Goal: Task Accomplishment & Management: Use online tool/utility

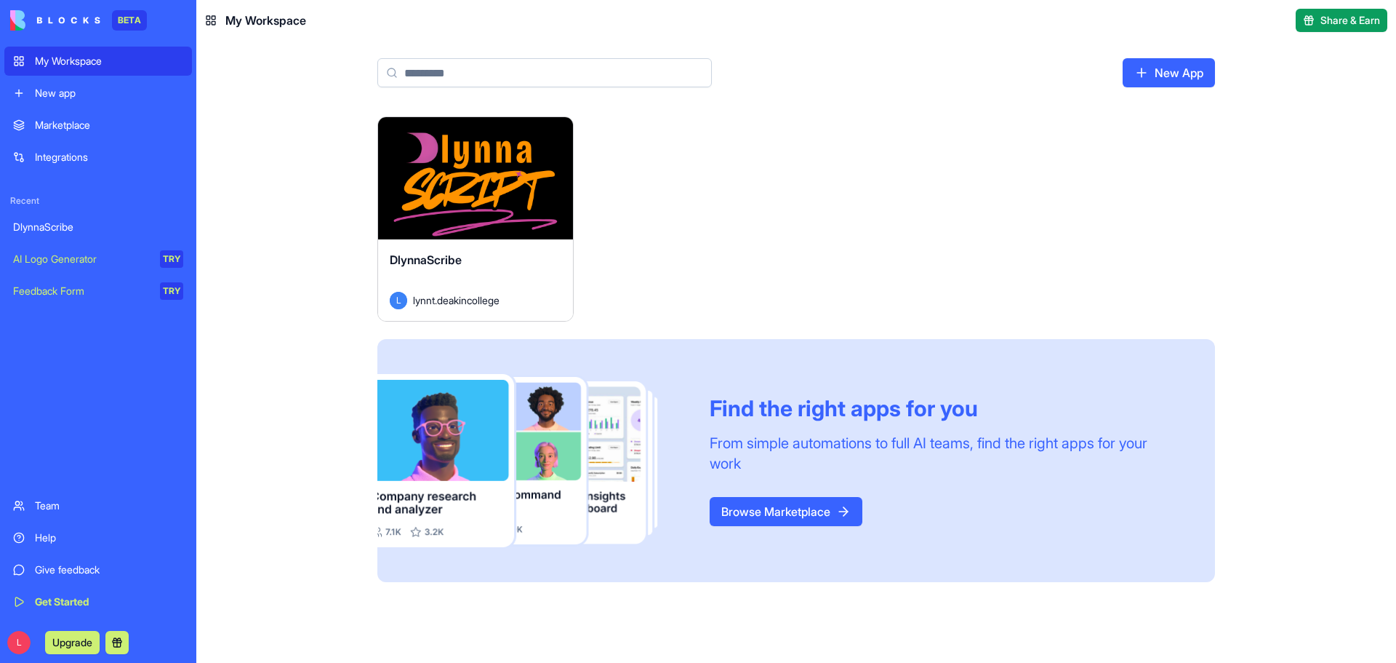
click at [52, 537] on div "Help" at bounding box center [109, 537] width 148 height 15
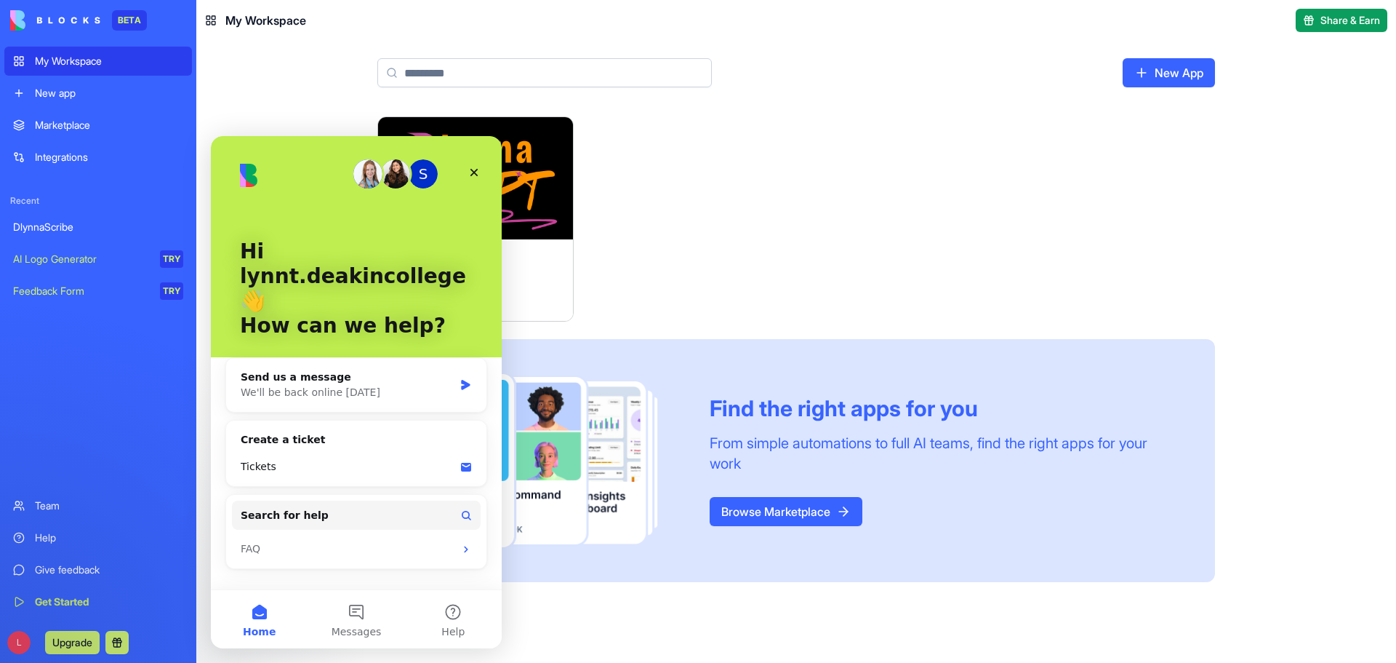
click at [662, 257] on div "Launch DlynnaScribe L lynnt.deakincollege Find the right apps for you From simp…" at bounding box center [796, 348] width 838 height 465
click at [748, 267] on div "Launch DlynnaScribe L lynnt.deakincollege Find the right apps for you From simp…" at bounding box center [796, 348] width 838 height 465
click at [476, 169] on icon "Close" at bounding box center [475, 173] width 8 height 8
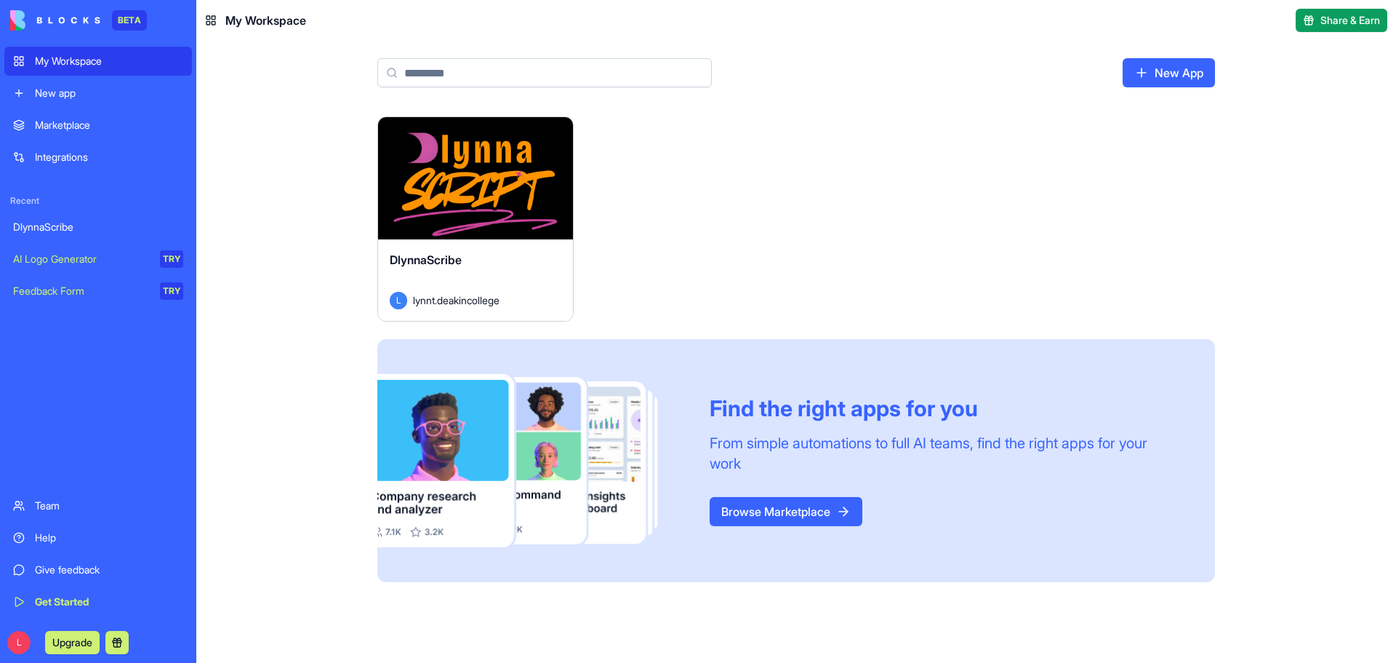
click at [89, 545] on link "Help" at bounding box center [98, 537] width 188 height 29
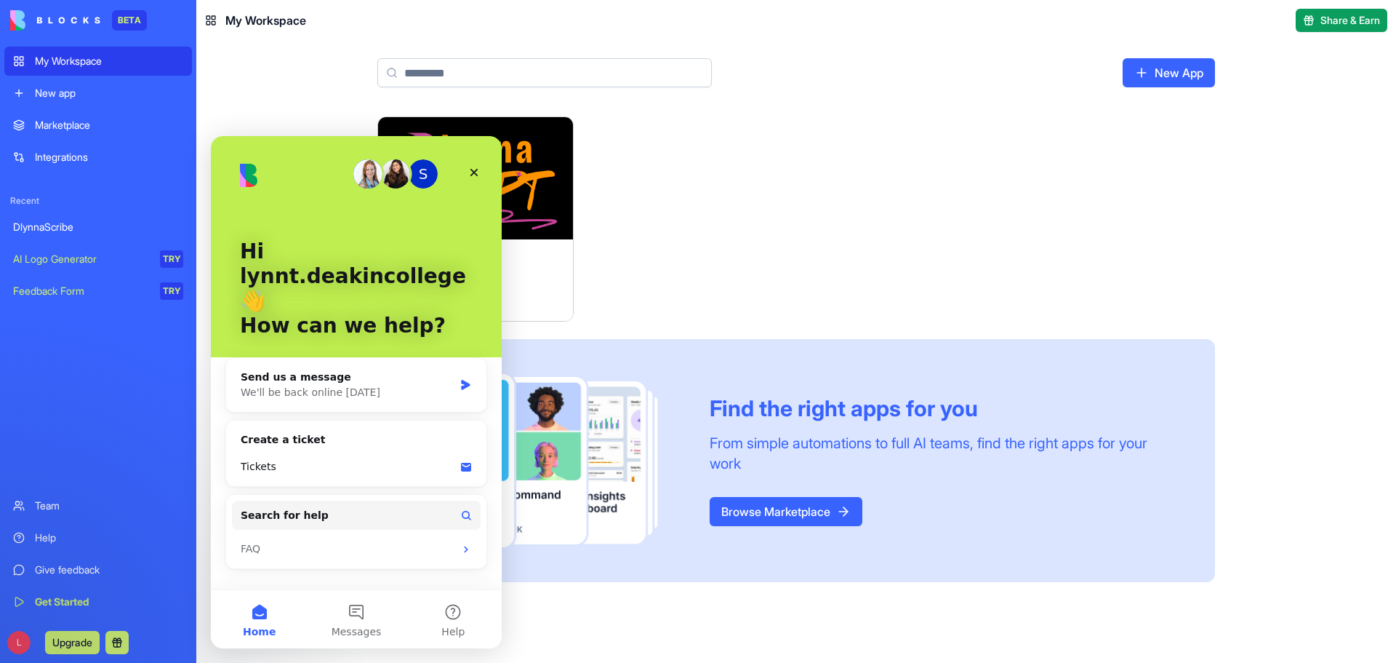
click at [689, 248] on div "Launch DlynnaScribe L lynnt.deakincollege Find the right apps for you From simp…" at bounding box center [796, 348] width 838 height 465
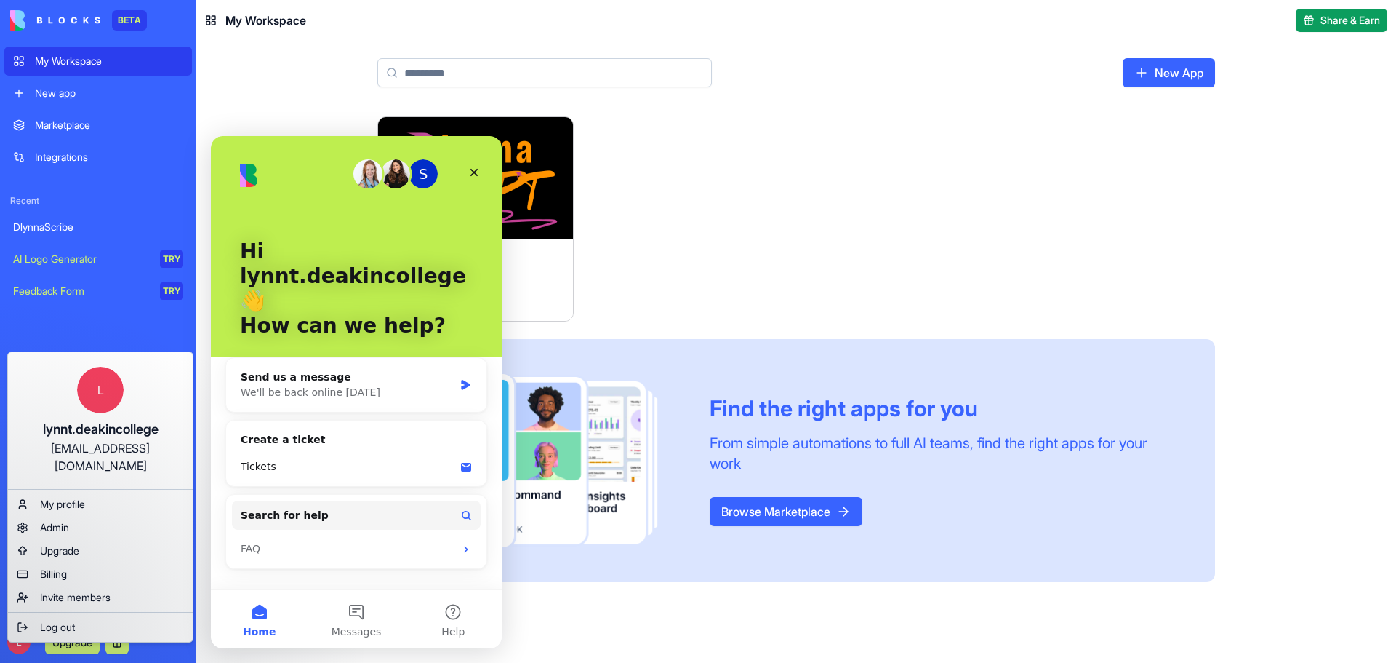
click at [795, 214] on html "BETA My Workspace New app Marketplace Integrations Recent DlynnaScribe AI Logo …" at bounding box center [698, 331] width 1396 height 663
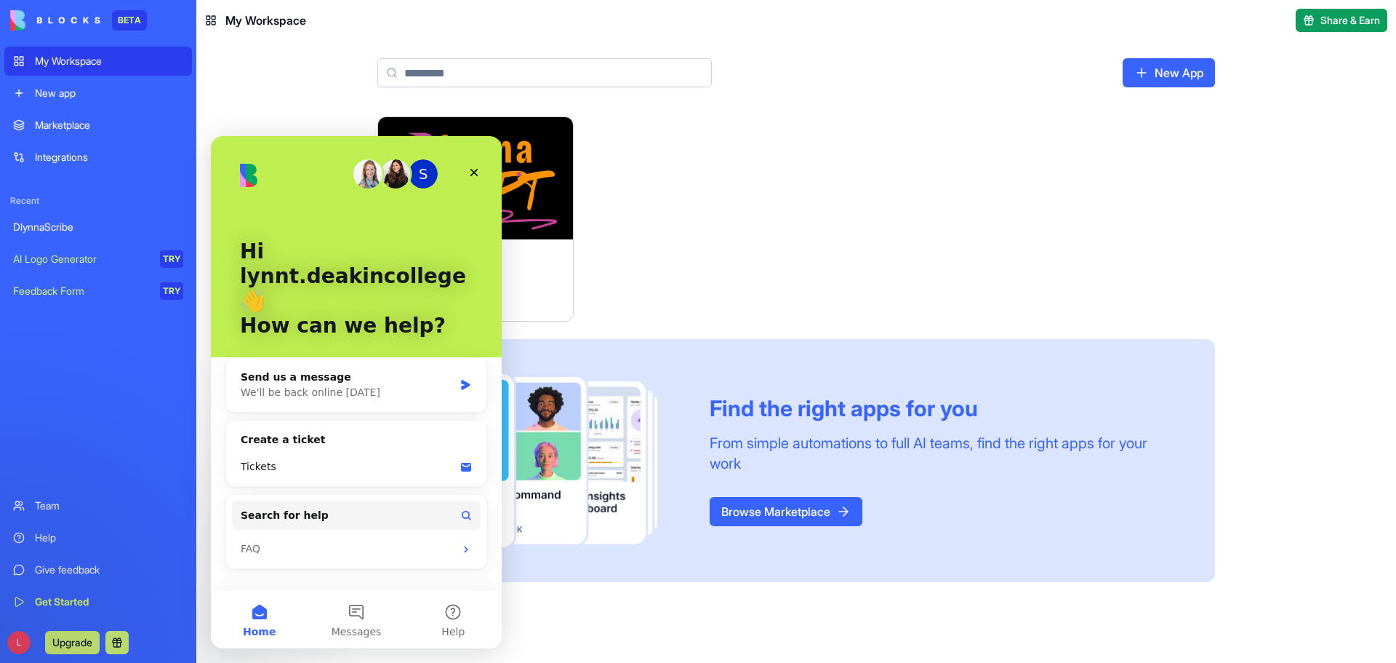
click at [1124, 185] on div "Launch DlynnaScribe L lynnt.deakincollege Find the right apps for you From simp…" at bounding box center [796, 348] width 838 height 465
click at [1055, 153] on div "Launch DlynnaScribe L lynnt.deakincollege Find the right apps for you From simp…" at bounding box center [796, 348] width 838 height 465
click at [1118, 212] on div "Launch DlynnaScribe L lynnt.deakincollege Find the right apps for you From simp…" at bounding box center [796, 348] width 838 height 465
click at [415, 500] on button "Search for help" at bounding box center [356, 514] width 249 height 29
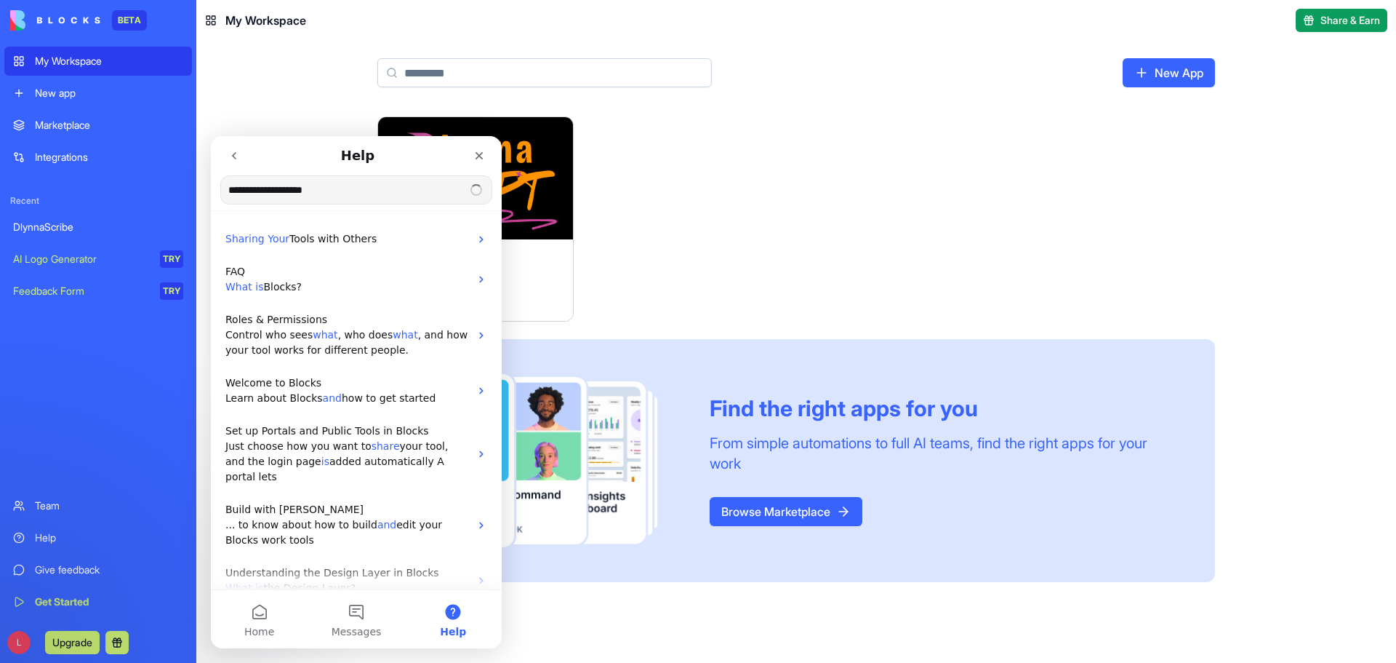
type input "**********"
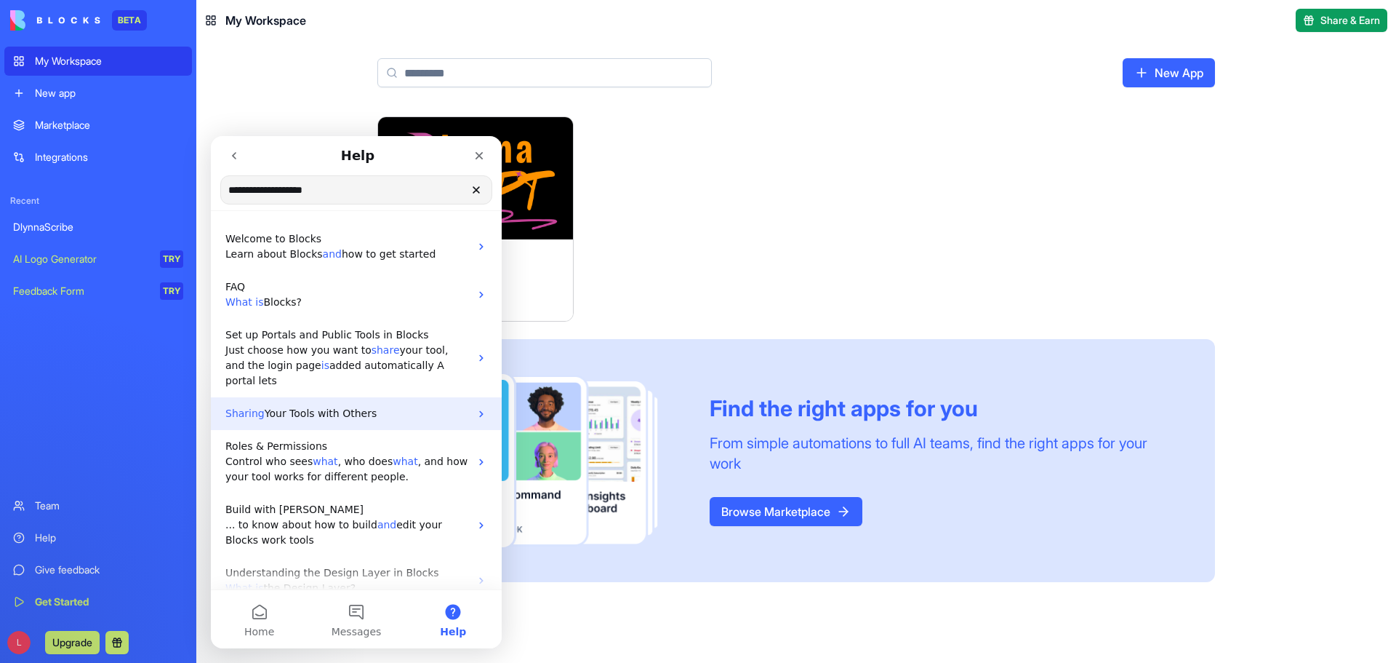
click at [319, 406] on p "Sharing Your Tools with Others" at bounding box center [347, 413] width 244 height 15
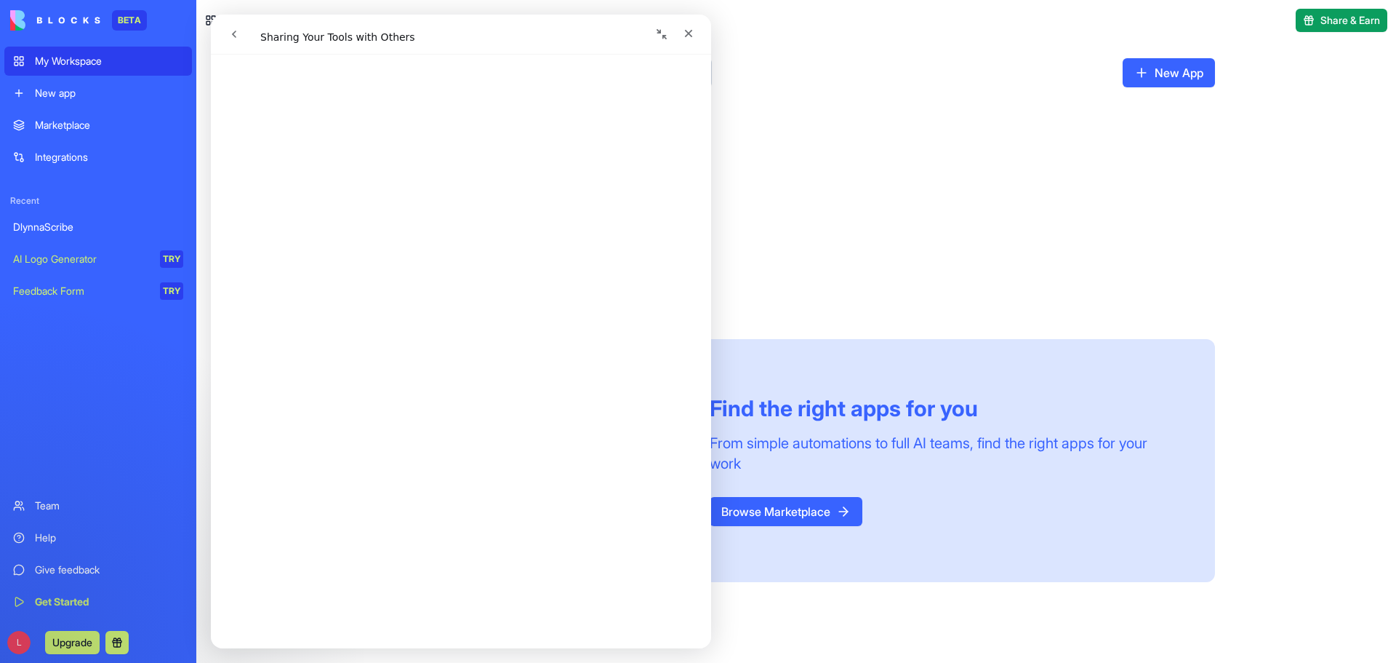
scroll to position [582, 0]
click at [233, 34] on icon "go back" at bounding box center [234, 34] width 4 height 7
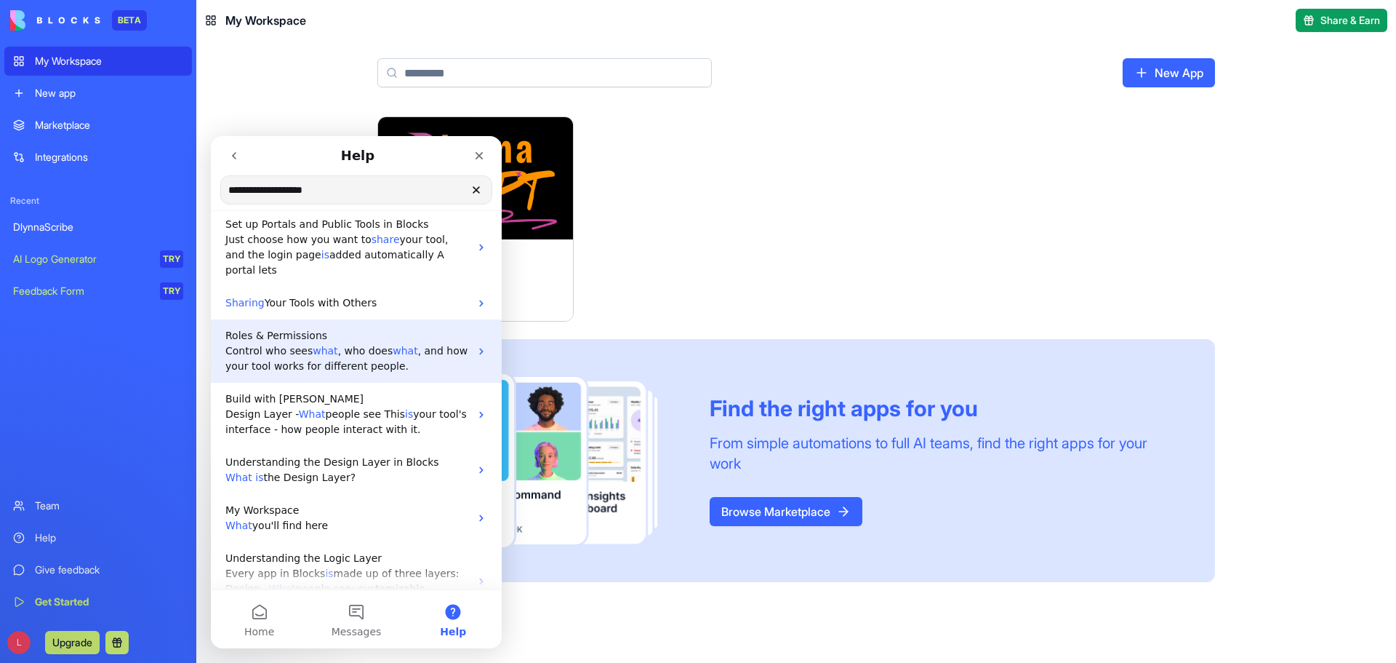
scroll to position [145, 0]
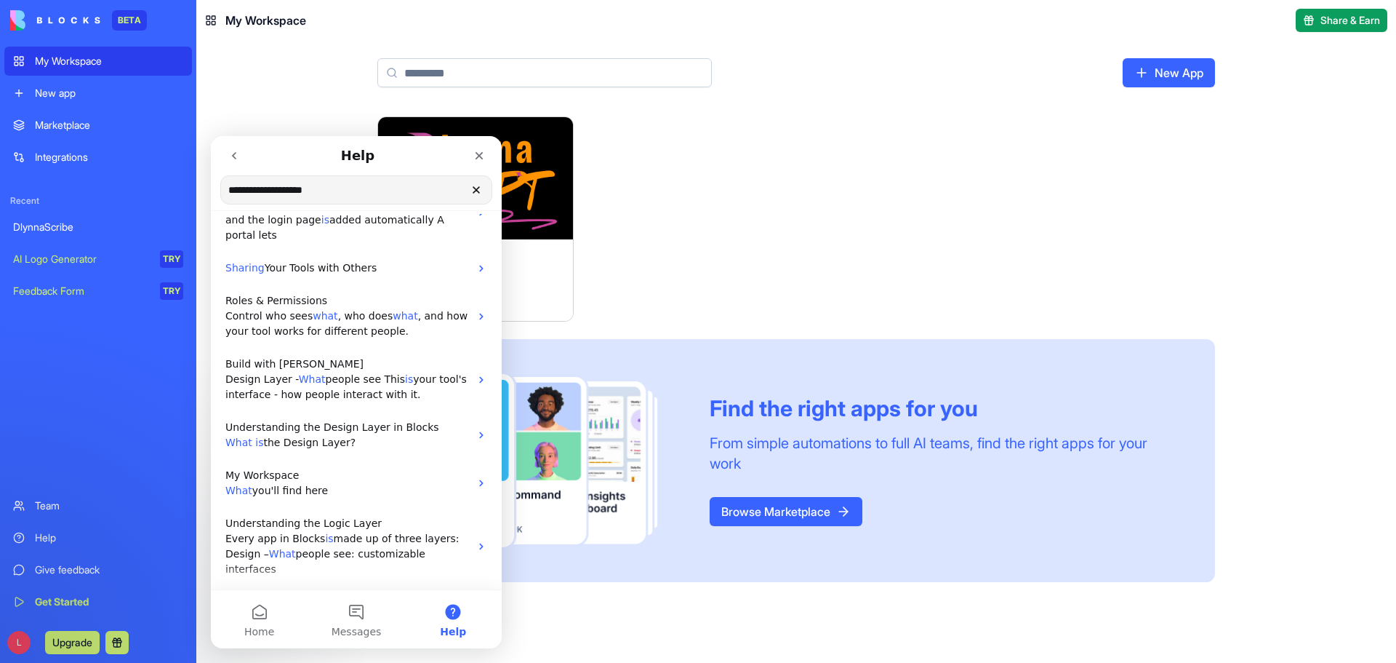
drag, startPoint x: 264, startPoint y: 189, endPoint x: 226, endPoint y: 196, distance: 38.4
click at [226, 196] on input "**********" at bounding box center [356, 190] width 271 height 28
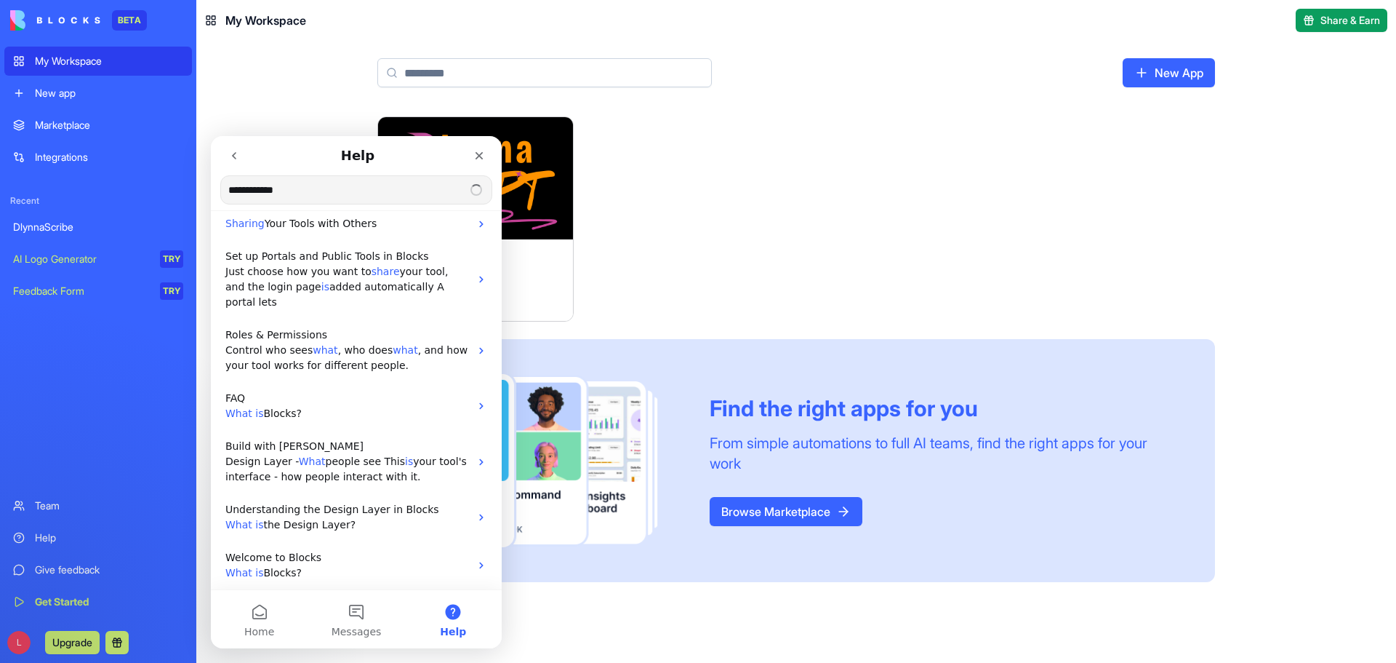
scroll to position [0, 0]
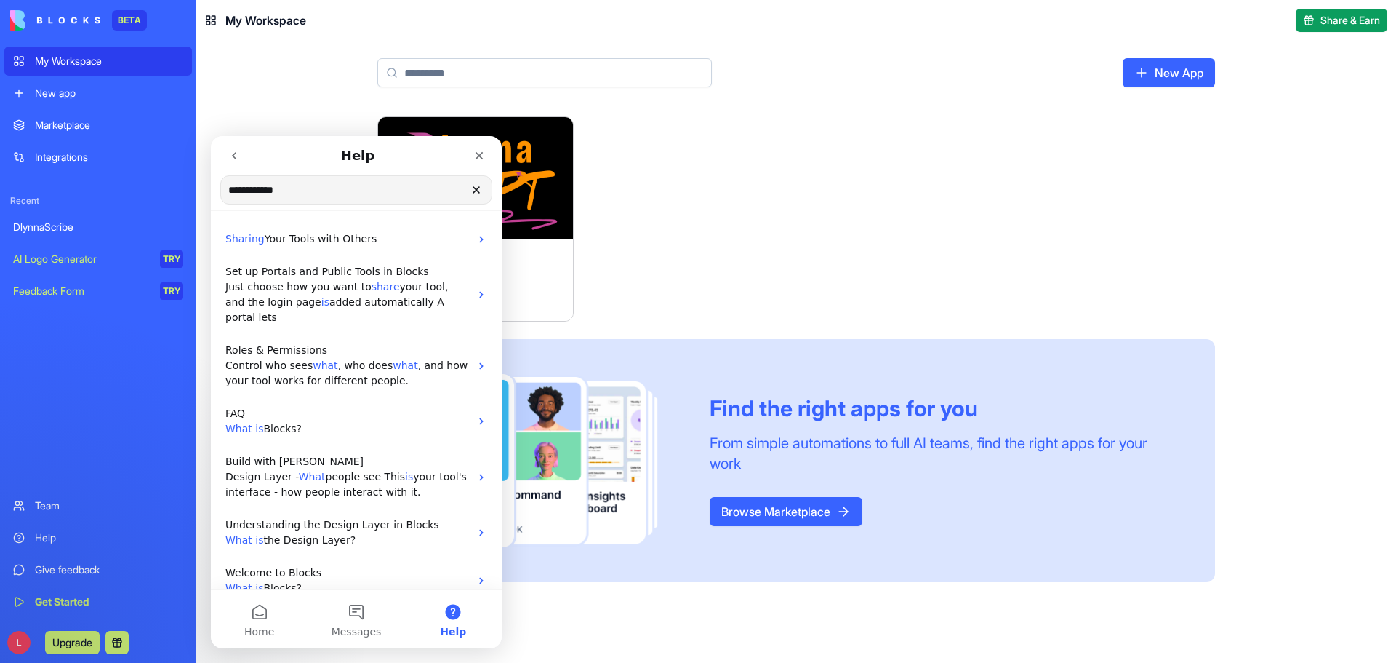
drag, startPoint x: 307, startPoint y: 187, endPoint x: 420, endPoint y: 327, distance: 180.5
click at [211, 187] on html "**********" at bounding box center [356, 392] width 291 height 512
type input "*******"
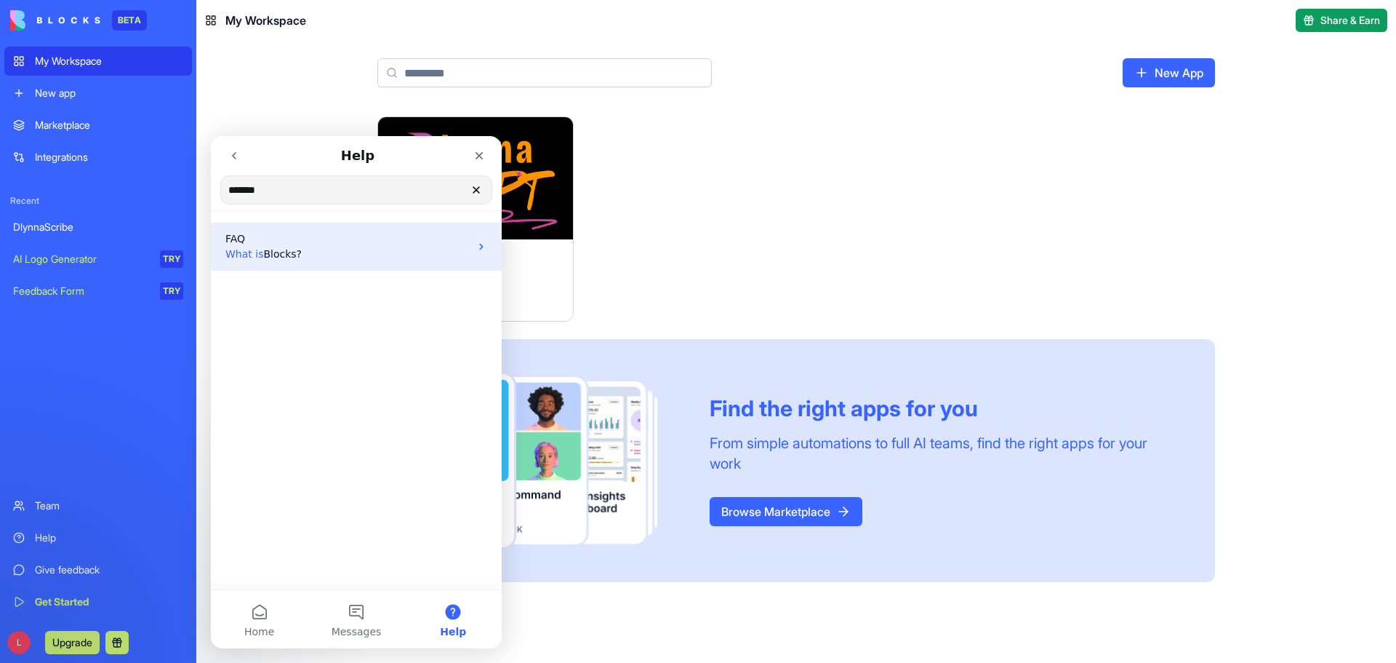
click at [301, 252] on p "What is Blocks?" at bounding box center [347, 254] width 244 height 15
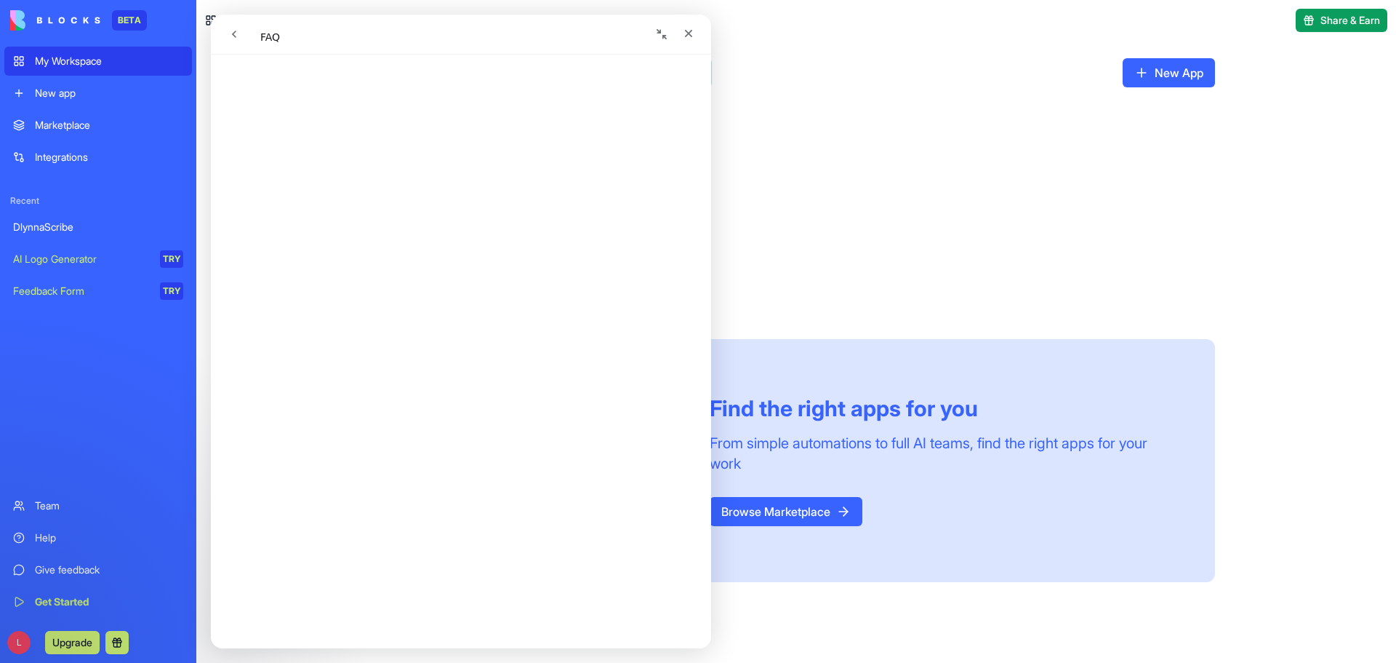
scroll to position [1018, 0]
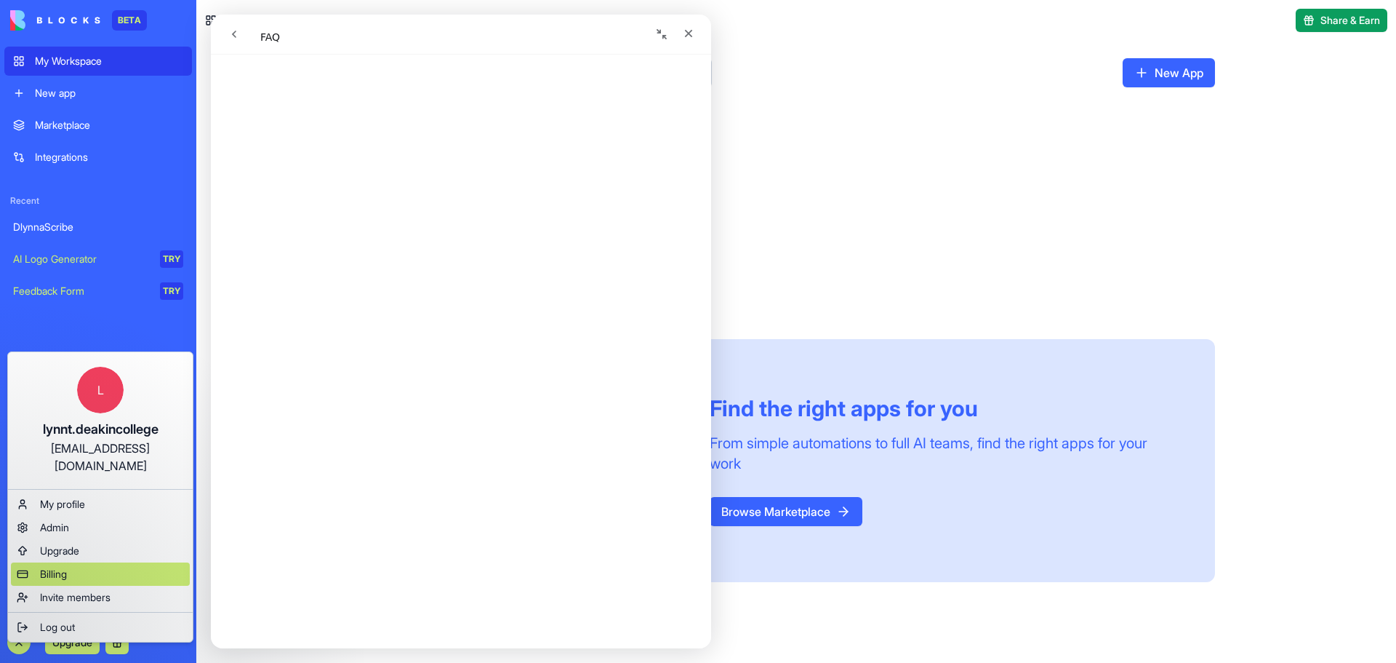
click at [67, 567] on span "Billing" at bounding box center [53, 574] width 27 height 15
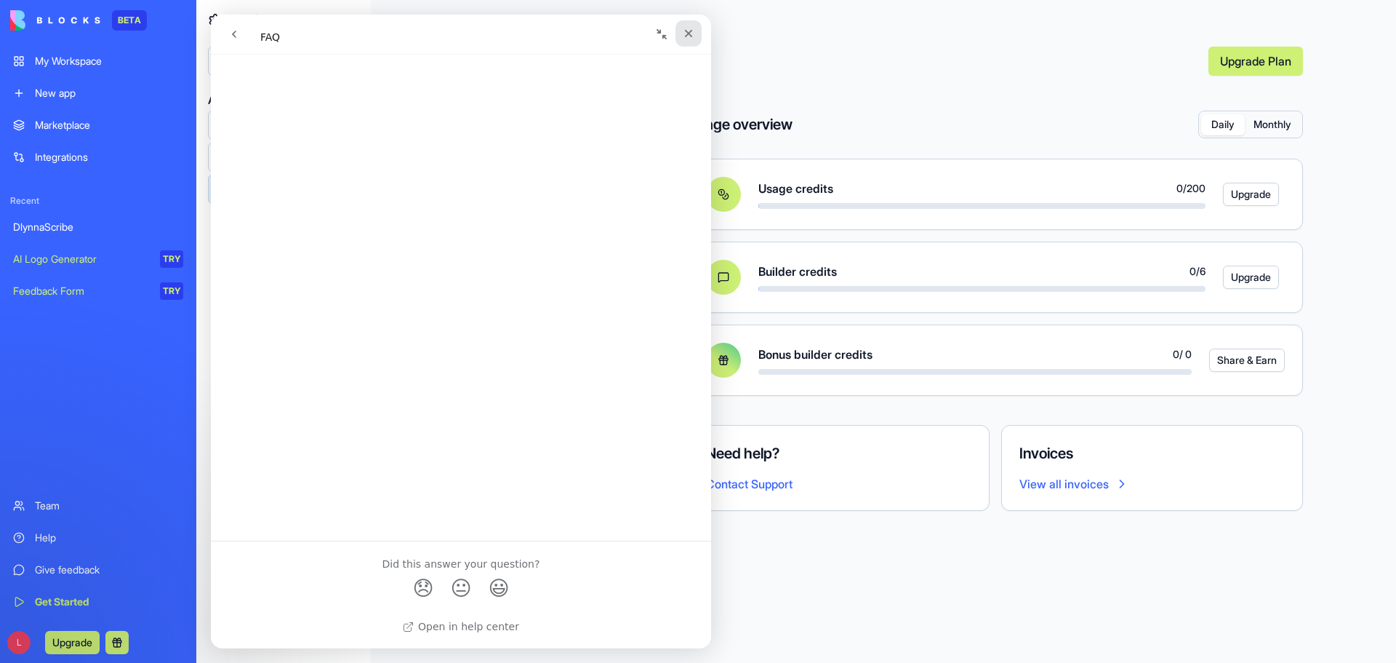
scroll to position [750, 0]
click at [689, 32] on icon "Close" at bounding box center [689, 34] width 12 height 12
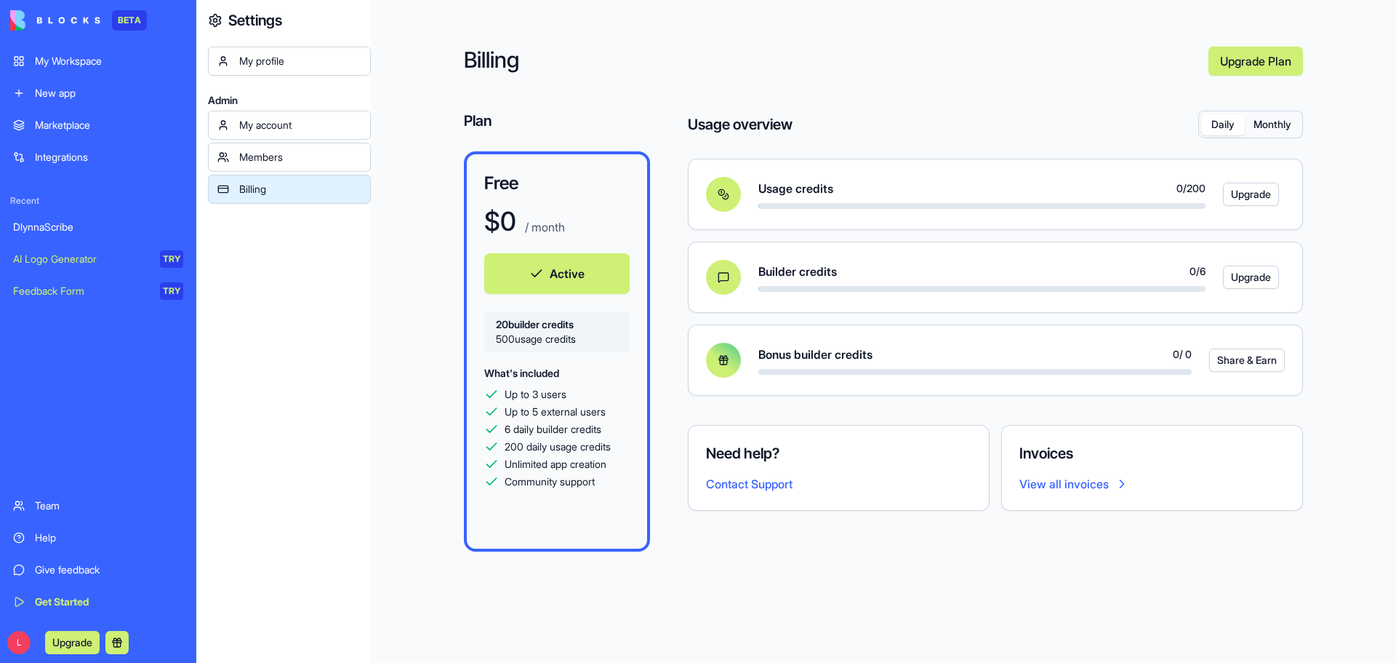
scroll to position [0, 0]
click at [1280, 121] on button "Monthly" at bounding box center [1272, 124] width 55 height 21
click at [1212, 121] on button "Daily" at bounding box center [1224, 124] width 44 height 21
click at [341, 333] on div "My profile Admin My account Members Billing" at bounding box center [289, 378] width 163 height 663
click at [1266, 123] on button "Monthly" at bounding box center [1272, 124] width 55 height 21
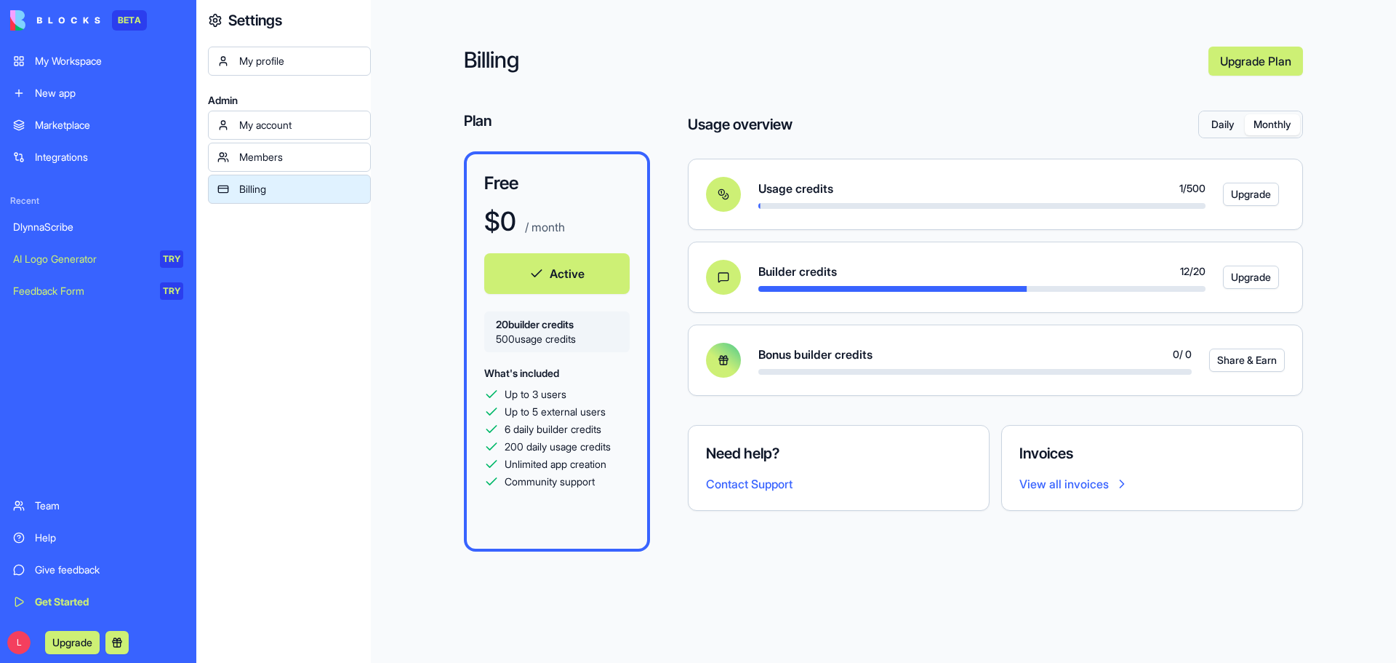
click at [1094, 79] on div "Billing Upgrade Plan Plan Free $ 0 / month Active 20 builder credits 500 usage …" at bounding box center [884, 331] width 1026 height 663
drag, startPoint x: 90, startPoint y: 55, endPoint x: 122, endPoint y: 74, distance: 37.5
click at [90, 55] on div "My Workspace" at bounding box center [109, 61] width 148 height 15
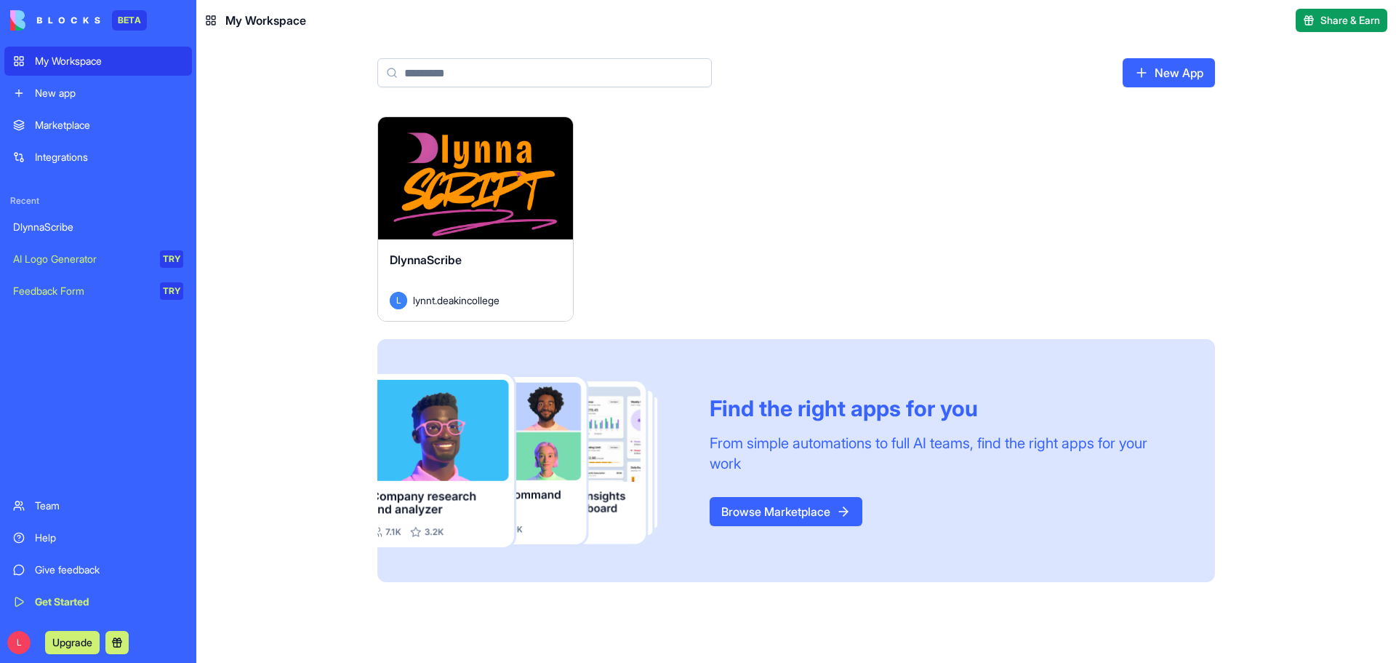
click at [783, 258] on div "Launch DlynnaScribe L lynnt.deakincollege Find the right apps for you From simp…" at bounding box center [796, 348] width 838 height 465
click at [532, 215] on div "Launch" at bounding box center [475, 178] width 195 height 122
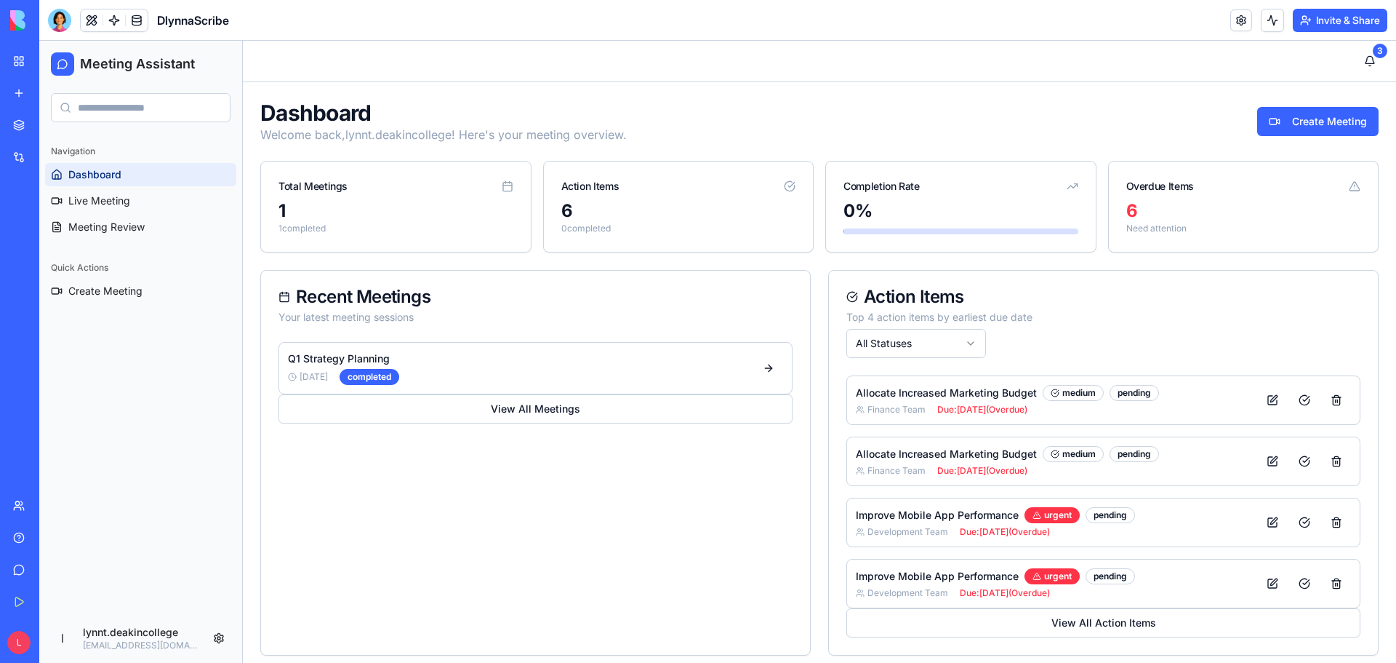
click at [1325, 20] on button "Invite & Share" at bounding box center [1340, 20] width 95 height 23
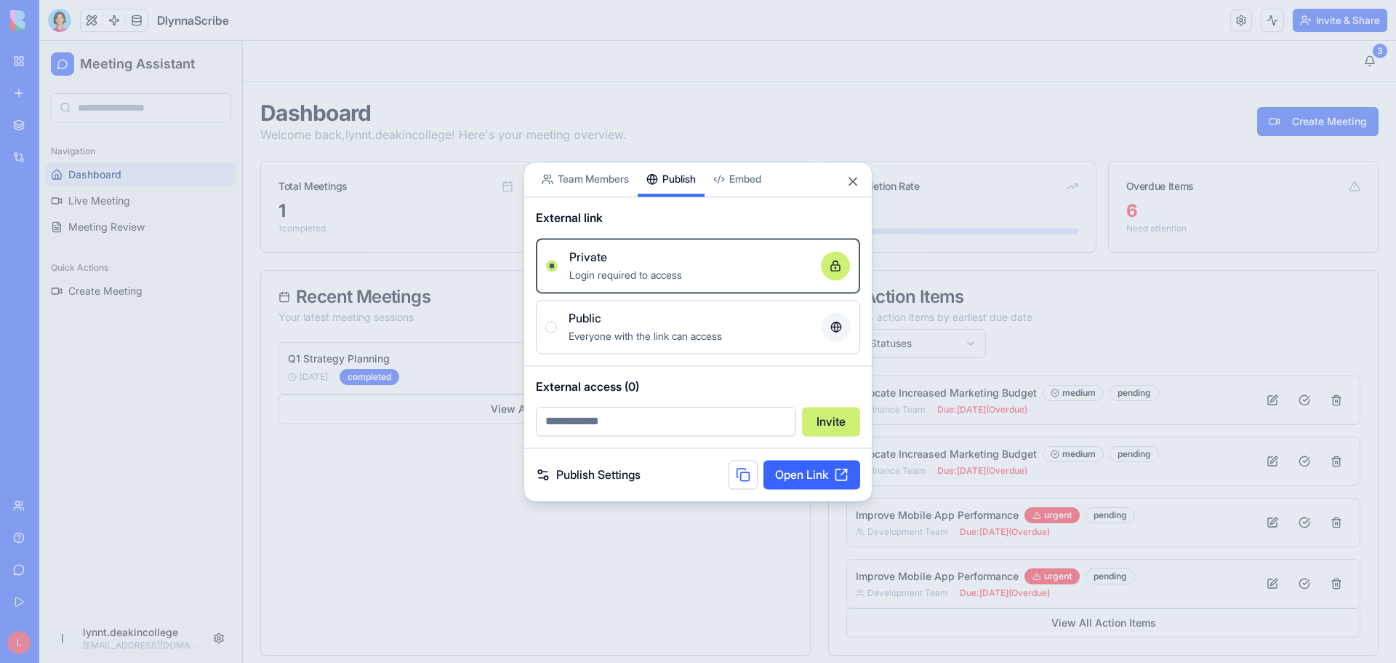
click at [684, 197] on div "Share App Team Members Publish Embed External link Private Login required to ac…" at bounding box center [698, 331] width 349 height 340
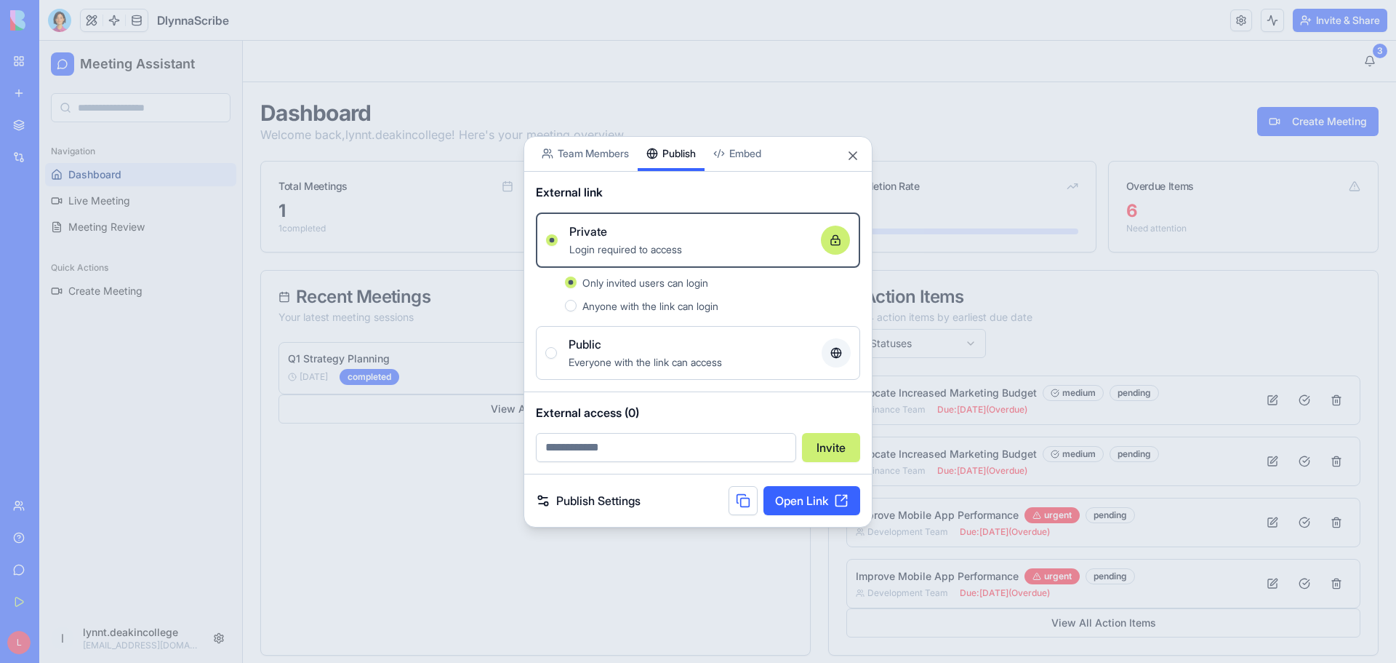
click at [583, 498] on link "Publish Settings" at bounding box center [588, 500] width 105 height 17
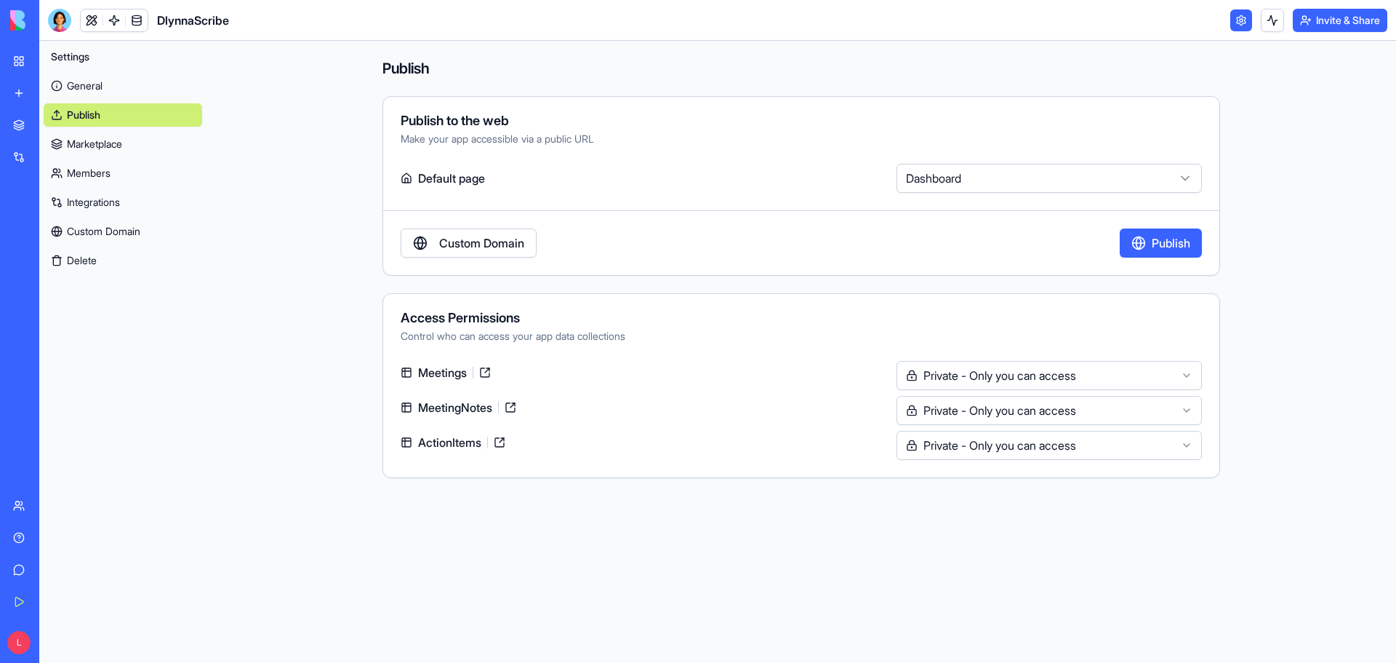
click at [1341, 24] on button "Invite & Share" at bounding box center [1340, 20] width 95 height 23
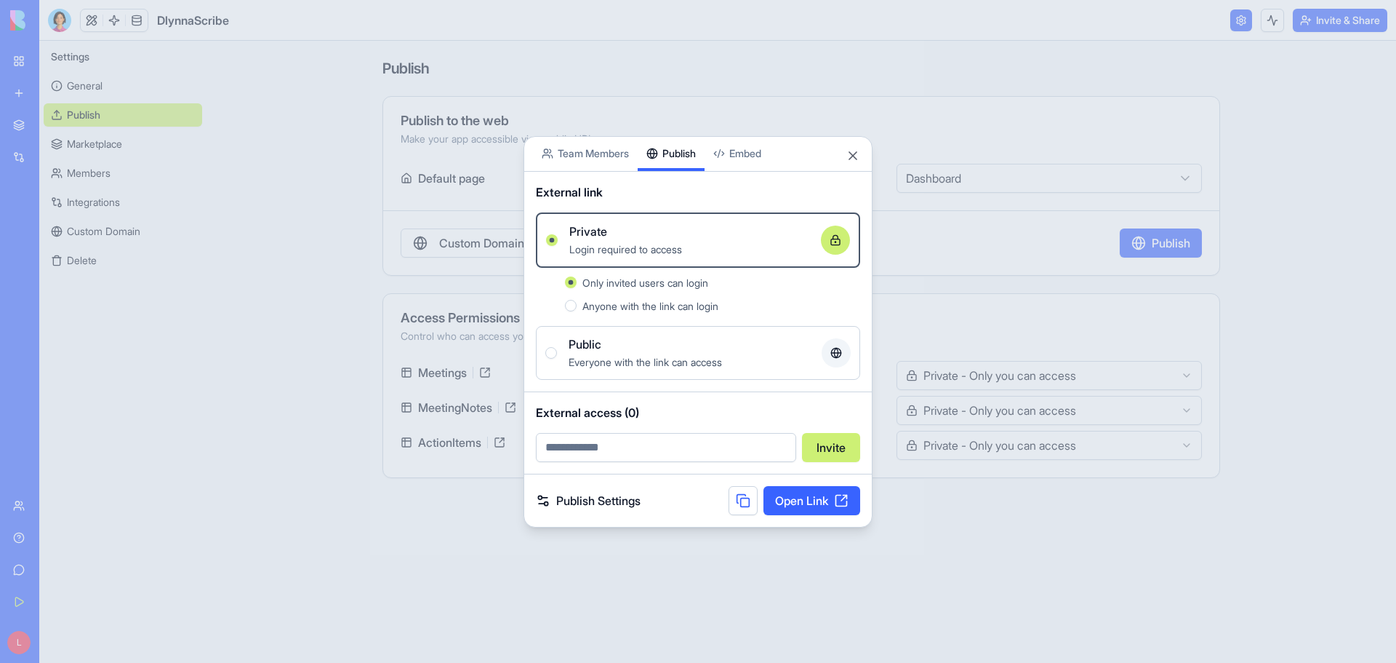
click at [740, 503] on button at bounding box center [743, 500] width 29 height 29
click at [852, 151] on button "Close" at bounding box center [853, 155] width 15 height 15
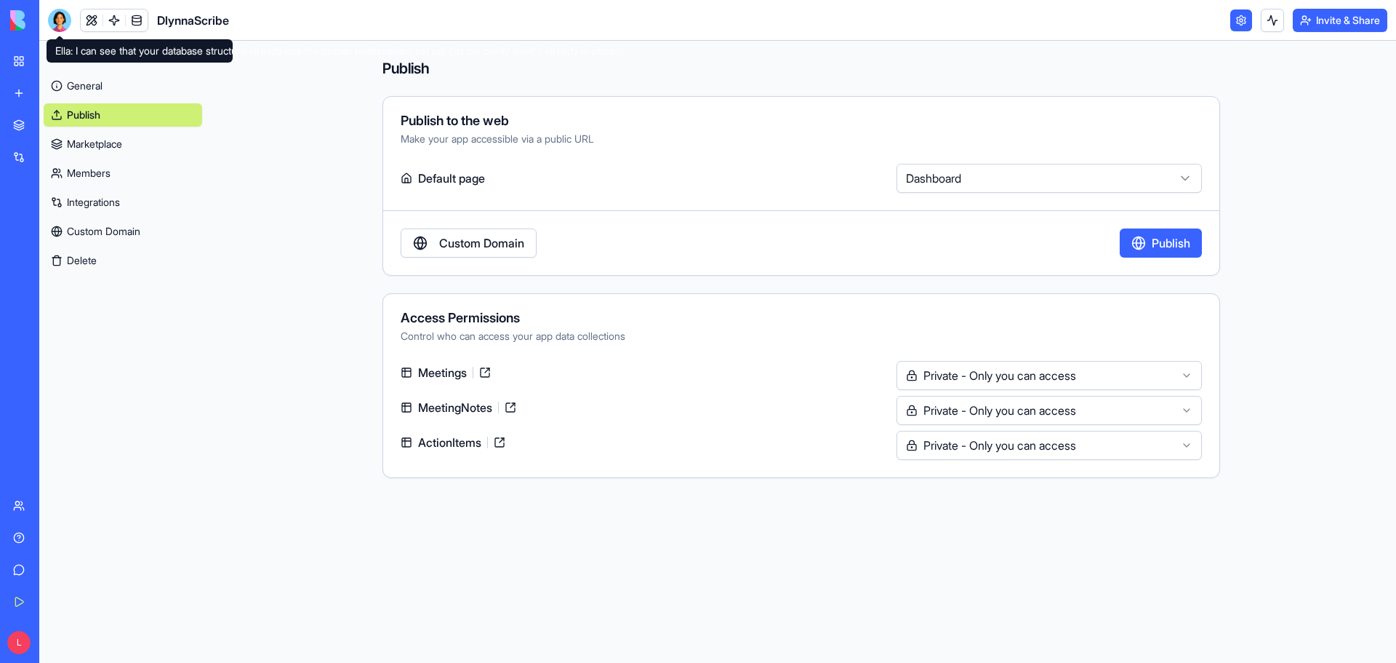
drag, startPoint x: 63, startPoint y: 24, endPoint x: 207, endPoint y: 77, distance: 153.5
click at [63, 24] on div at bounding box center [59, 20] width 23 height 23
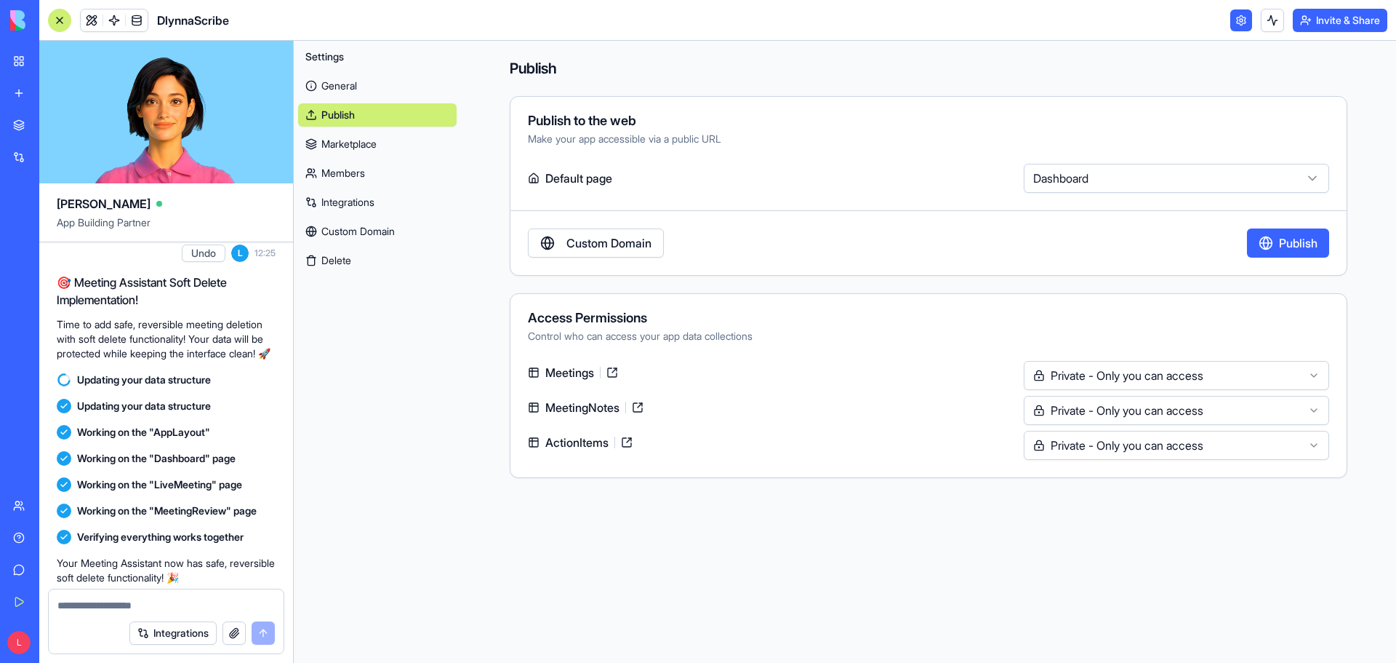
scroll to position [11076, 0]
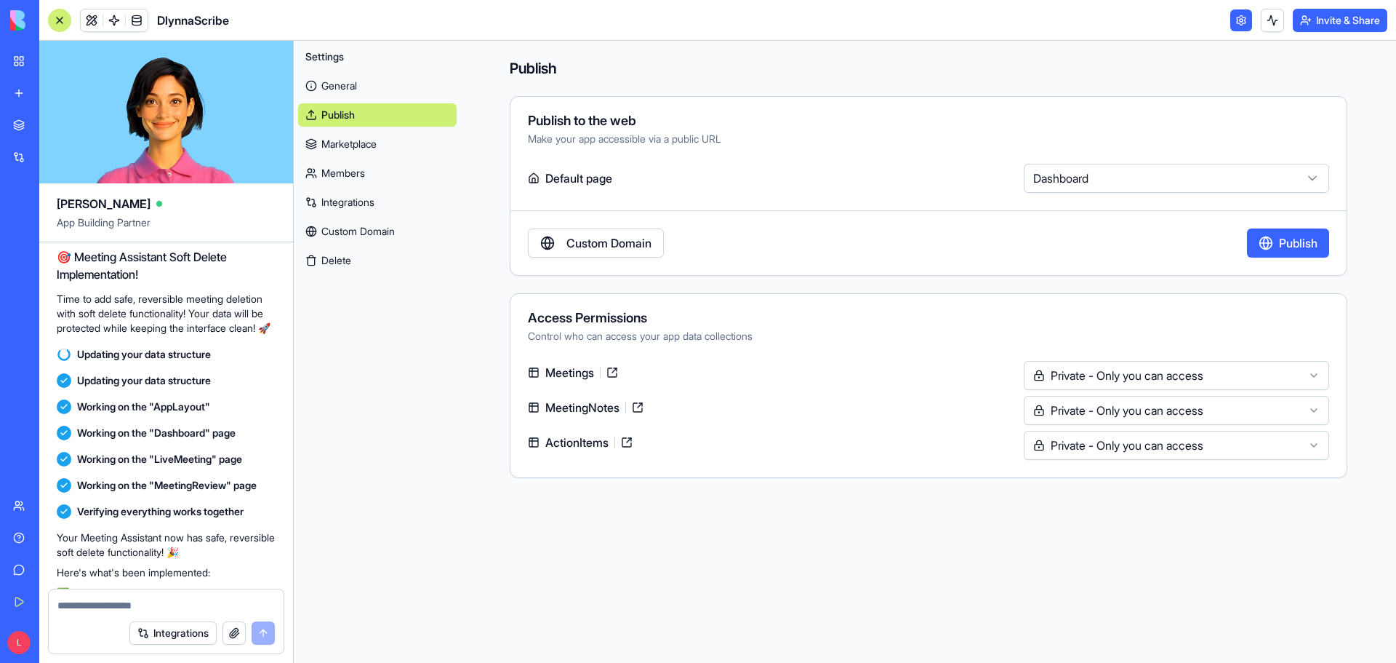
click at [86, 608] on textarea at bounding box center [165, 605] width 217 height 15
paste textarea "**********"
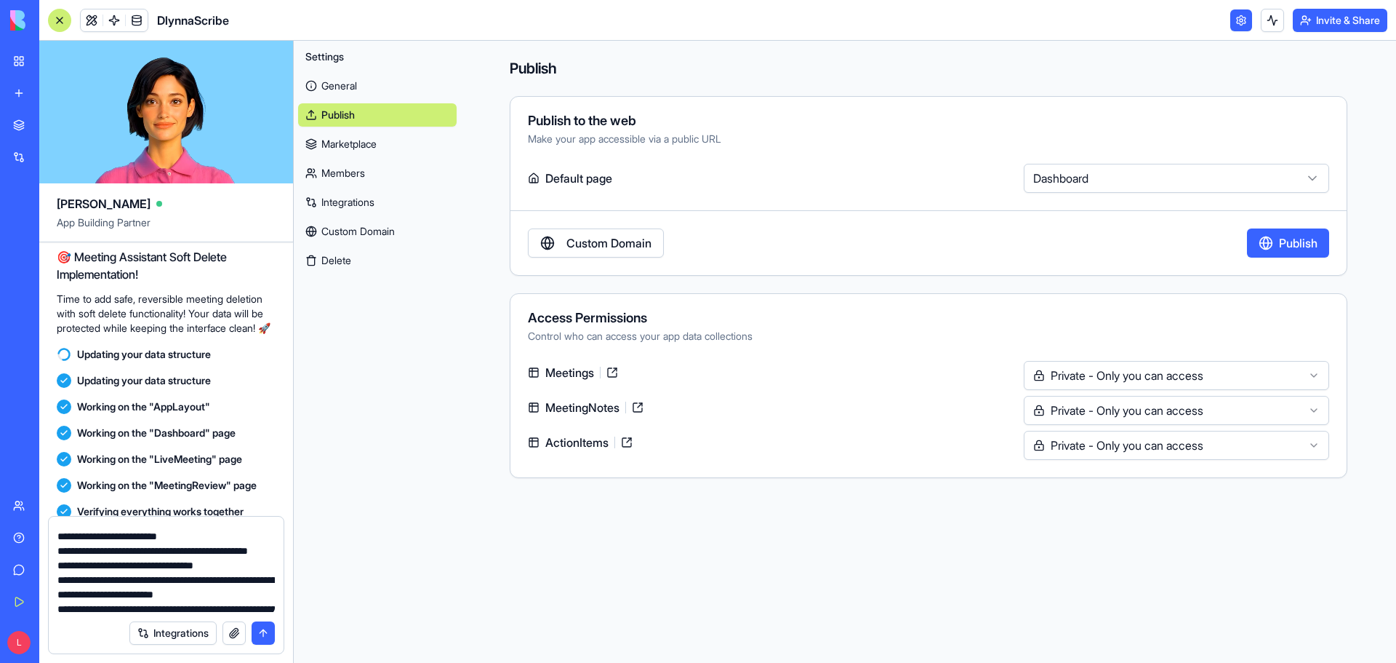
scroll to position [291, 0]
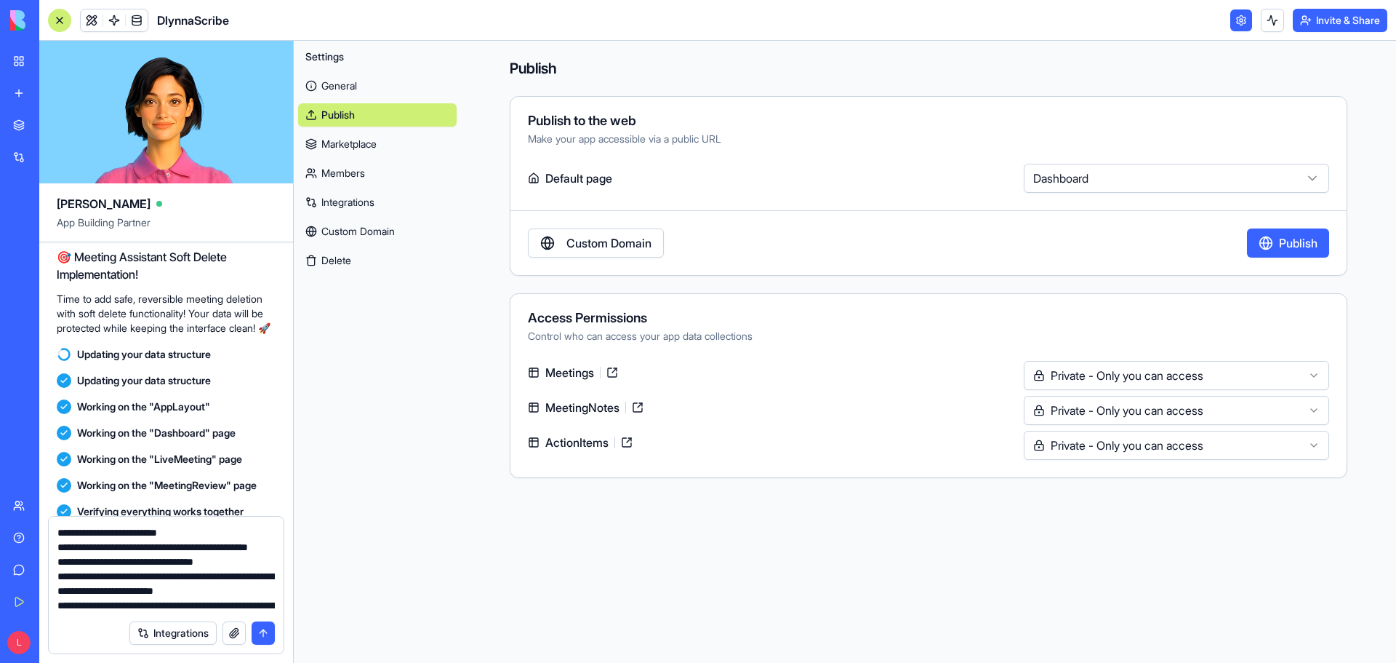
drag, startPoint x: 117, startPoint y: 577, endPoint x: 193, endPoint y: 575, distance: 76.4
click at [193, 575] on textarea at bounding box center [165, 568] width 217 height 87
drag, startPoint x: 149, startPoint y: 548, endPoint x: 169, endPoint y: 548, distance: 19.6
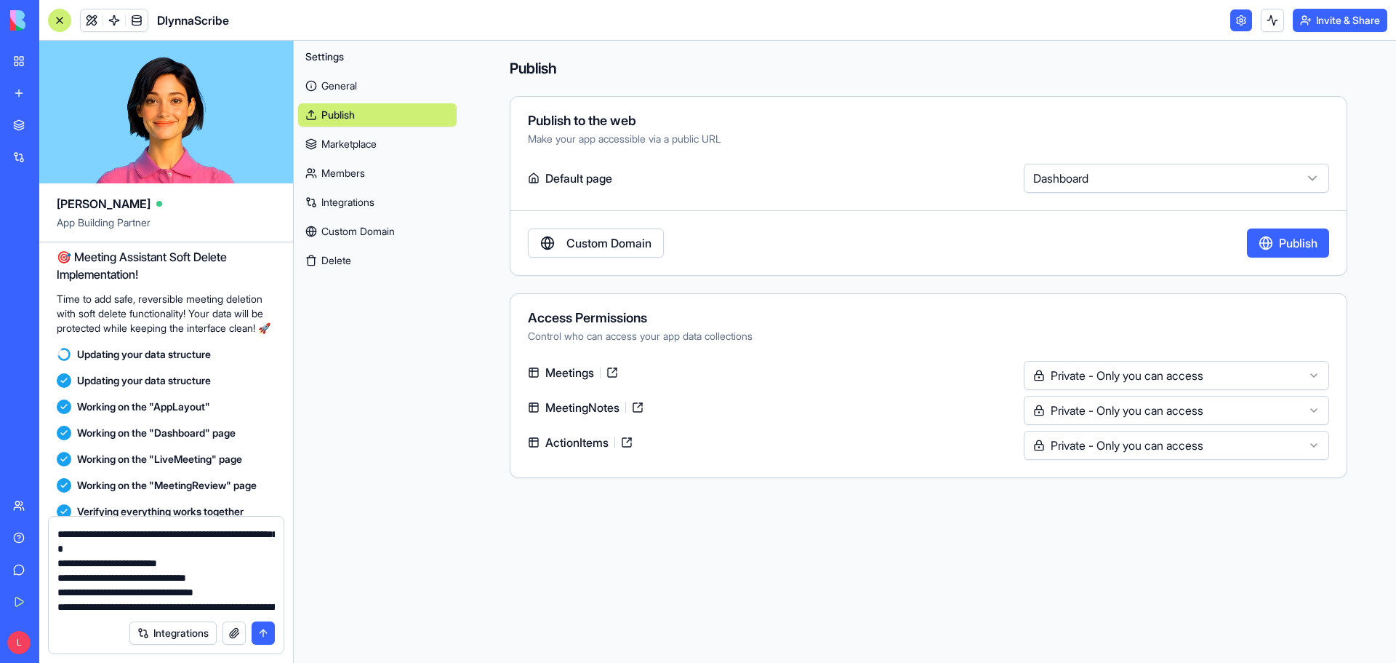
click at [169, 548] on textarea at bounding box center [165, 568] width 217 height 87
click at [145, 547] on textarea at bounding box center [165, 568] width 217 height 87
drag, startPoint x: 146, startPoint y: 548, endPoint x: 147, endPoint y: 557, distance: 8.8
click at [147, 557] on textarea at bounding box center [165, 568] width 217 height 87
click at [151, 551] on textarea at bounding box center [165, 568] width 217 height 87
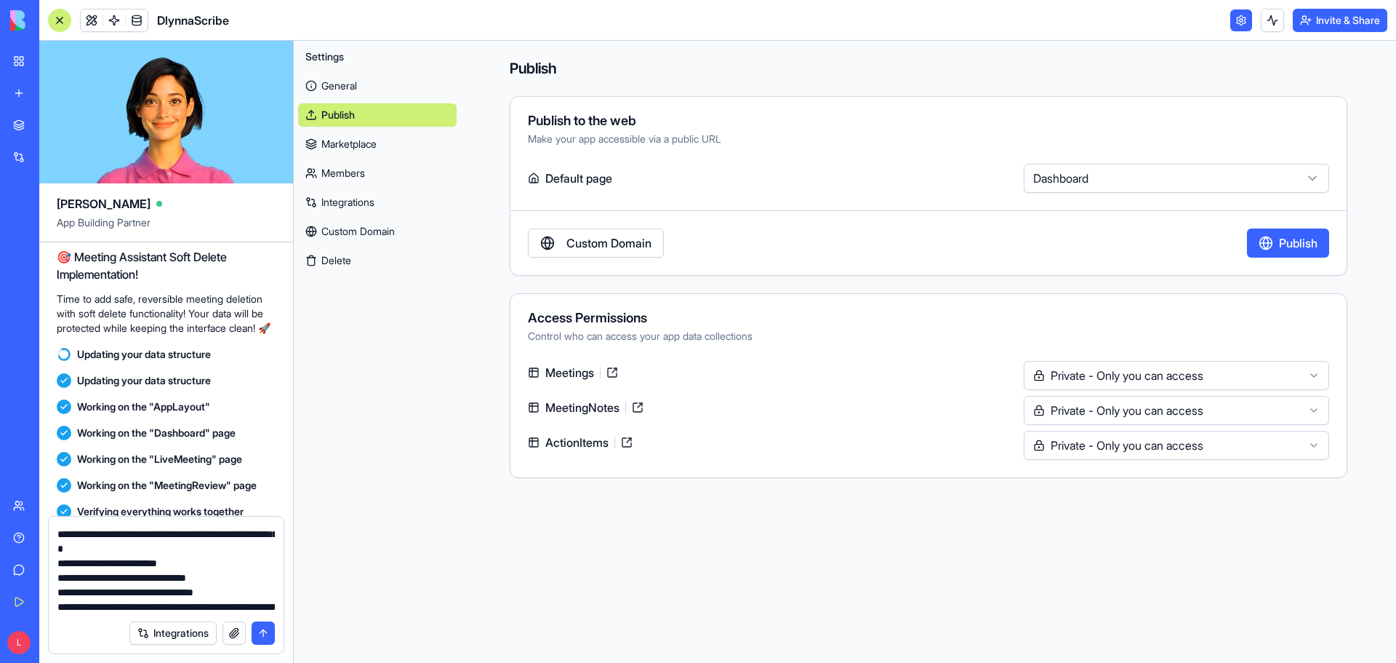
click at [148, 548] on textarea at bounding box center [165, 568] width 217 height 87
drag, startPoint x: 147, startPoint y: 547, endPoint x: 231, endPoint y: 547, distance: 83.6
click at [231, 547] on textarea at bounding box center [165, 568] width 217 height 87
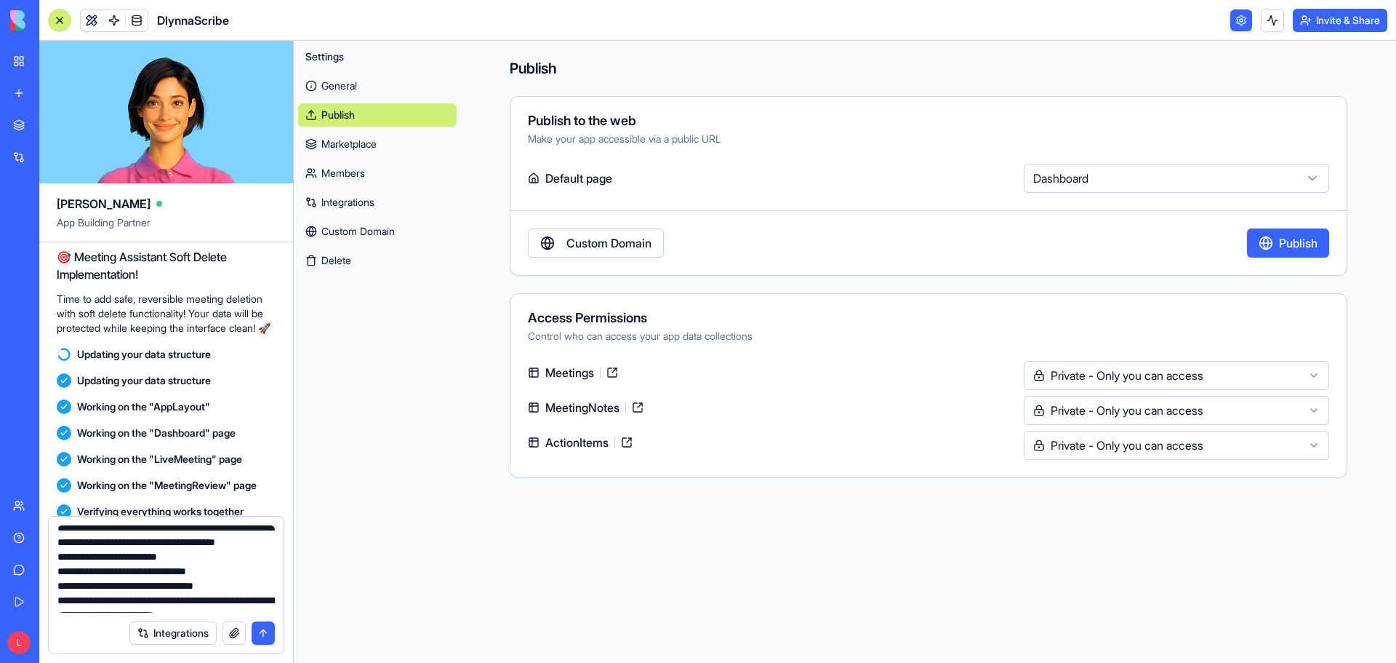
scroll to position [275, 0]
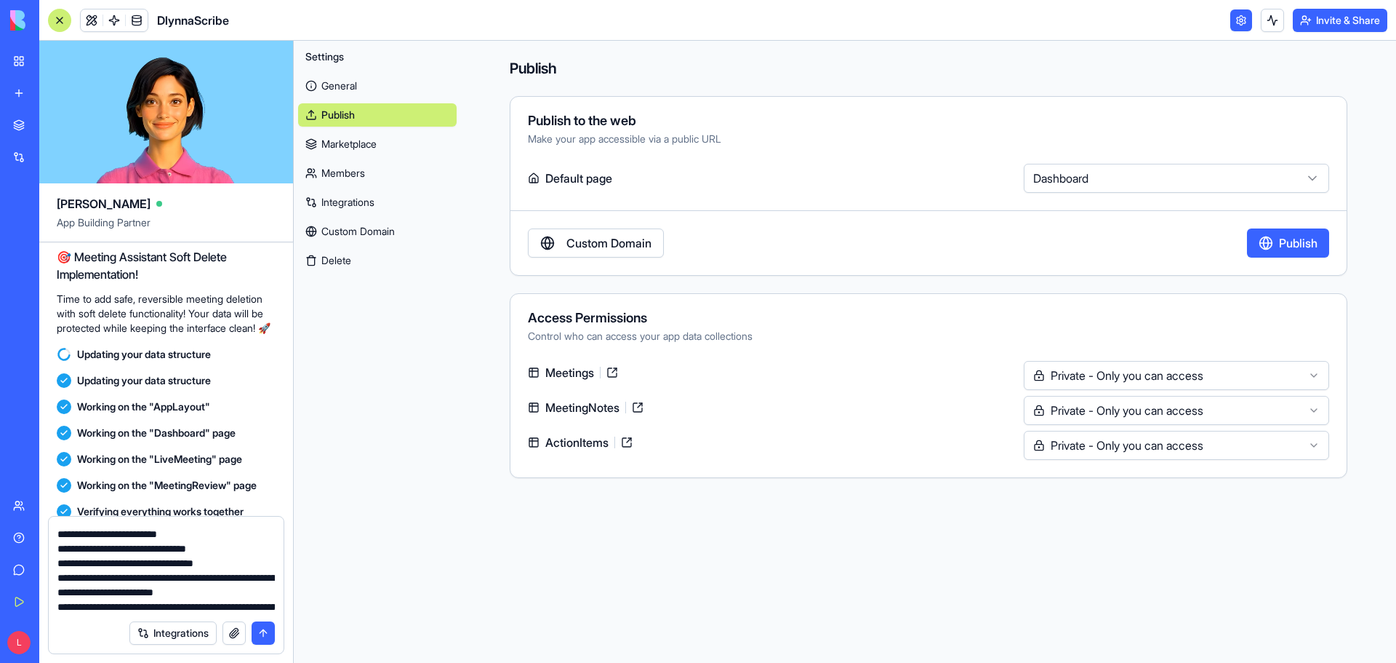
click at [103, 565] on textarea at bounding box center [165, 568] width 217 height 87
click at [94, 17] on link at bounding box center [92, 20] width 22 height 22
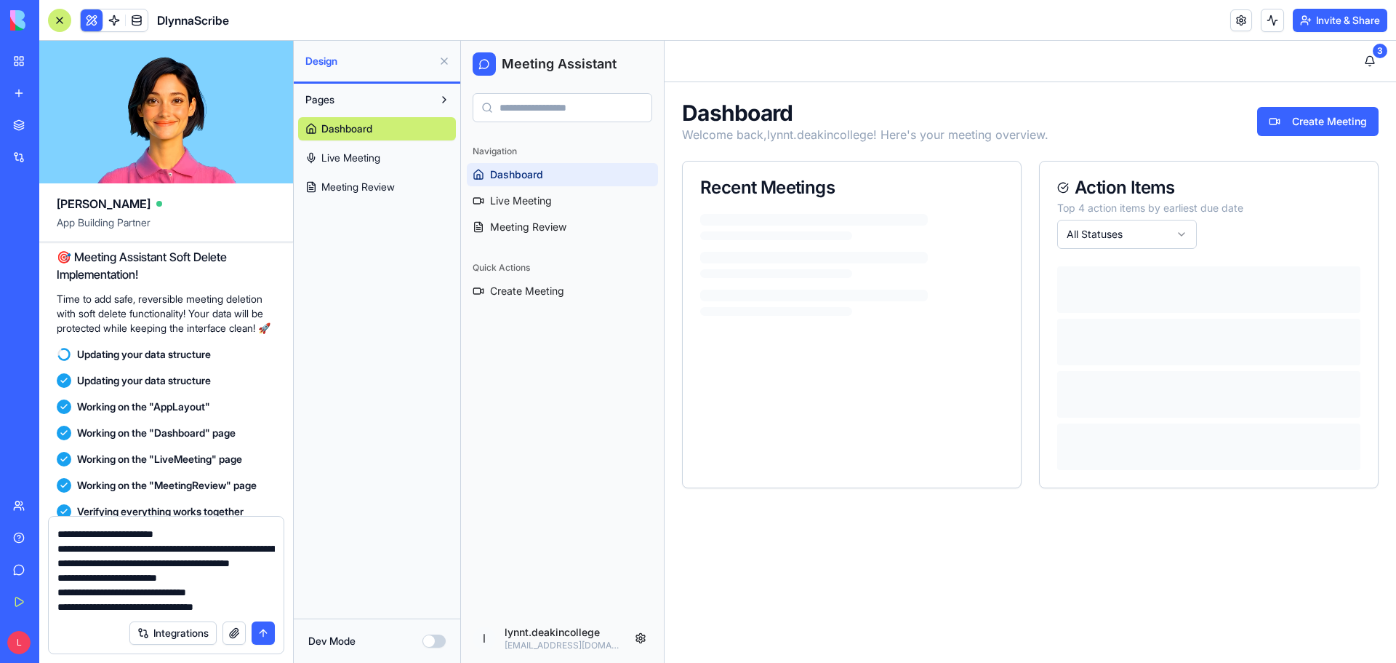
click at [372, 187] on span "Meeting Review" at bounding box center [357, 187] width 73 height 15
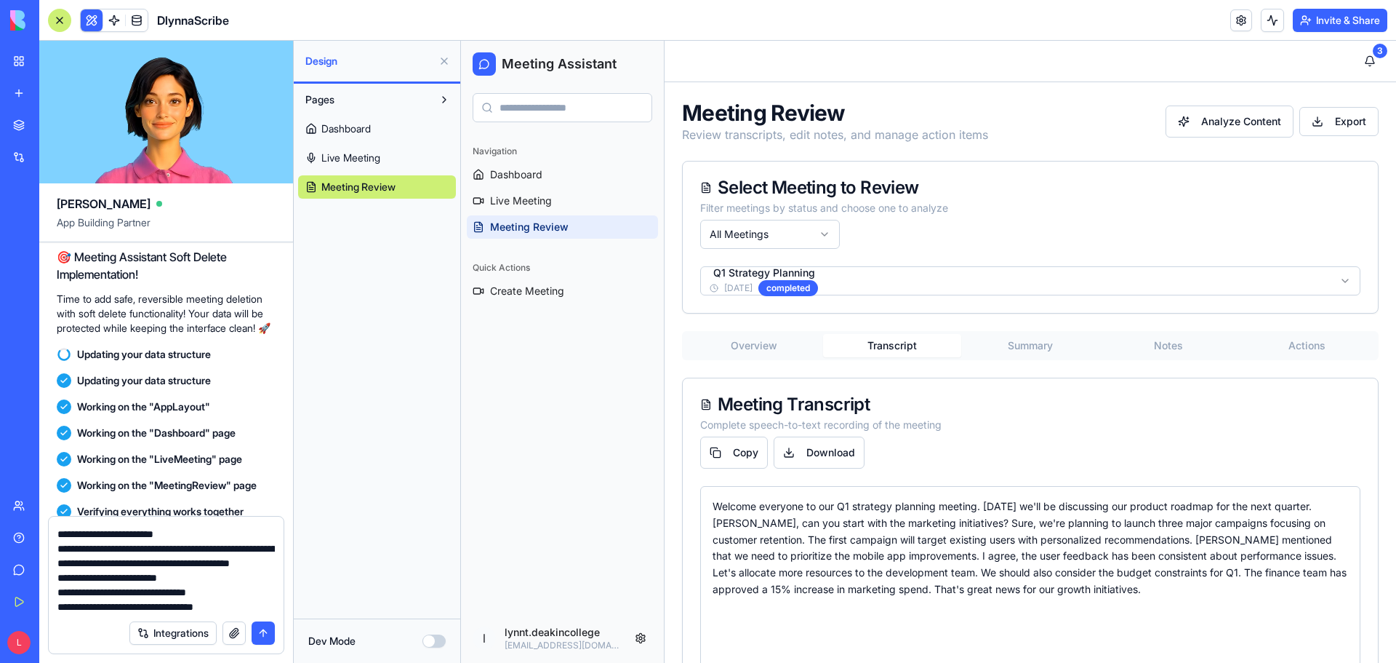
click at [884, 350] on button "Transcript" at bounding box center [892, 345] width 138 height 23
click at [119, 606] on textarea "To enrich screen reader interactions, please activate Accessibility in Grammarl…" at bounding box center [165, 568] width 217 height 87
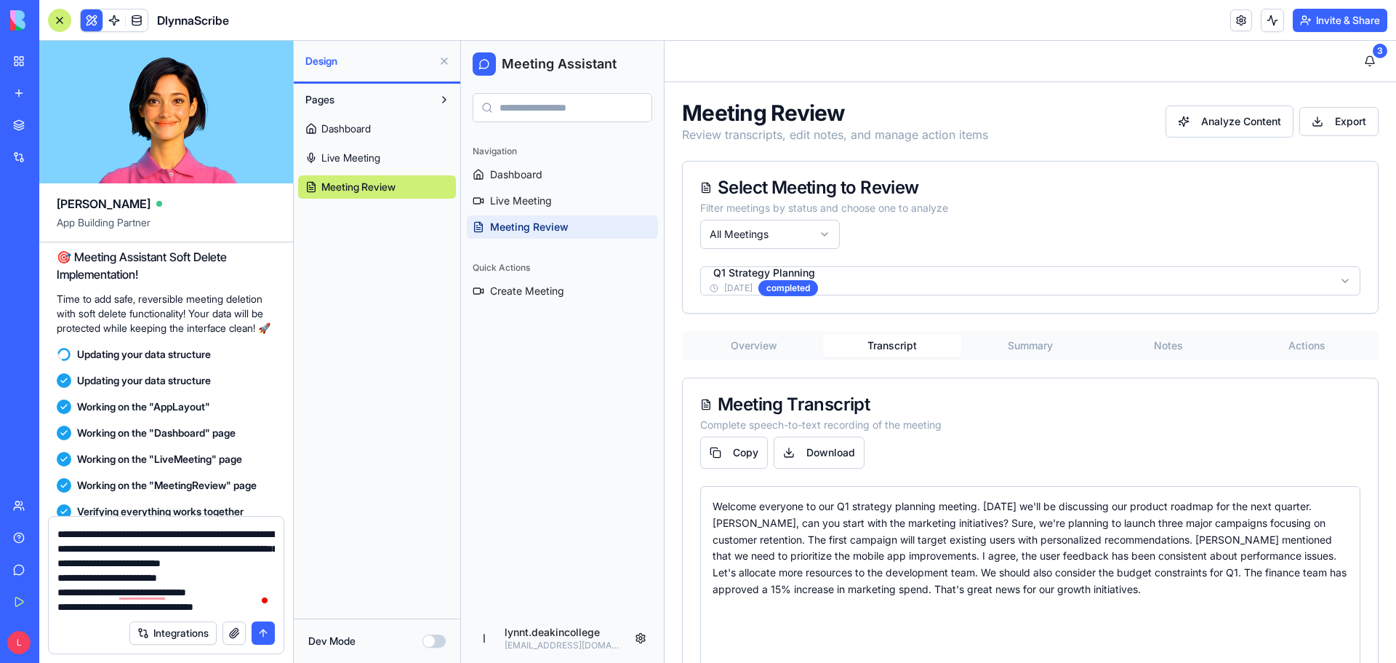
click at [119, 591] on textarea "To enrich screen reader interactions, please activate Accessibility in Grammarl…" at bounding box center [165, 568] width 217 height 87
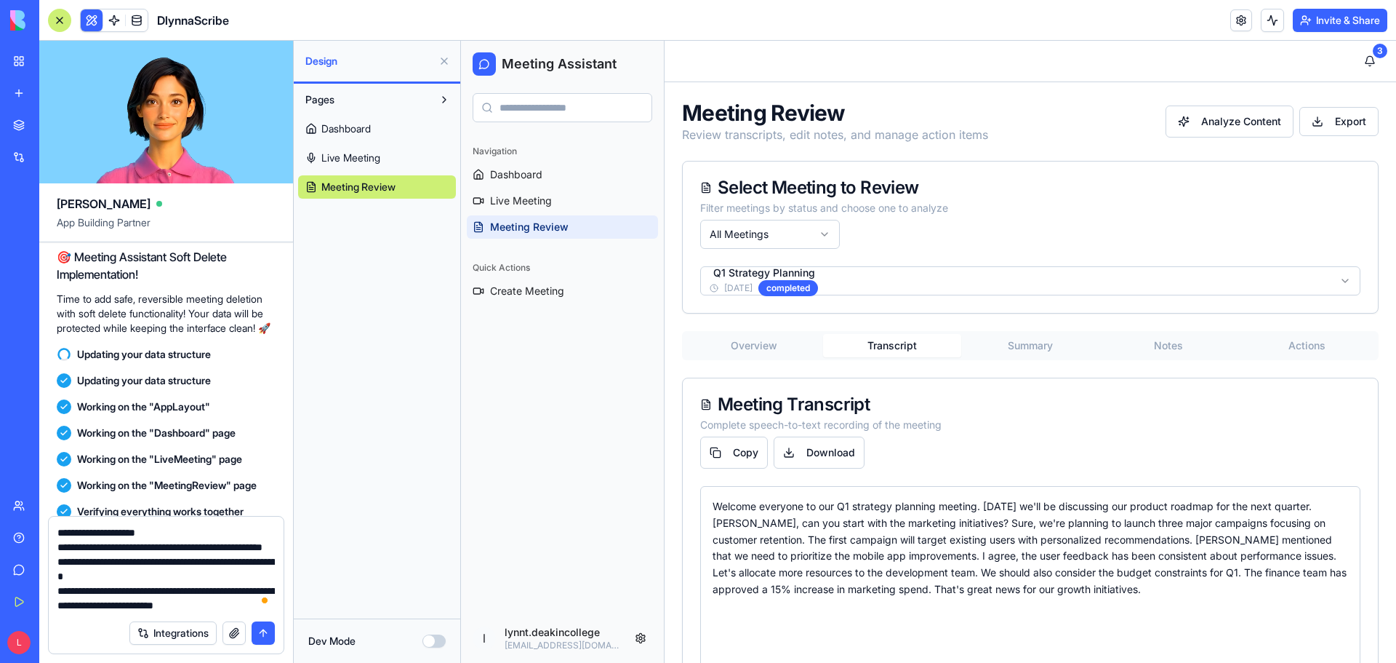
type textarea "**********"
click at [260, 631] on button "submit" at bounding box center [263, 632] width 23 height 23
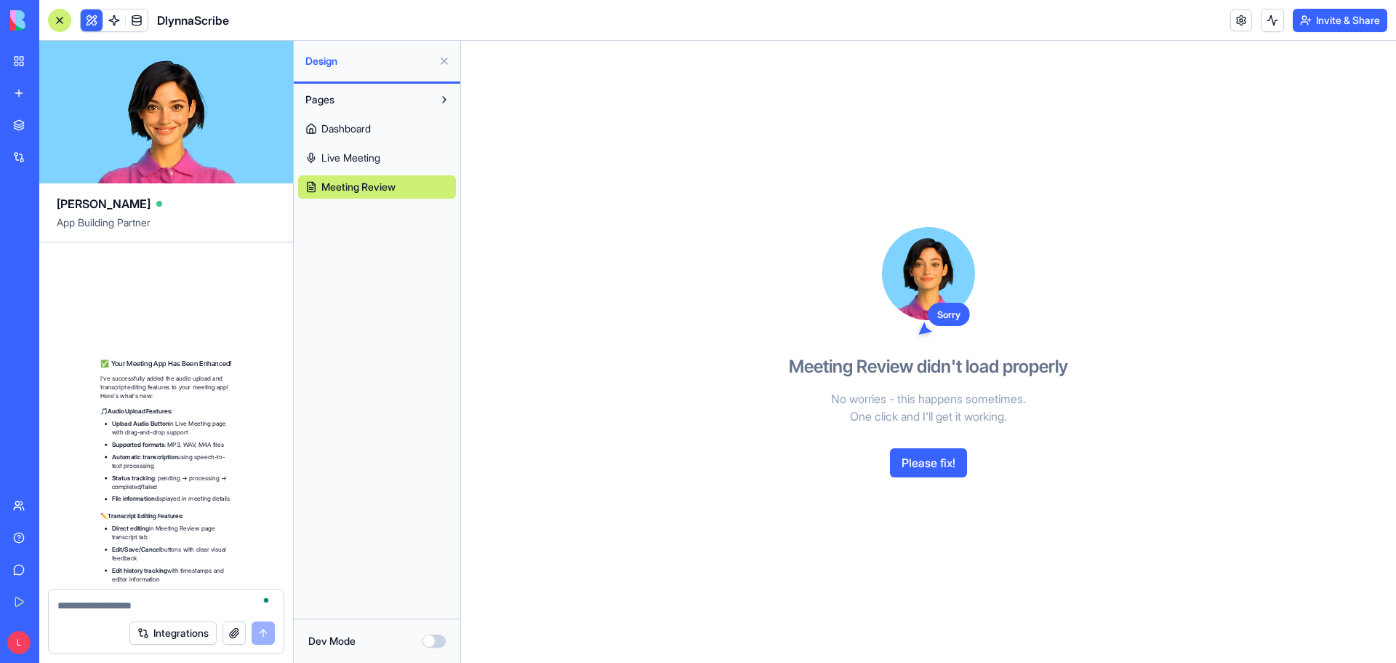
scroll to position [15236, 0]
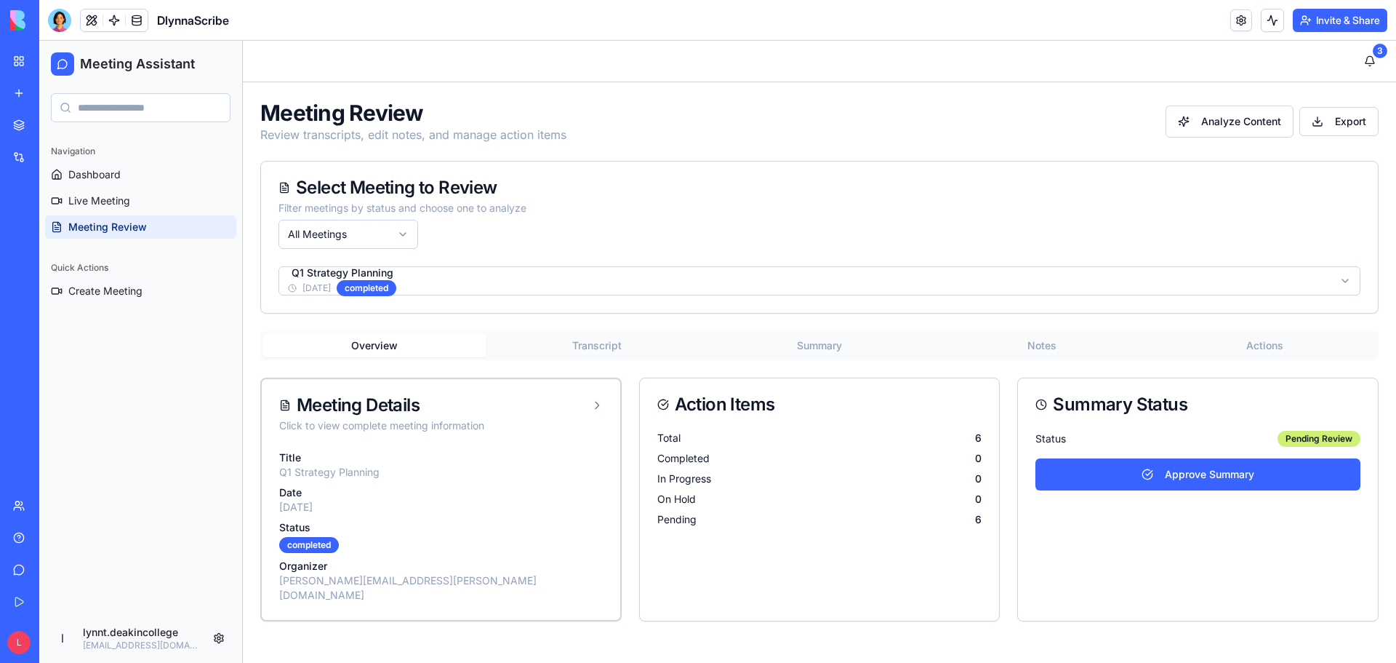
click at [599, 341] on button "Transcript" at bounding box center [597, 345] width 223 height 23
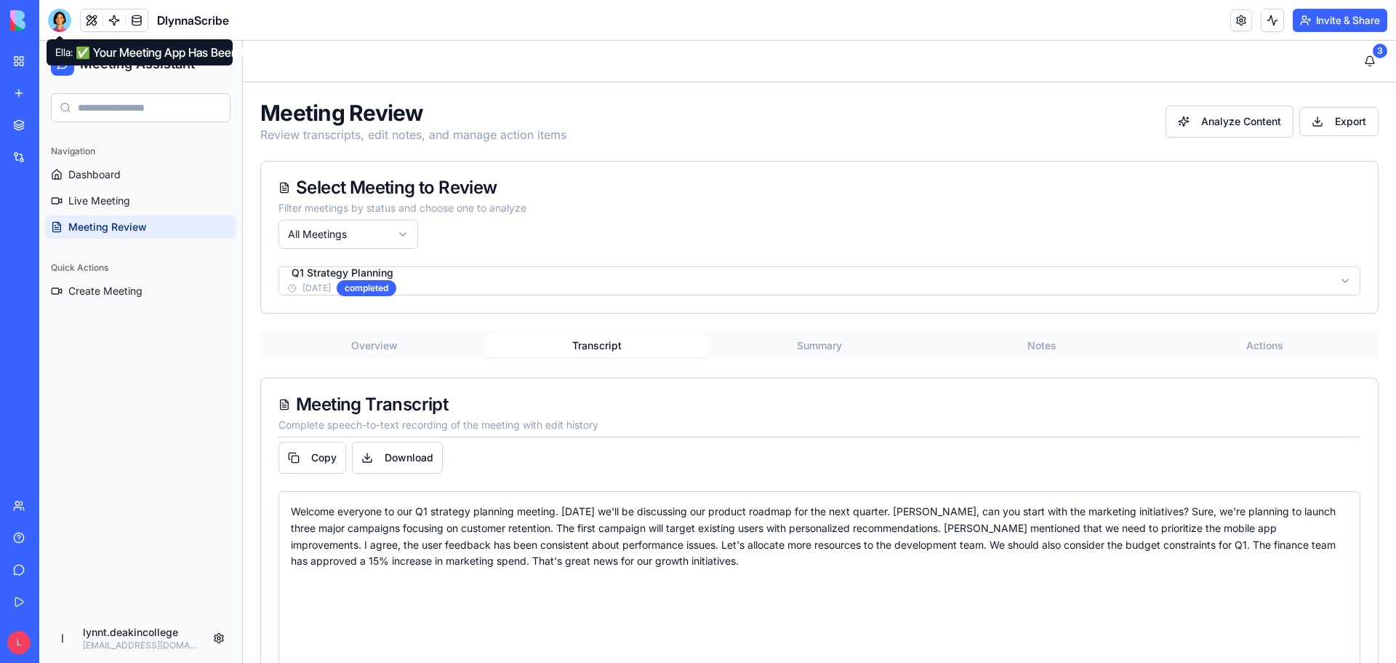
click at [61, 23] on div at bounding box center [59, 20] width 23 height 23
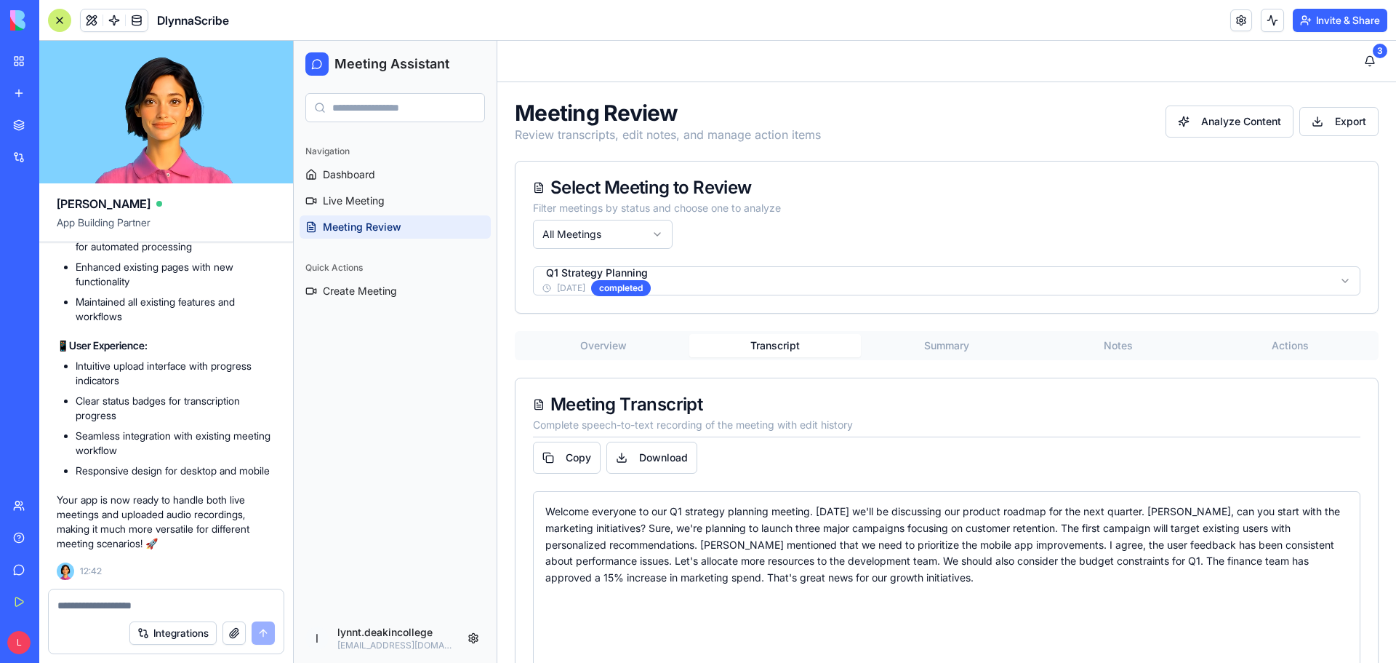
scroll to position [14581, 0]
click at [378, 175] on link "Dashboard" at bounding box center [395, 174] width 191 height 23
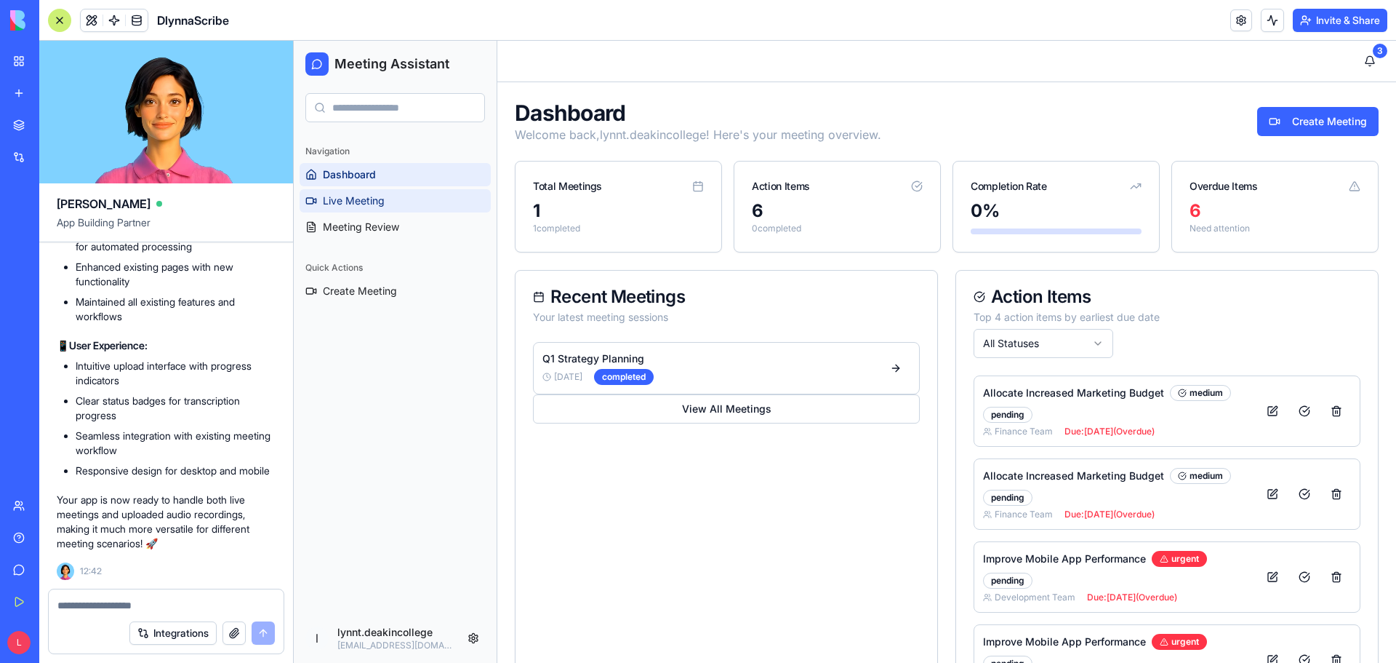
click at [383, 200] on span "Live Meeting" at bounding box center [354, 200] width 62 height 15
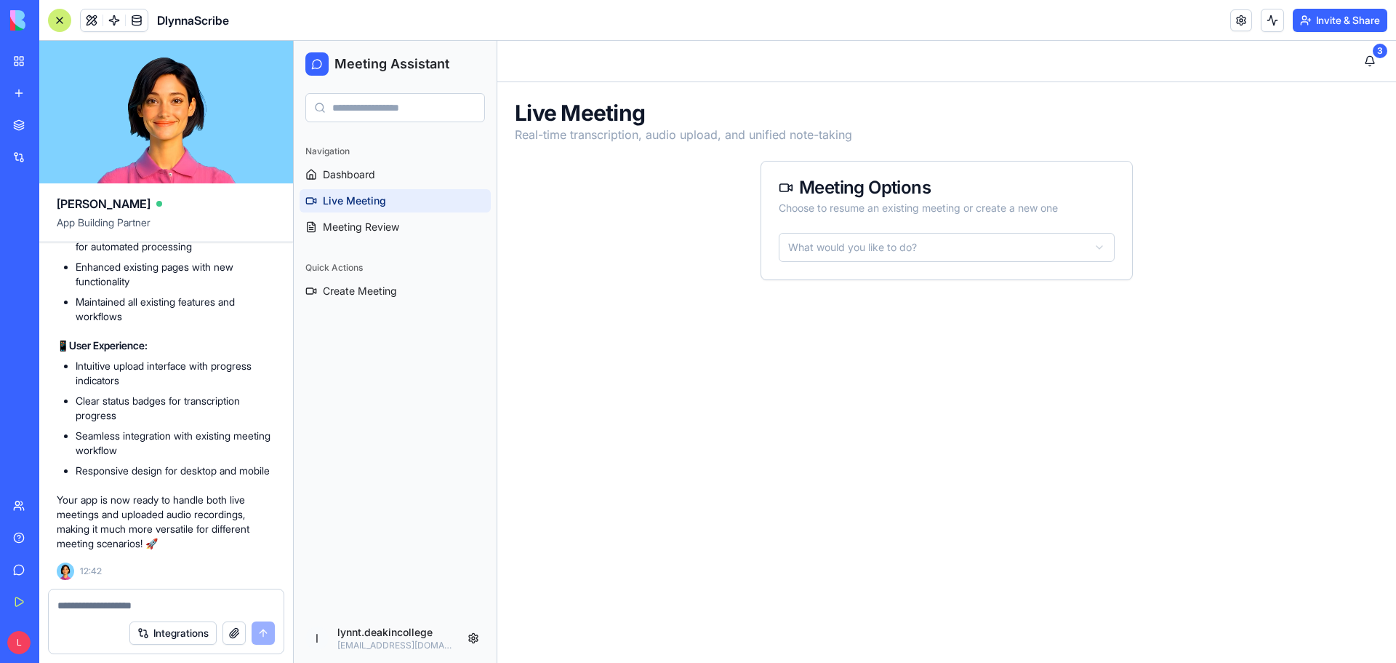
click at [891, 252] on html "Meeting Assistant Navigation Dashboard Live Meeting Meeting Review Quick Action…" at bounding box center [845, 352] width 1103 height 622
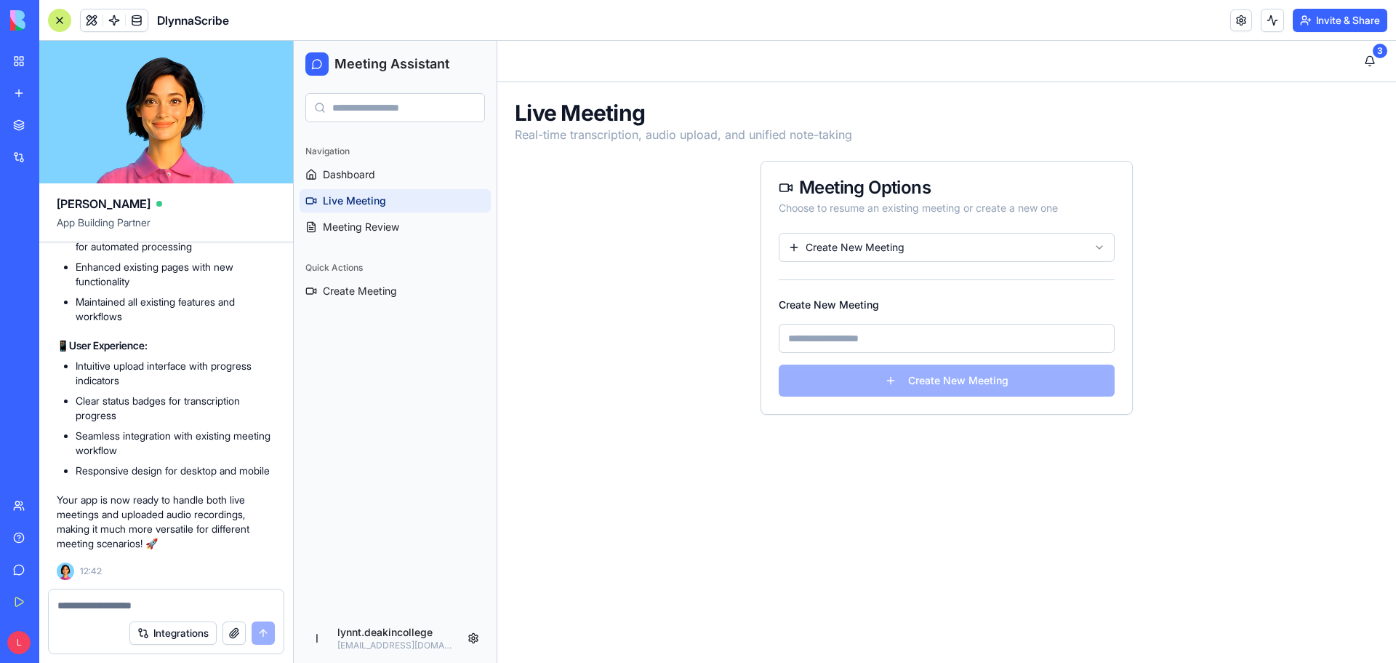
click at [989, 332] on input at bounding box center [947, 338] width 336 height 29
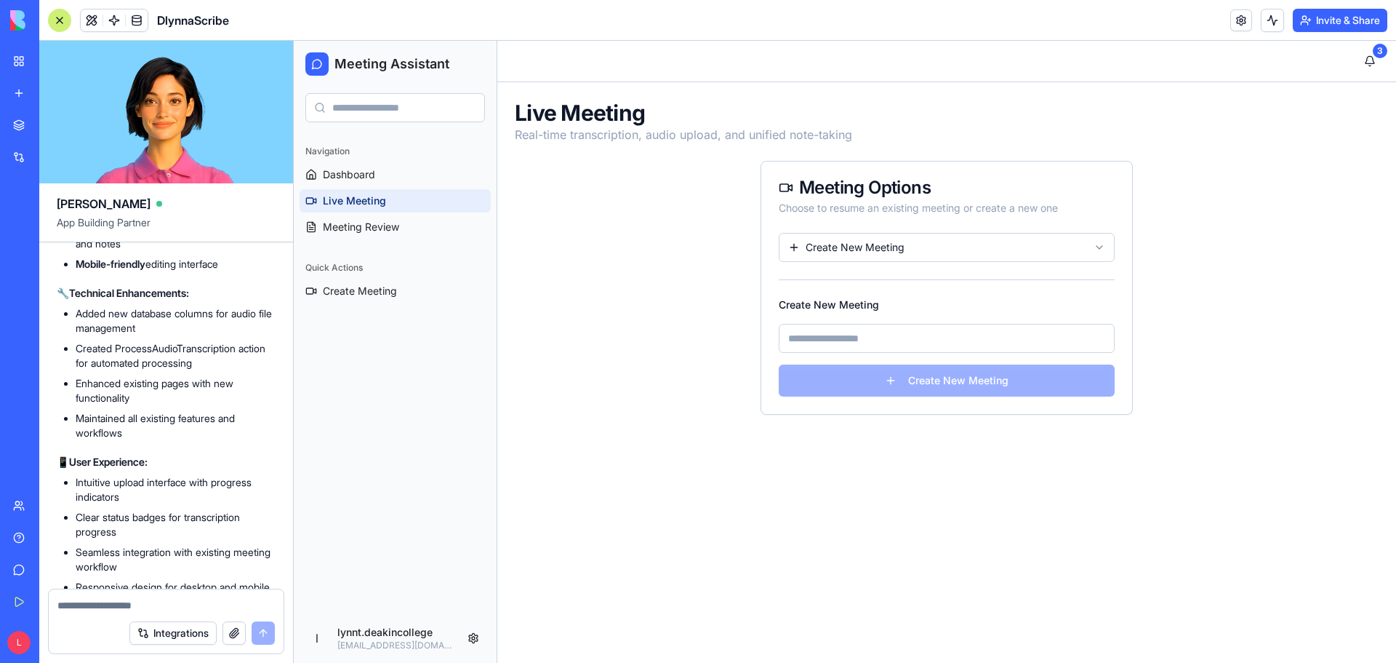
scroll to position [14363, 0]
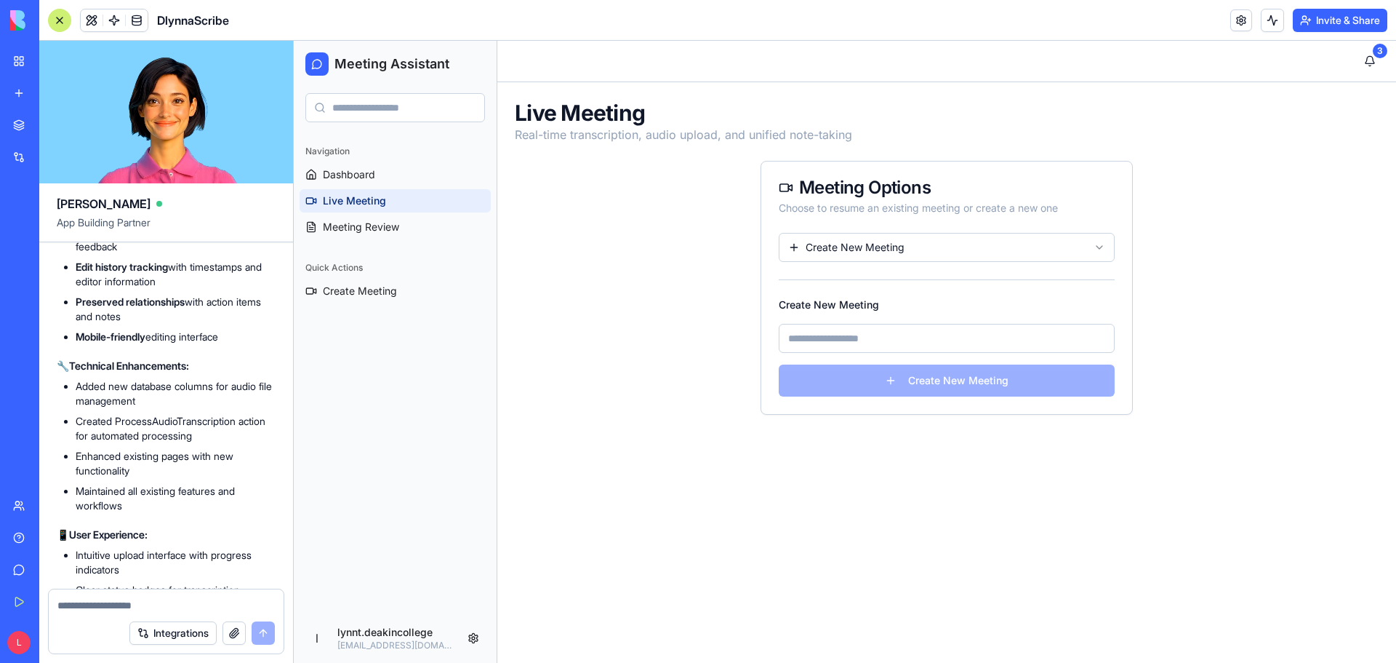
click at [1235, 17] on link at bounding box center [1242, 20] width 22 height 22
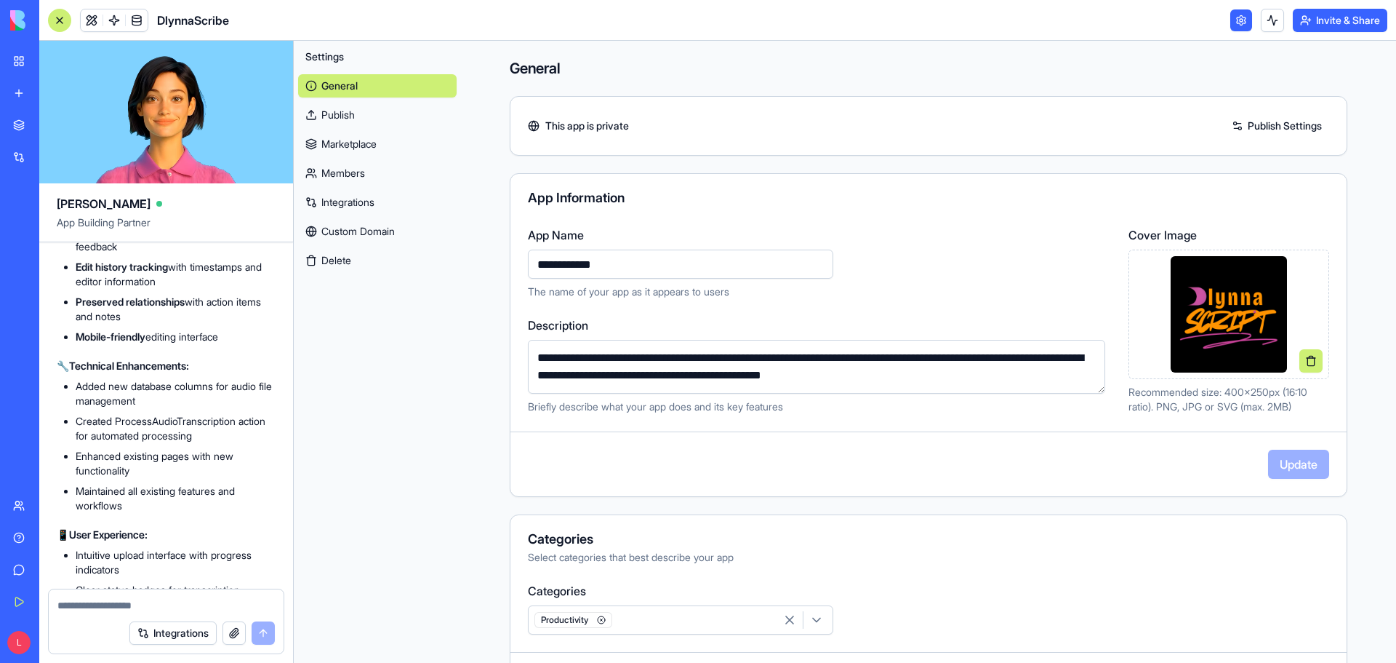
click at [1255, 133] on link "Publish Settings" at bounding box center [1277, 125] width 105 height 23
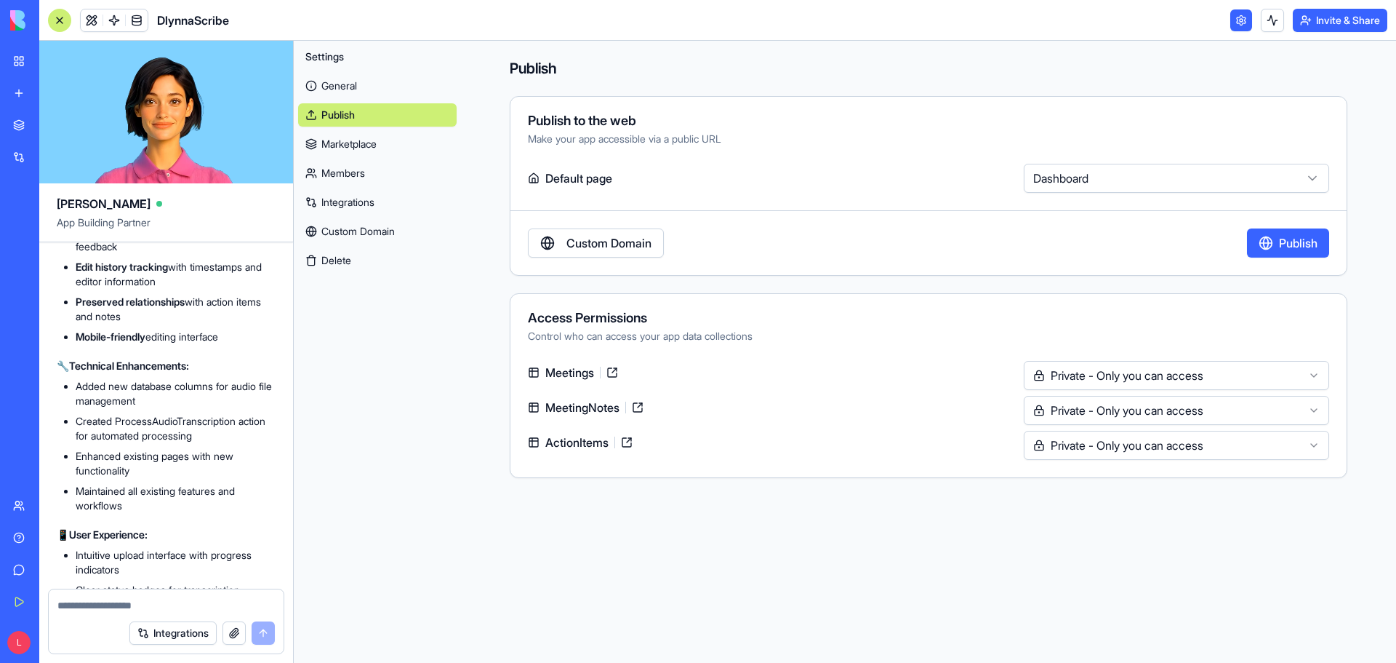
click at [619, 374] on link at bounding box center [612, 372] width 23 height 23
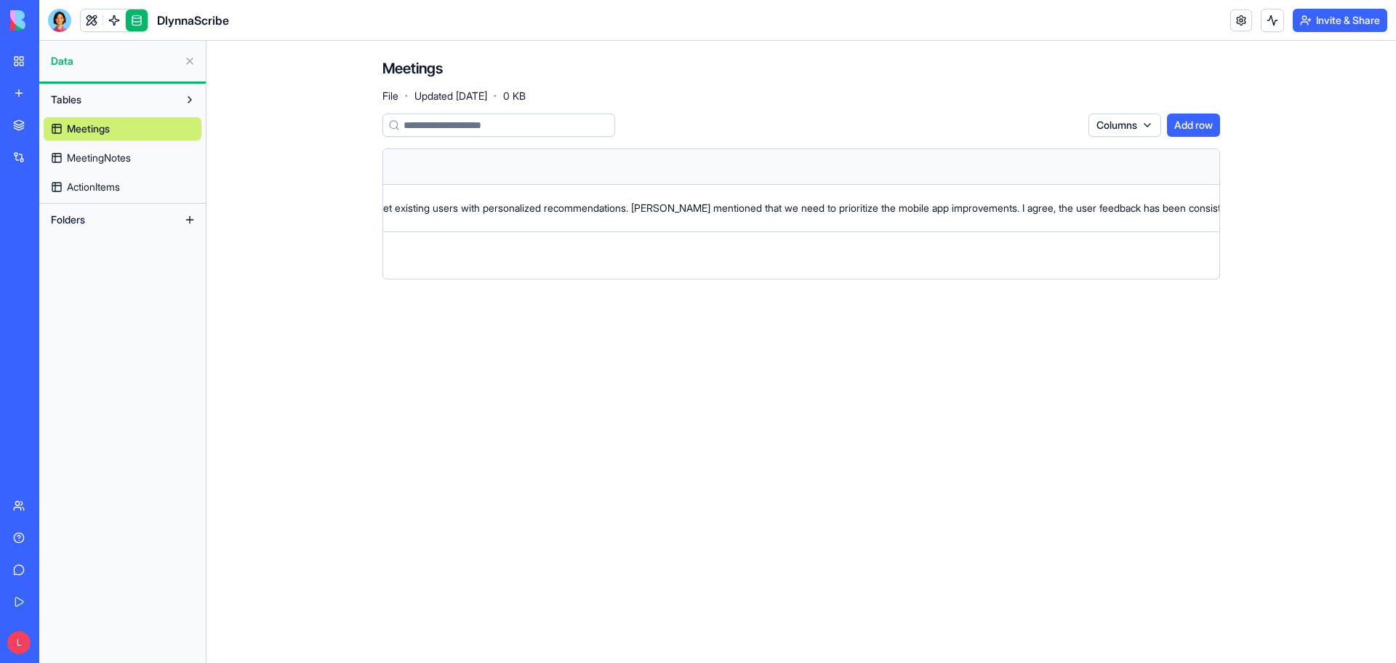
scroll to position [0, 8179]
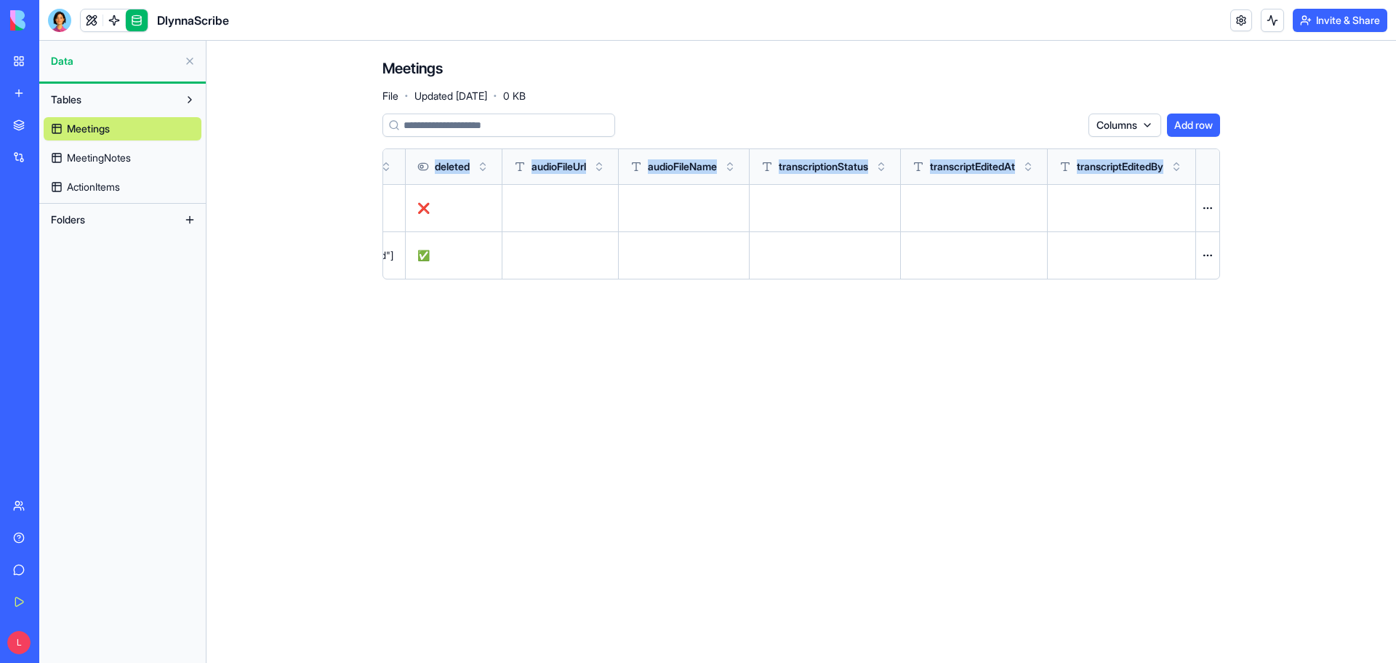
drag, startPoint x: 1076, startPoint y: 215, endPoint x: 1626, endPoint y: 617, distance: 681.3
click at [1396, 617] on html "BETA My Workspace New app Marketplace Integrations Recent DlynnaScribe AI Logo …" at bounding box center [698, 331] width 1396 height 663
click at [124, 155] on span "MeetingNotes" at bounding box center [99, 158] width 64 height 15
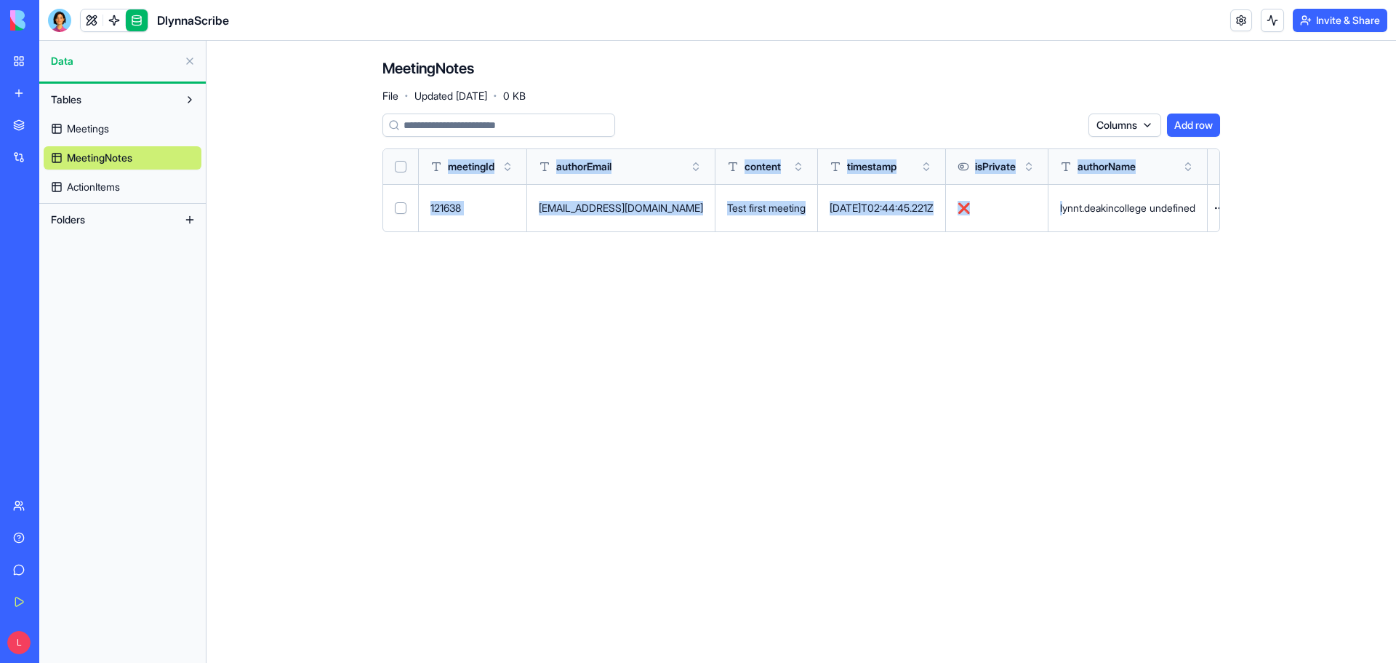
scroll to position [0, 52]
drag, startPoint x: 1095, startPoint y: 203, endPoint x: 1340, endPoint y: 221, distance: 245.1
click at [1340, 221] on main "MeetingNotes File · Updated Sep 25, 2025 · 0 KB Columns Add row meetingId autho…" at bounding box center [802, 352] width 1190 height 622
click at [115, 190] on span "ActionItems" at bounding box center [93, 187] width 53 height 15
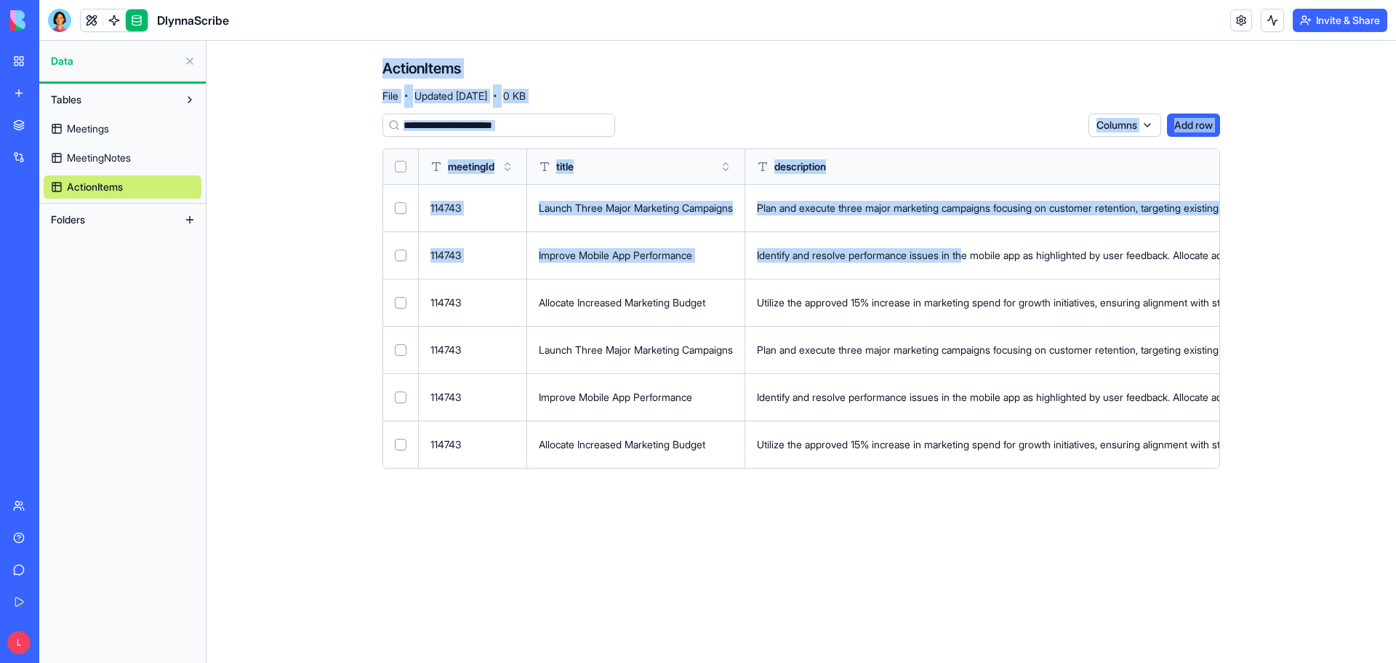
drag, startPoint x: 987, startPoint y: 255, endPoint x: 129, endPoint y: 290, distance: 859.0
click at [129, 290] on div "Data Tables Meetings MeetingNotes ActionItems Folders ActionItems File · Update…" at bounding box center [717, 352] width 1357 height 622
click at [113, 123] on link "Meetings" at bounding box center [123, 128] width 158 height 23
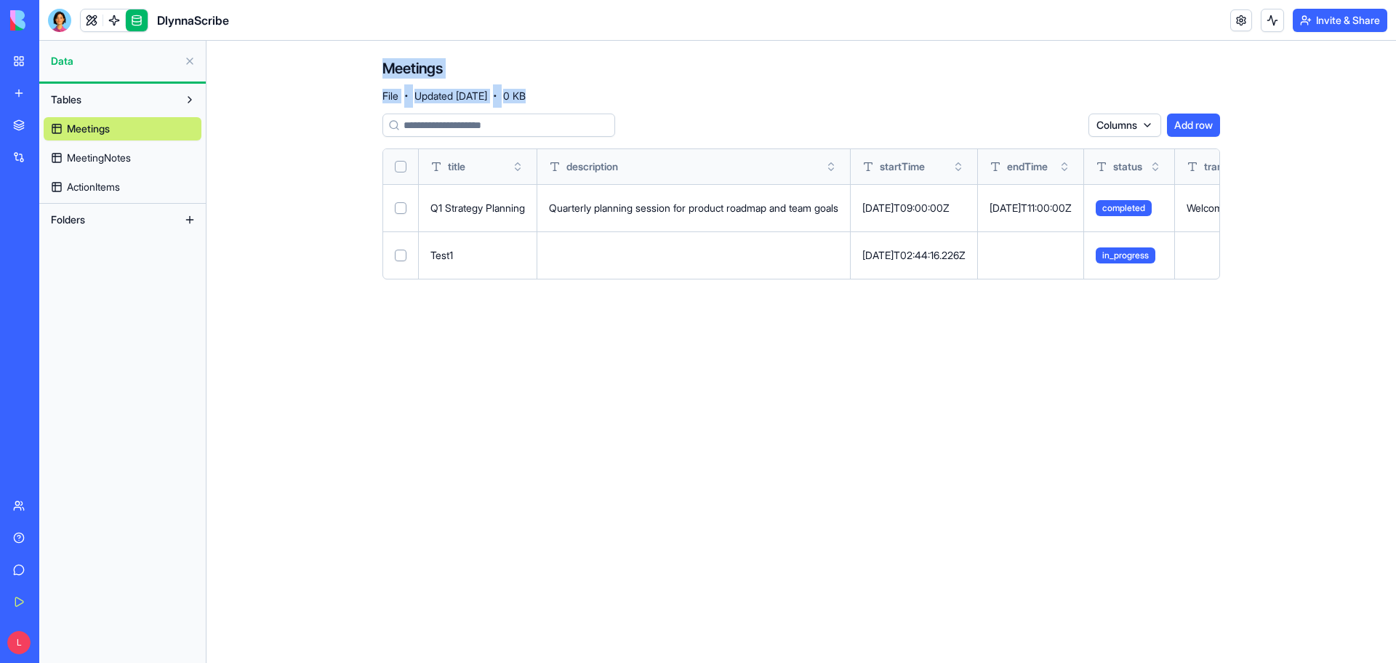
click at [139, 16] on link at bounding box center [137, 20] width 22 height 22
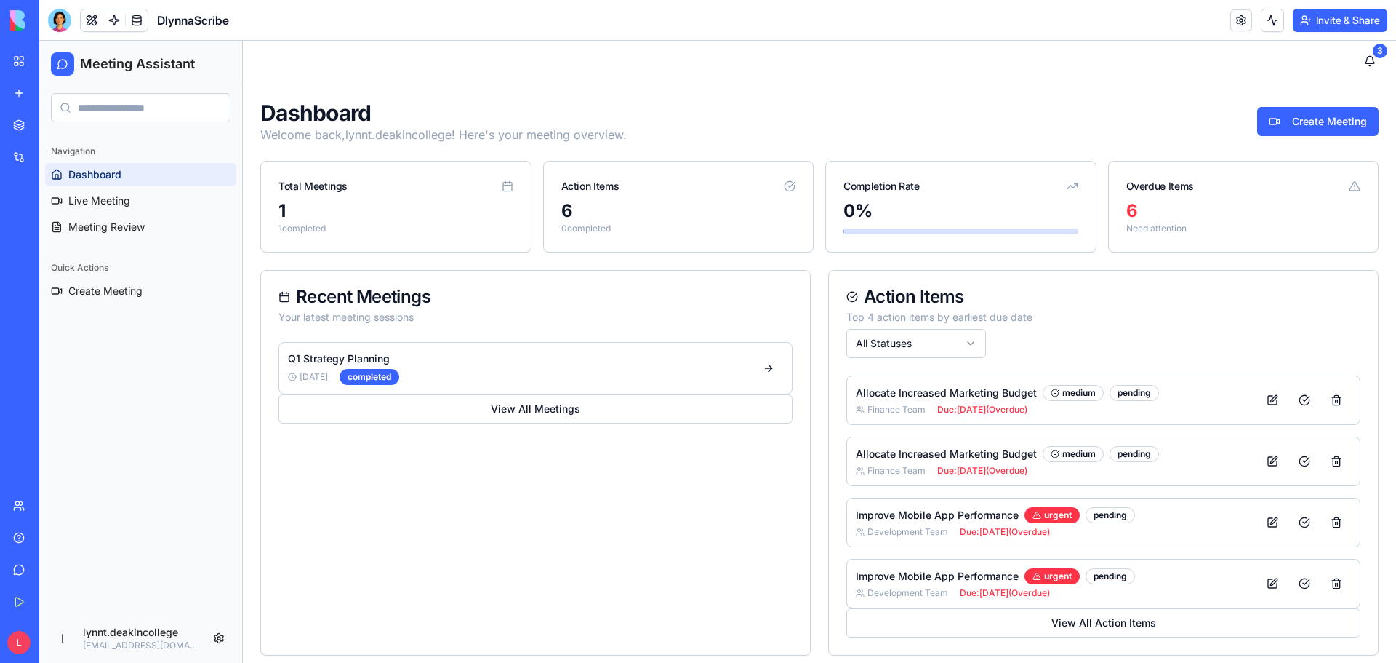
scroll to position [10, 0]
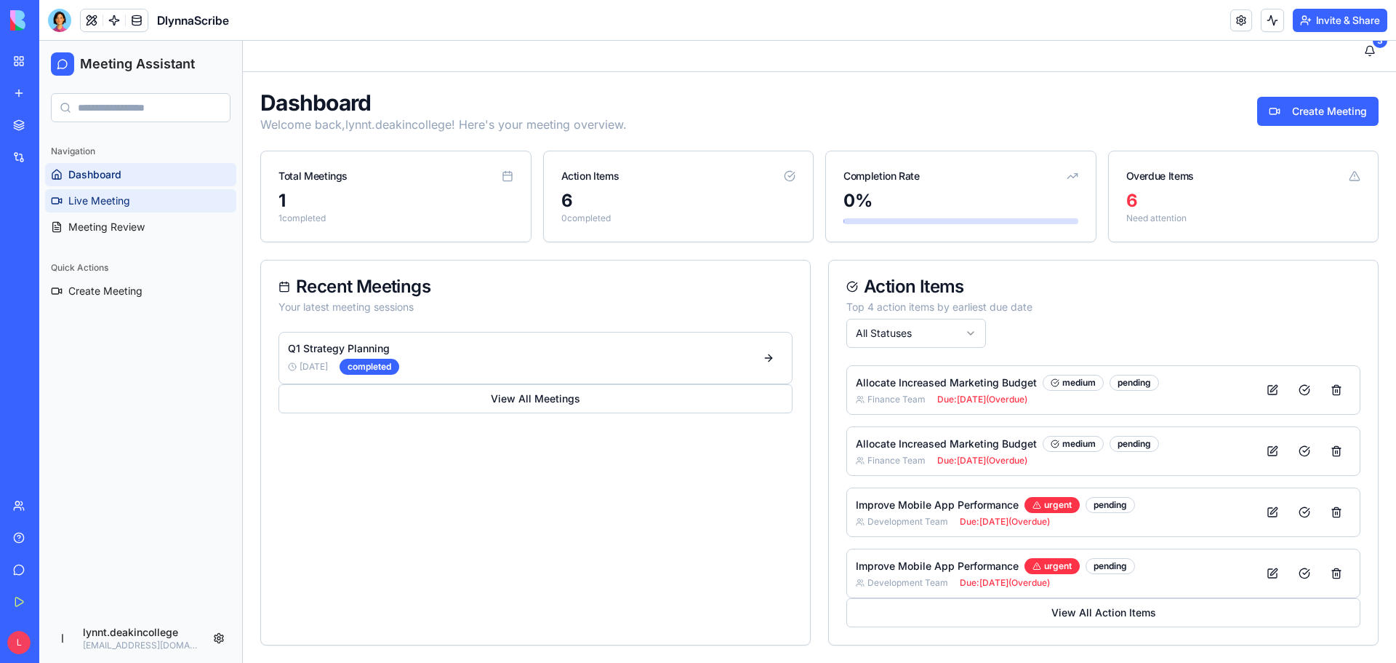
click at [117, 201] on span "Live Meeting" at bounding box center [99, 200] width 62 height 15
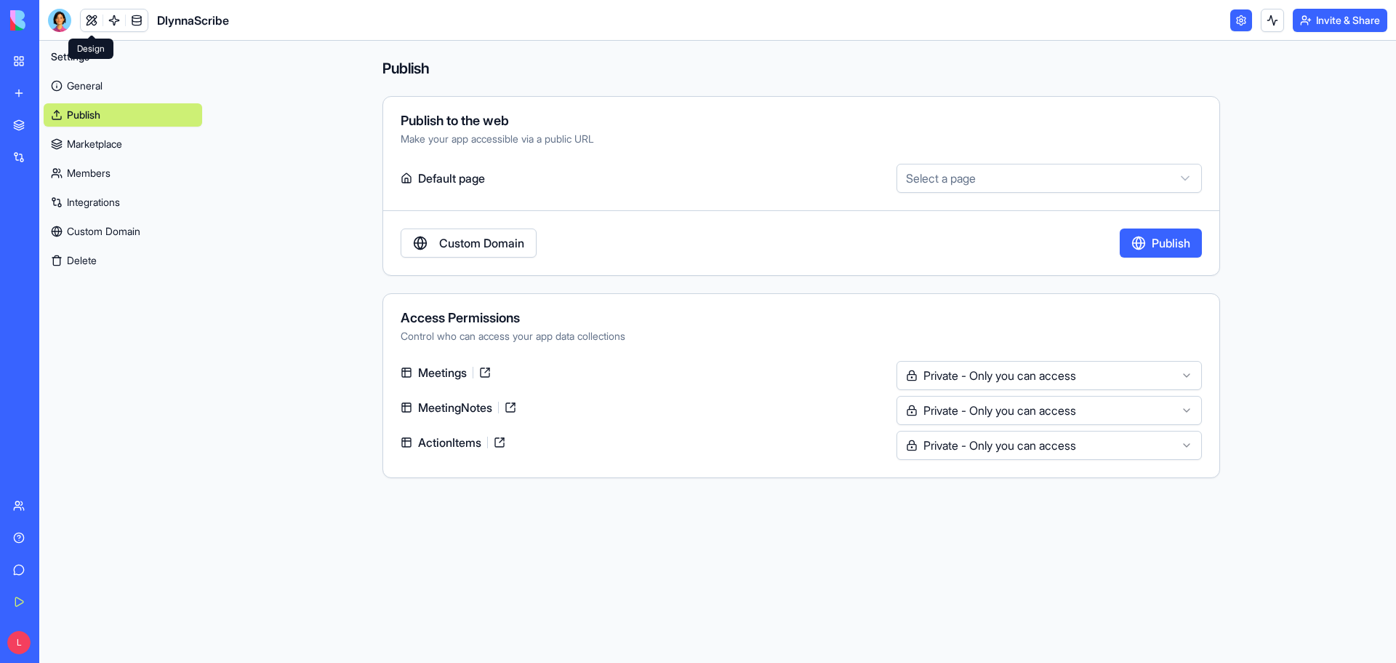
click at [92, 22] on link at bounding box center [92, 20] width 22 height 22
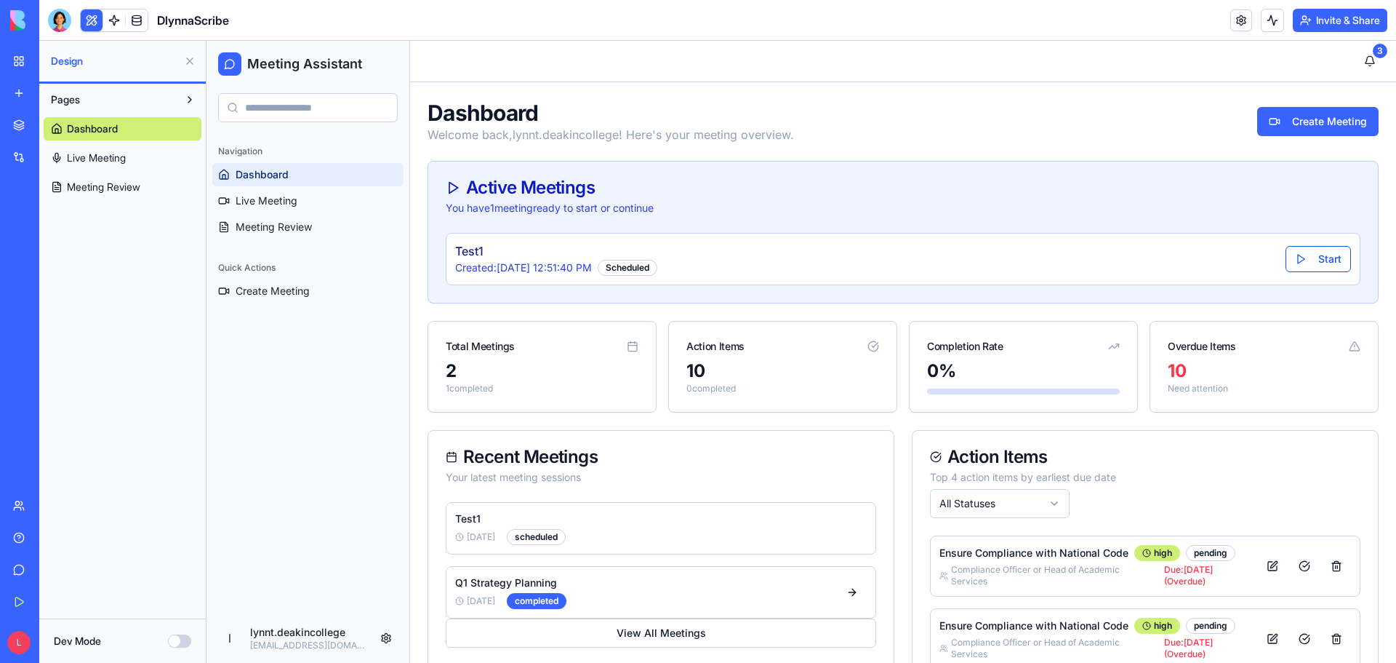
click at [92, 24] on button at bounding box center [92, 20] width 22 height 22
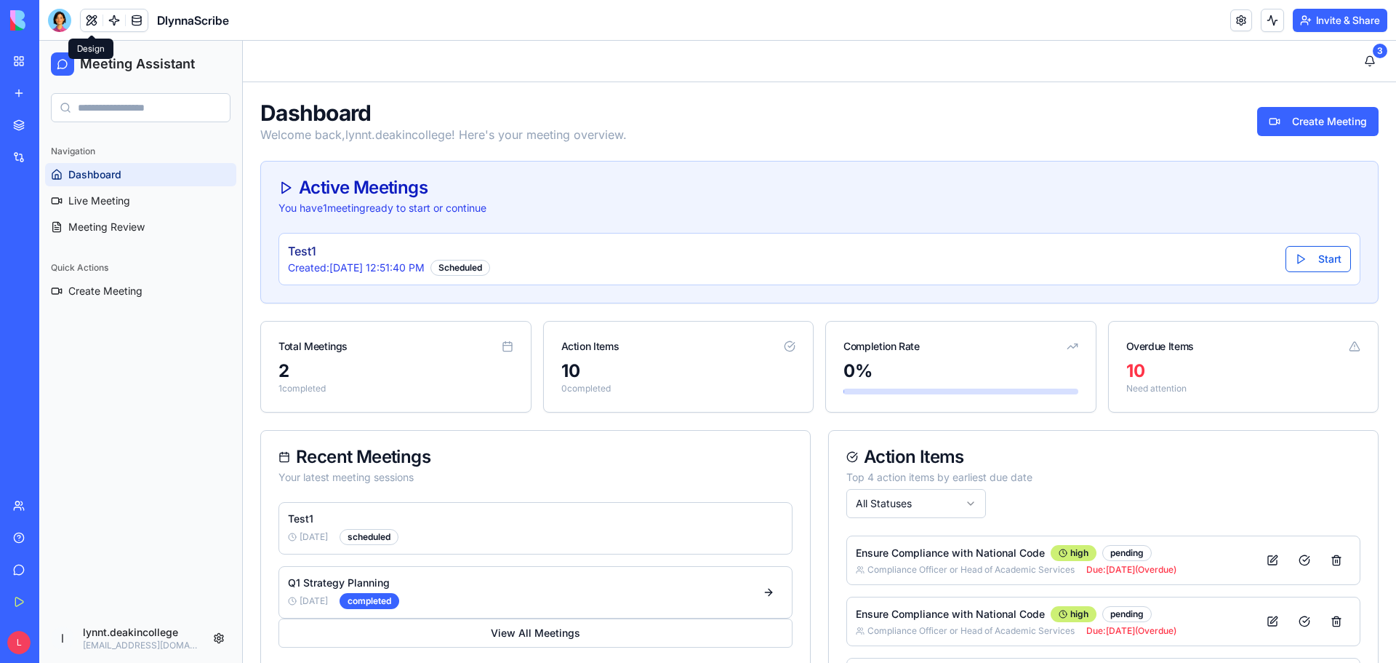
click at [90, 17] on button at bounding box center [92, 20] width 22 height 22
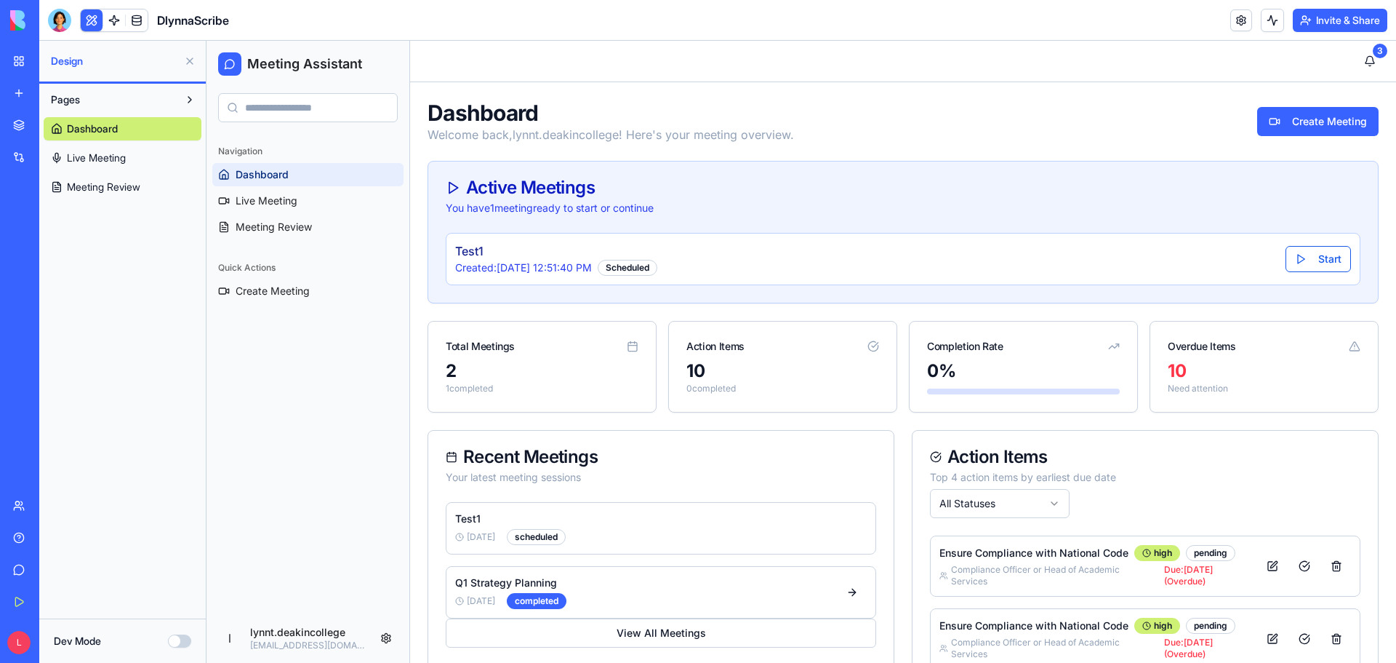
click at [186, 639] on button "Dev Mode" at bounding box center [179, 640] width 23 height 13
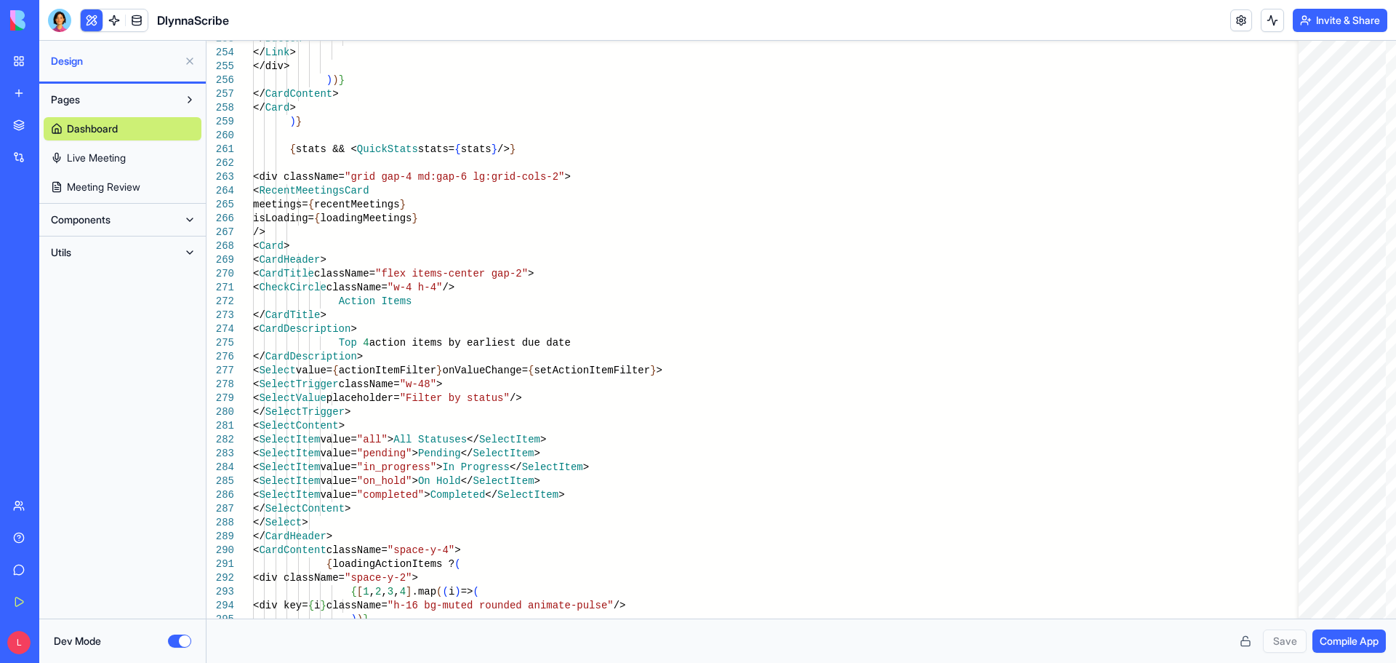
click at [173, 641] on button "Dev Mode" at bounding box center [179, 640] width 23 height 13
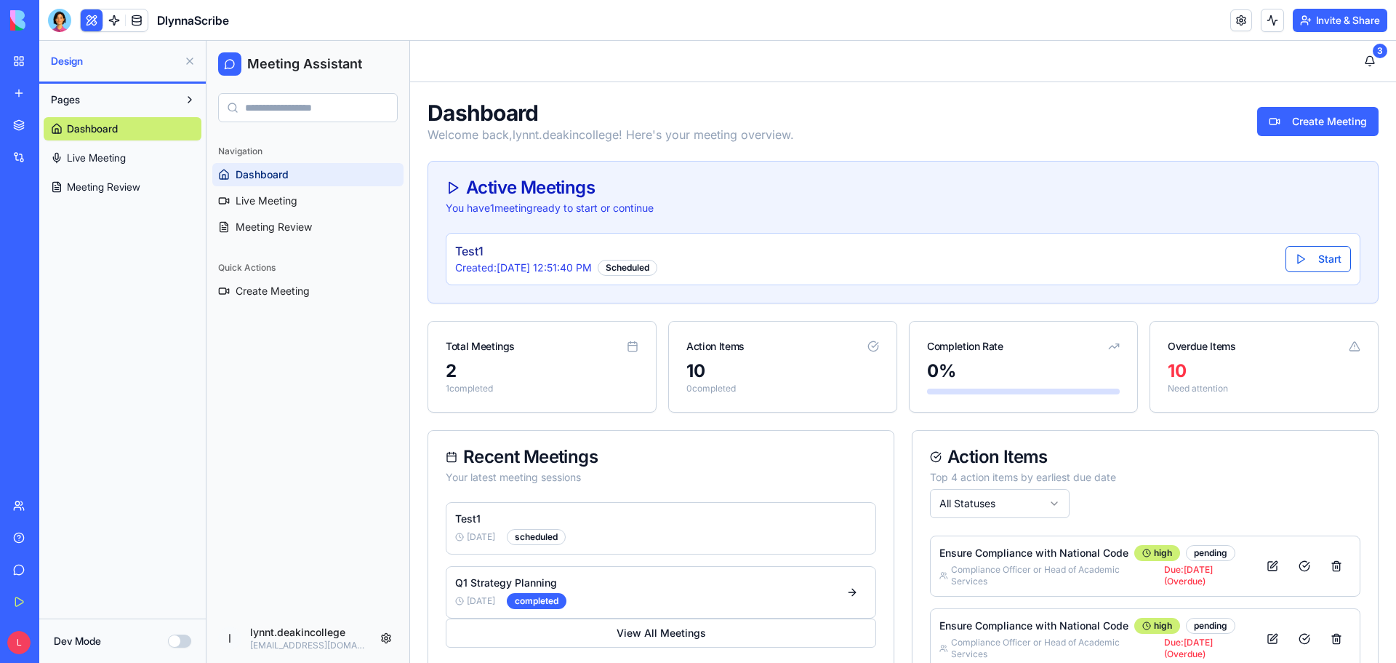
click at [190, 61] on button at bounding box center [189, 60] width 23 height 23
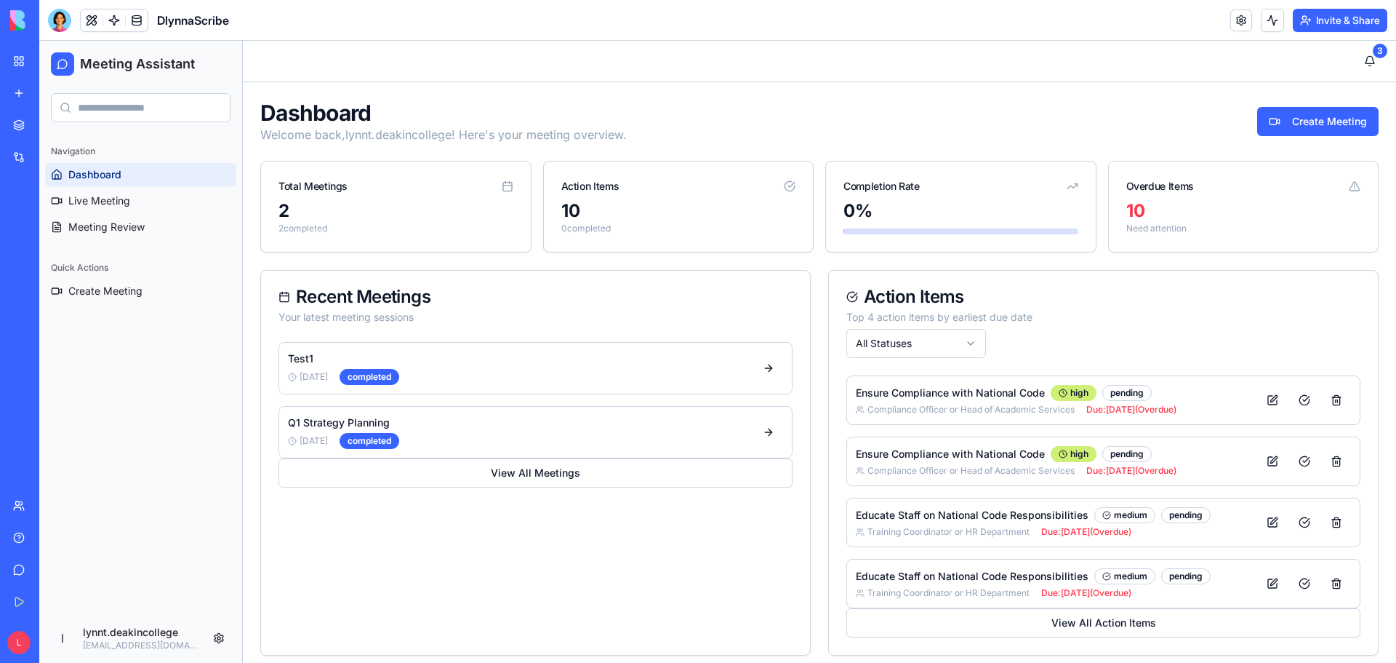
click at [60, 17] on div at bounding box center [59, 20] width 23 height 23
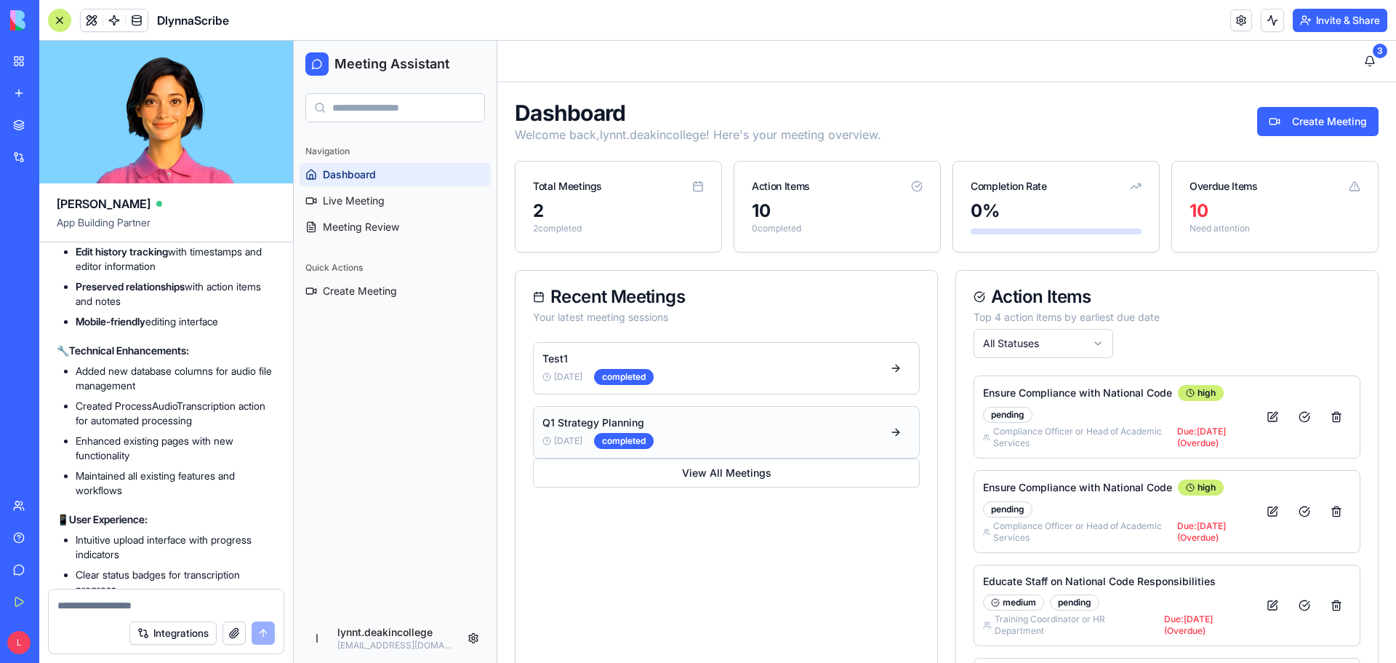
scroll to position [14363, 0]
click at [1236, 20] on link at bounding box center [1242, 20] width 22 height 22
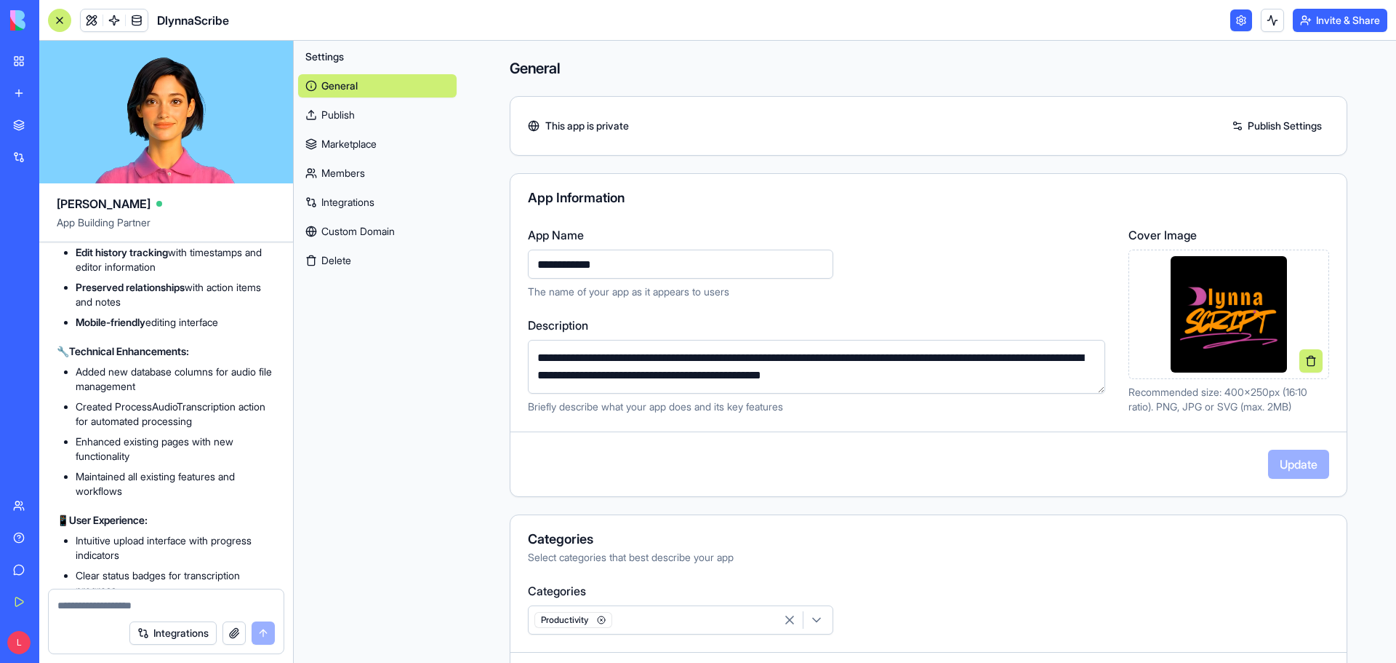
click at [1241, 121] on link "Publish Settings" at bounding box center [1277, 125] width 105 height 23
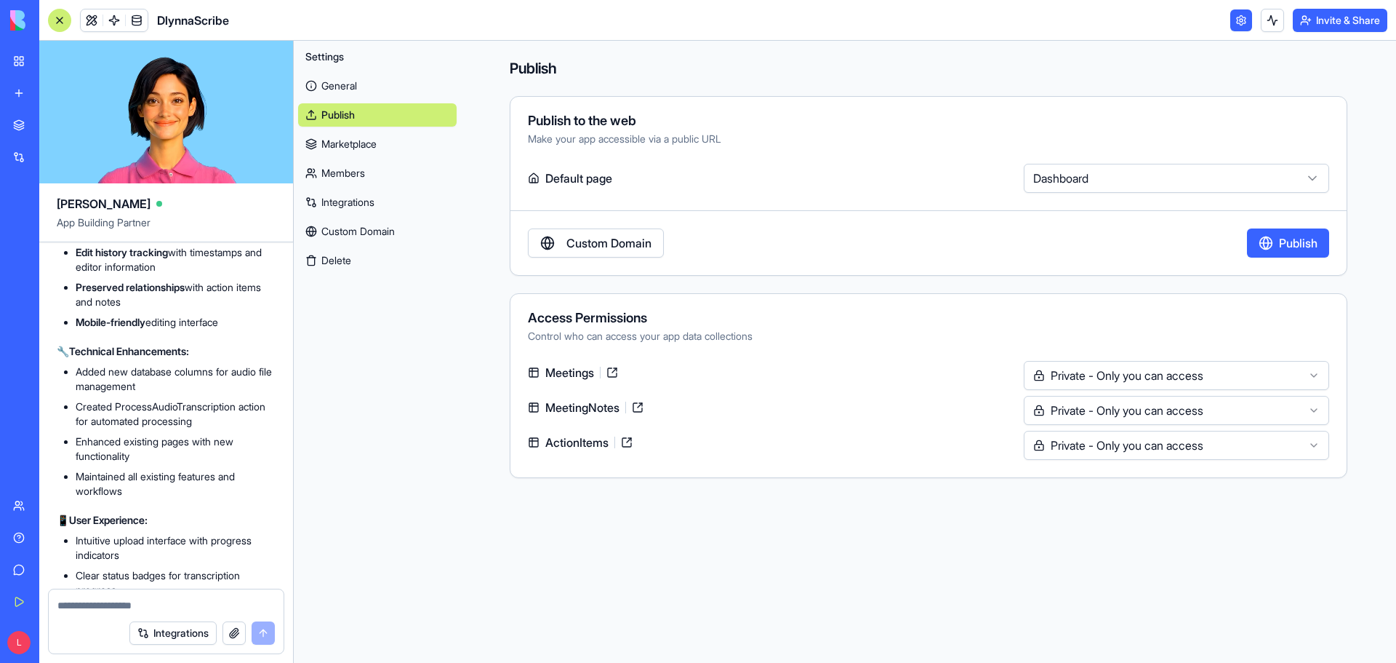
click at [612, 372] on link at bounding box center [612, 372] width 23 height 23
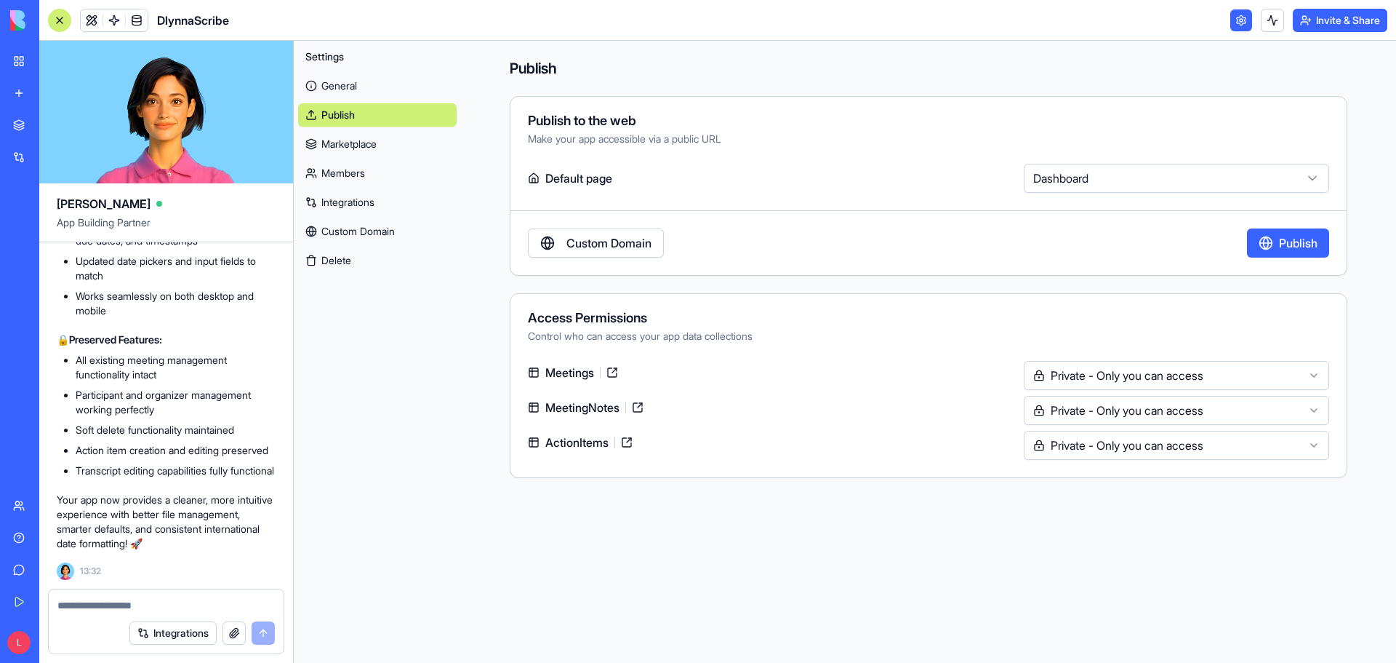
scroll to position [16455, 0]
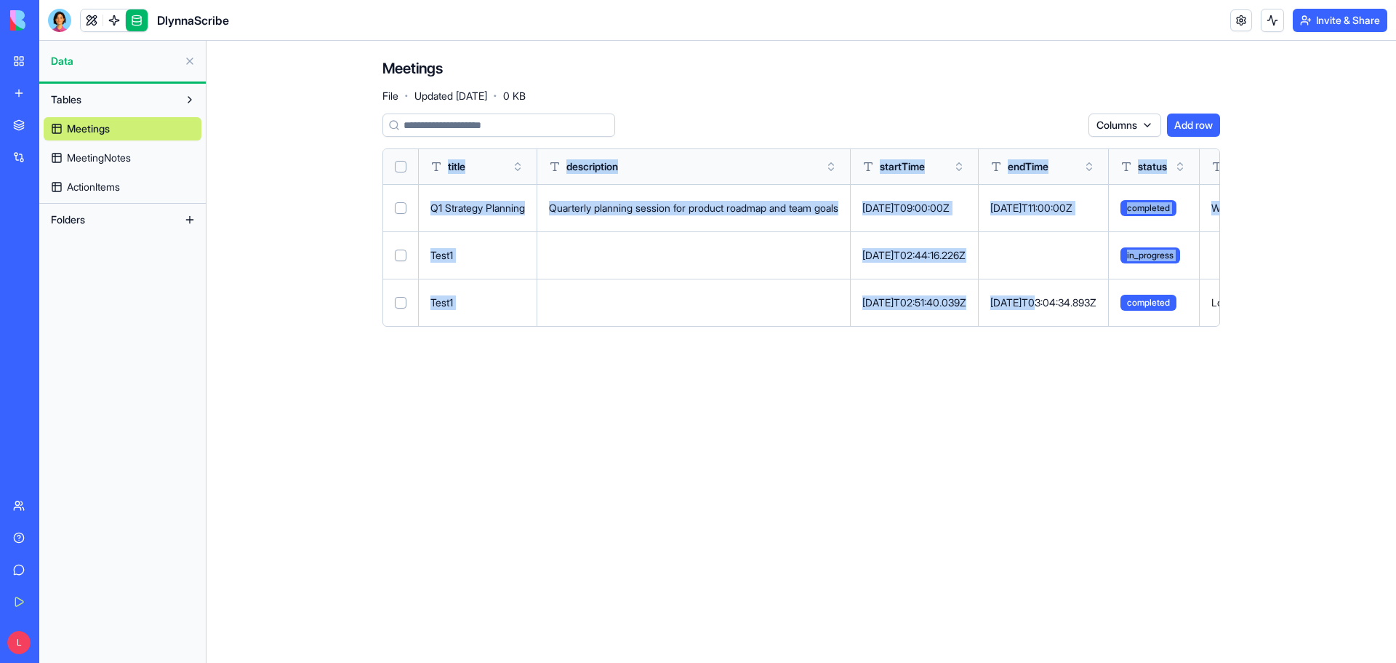
drag, startPoint x: 1092, startPoint y: 300, endPoint x: 333, endPoint y: 304, distance: 759.3
click at [333, 304] on main "Meetings File · Updated Sep 26, 2025 · 0 KB Columns Add row title description s…" at bounding box center [802, 352] width 1190 height 622
click at [304, 388] on main "Meetings File · Updated Sep 26, 2025 · 0 KB Columns Add row title description s…" at bounding box center [802, 352] width 1190 height 622
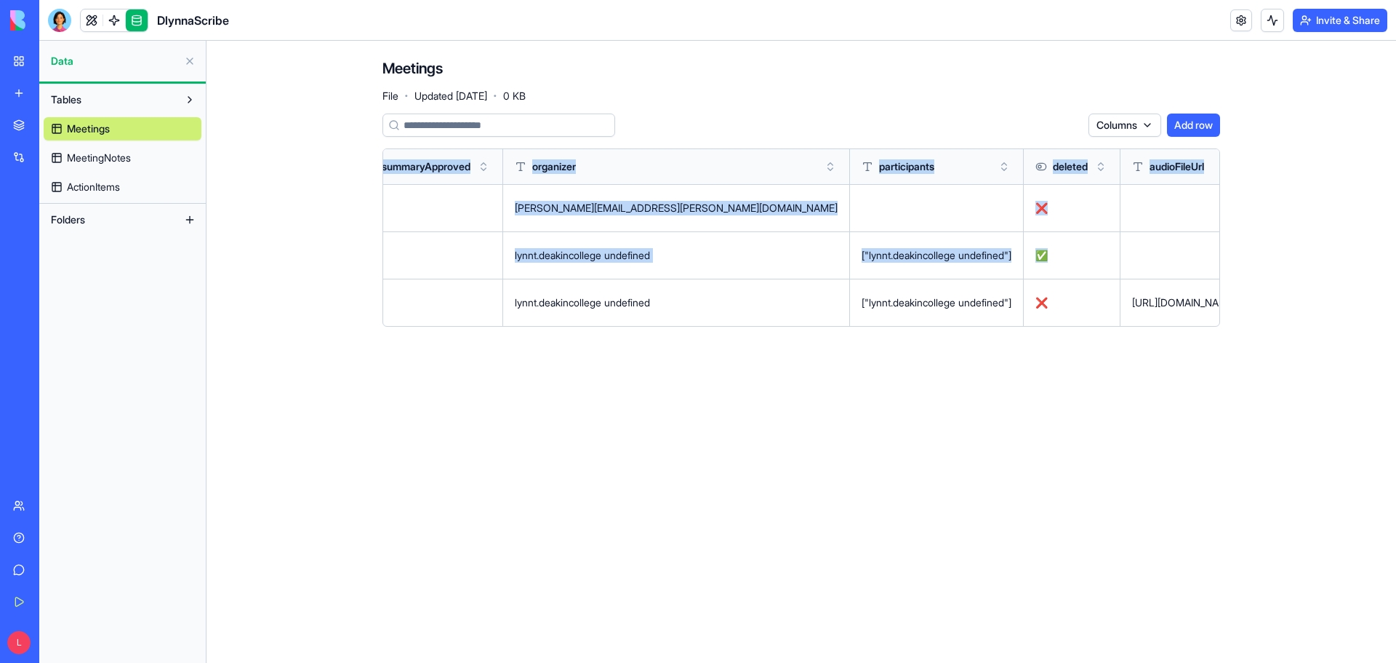
scroll to position [0, 13457]
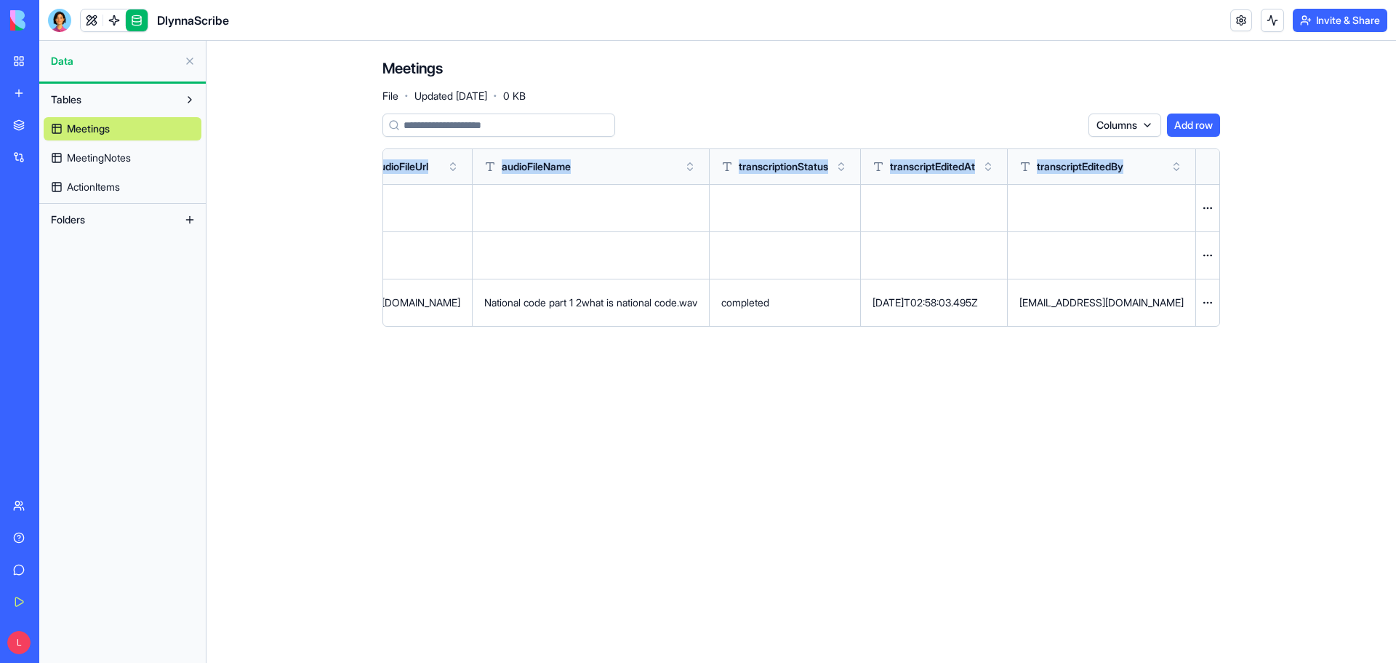
drag, startPoint x: 1081, startPoint y: 311, endPoint x: 1229, endPoint y: 366, distance: 158.3
click at [1229, 366] on main "Meetings File · Updated Sep 26, 2025 · 0 KB Columns Add row title description s…" at bounding box center [802, 352] width 1190 height 622
click at [1155, 459] on main "Meetings File · Updated Sep 26, 2025 · 0 KB Columns Add row title description s…" at bounding box center [802, 352] width 1190 height 622
click at [0, 0] on button at bounding box center [0, 0] width 0 height 0
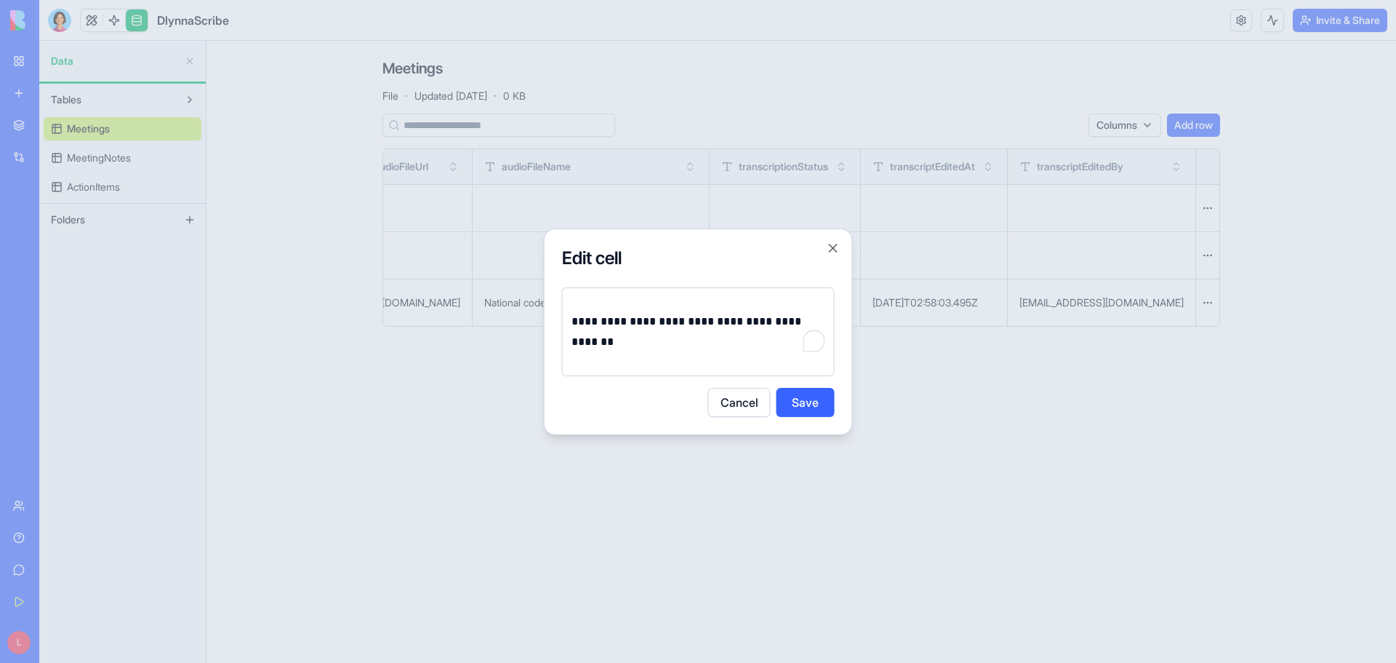
click at [745, 400] on button "Cancel" at bounding box center [739, 402] width 63 height 29
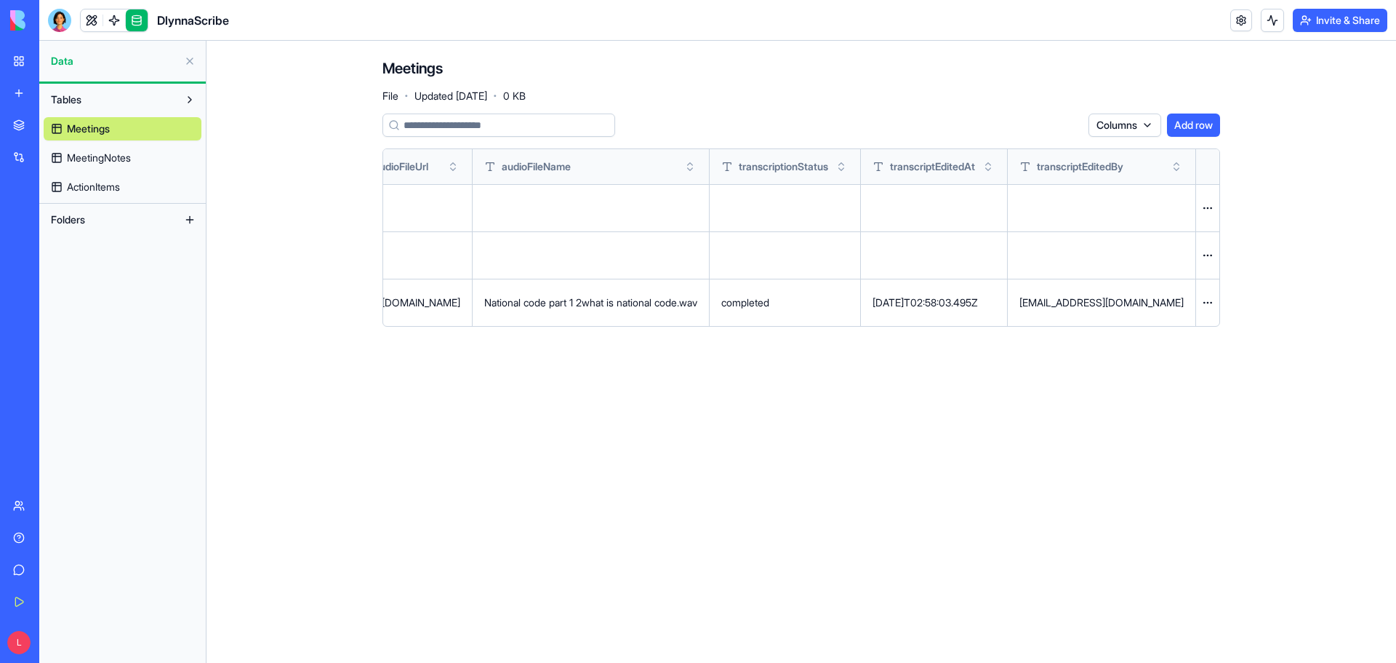
click at [927, 386] on main "Meetings File · Updated Sep 26, 2025 · 0 KB Columns Add row title description s…" at bounding box center [802, 352] width 1190 height 622
click at [0, 0] on button at bounding box center [0, 0] width 0 height 0
click at [643, 362] on main "Meetings File · Updated Sep 26, 2025 · 0 KB Columns Add row title description s…" at bounding box center [802, 352] width 1190 height 622
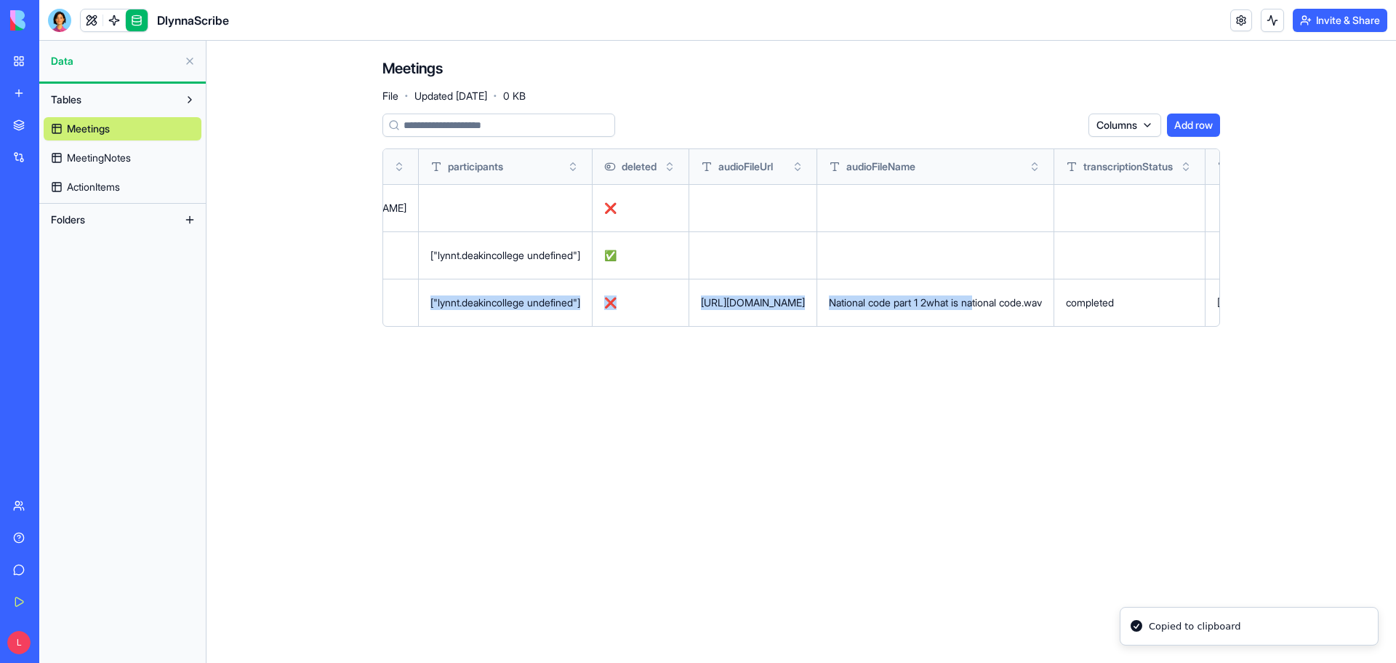
drag, startPoint x: 614, startPoint y: 302, endPoint x: 439, endPoint y: 302, distance: 174.6
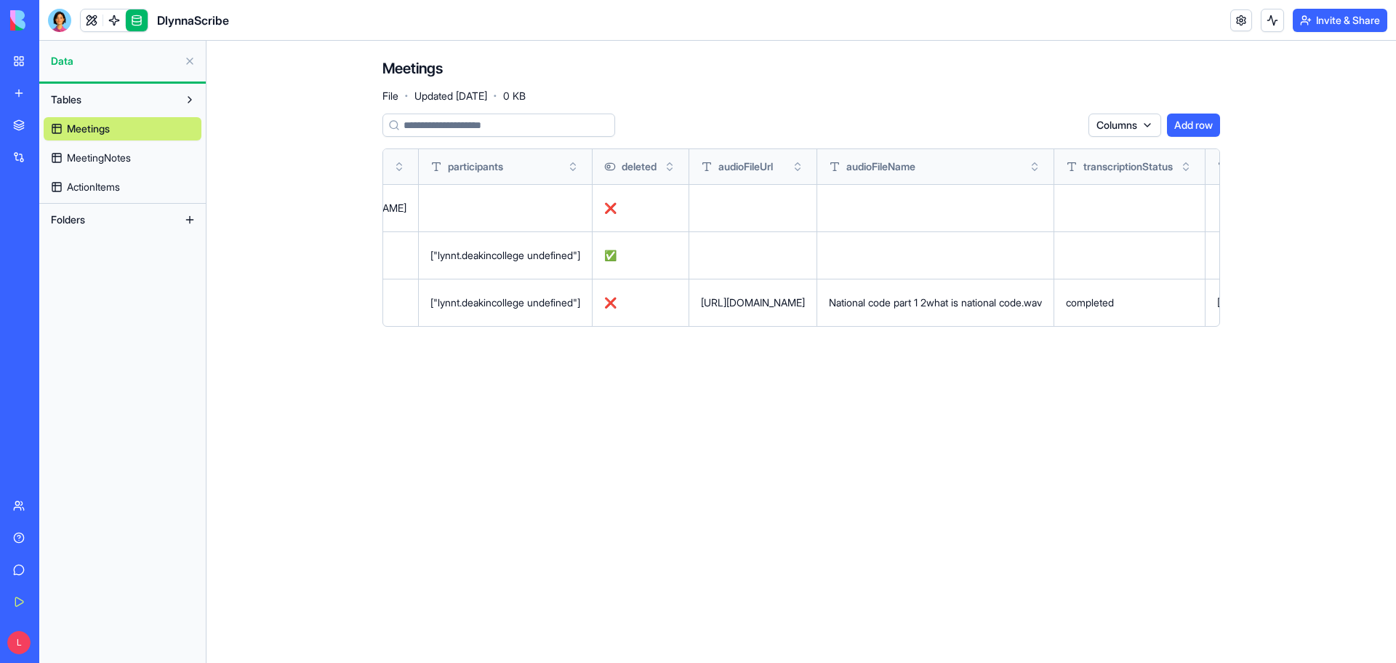
click at [482, 397] on main "Meetings File · Updated Sep 26, 2025 · 0 KB Columns Add row title description s…" at bounding box center [802, 352] width 1190 height 622
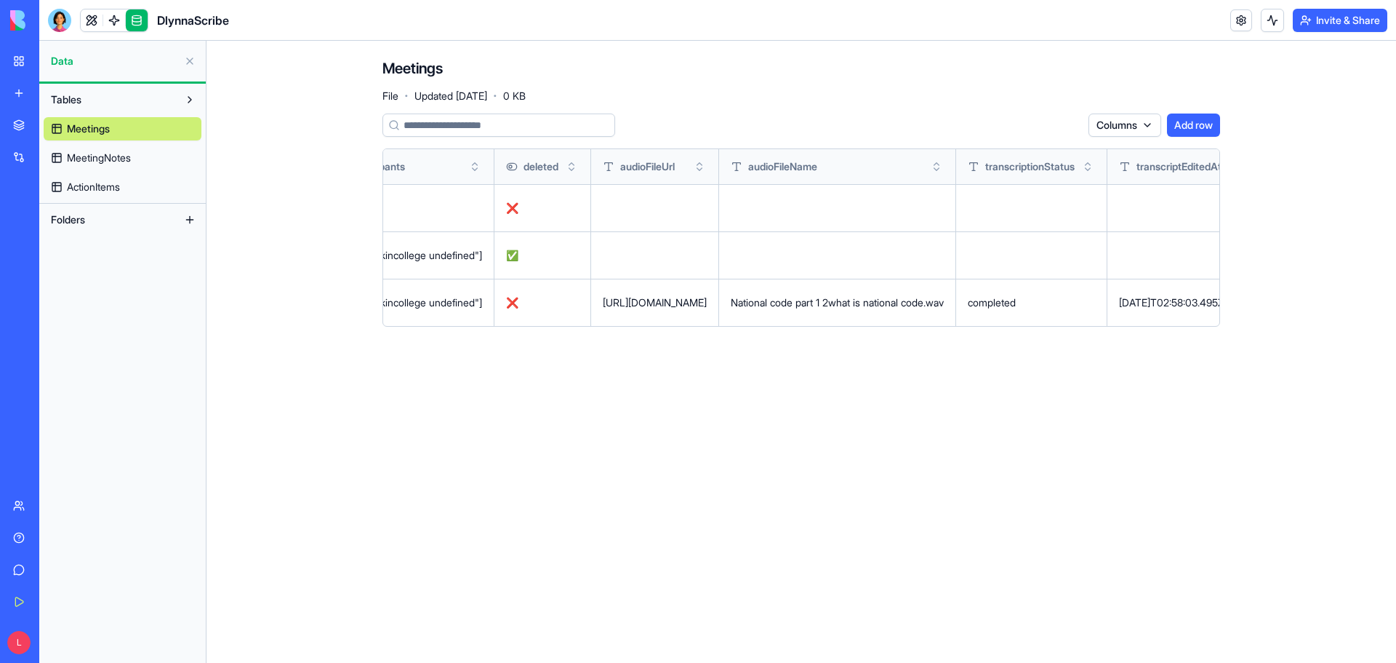
scroll to position [0, 12601]
drag, startPoint x: 1104, startPoint y: 305, endPoint x: 1209, endPoint y: 303, distance: 104.8
click at [685, 303] on div "https://blocks.diy/api/blocks/fileDataBlock/68d600d1aa75bc57557b53ee/redirect" at bounding box center [633, 302] width 104 height 15
click at [1143, 381] on main "Meetings File · Updated Sep 26, 2025 · 0 KB Columns Add row title description s…" at bounding box center [802, 352] width 1190 height 622
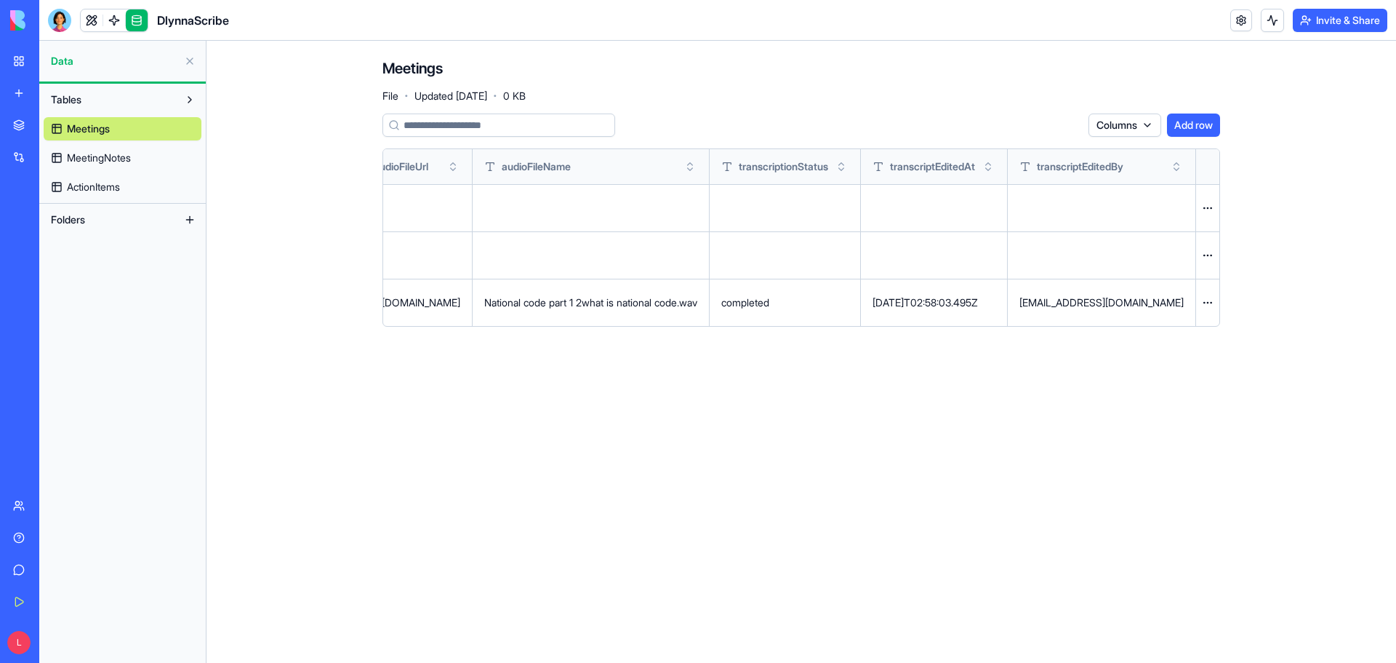
scroll to position [0, 13143]
drag, startPoint x: 991, startPoint y: 301, endPoint x: 455, endPoint y: 372, distance: 540.7
click at [455, 372] on main "Meetings File · Updated Sep 26, 2025 · 0 KB Columns Add row title description s…" at bounding box center [802, 352] width 1190 height 622
click at [460, 301] on div "https://blocks.diy/api/blocks/fileDataBlock/68d600d1aa75bc57557b53ee/redirect" at bounding box center [408, 302] width 104 height 15
click at [661, 422] on main "Meetings File · Updated Sep 26, 2025 · 0 KB Columns Add row title description s…" at bounding box center [802, 352] width 1190 height 622
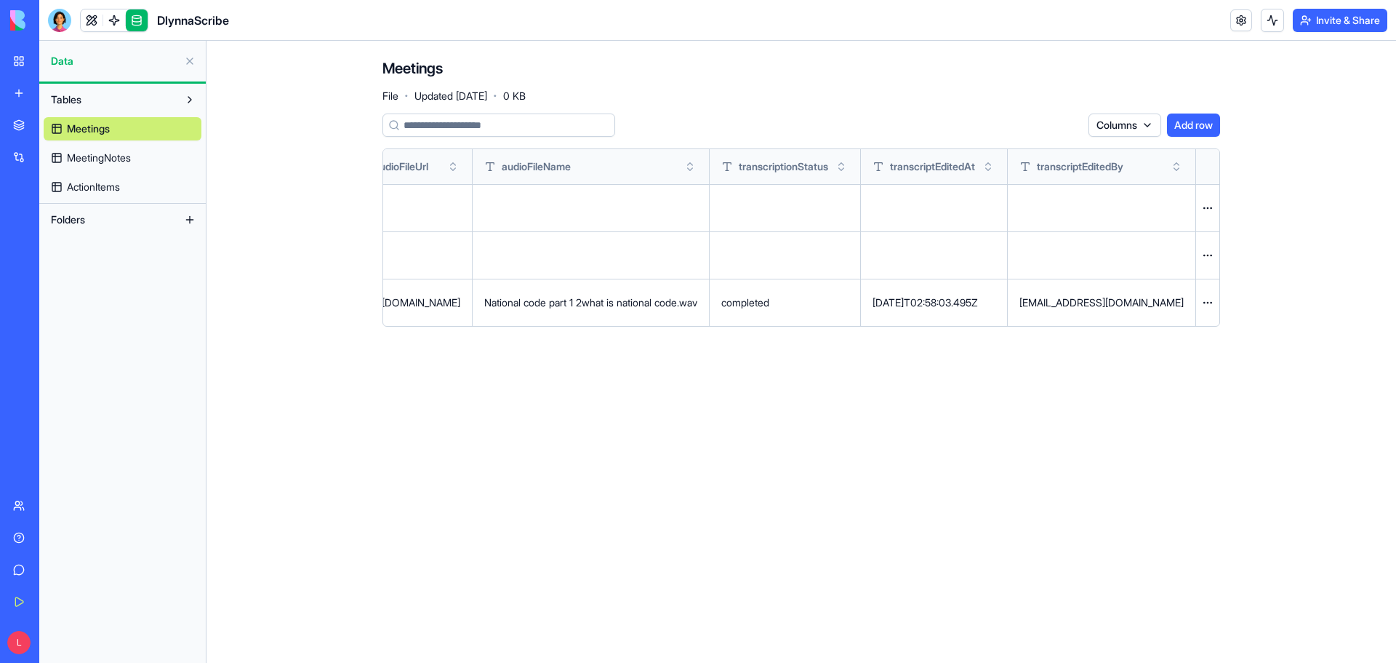
click at [0, 0] on button at bounding box center [0, 0] width 0 height 0
drag, startPoint x: 58, startPoint y: 20, endPoint x: 272, endPoint y: 199, distance: 278.8
click at [58, 20] on div at bounding box center [59, 20] width 23 height 23
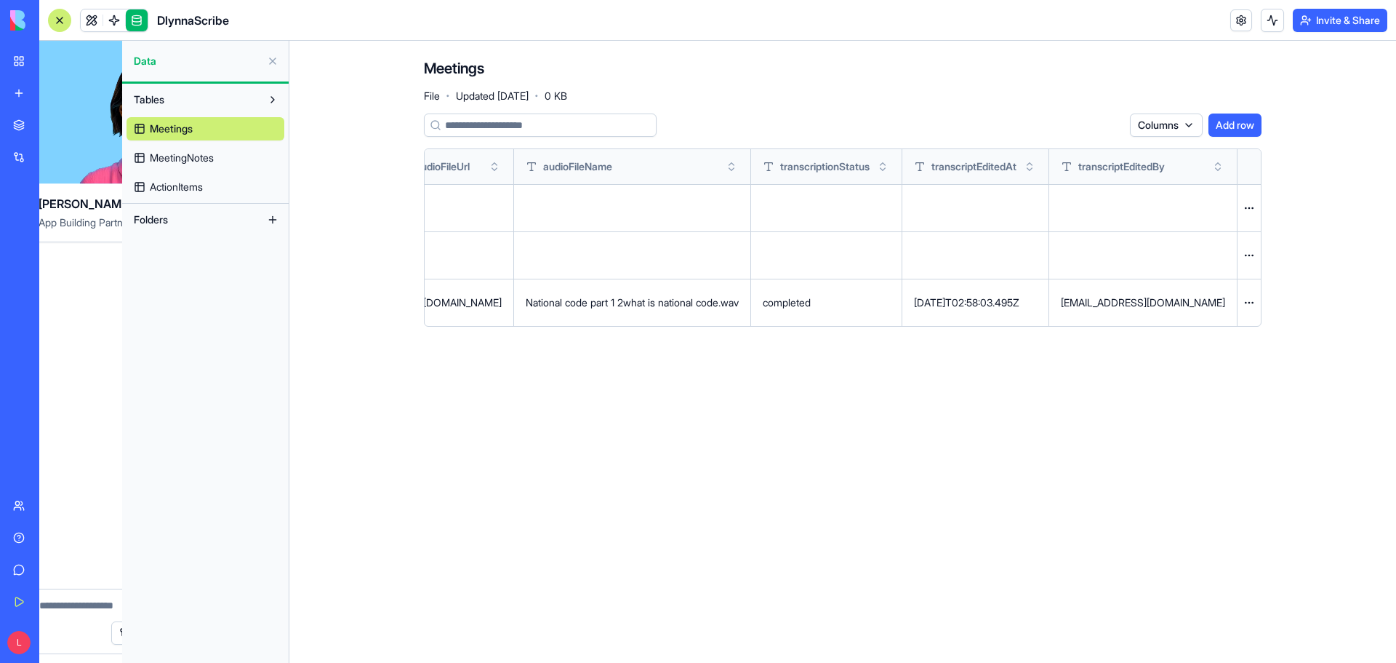
scroll to position [0, 0]
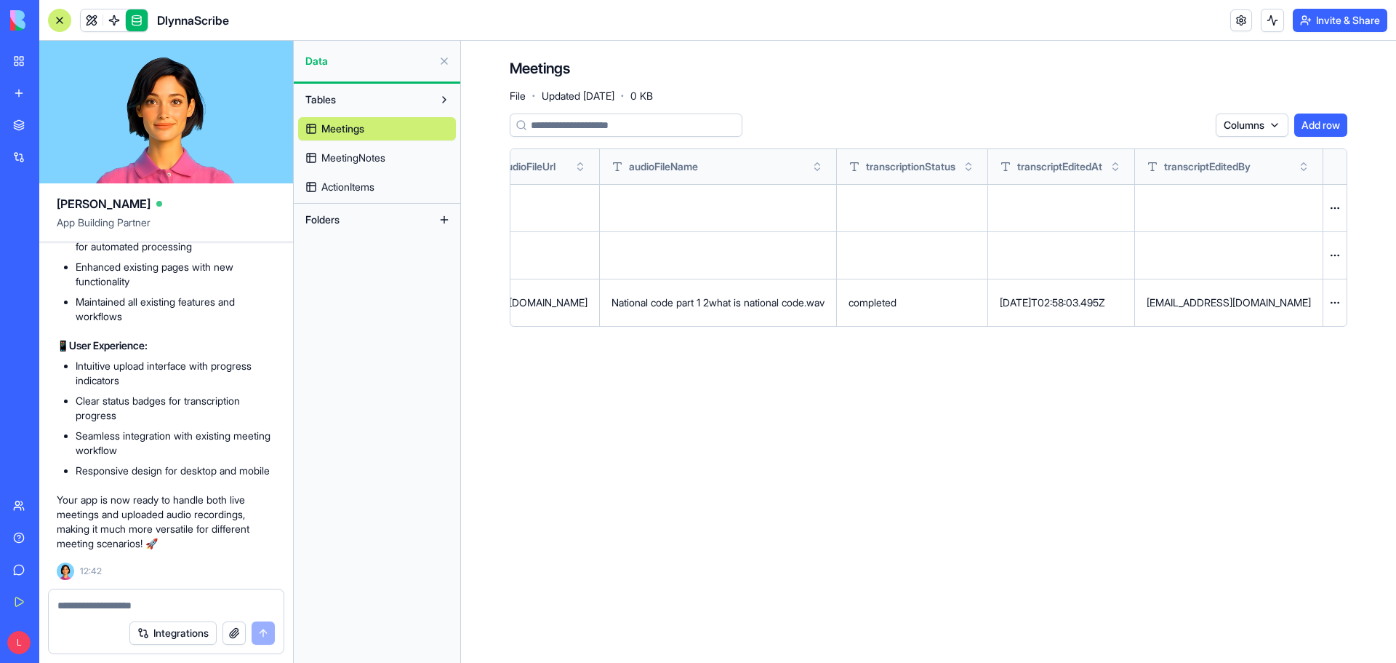
click at [111, 607] on textarea at bounding box center [165, 605] width 217 height 15
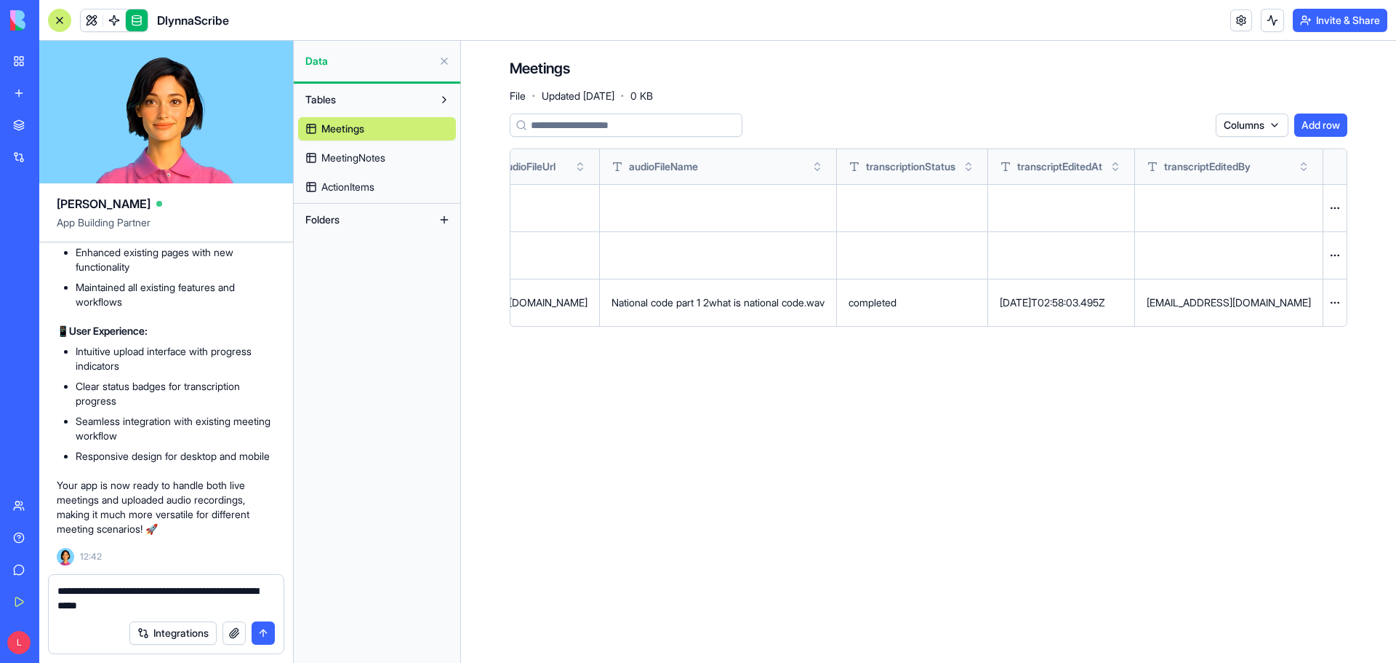
click at [258, 590] on textarea "**********" at bounding box center [165, 597] width 217 height 29
click at [244, 593] on textarea "**********" at bounding box center [165, 597] width 217 height 29
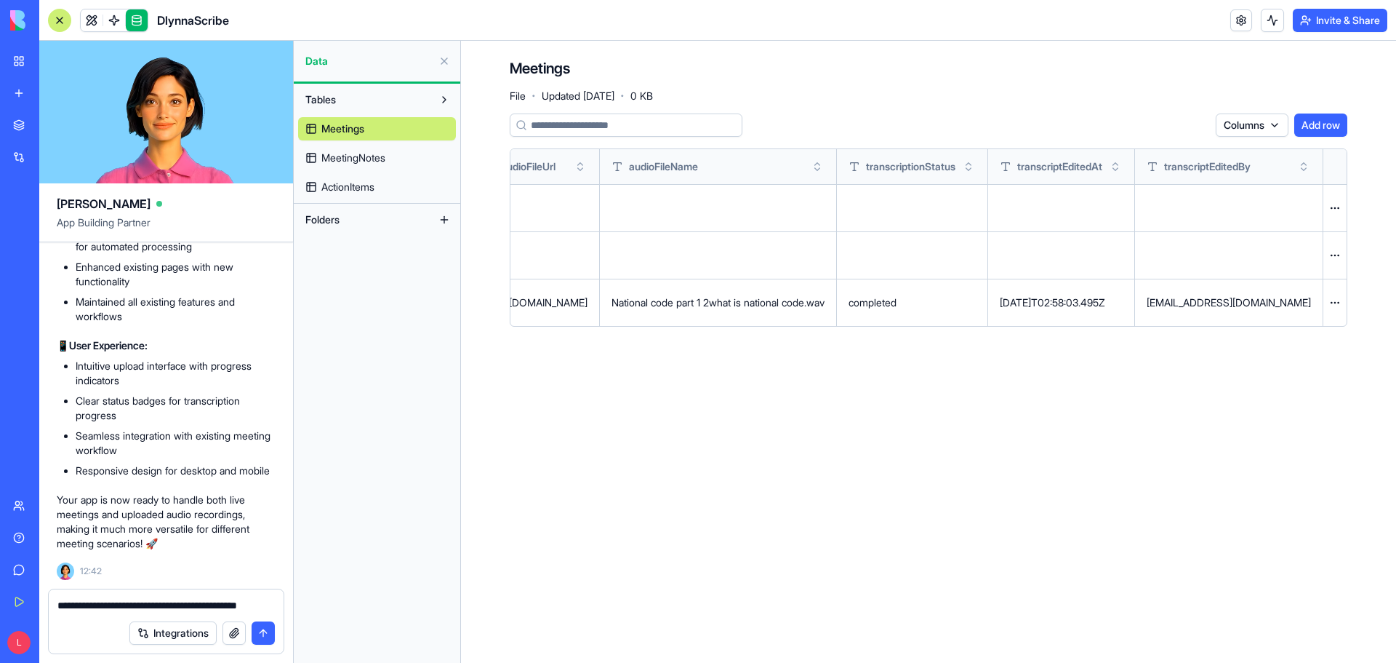
click at [269, 604] on textarea "**********" at bounding box center [165, 605] width 217 height 15
click at [79, 606] on textarea "**********" at bounding box center [165, 605] width 217 height 15
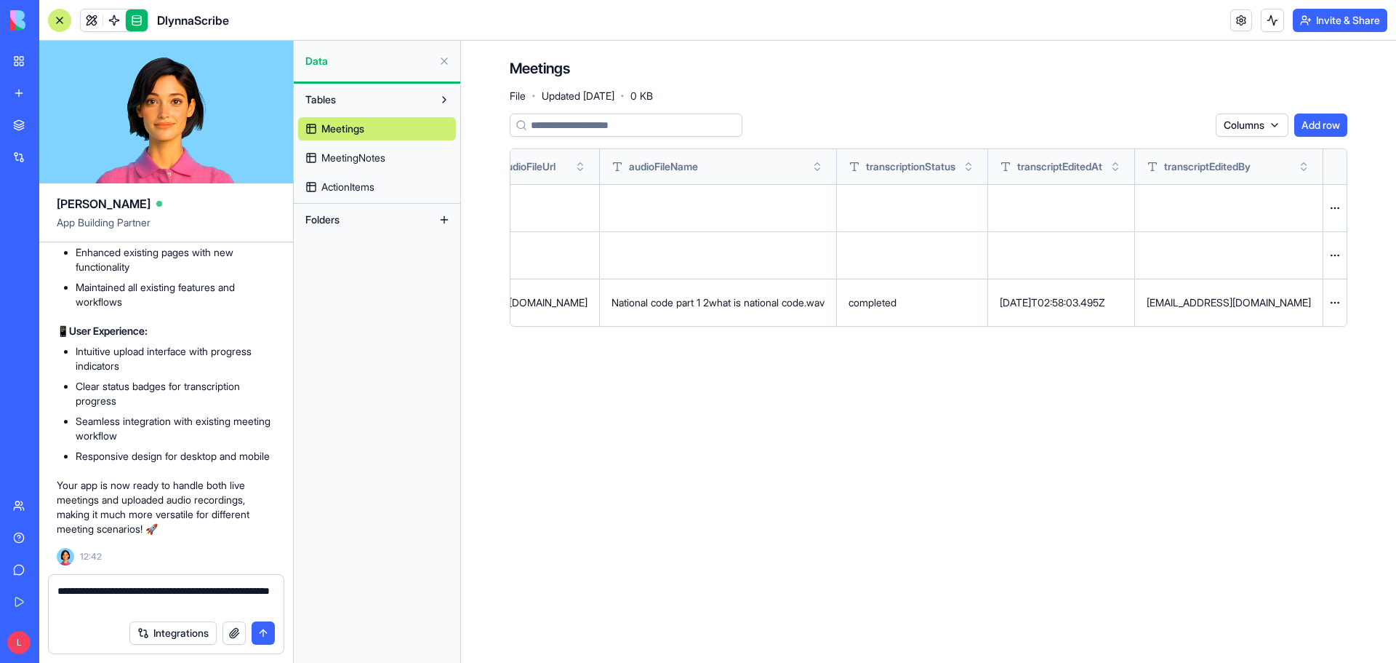
drag, startPoint x: 106, startPoint y: 602, endPoint x: 56, endPoint y: 589, distance: 51.9
click at [56, 589] on div "**********" at bounding box center [166, 594] width 235 height 38
type textarea "**********"
click at [94, 21] on link at bounding box center [92, 20] width 22 height 22
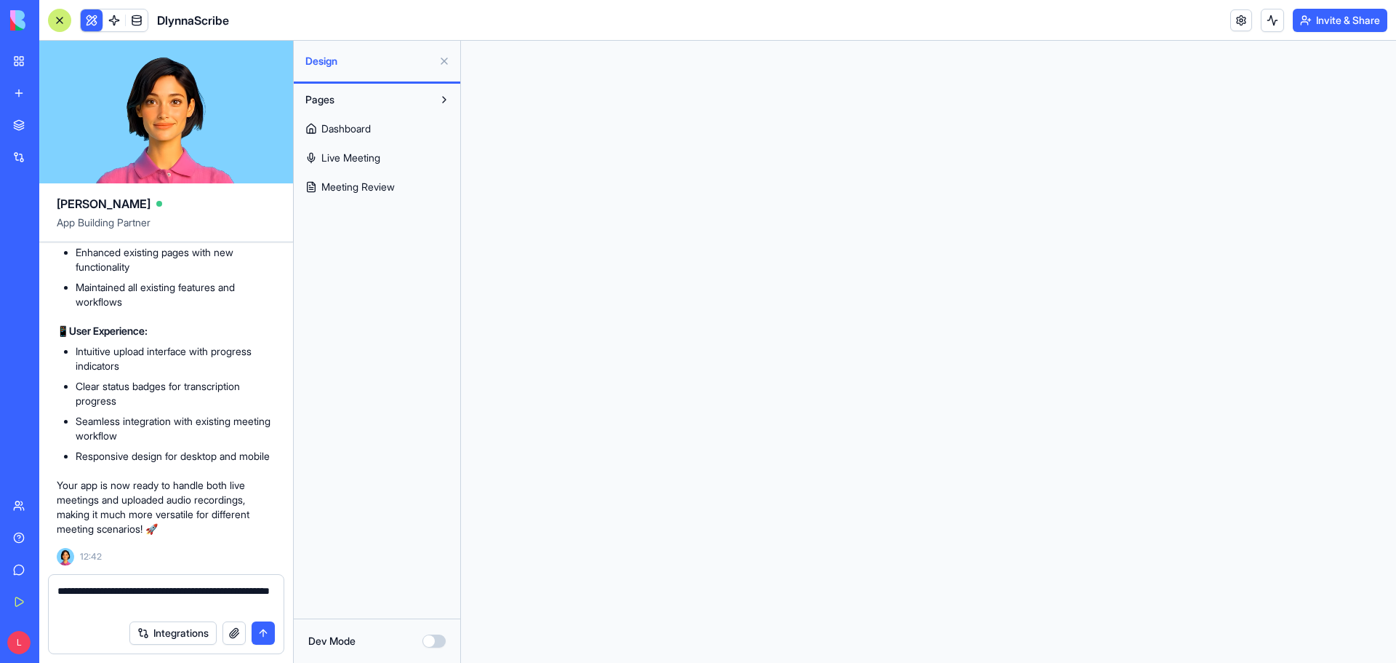
click at [351, 179] on link "Meeting Review" at bounding box center [377, 186] width 158 height 23
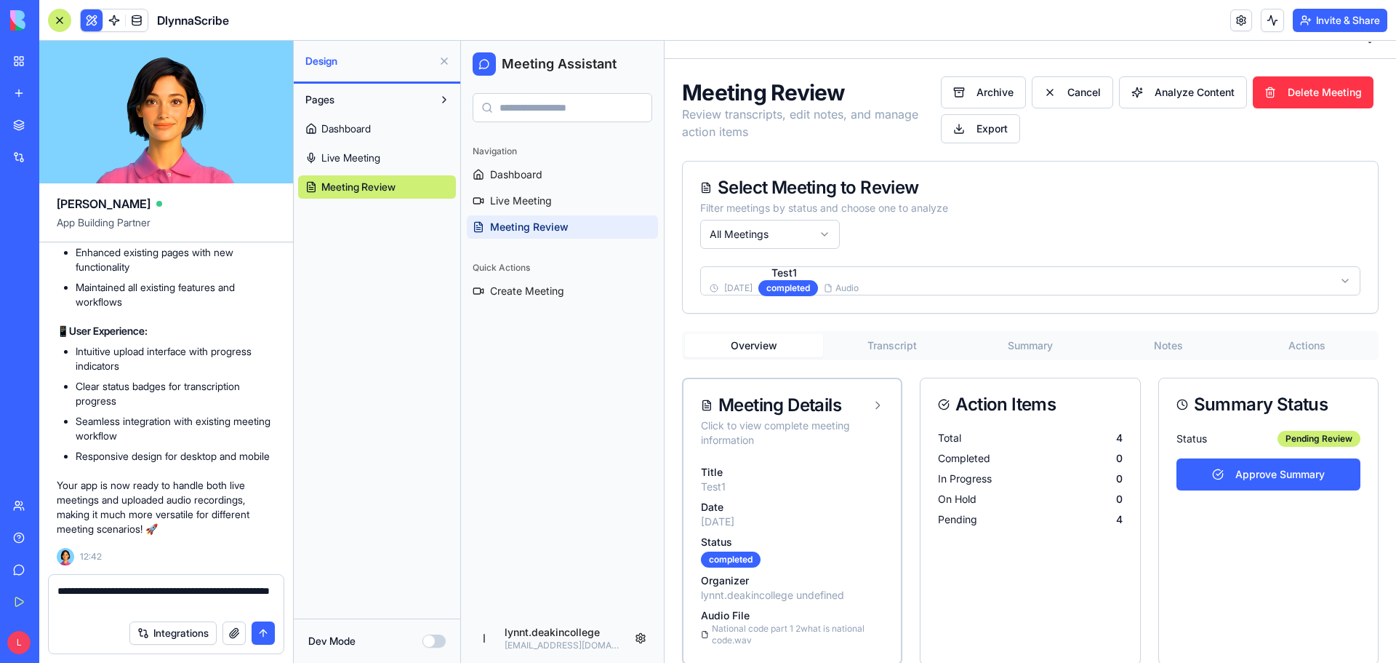
scroll to position [46, 0]
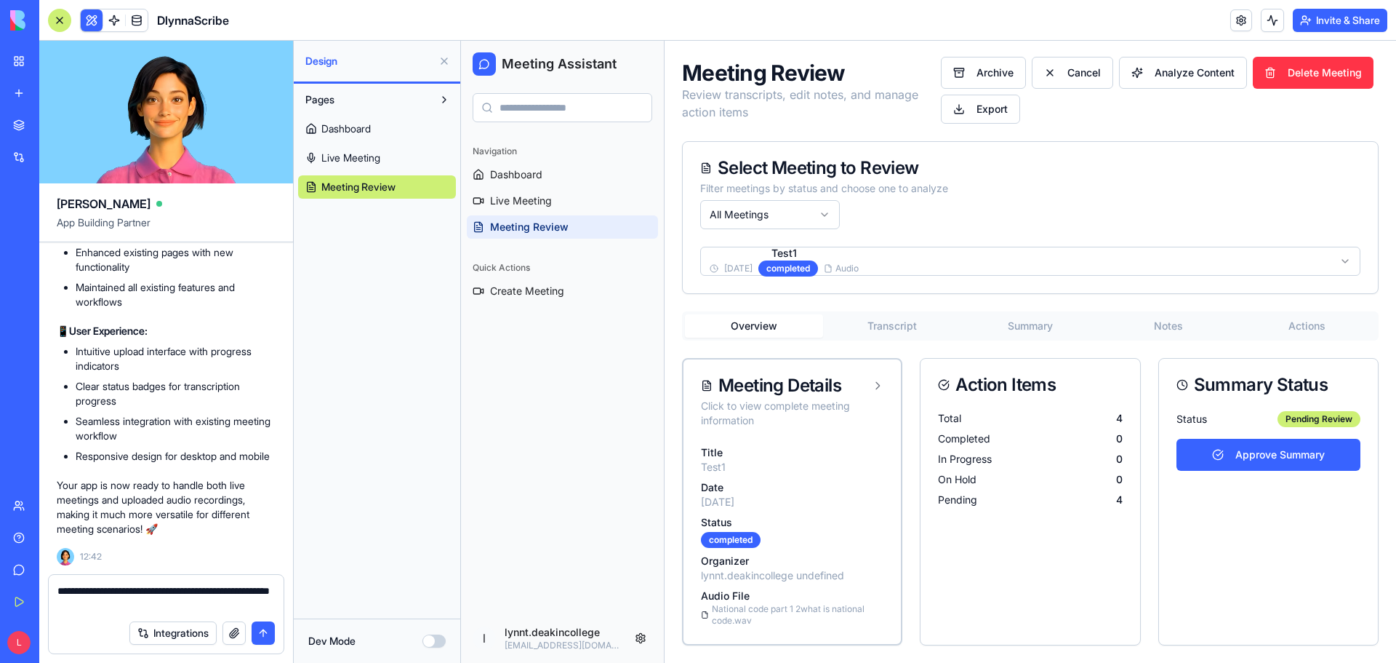
click at [1303, 321] on button "Actions" at bounding box center [1307, 325] width 138 height 23
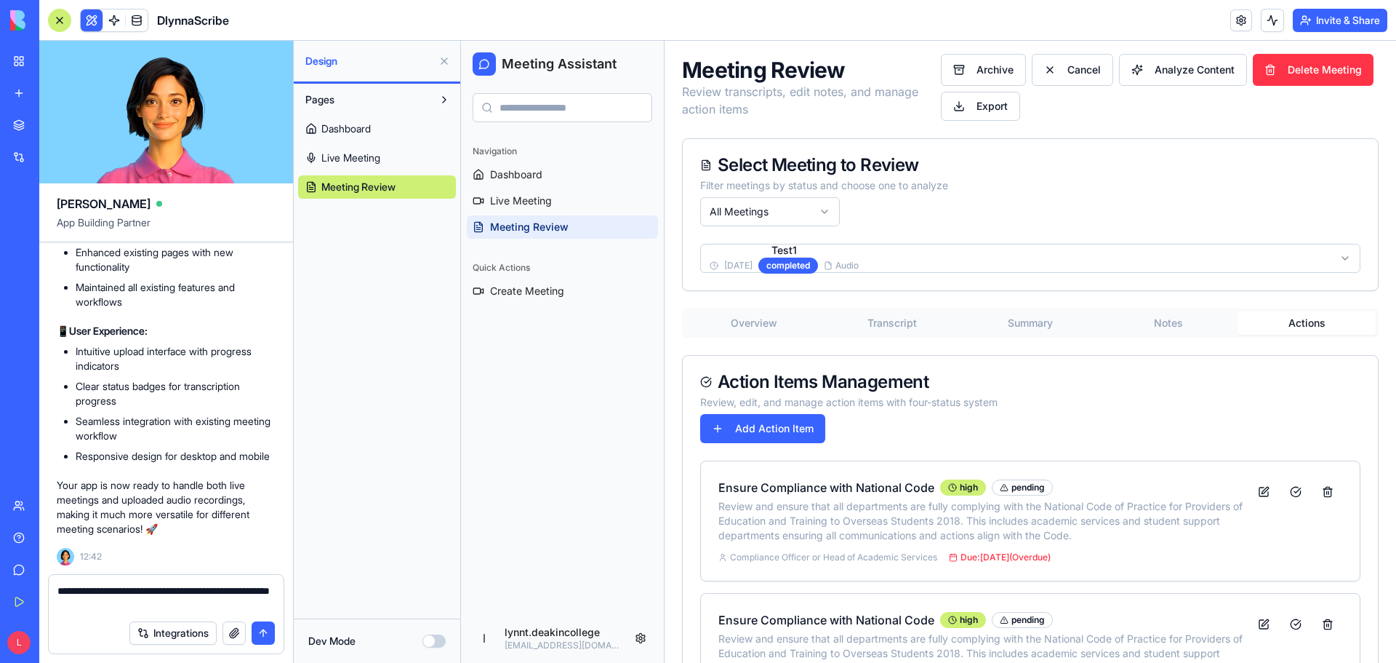
click at [771, 327] on button "Overview" at bounding box center [754, 322] width 138 height 23
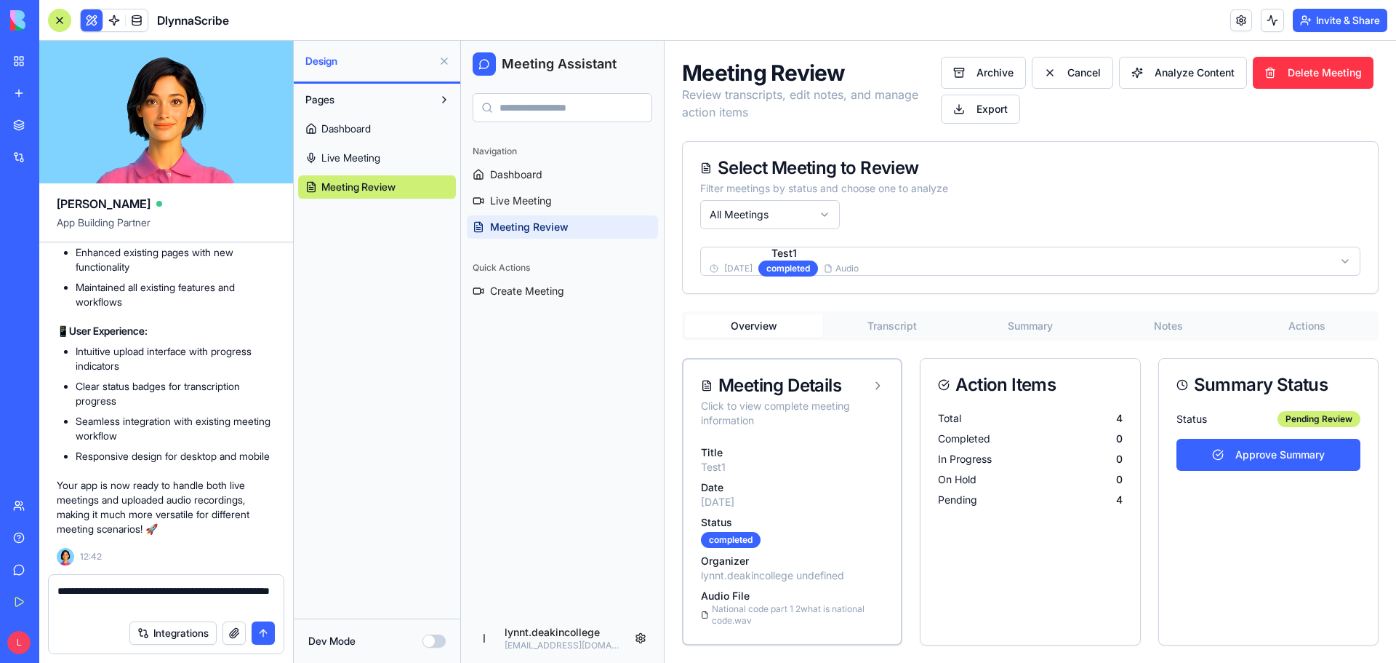
click at [1301, 321] on button "Actions" at bounding box center [1307, 325] width 138 height 23
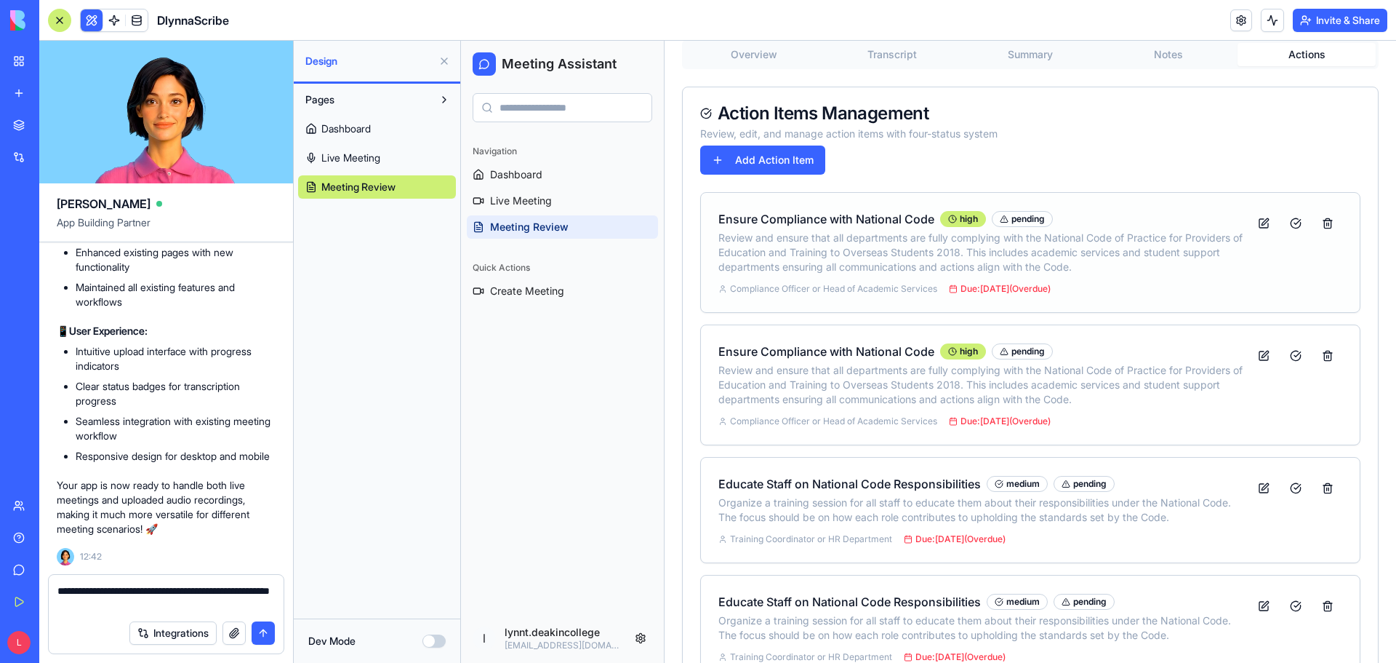
scroll to position [371, 0]
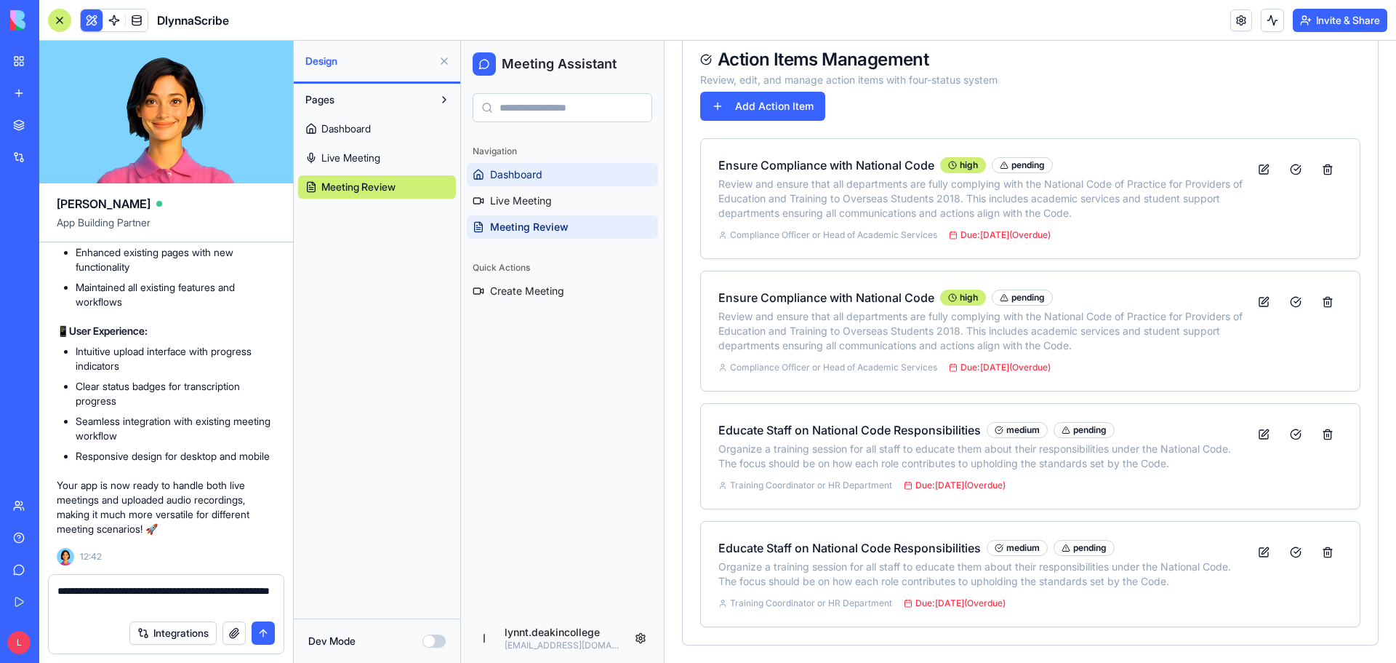
click at [543, 173] on link "Dashboard" at bounding box center [562, 174] width 191 height 23
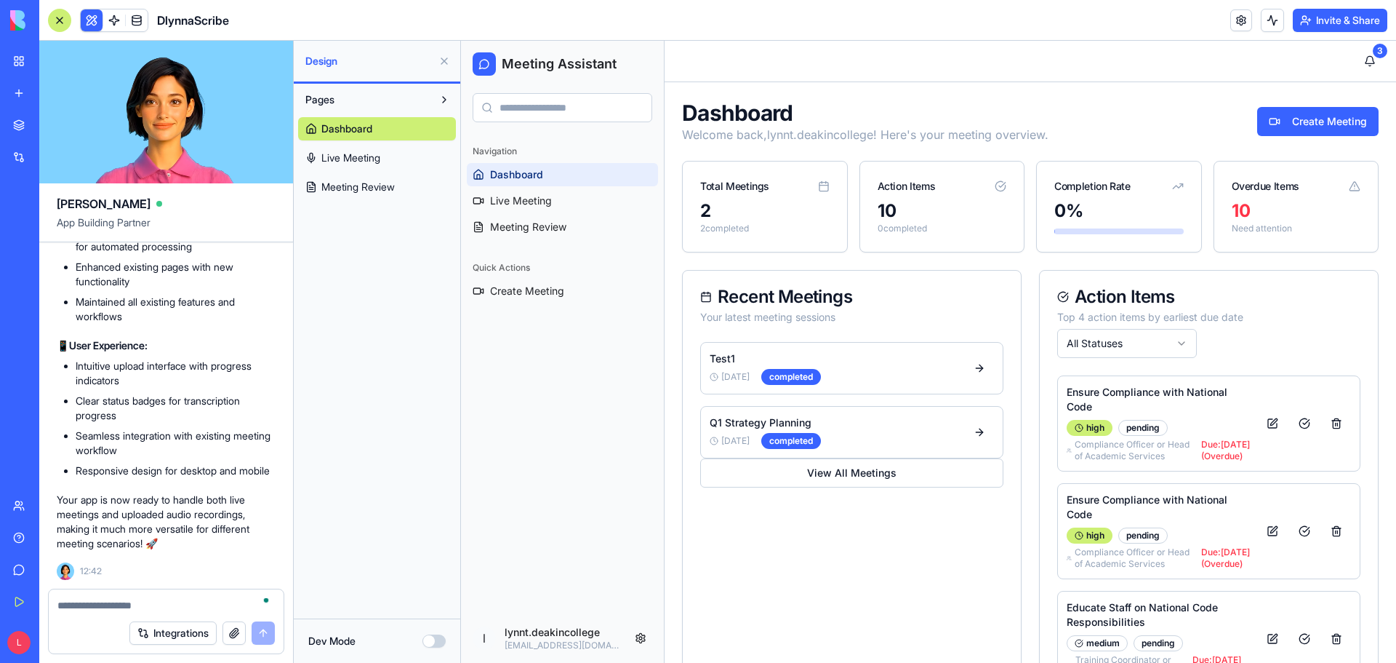
paste textarea "**********"
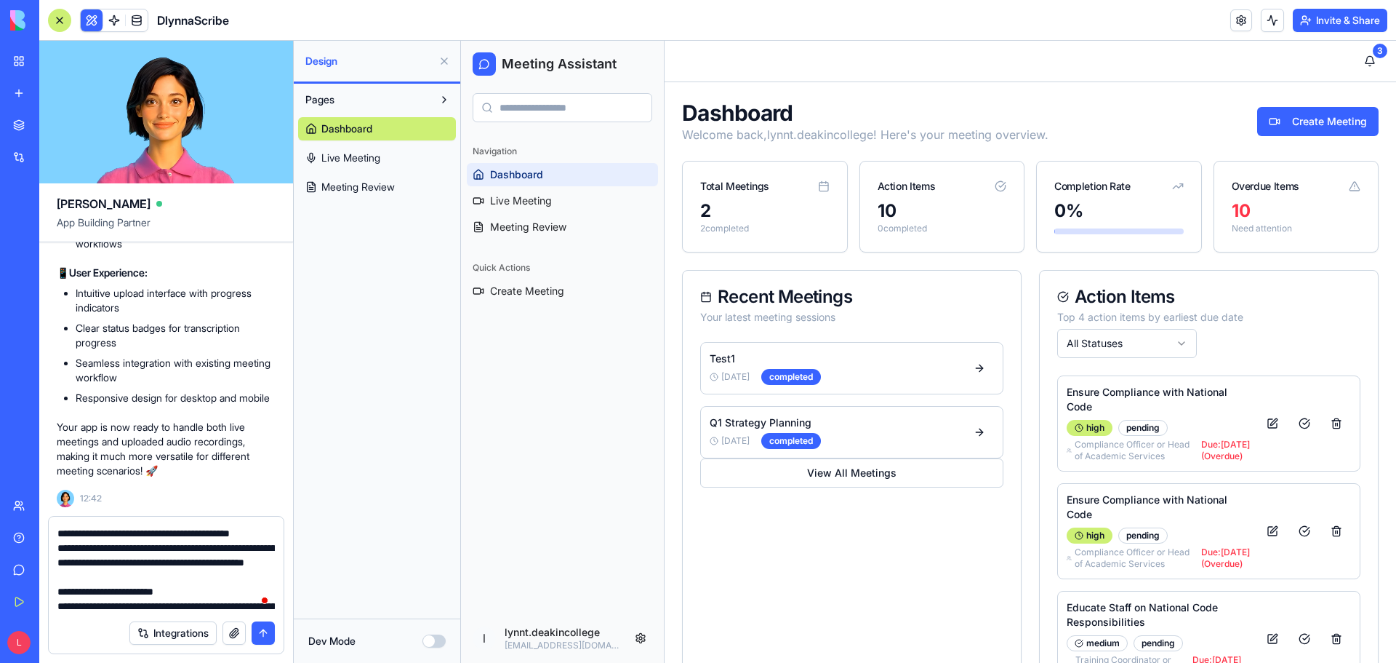
scroll to position [145, 0]
drag, startPoint x: 238, startPoint y: 605, endPoint x: 57, endPoint y: 525, distance: 197.3
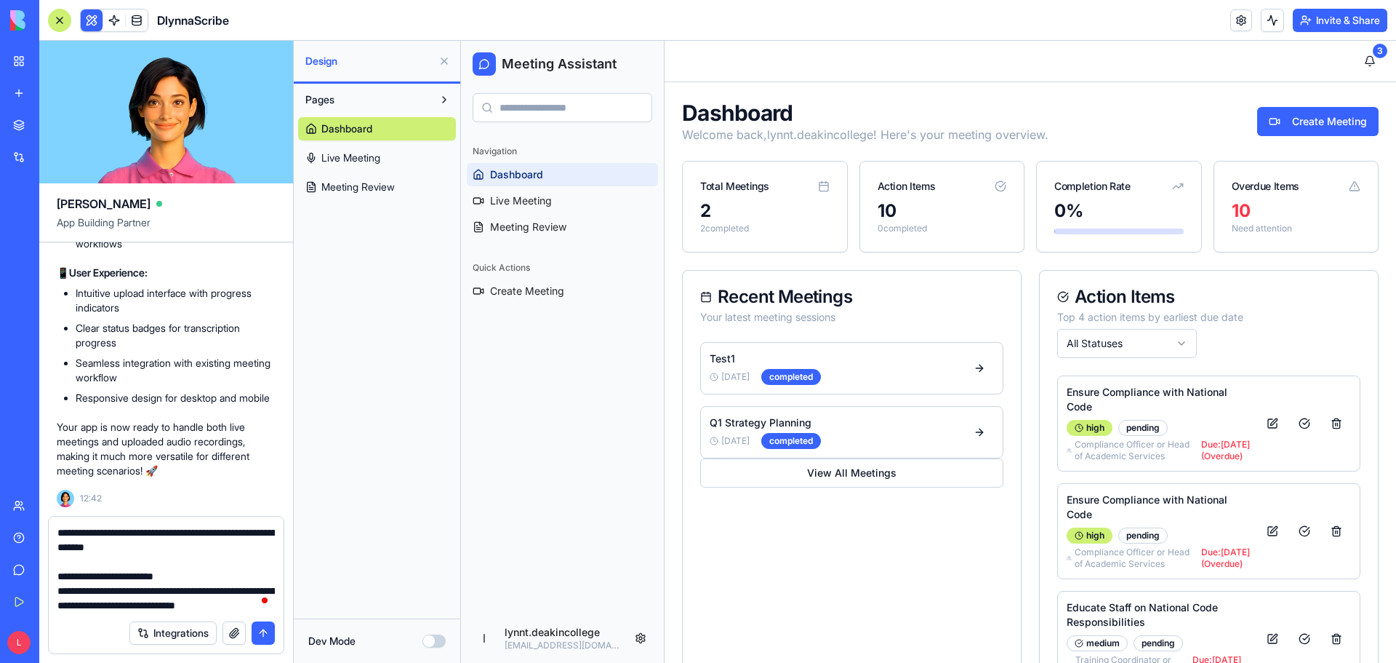
click at [57, 525] on div at bounding box center [166, 564] width 235 height 96
type textarea "**********"
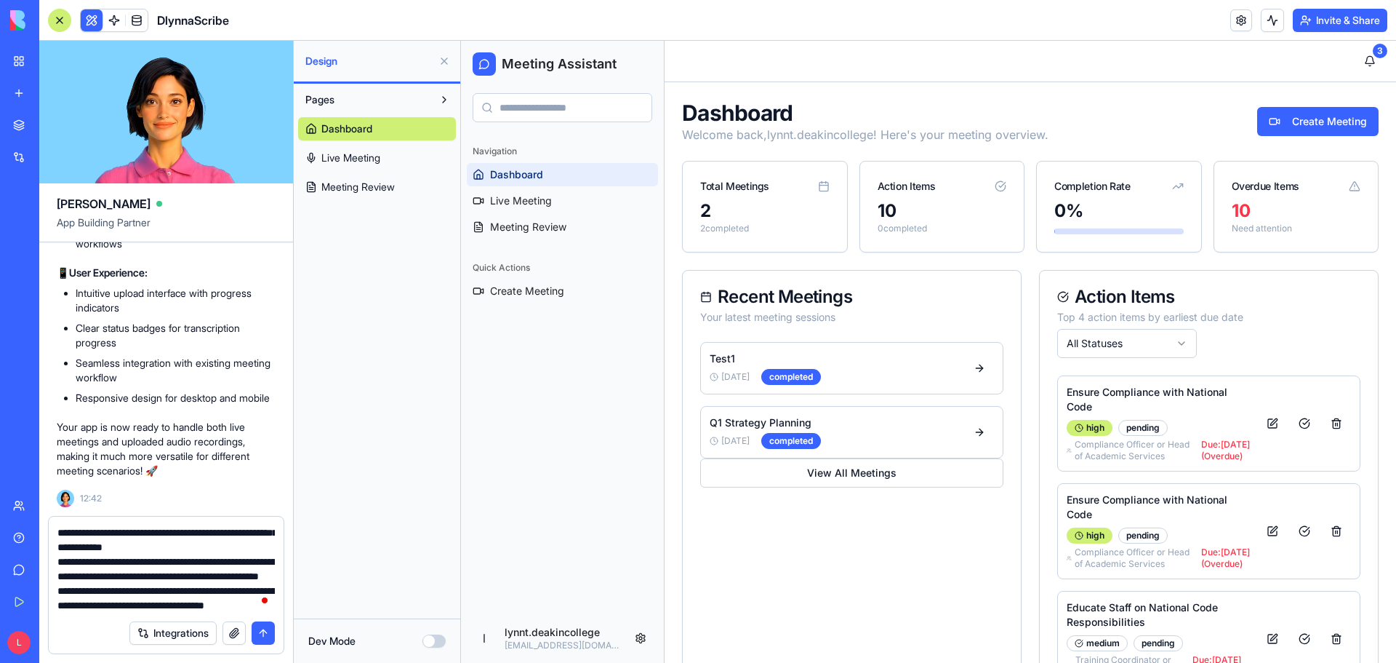
drag, startPoint x: 57, startPoint y: 530, endPoint x: 113, endPoint y: 606, distance: 93.7
click at [113, 606] on textarea "**********" at bounding box center [165, 568] width 217 height 87
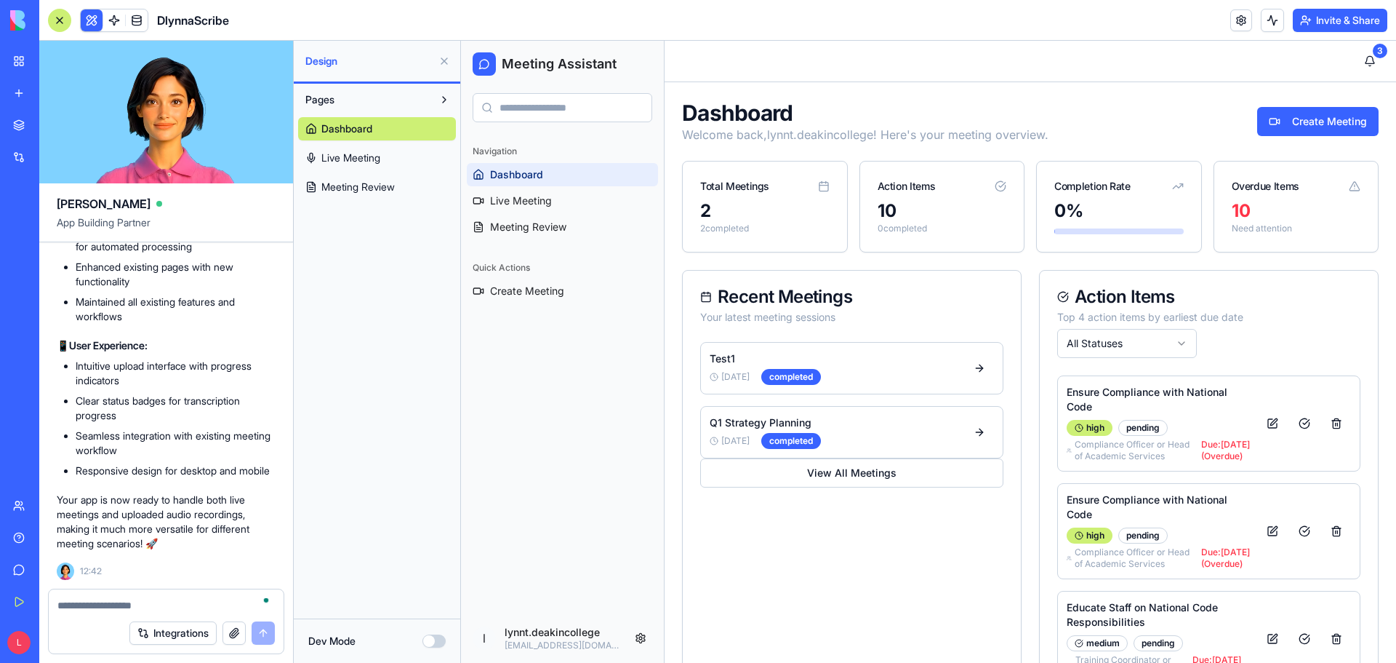
click at [67, 606] on textarea "To enrich screen reader interactions, please activate Accessibility in Grammarl…" at bounding box center [165, 605] width 217 height 15
paste textarea "**********"
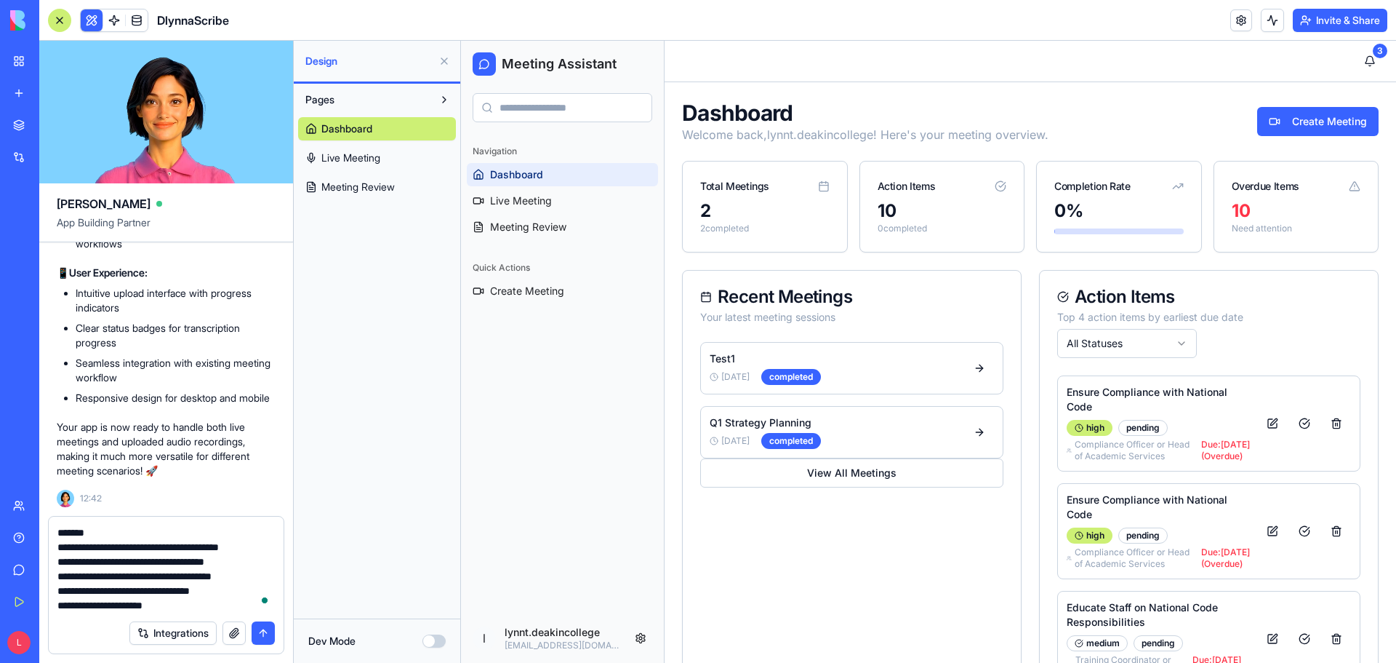
scroll to position [580, 0]
type textarea "**********"
click at [265, 638] on button "submit" at bounding box center [263, 632] width 23 height 23
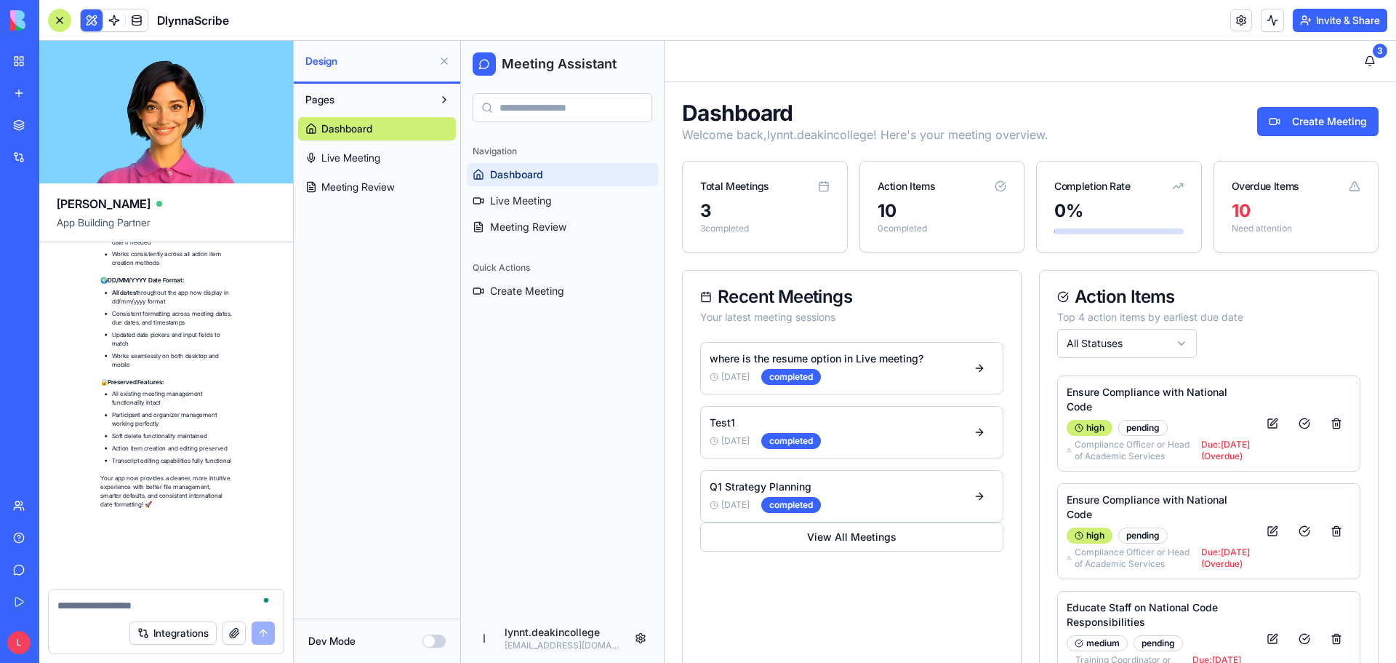
scroll to position [16819, 0]
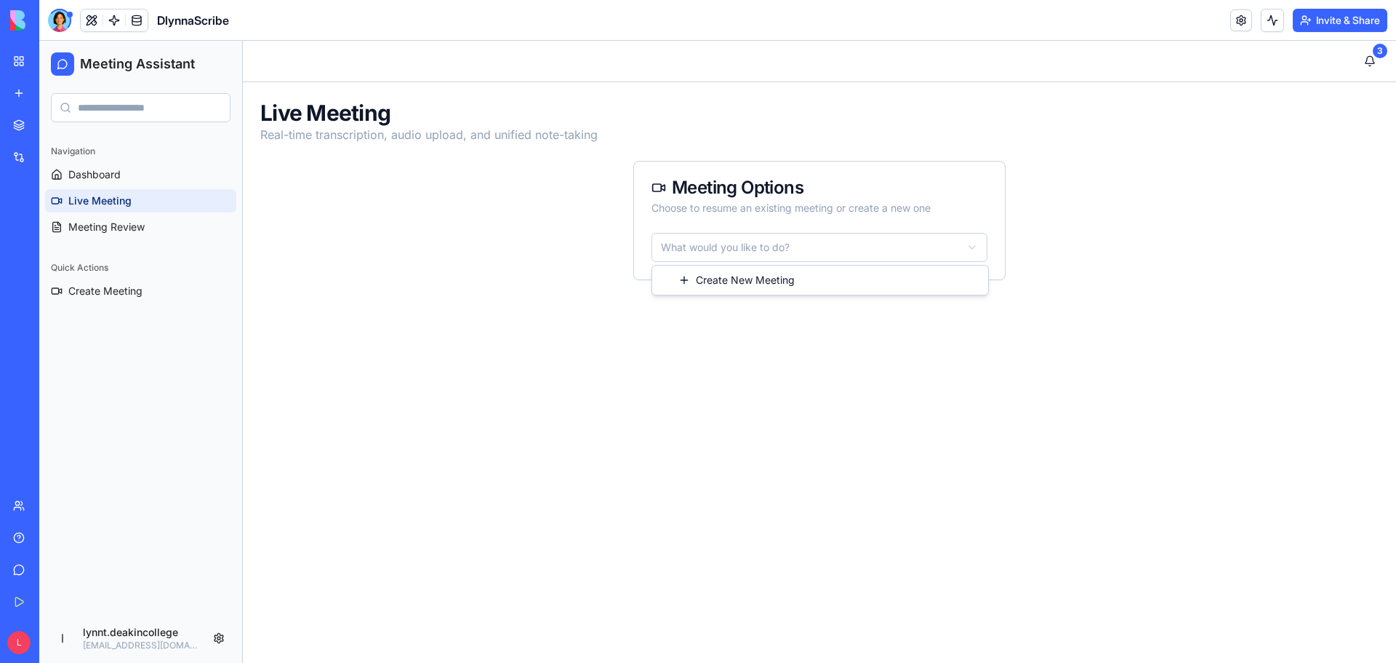
click at [727, 252] on html "Meeting Assistant Navigation Dashboard Live Meeting Meeting Review Quick Action…" at bounding box center [717, 352] width 1357 height 622
click at [549, 276] on html "Meeting Assistant Navigation Dashboard Live Meeting Meeting Review Quick Action…" at bounding box center [717, 352] width 1357 height 622
click at [125, 177] on link "Dashboard" at bounding box center [140, 174] width 191 height 23
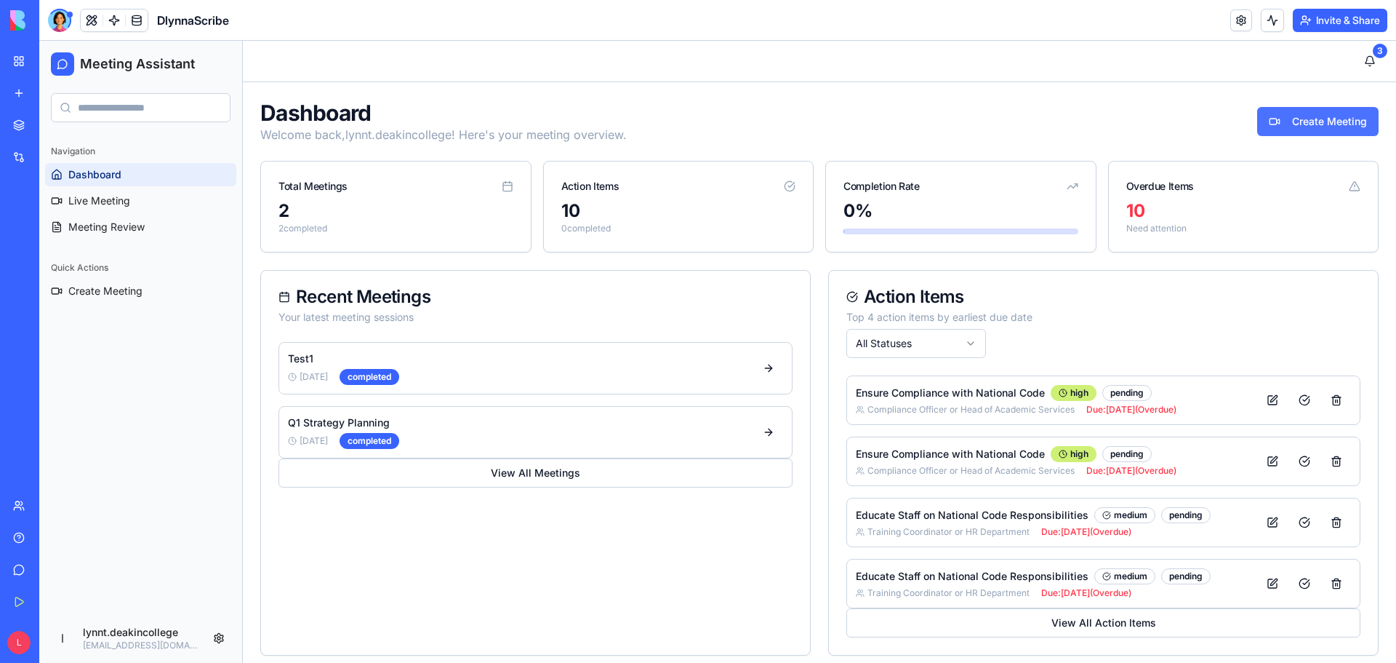
click at [1271, 120] on button "Create Meeting" at bounding box center [1318, 121] width 121 height 29
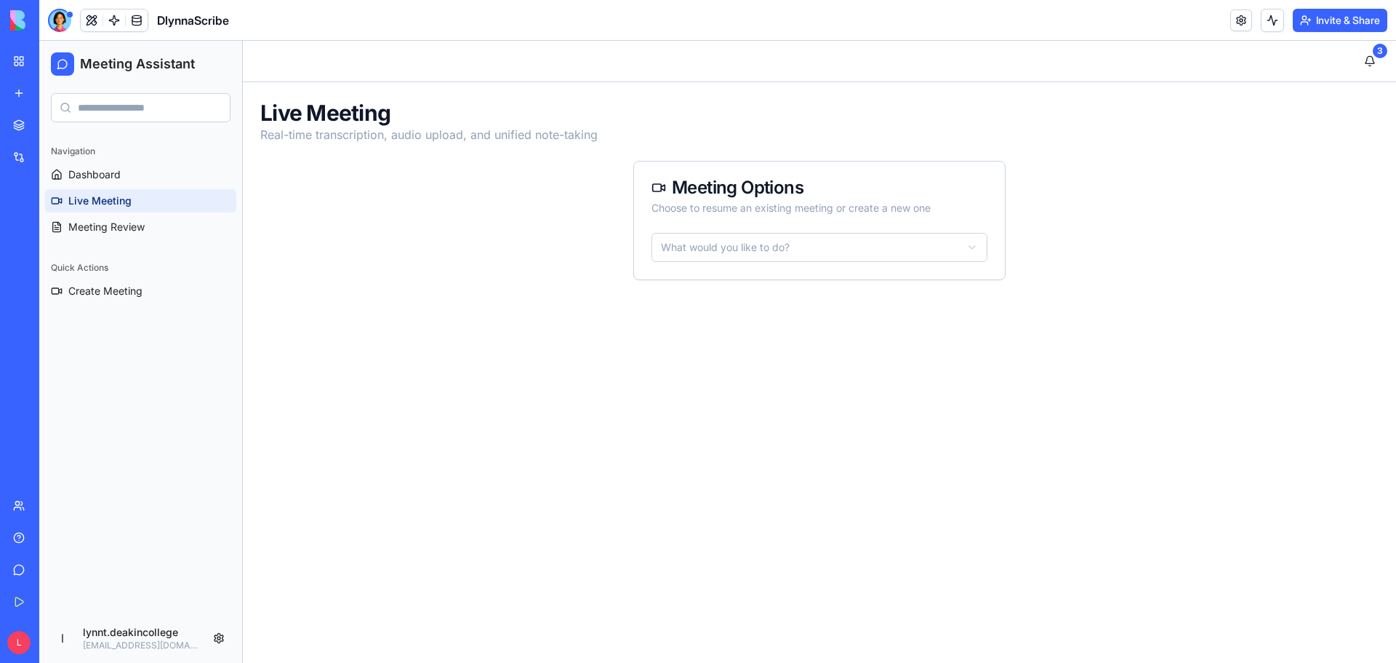
click at [744, 251] on html "Meeting Assistant Navigation Dashboard Live Meeting Meeting Review Quick Action…" at bounding box center [717, 352] width 1357 height 622
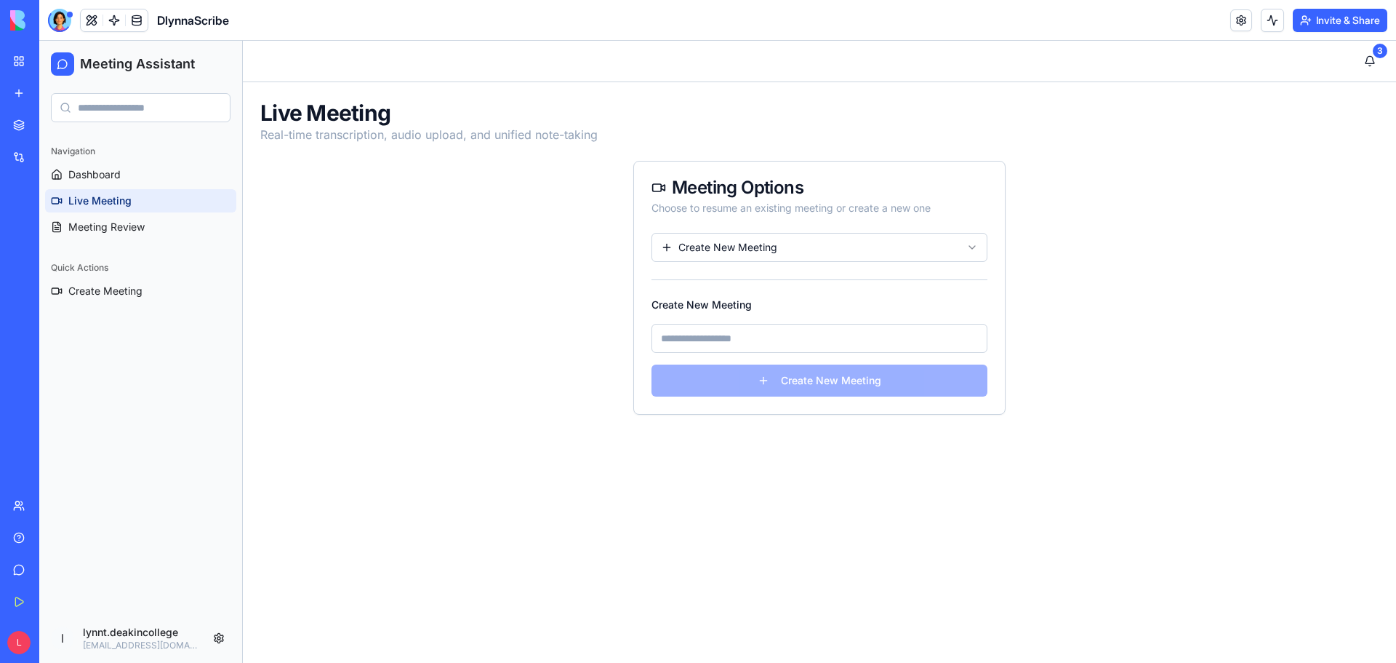
click at [758, 350] on input at bounding box center [820, 338] width 336 height 29
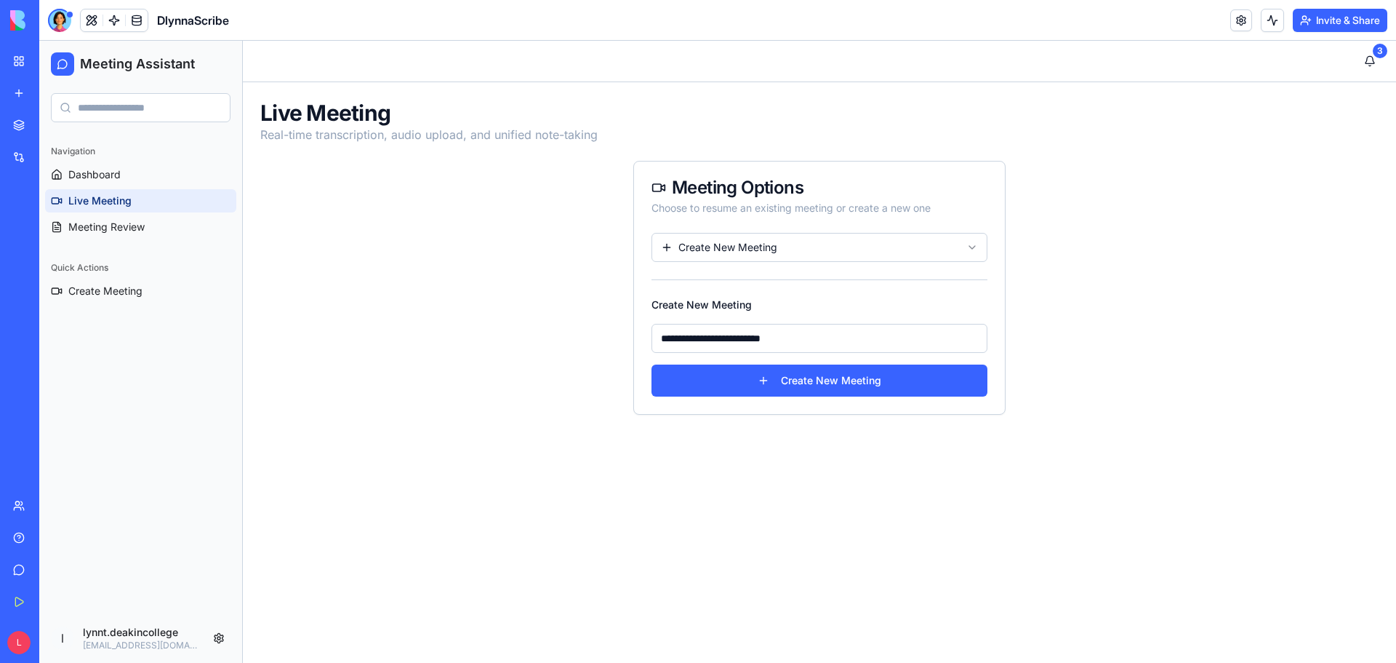
click at [793, 342] on input "**********" at bounding box center [820, 338] width 336 height 29
click at [977, 241] on html "**********" at bounding box center [717, 352] width 1357 height 622
click at [966, 220] on html "**********" at bounding box center [717, 352] width 1357 height 622
click at [814, 340] on input "**********" at bounding box center [820, 338] width 336 height 29
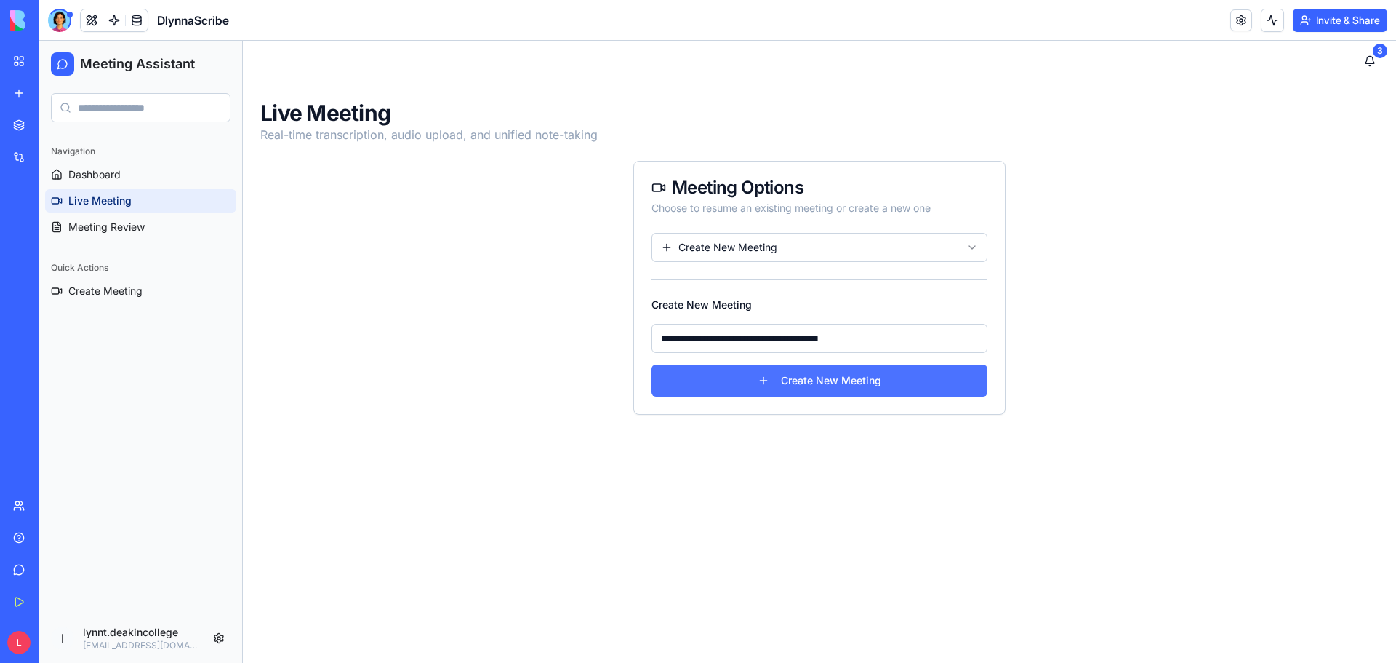
type input "**********"
click at [869, 385] on button "Create New Meeting" at bounding box center [820, 380] width 336 height 32
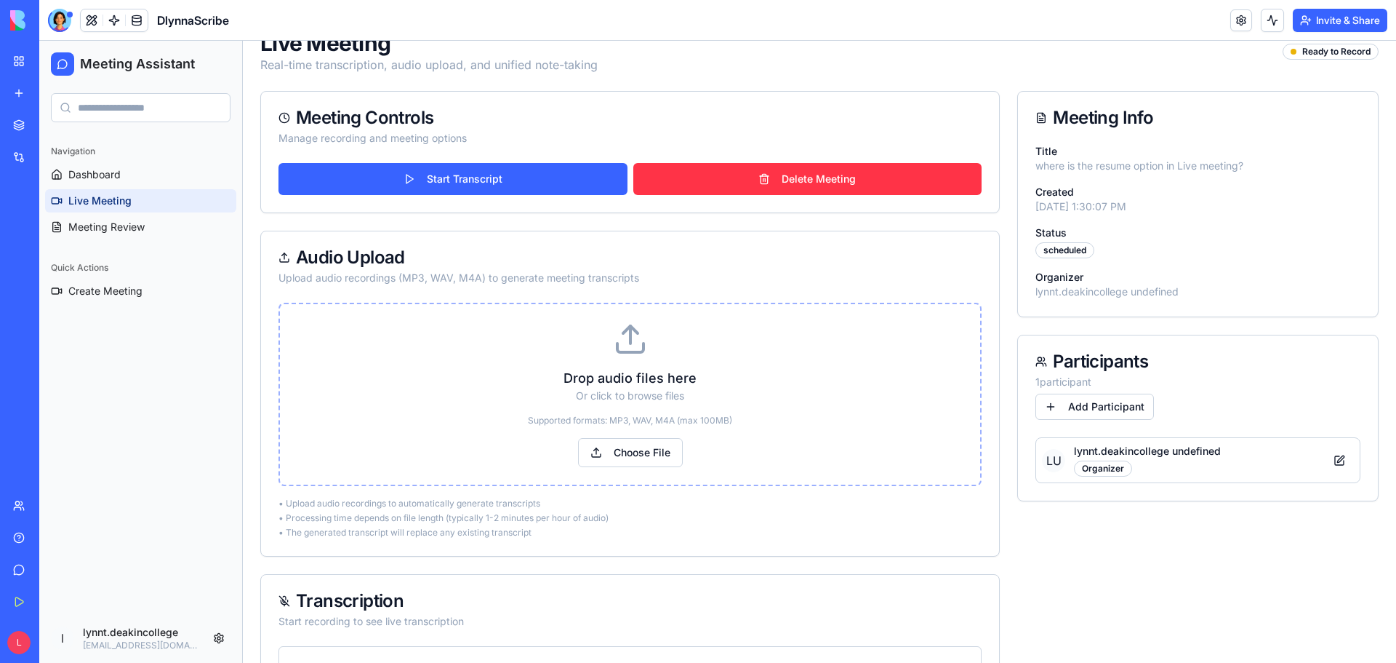
scroll to position [145, 0]
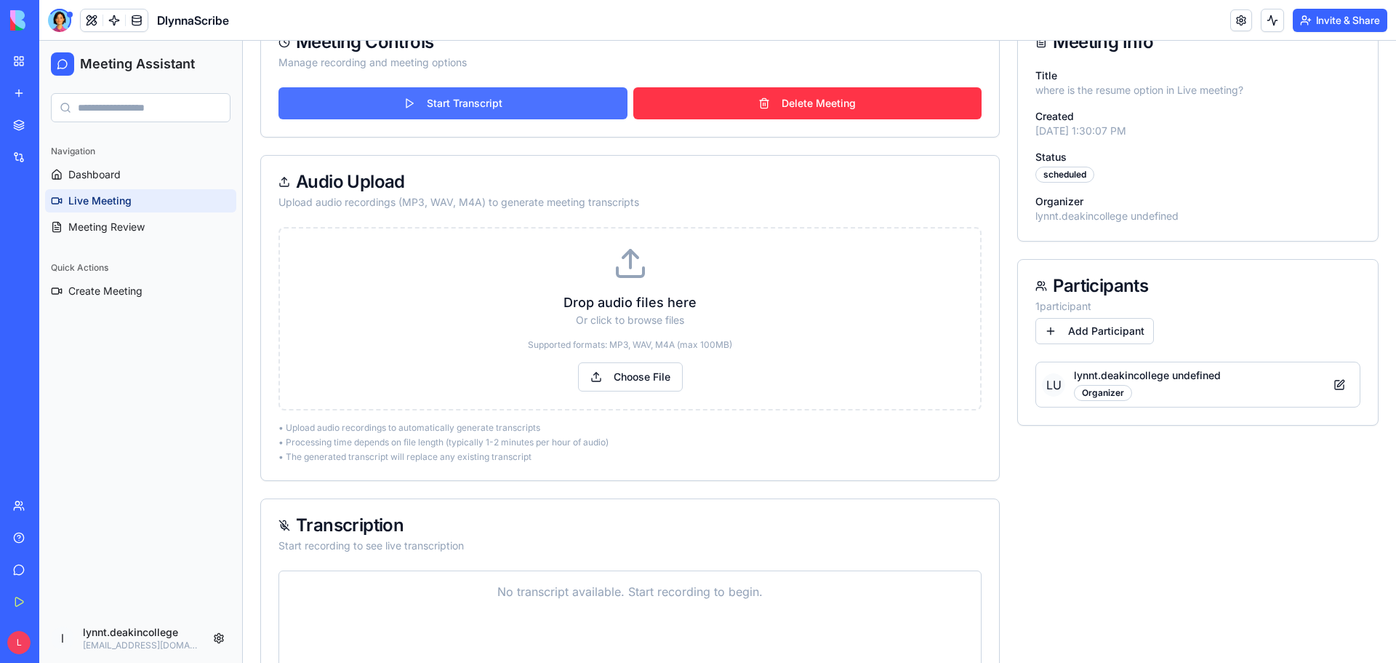
click at [447, 105] on button "Start Transcript" at bounding box center [453, 103] width 349 height 32
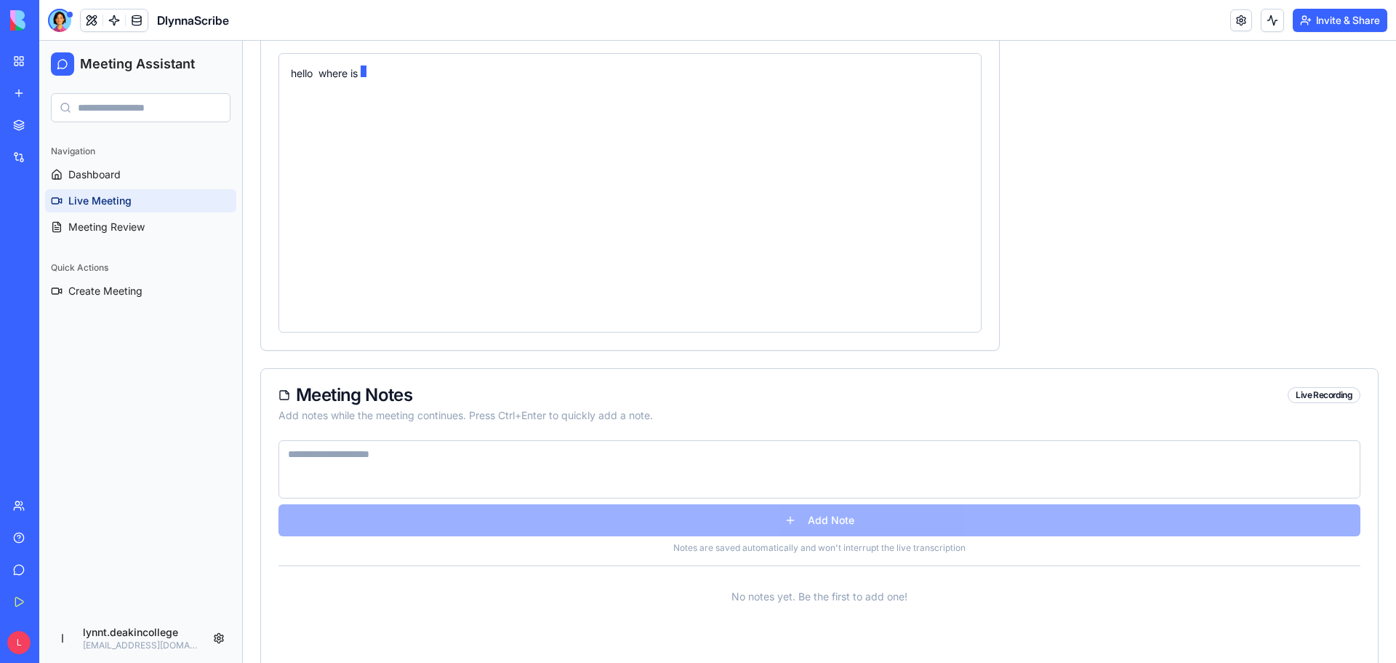
scroll to position [730, 0]
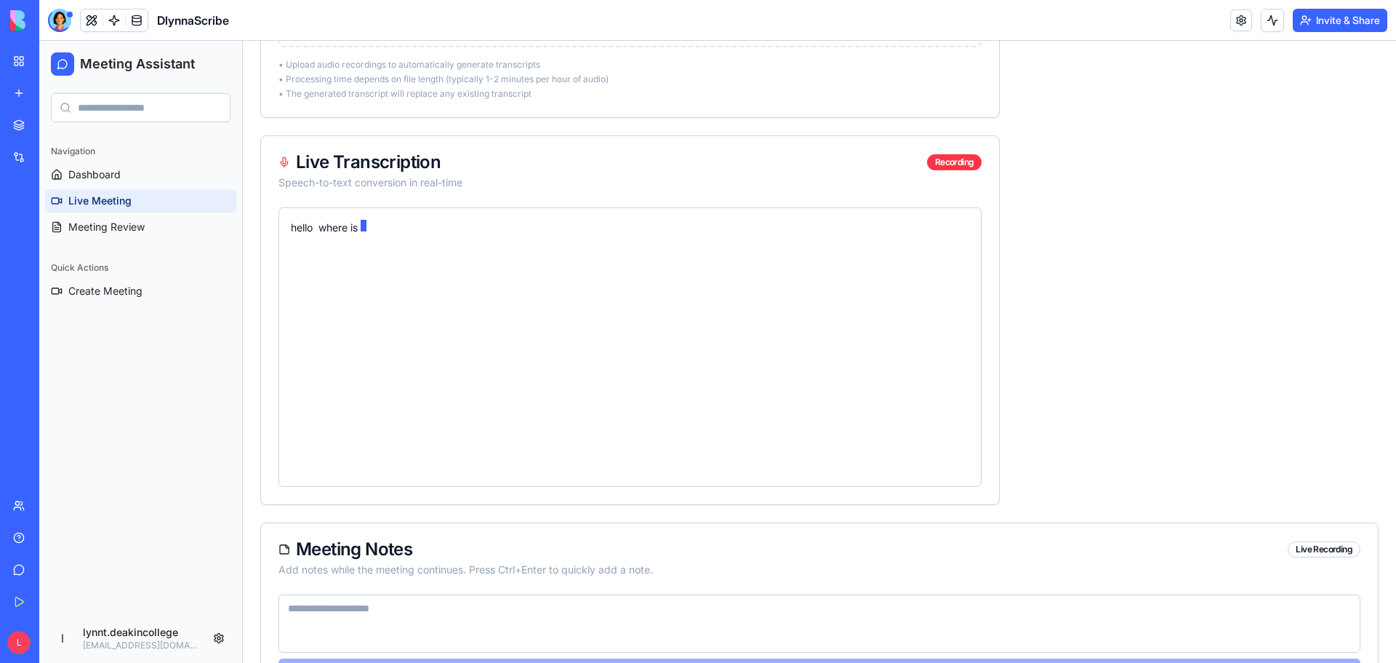
click at [696, 293] on div "hello where is" at bounding box center [630, 347] width 679 height 255
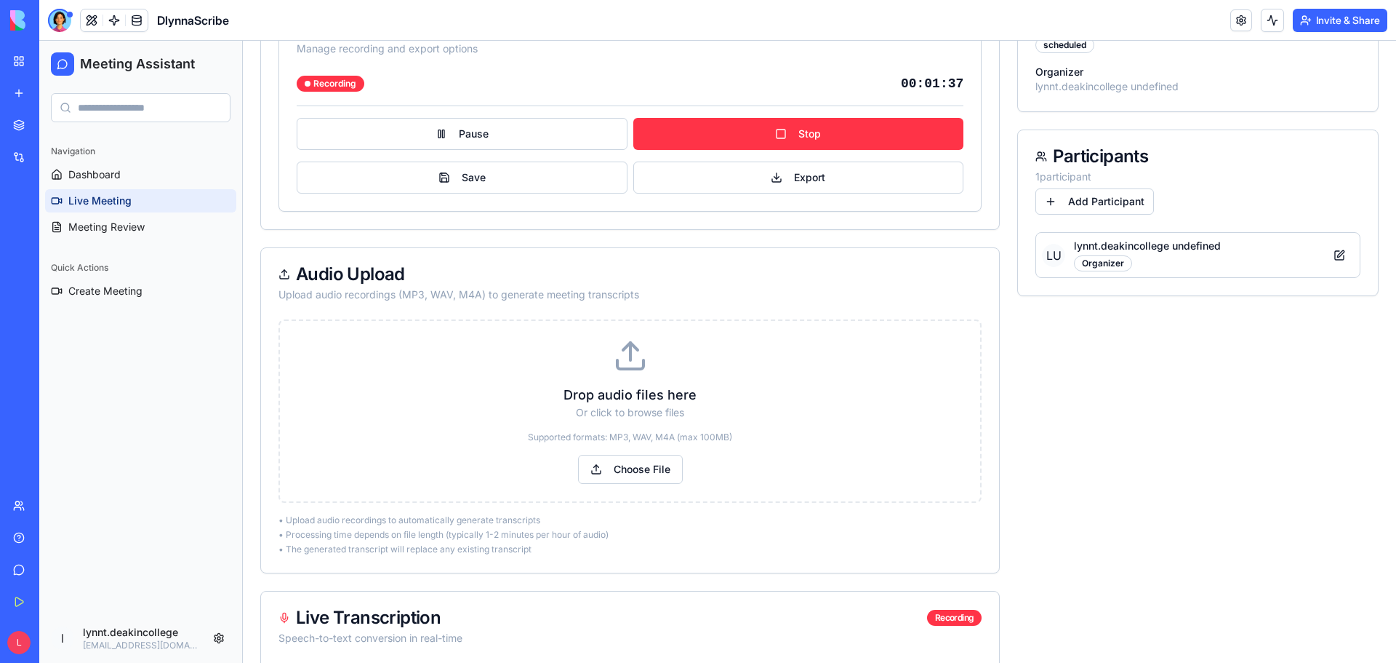
scroll to position [76, 0]
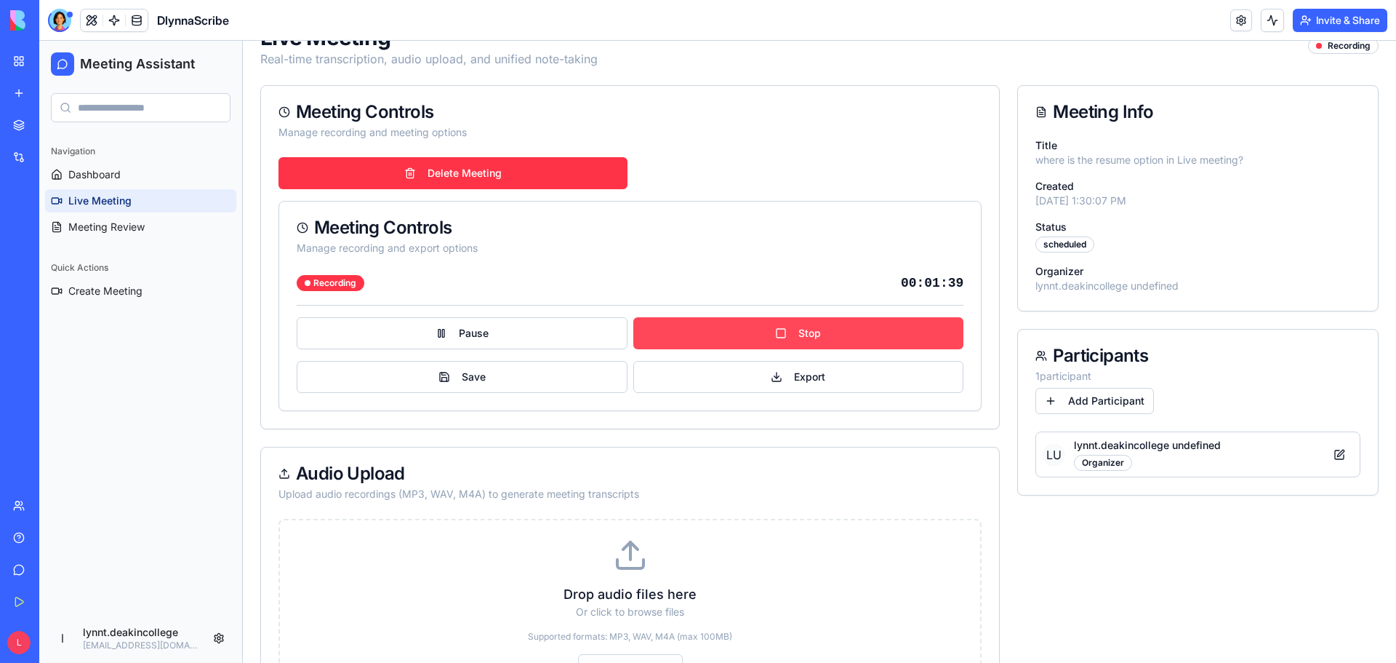
click at [810, 338] on button "Stop" at bounding box center [798, 333] width 331 height 32
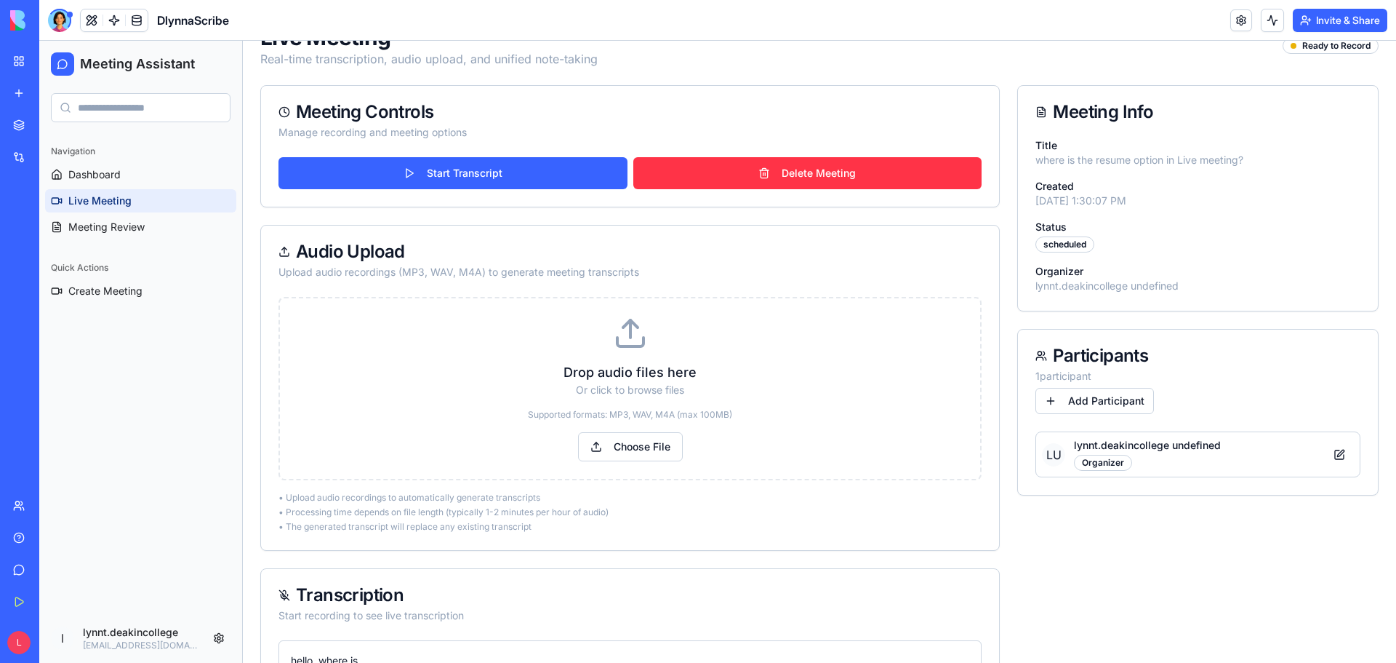
scroll to position [0, 0]
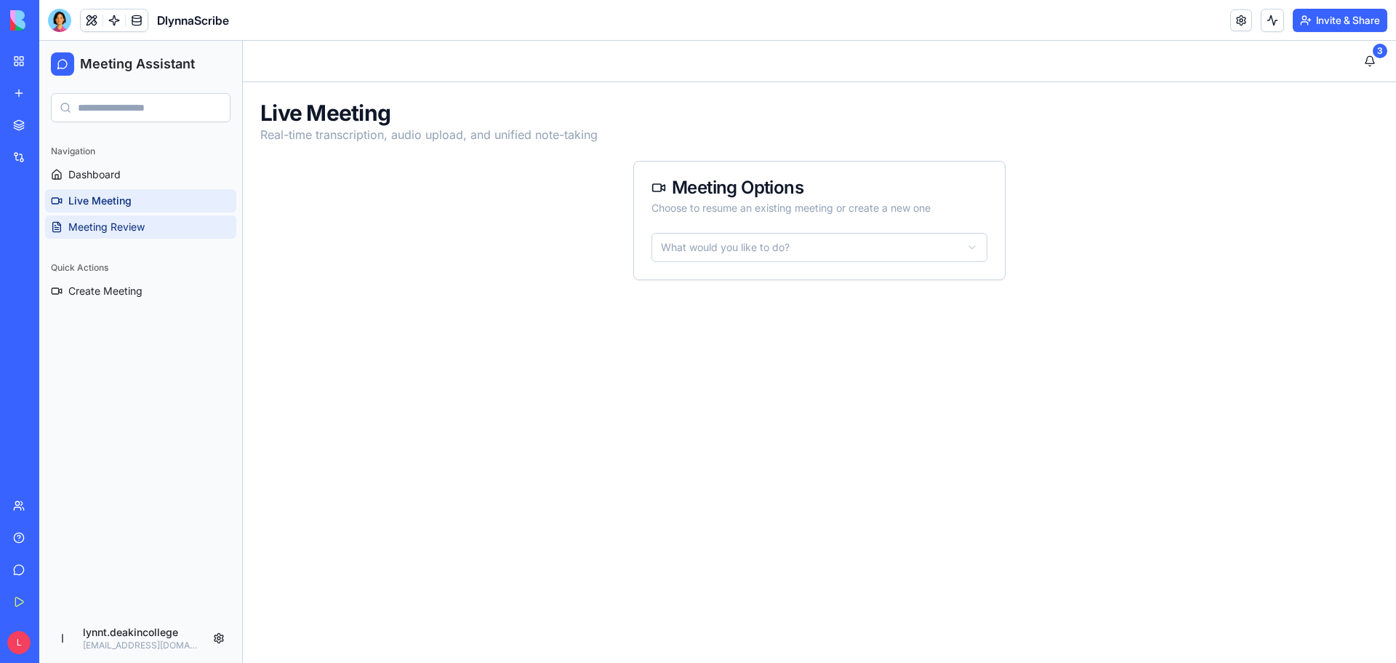
click at [118, 223] on span "Meeting Review" at bounding box center [106, 227] width 76 height 15
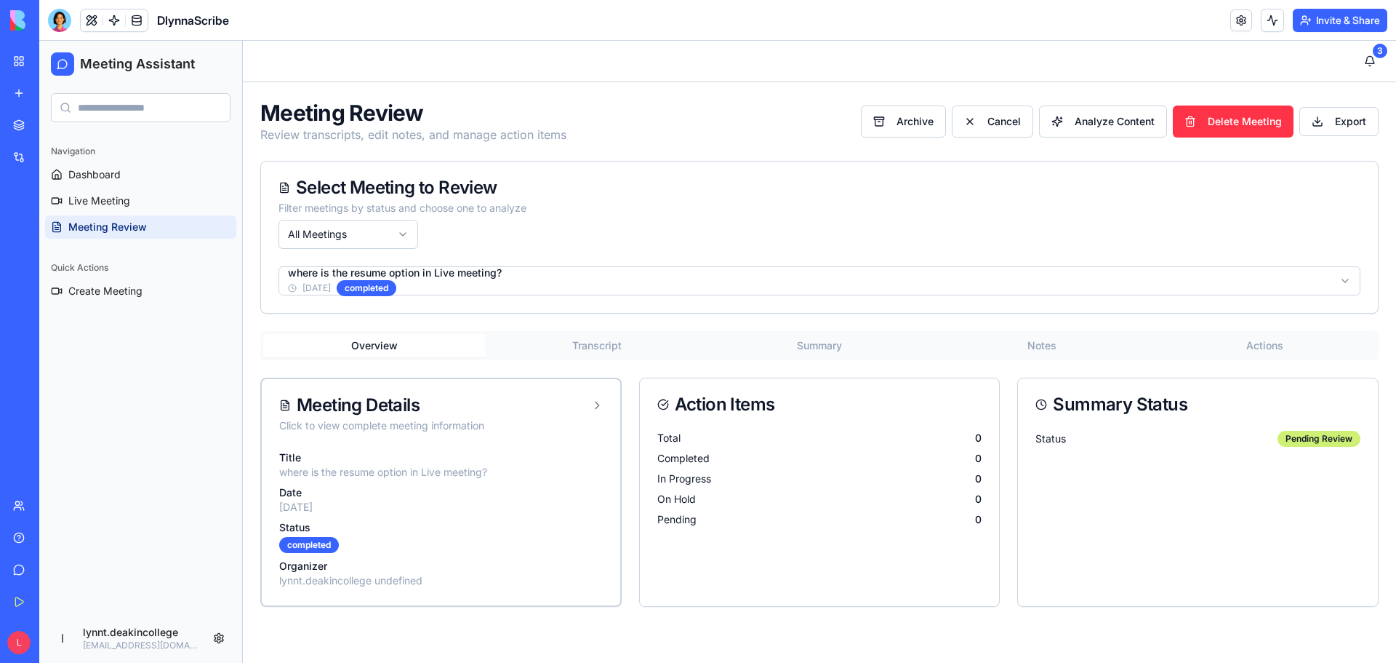
click at [588, 341] on button "Transcript" at bounding box center [597, 345] width 223 height 23
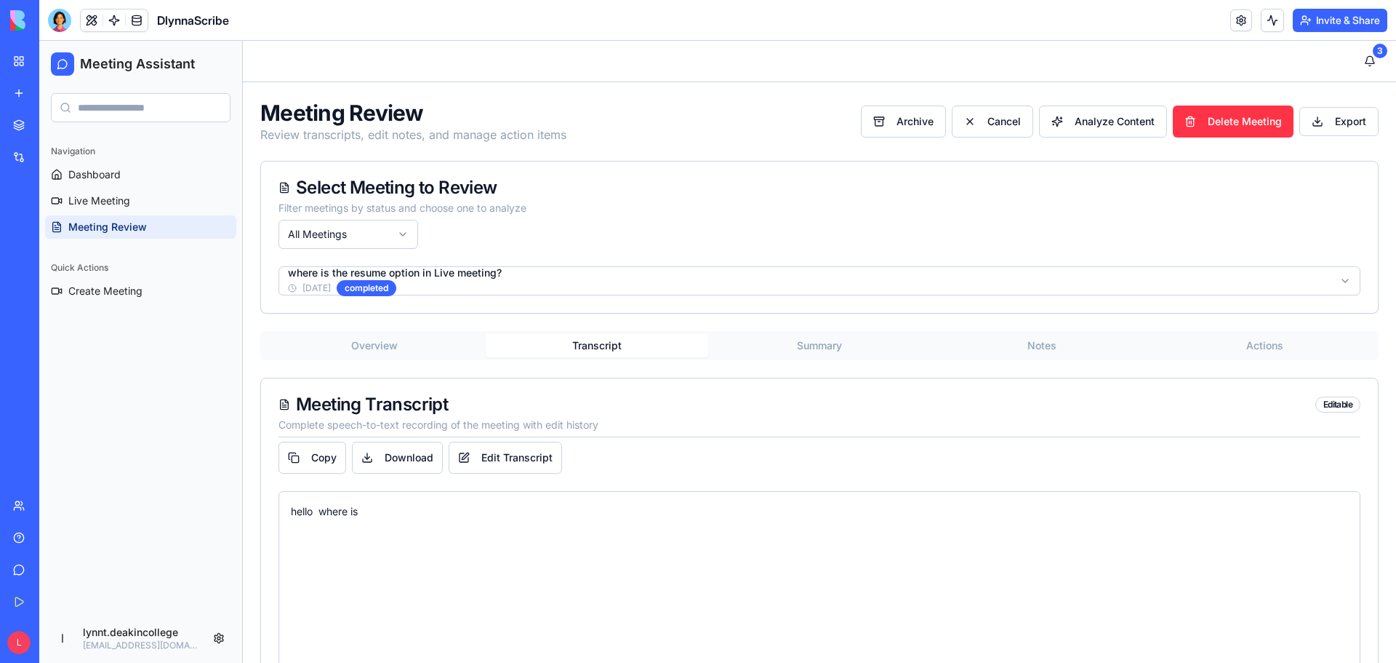
click at [1260, 342] on button "Actions" at bounding box center [1265, 345] width 223 height 23
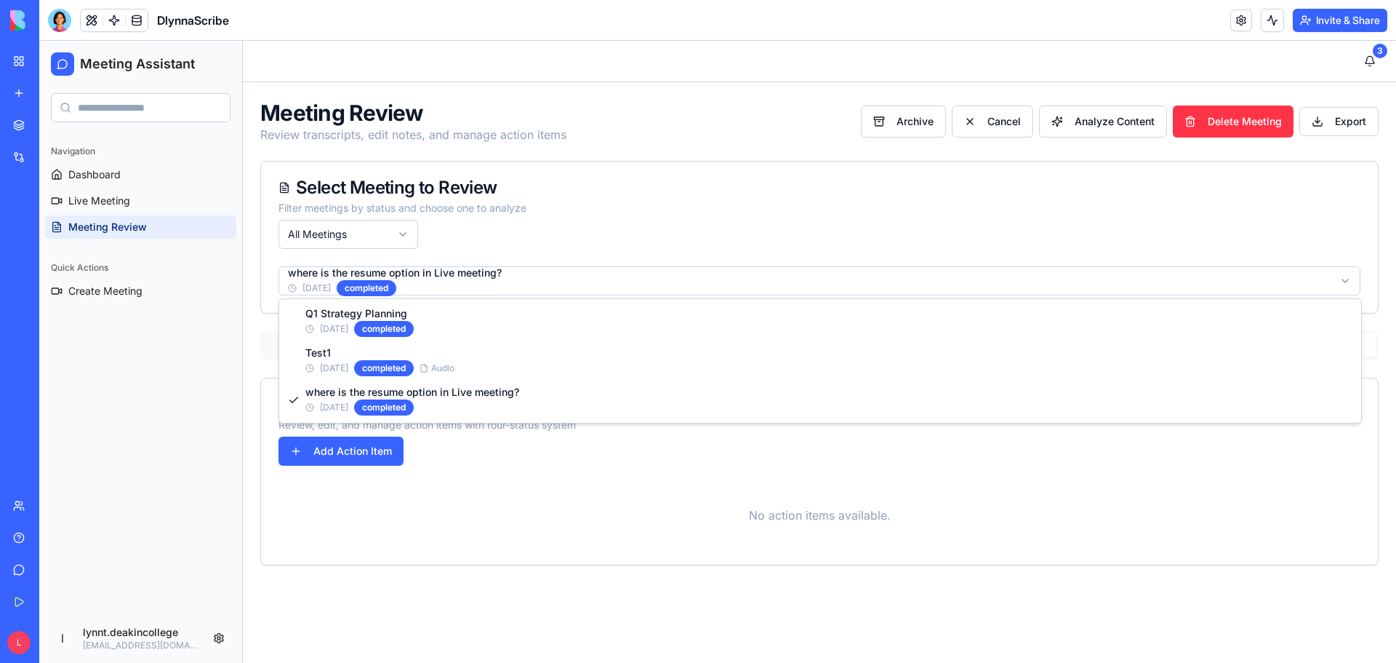
click at [456, 279] on html "Meeting Assistant Navigation Dashboard Live Meeting Meeting Review Quick Action…" at bounding box center [717, 352] width 1357 height 622
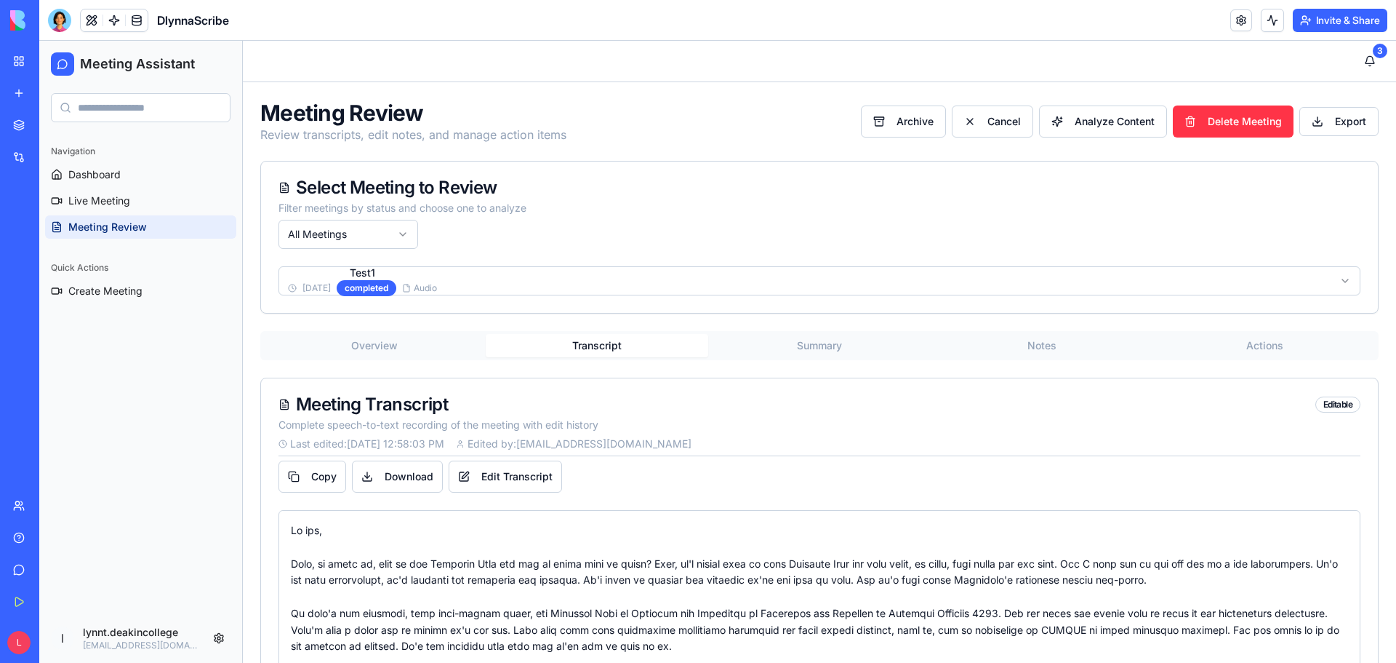
click at [595, 338] on button "Transcript" at bounding box center [597, 345] width 223 height 23
click at [811, 345] on button "Summary" at bounding box center [819, 345] width 223 height 23
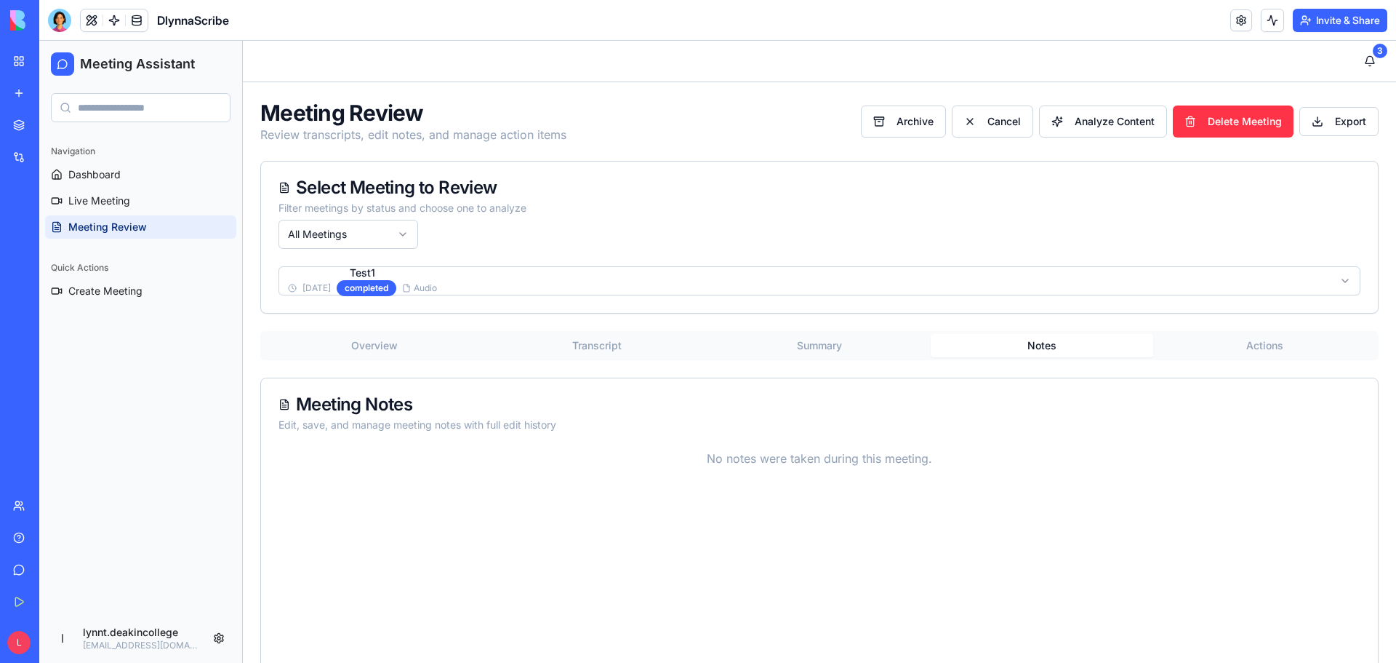
click at [1040, 341] on button "Notes" at bounding box center [1042, 345] width 223 height 23
click at [1245, 341] on button "Actions" at bounding box center [1265, 345] width 223 height 23
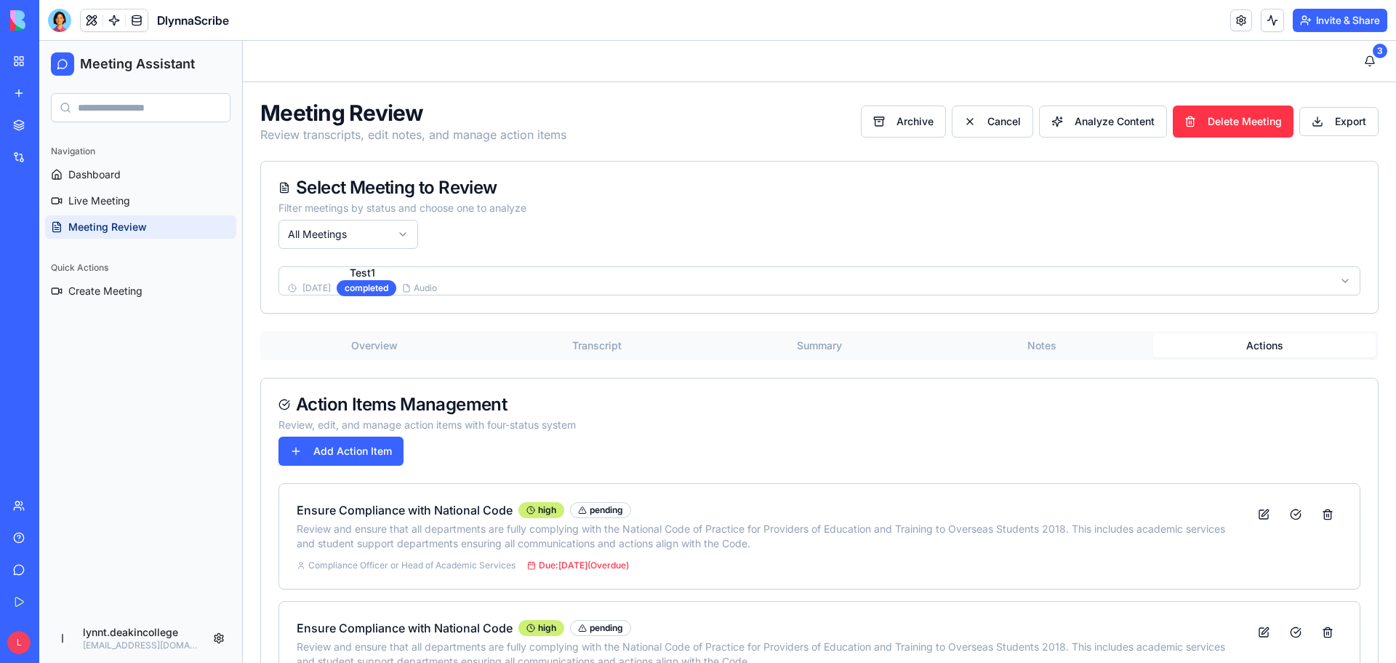
click at [411, 283] on html "Meeting Assistant Navigation Dashboard Live Meeting Meeting Review Quick Action…" at bounding box center [717, 510] width 1357 height 938
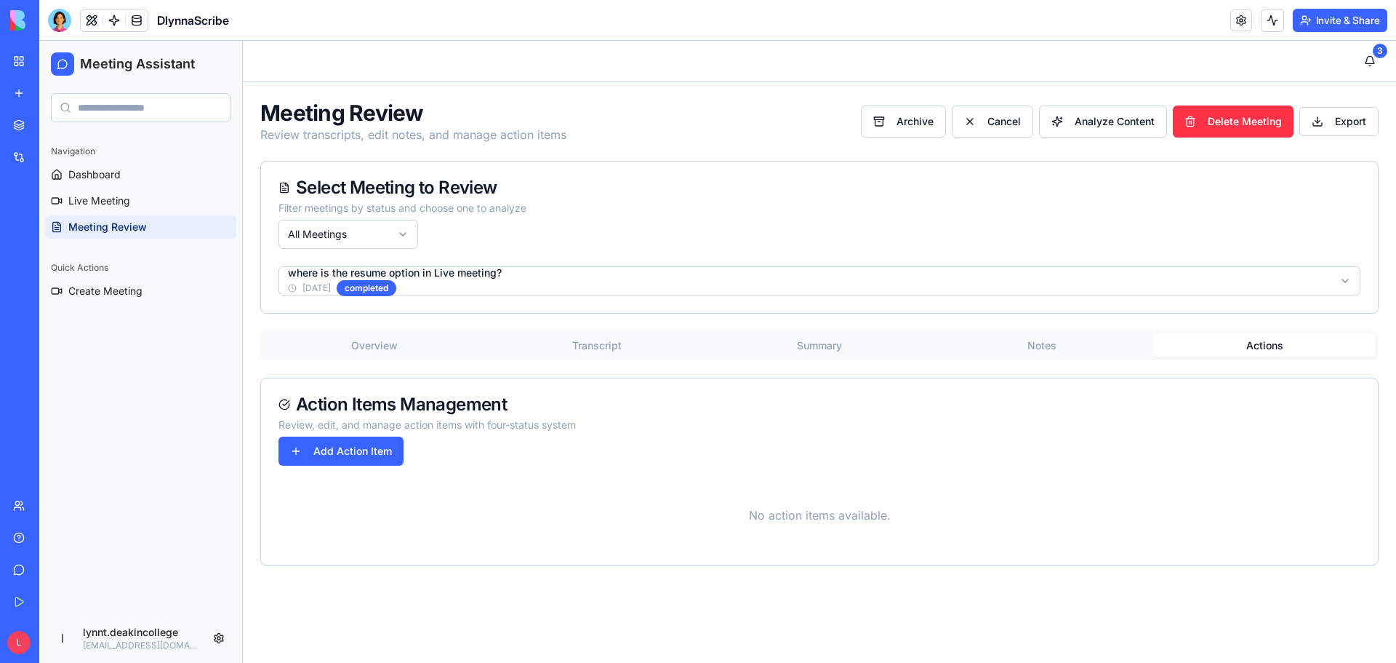
click at [608, 348] on button "Transcript" at bounding box center [597, 345] width 223 height 23
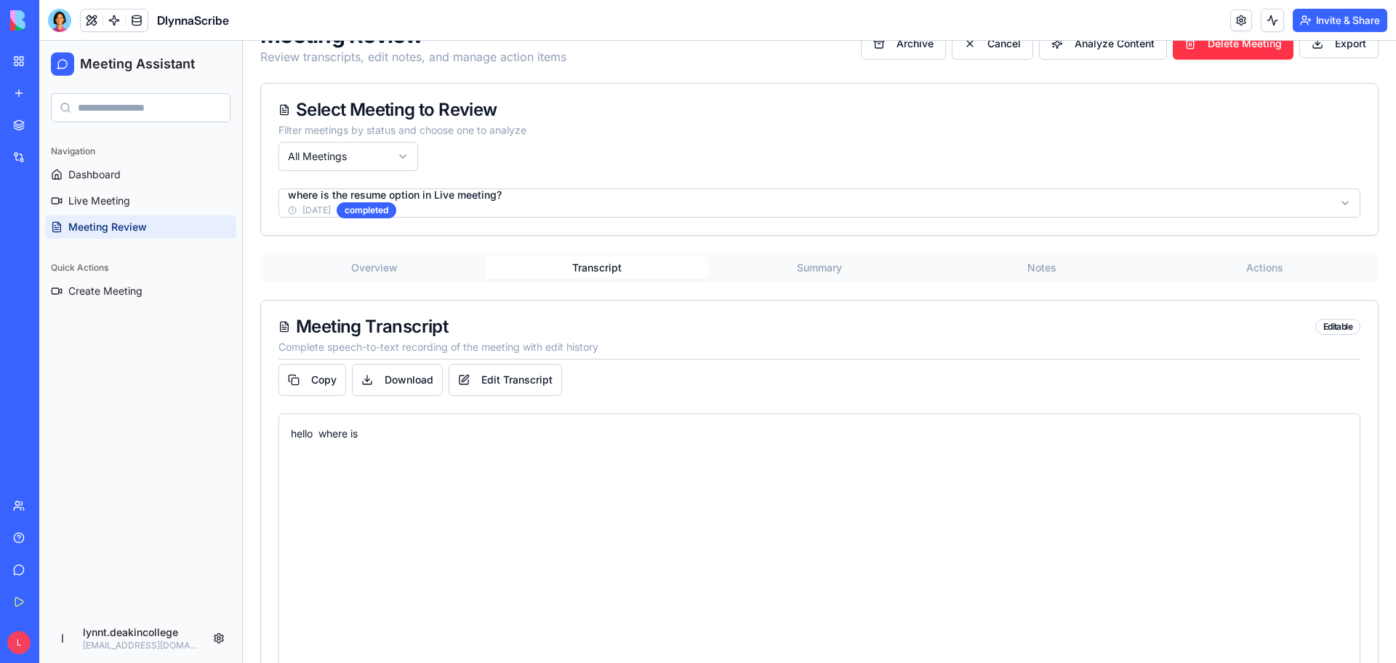
scroll to position [143, 0]
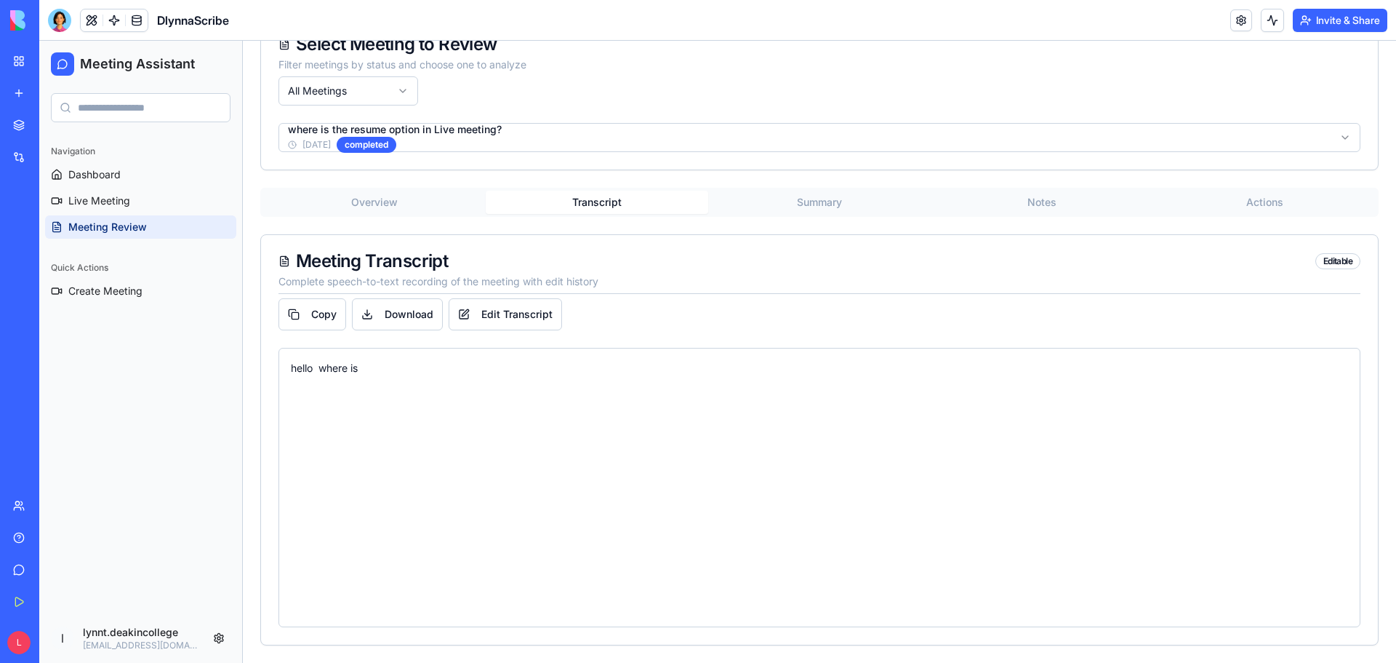
click at [369, 370] on div "hello where is" at bounding box center [820, 368] width 1058 height 17
click at [515, 319] on button "Edit Transcript" at bounding box center [505, 314] width 113 height 32
click at [431, 367] on textarea "**********" at bounding box center [814, 500] width 1071 height 304
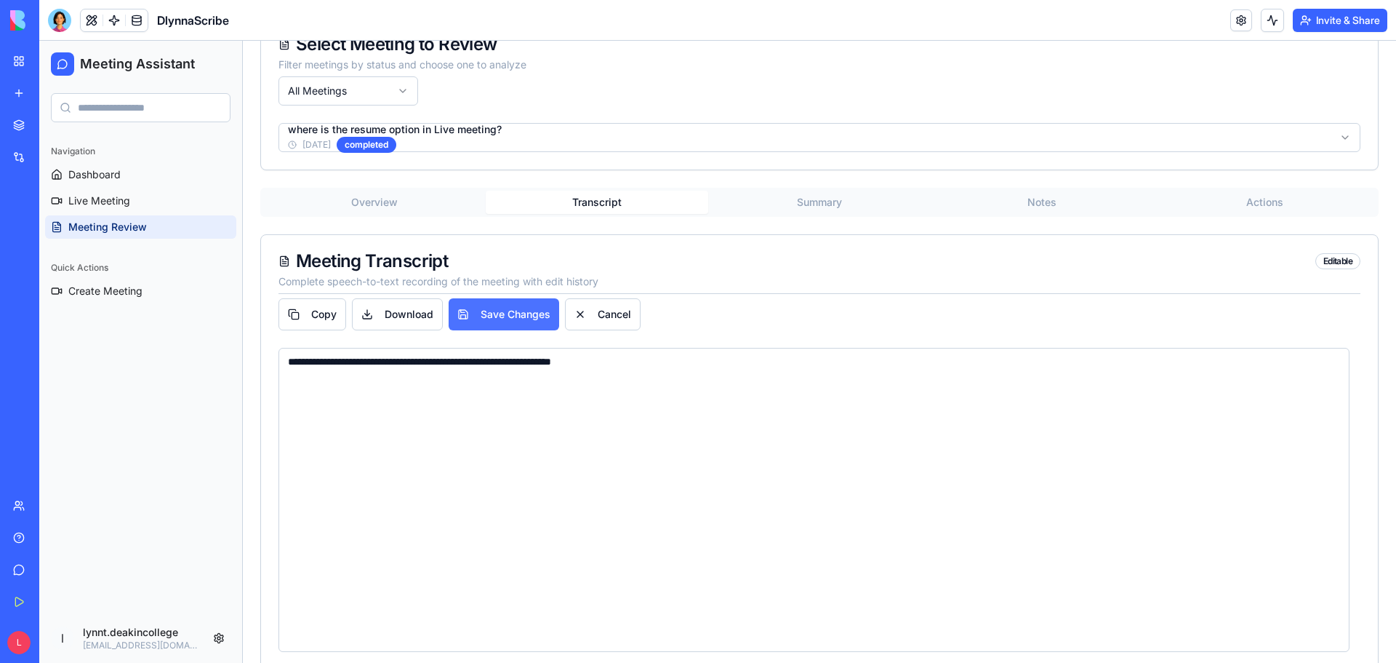
type textarea "**********"
click at [521, 313] on button "Save Changes" at bounding box center [504, 314] width 111 height 32
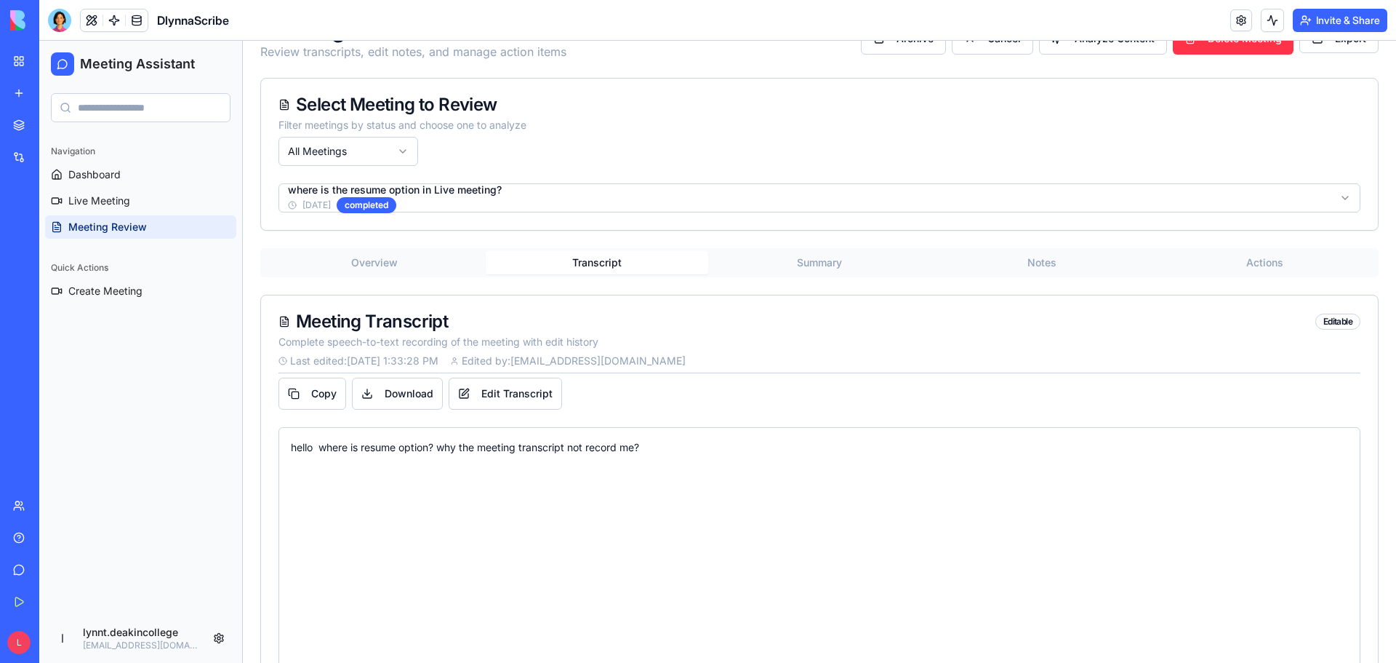
scroll to position [17, 0]
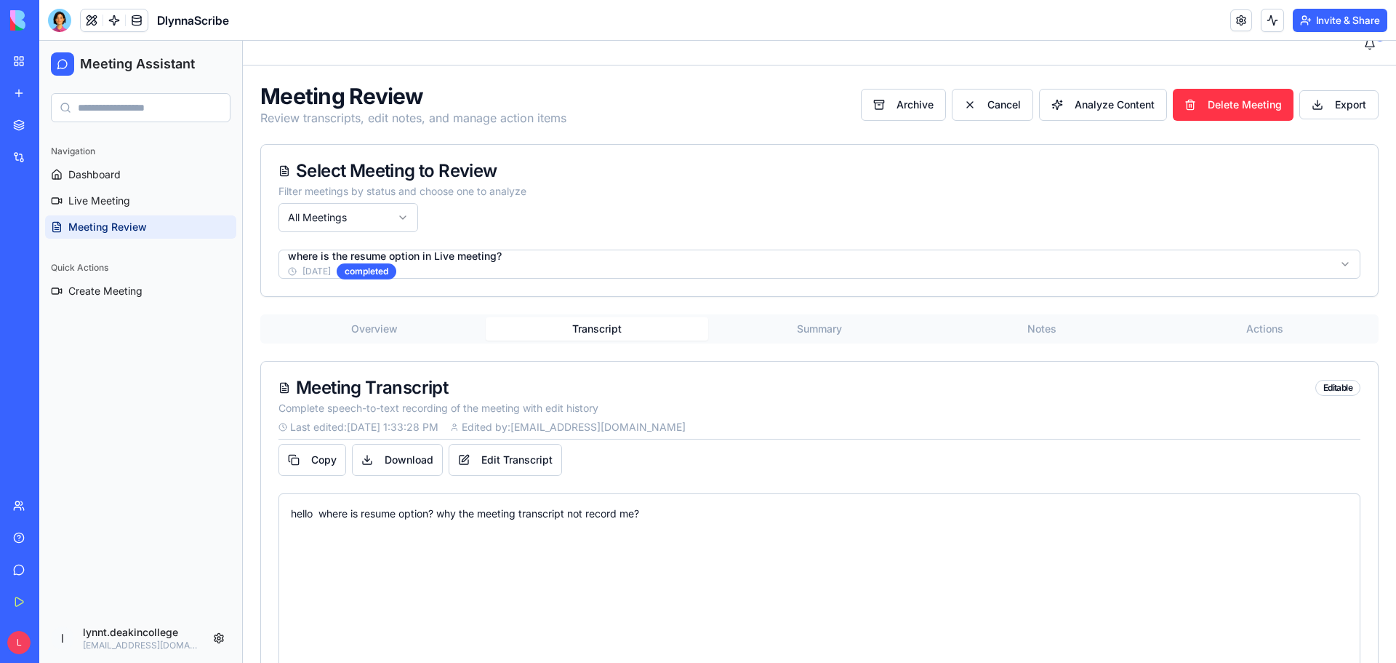
click at [810, 335] on button "Summary" at bounding box center [819, 328] width 223 height 23
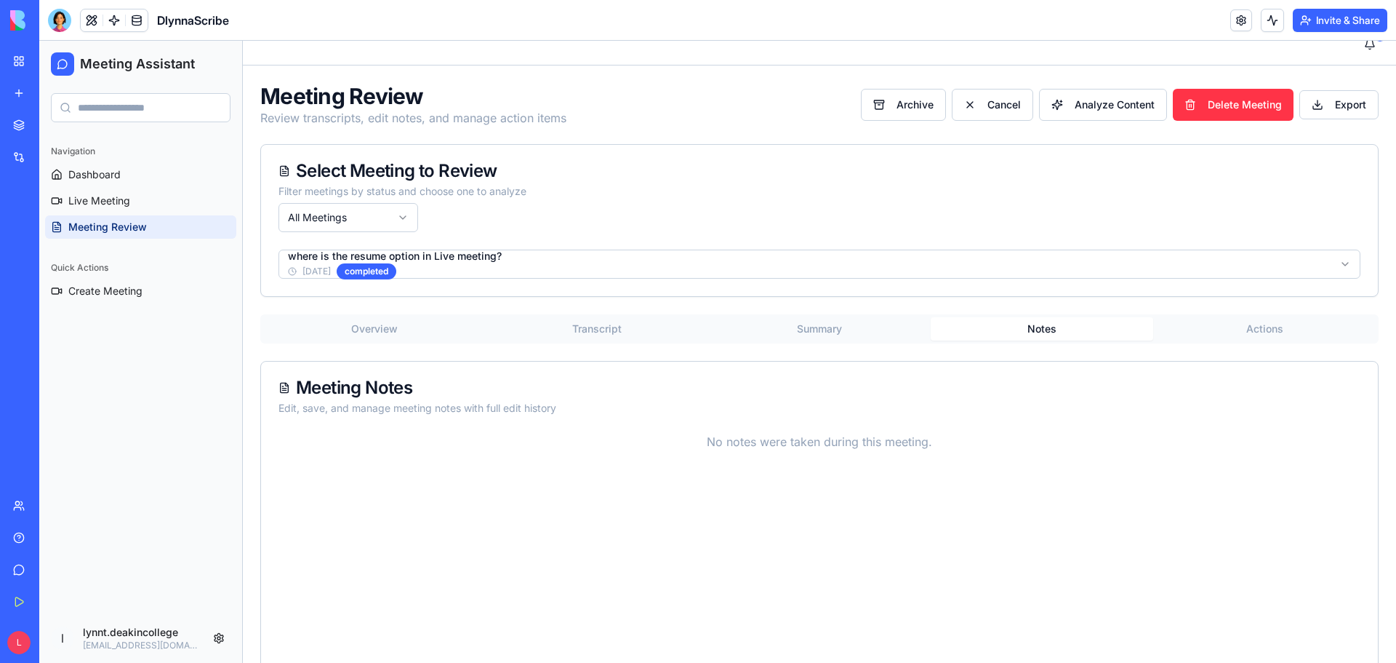
click at [1041, 334] on button "Notes" at bounding box center [1042, 328] width 223 height 23
click at [1257, 329] on div "Meeting Review Review transcripts, edit notes, and manage action items Archive …" at bounding box center [820, 406] width 1154 height 682
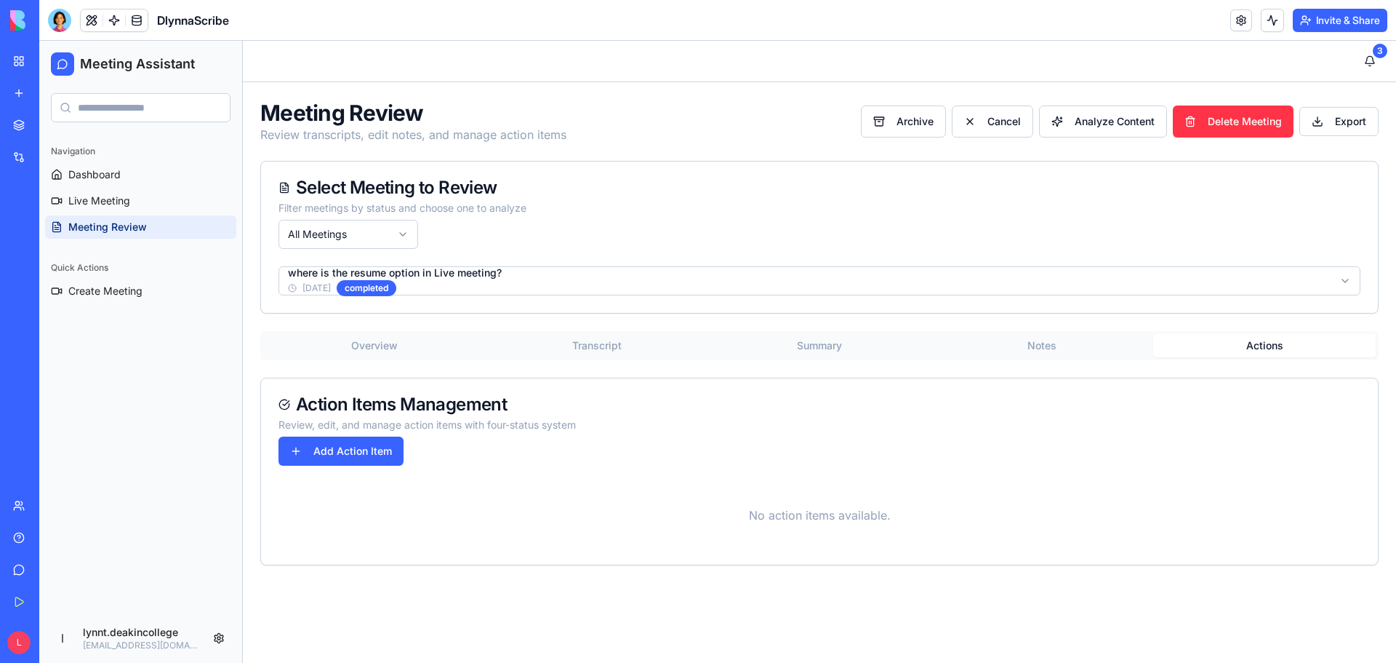
click at [823, 348] on button "Summary" at bounding box center [819, 345] width 223 height 23
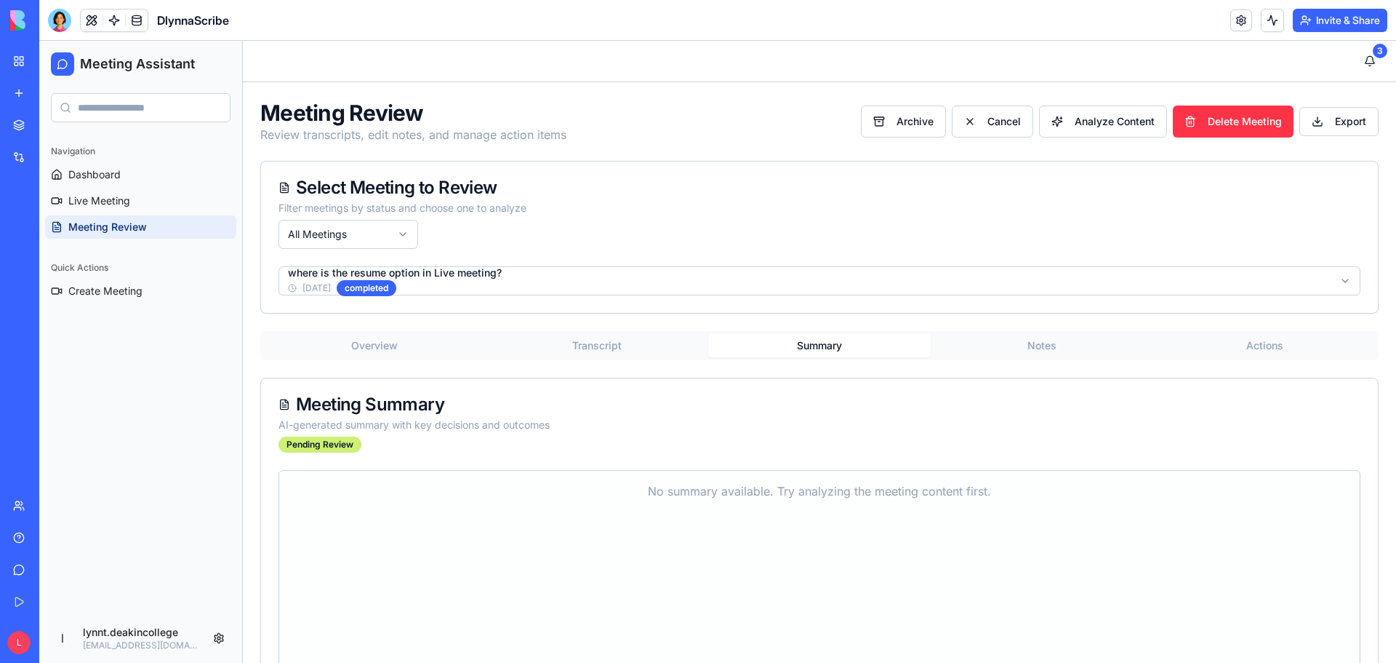
click at [930, 423] on div "AI-generated summary with key decisions and outcomes" at bounding box center [820, 424] width 1082 height 15
click at [1086, 125] on span "Analyze Content" at bounding box center [1115, 121] width 80 height 15
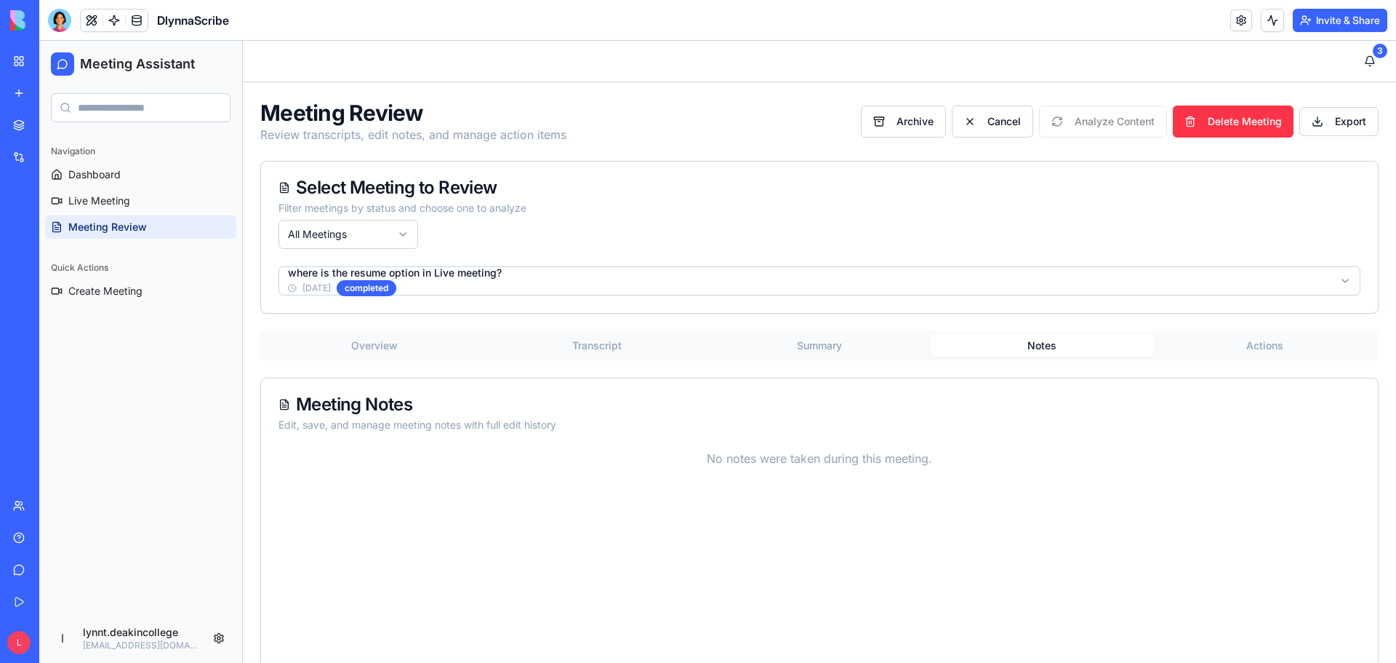
click at [1042, 348] on button "Notes" at bounding box center [1042, 345] width 223 height 23
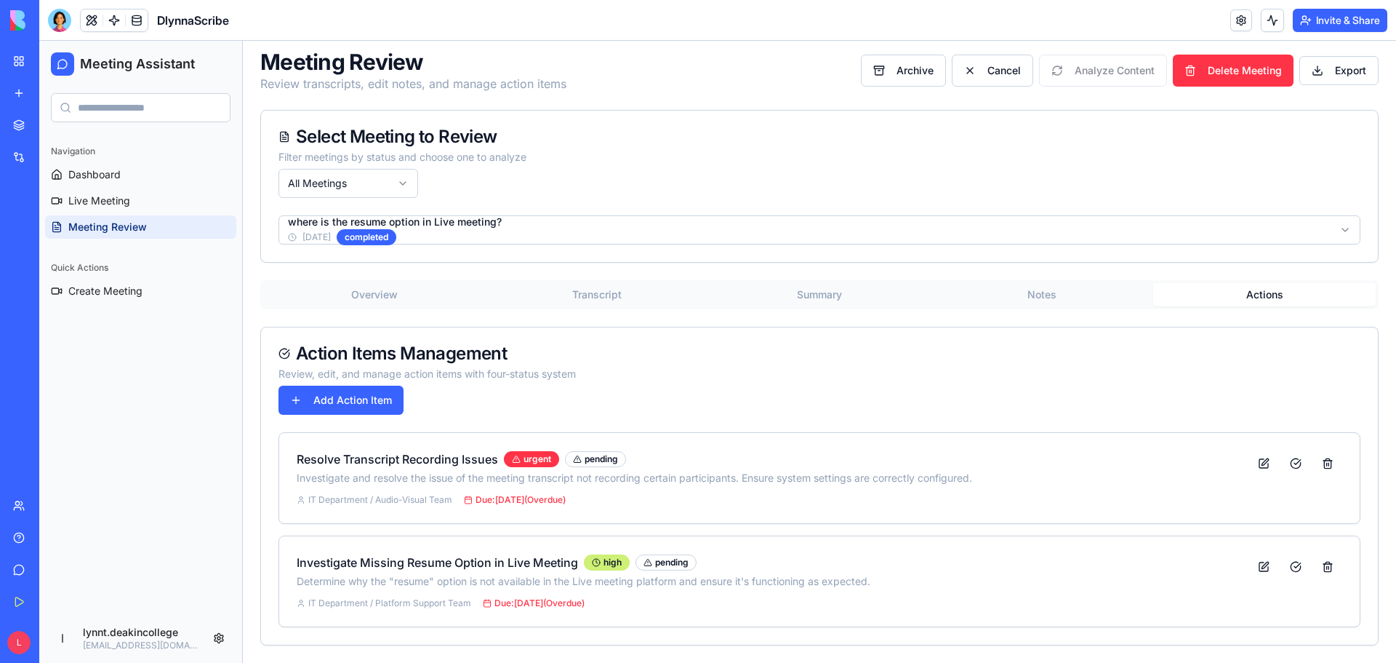
scroll to position [51, 0]
click at [1251, 244] on div "Meeting Review Review transcripts, edit notes, and manage action items Archive …" at bounding box center [820, 346] width 1154 height 631
click at [1039, 298] on button "Notes" at bounding box center [1042, 294] width 223 height 23
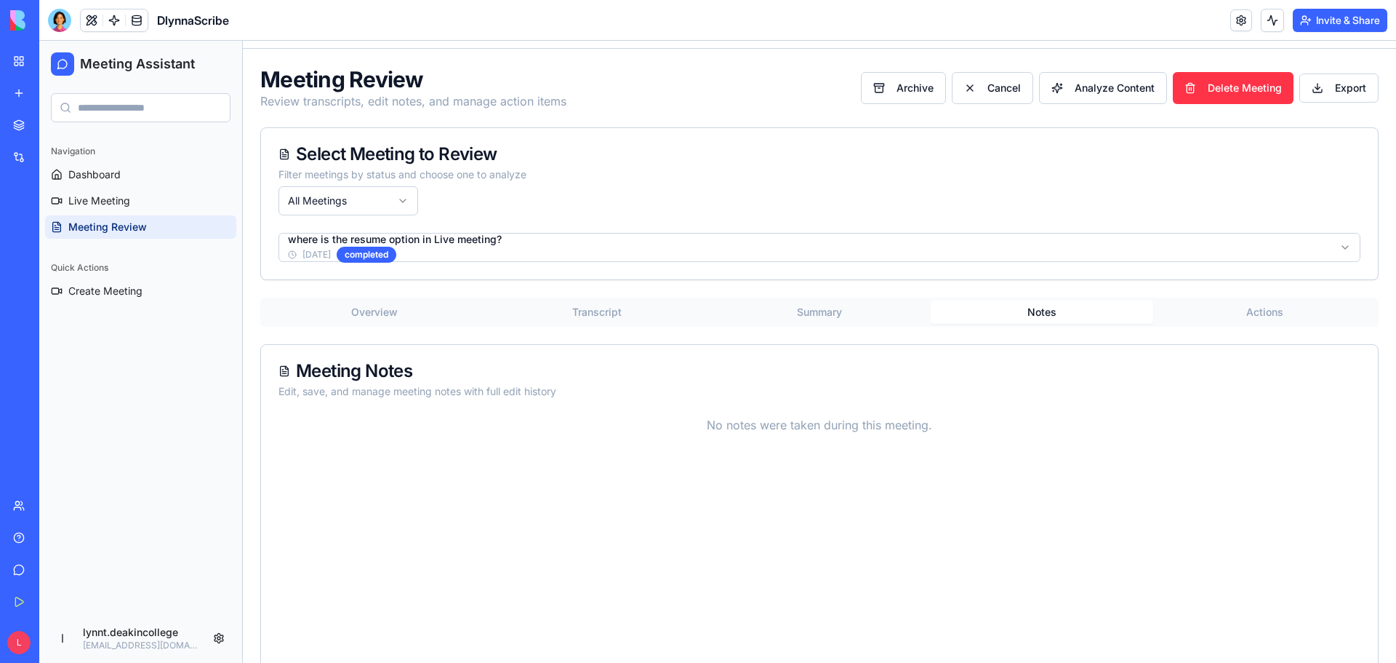
scroll to position [0, 0]
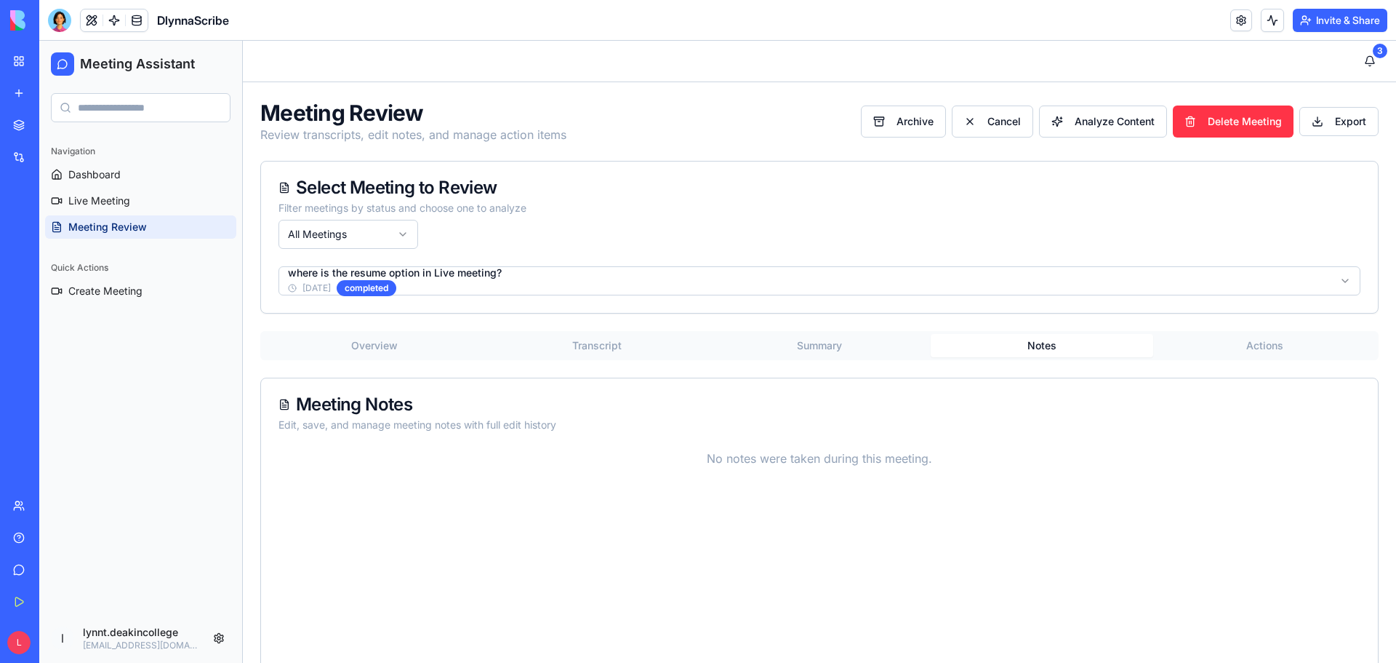
click at [807, 350] on button "Summary" at bounding box center [819, 345] width 223 height 23
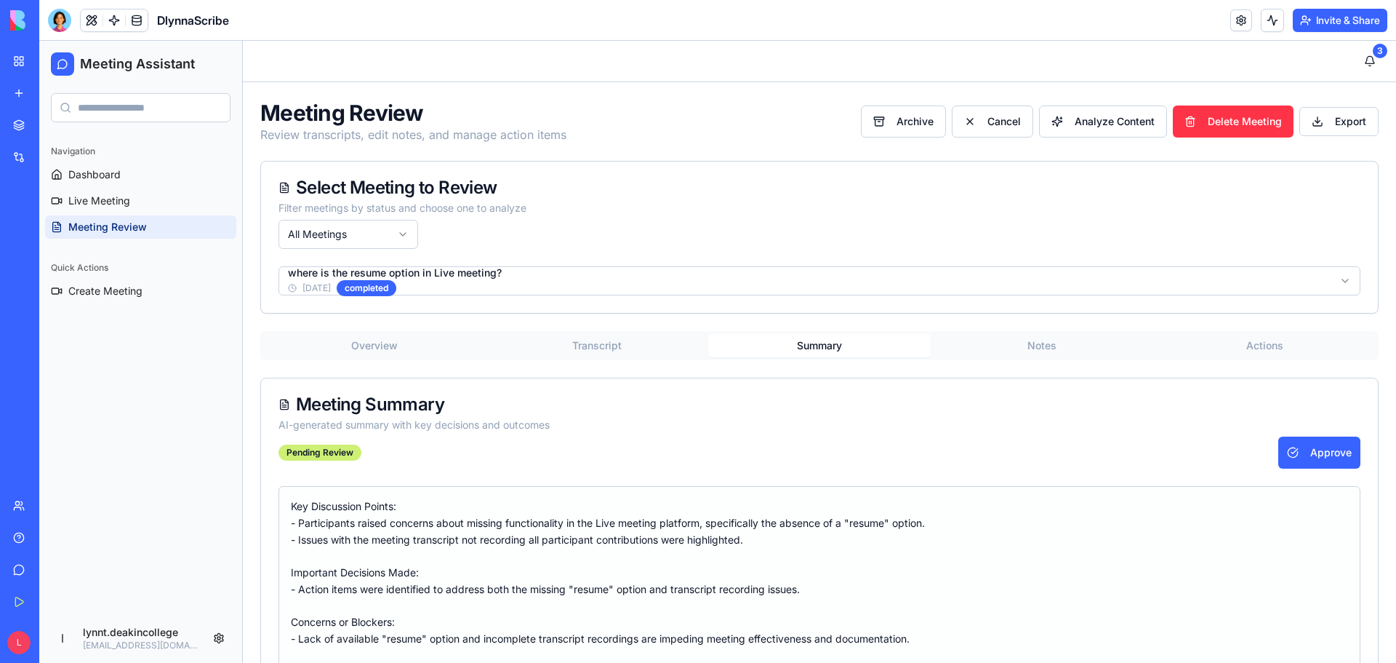
click at [1250, 350] on button "Actions" at bounding box center [1265, 345] width 223 height 23
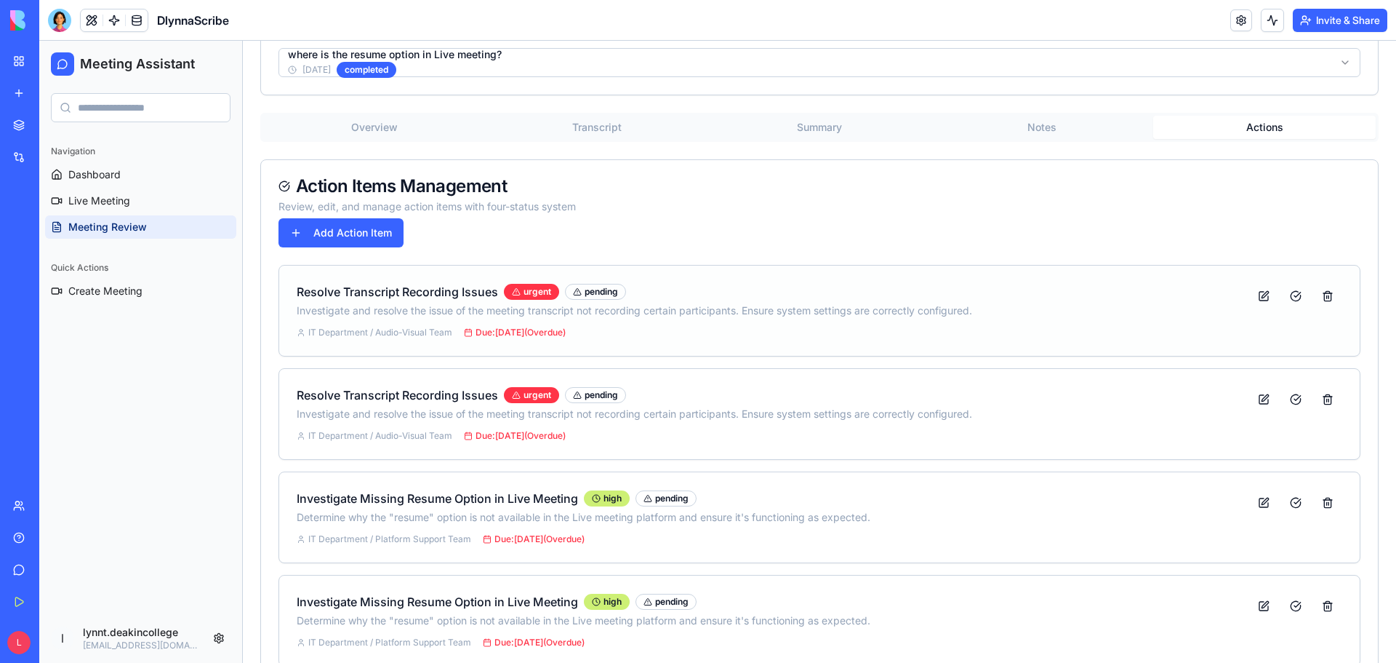
scroll to position [257, 0]
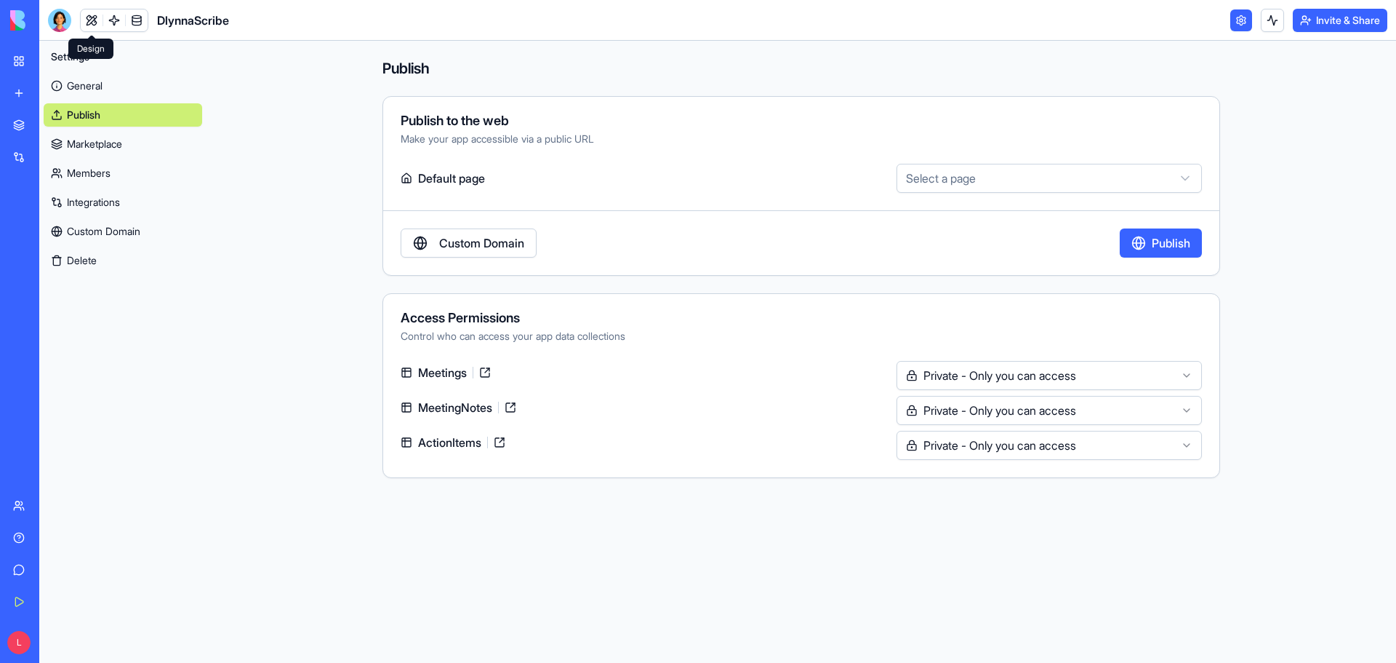
click at [92, 16] on link at bounding box center [92, 20] width 22 height 22
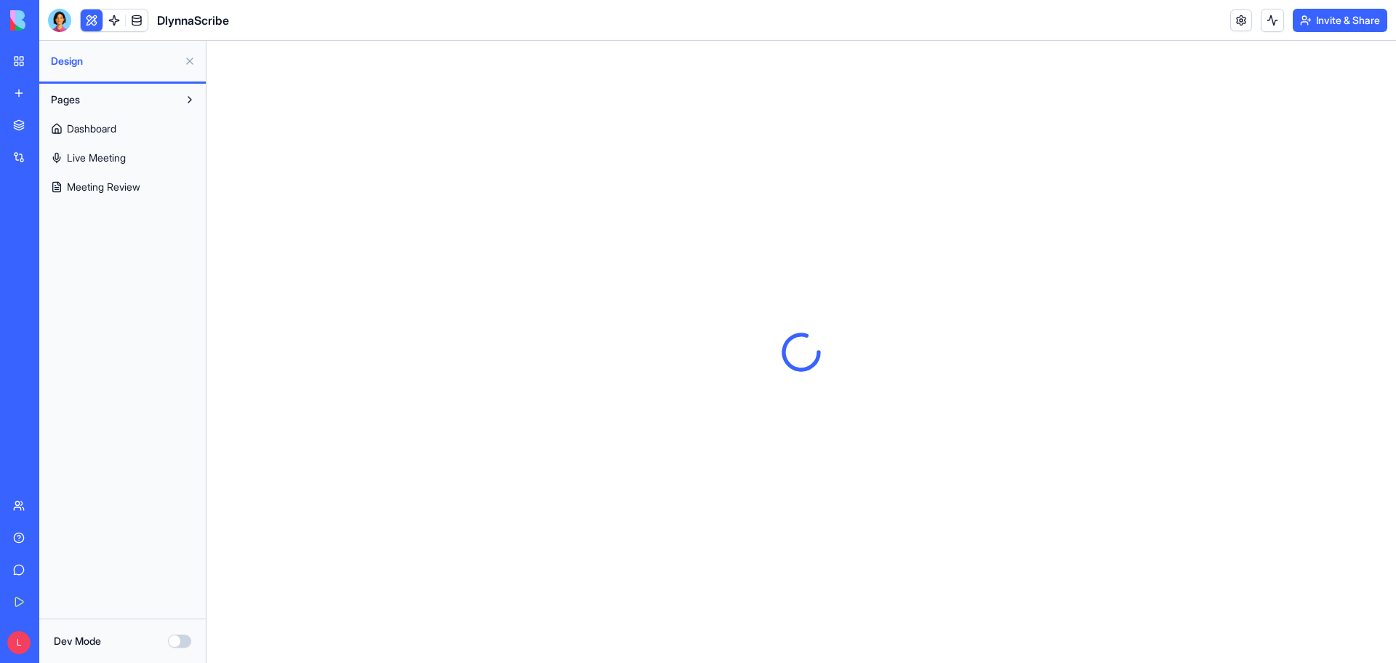
click at [91, 20] on button at bounding box center [92, 20] width 22 height 22
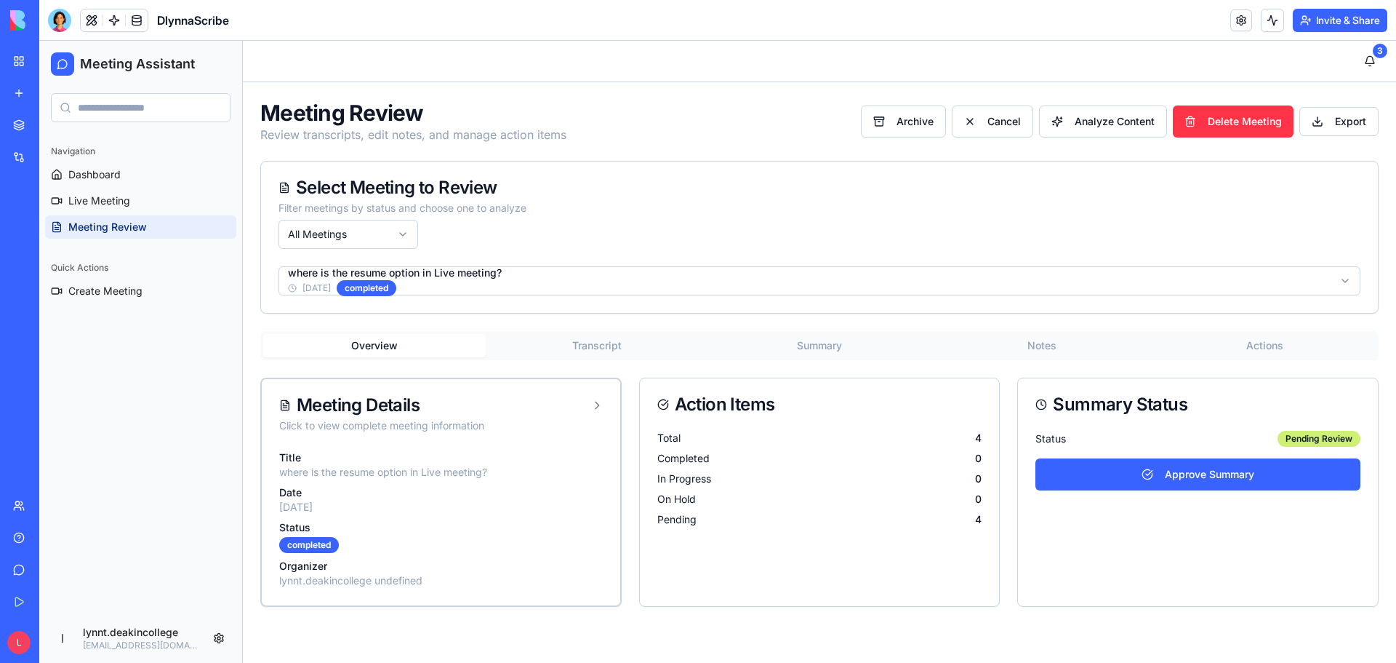
click at [1274, 340] on button "Actions" at bounding box center [1265, 345] width 223 height 23
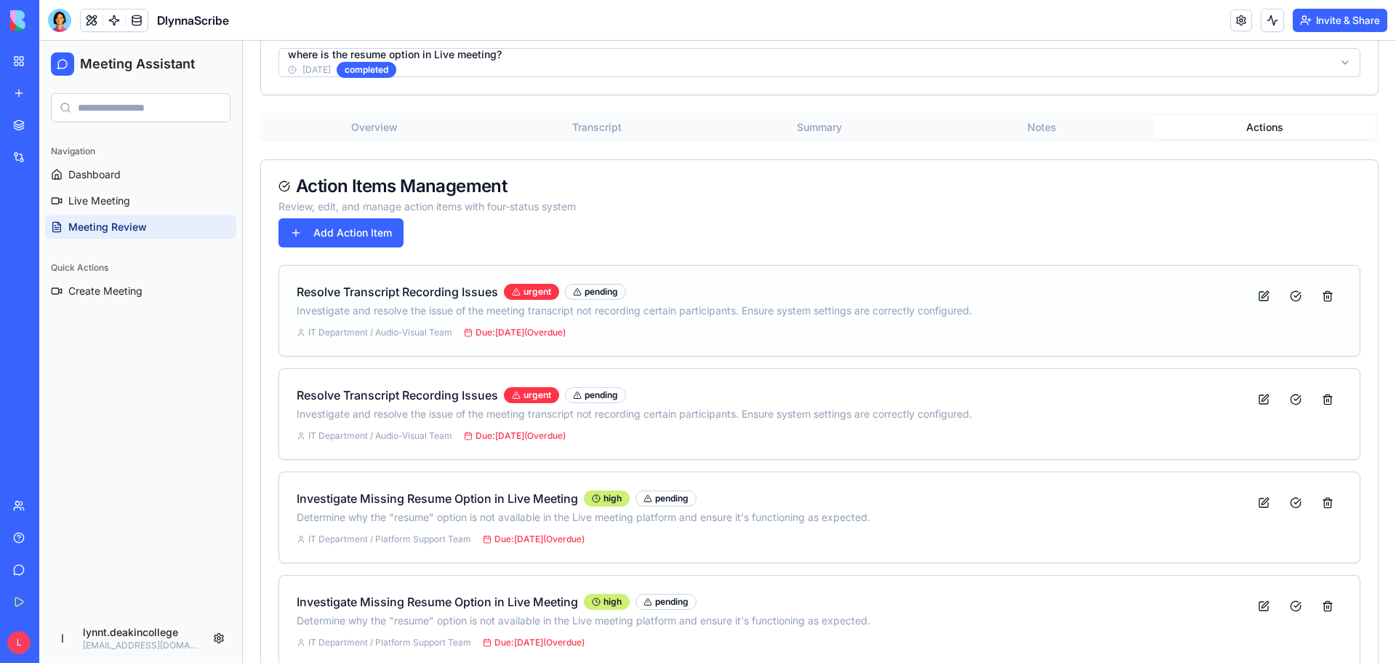
scroll to position [257, 0]
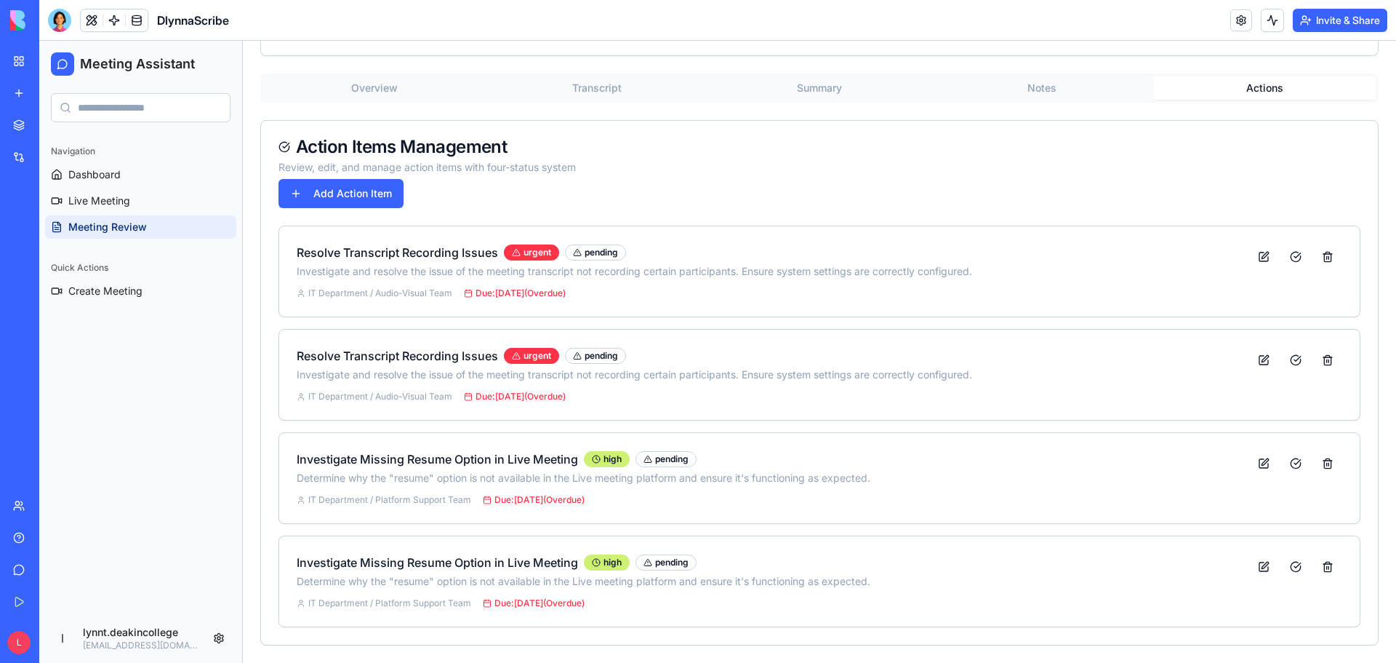
drag, startPoint x: 70, startPoint y: 46, endPoint x: 60, endPoint y: 41, distance: 11.4
click at [65, 19] on div at bounding box center [59, 20] width 23 height 23
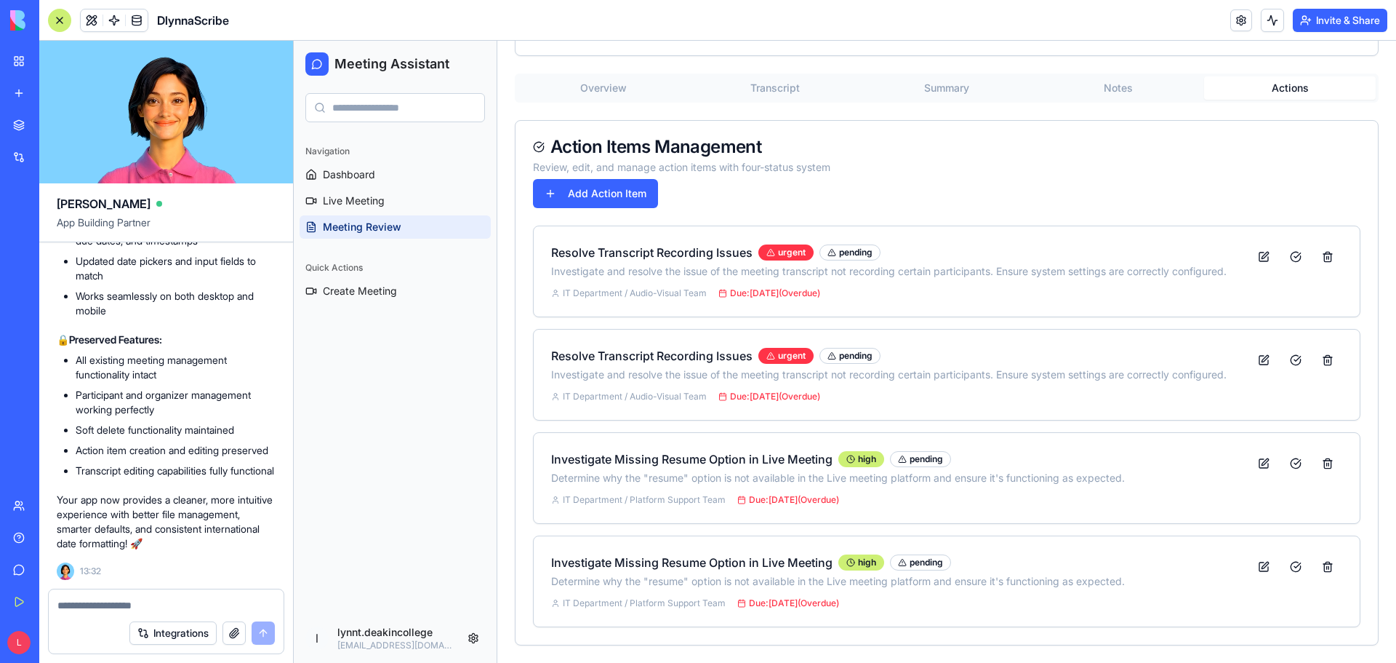
scroll to position [16528, 0]
drag, startPoint x: 133, startPoint y: 335, endPoint x: 74, endPoint y: 319, distance: 61.0
click at [74, 149] on ul "New action items now default to the meeting date automatically Uses the meeting…" at bounding box center [166, 82] width 219 height 134
drag, startPoint x: 156, startPoint y: 369, endPoint x: 76, endPoint y: 357, distance: 80.1
click at [76, 114] on li "Users can still manually change the due date if needed" at bounding box center [176, 99] width 200 height 29
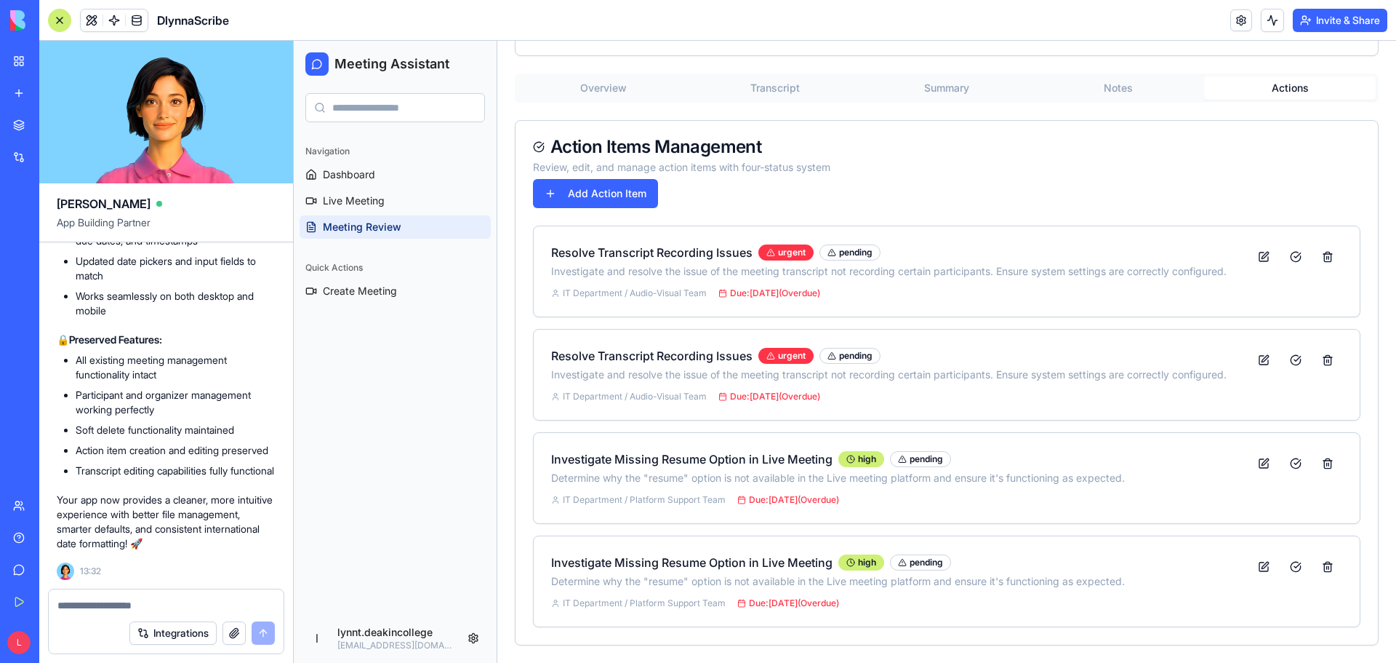
click at [177, 149] on li "Works consistently across all action item creation methods" at bounding box center [176, 134] width 200 height 29
click at [764, 392] on span "Due: [DATE] (Overdue)" at bounding box center [770, 397] width 102 height 12
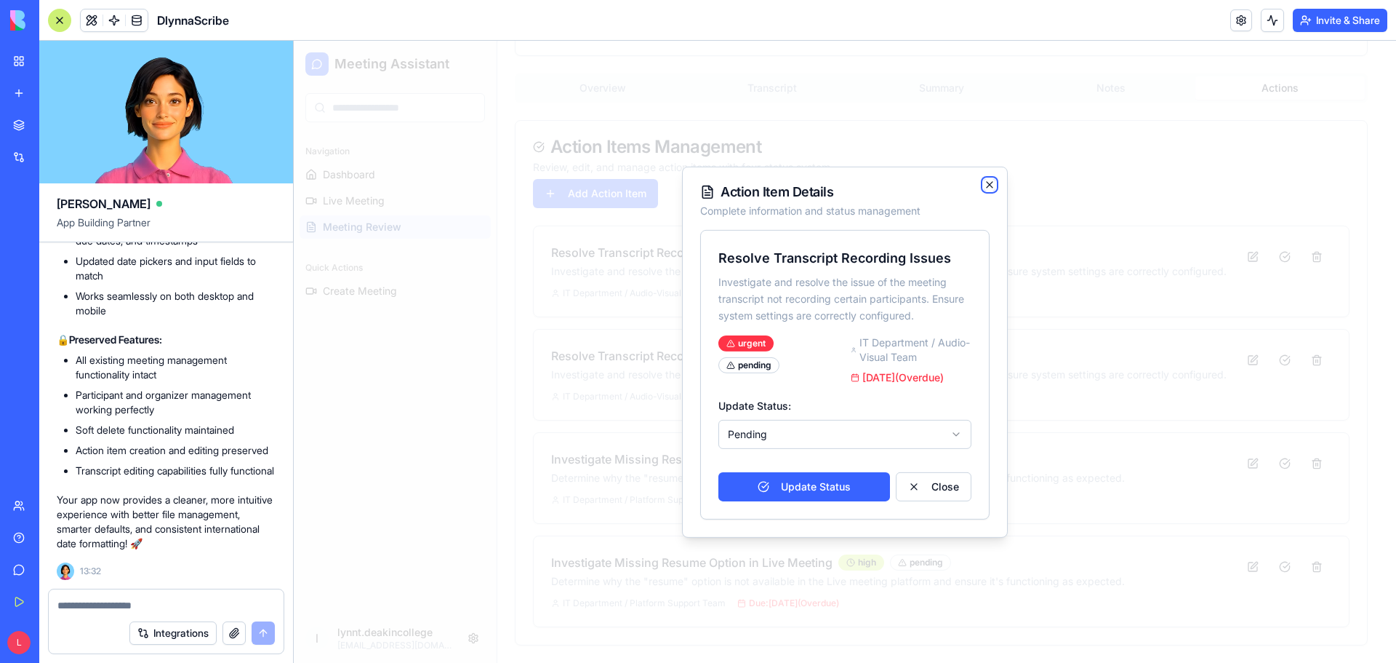
click at [991, 181] on icon "button" at bounding box center [990, 184] width 6 height 6
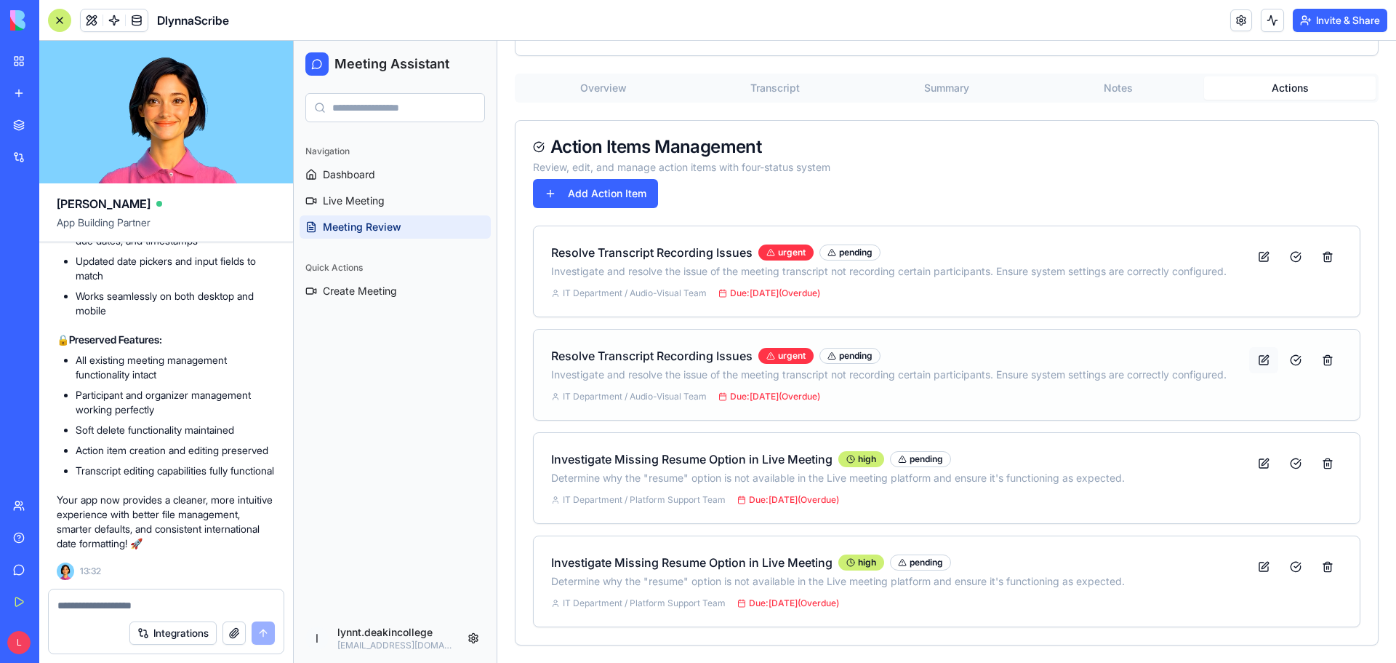
click at [1255, 357] on button at bounding box center [1264, 360] width 29 height 26
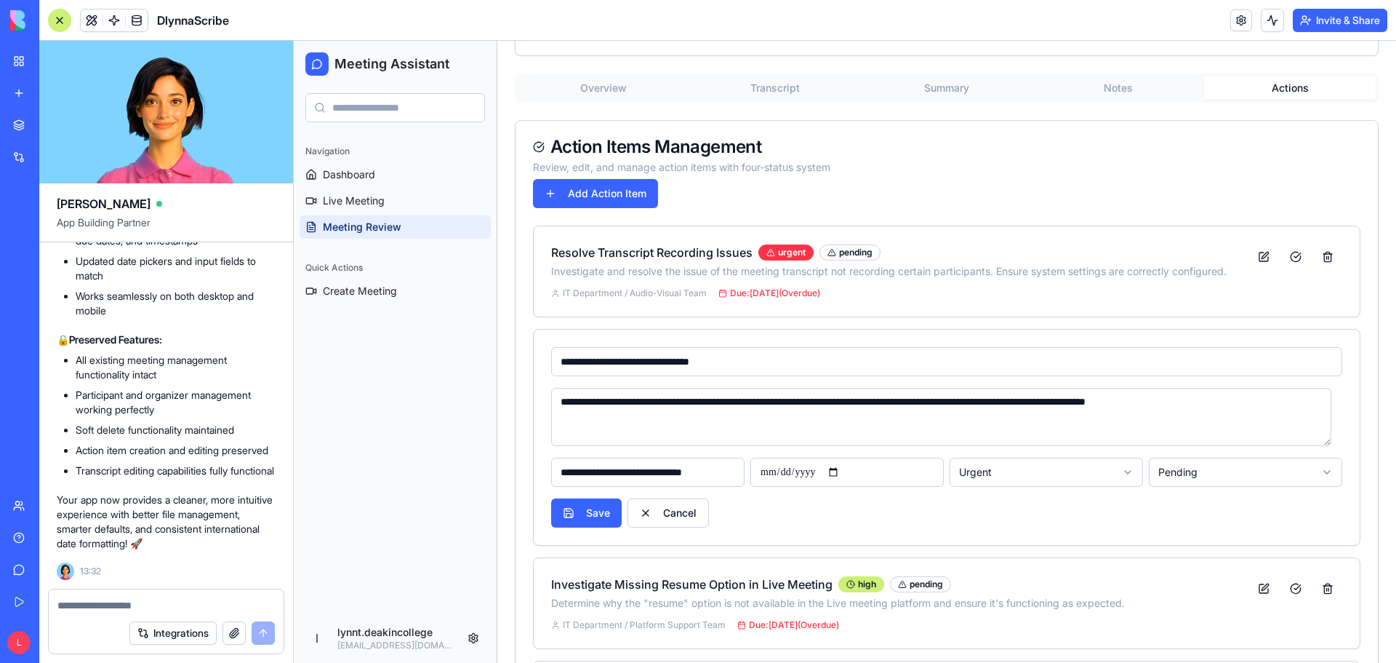
click at [847, 470] on input "**********" at bounding box center [847, 471] width 193 height 29
type input "**********"
click at [909, 500] on div "Save Cancel" at bounding box center [946, 512] width 791 height 29
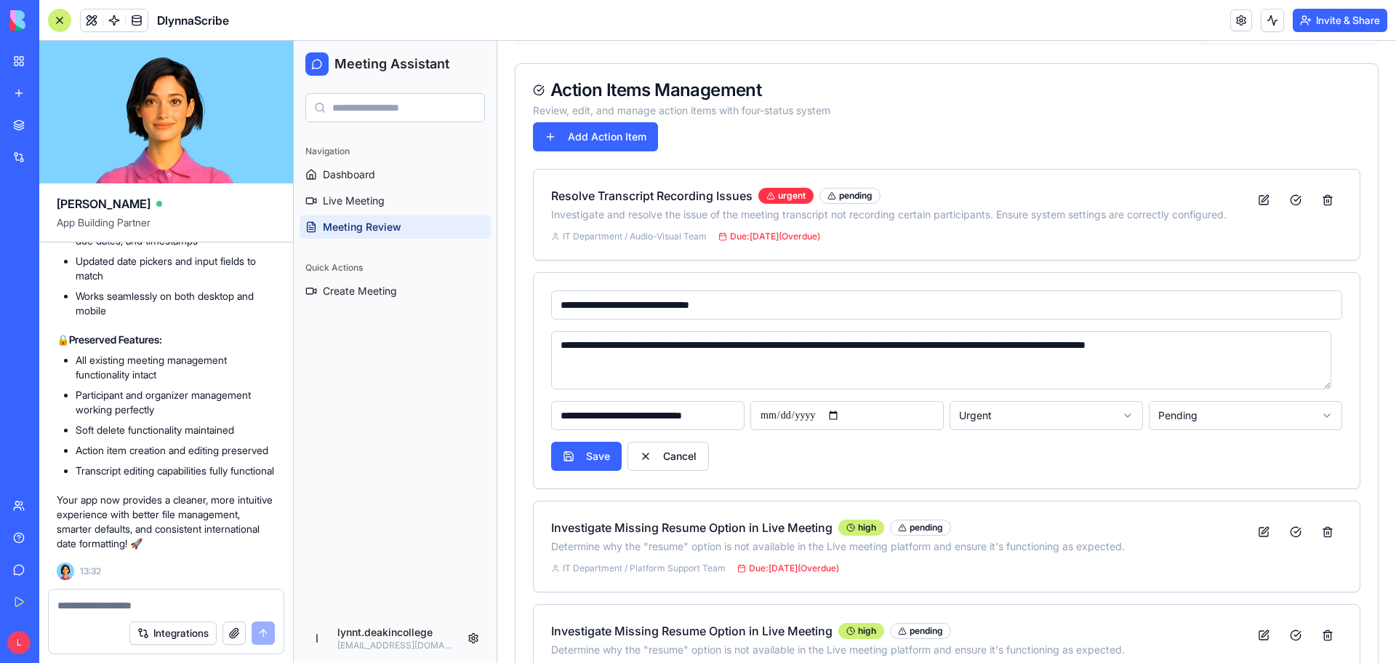
scroll to position [383, 0]
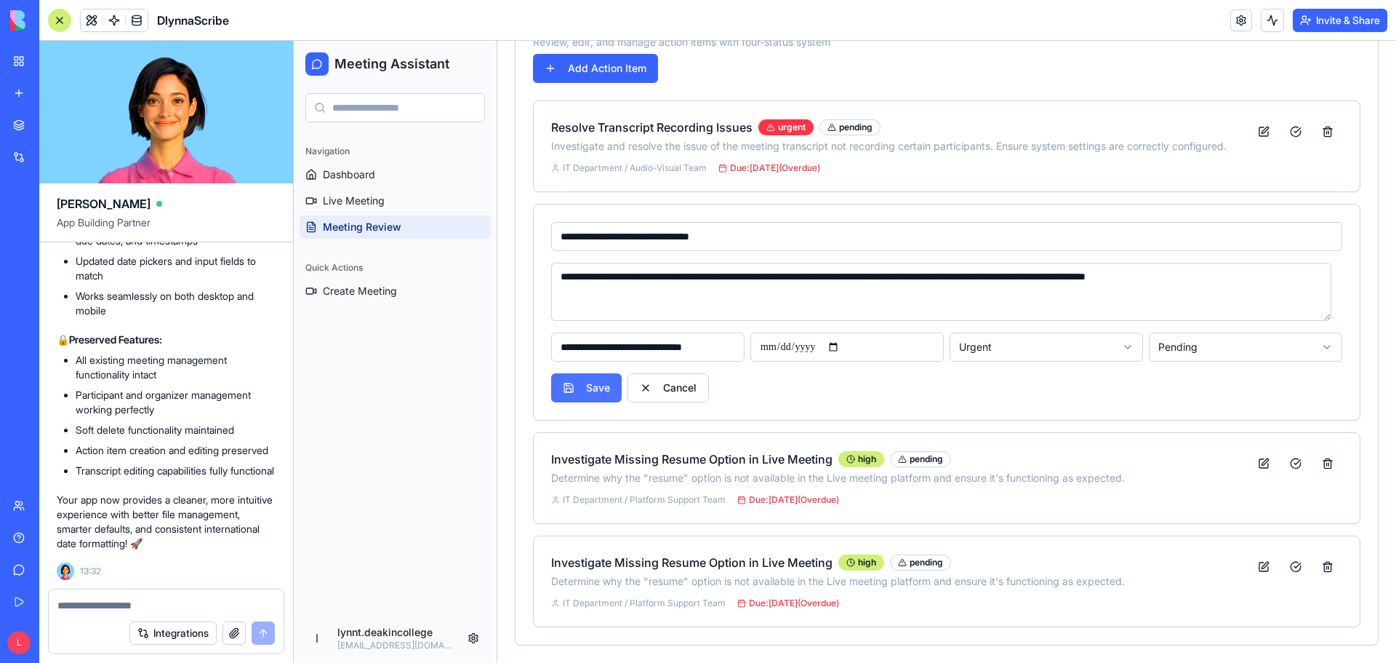
click at [596, 387] on button "Save" at bounding box center [586, 387] width 71 height 29
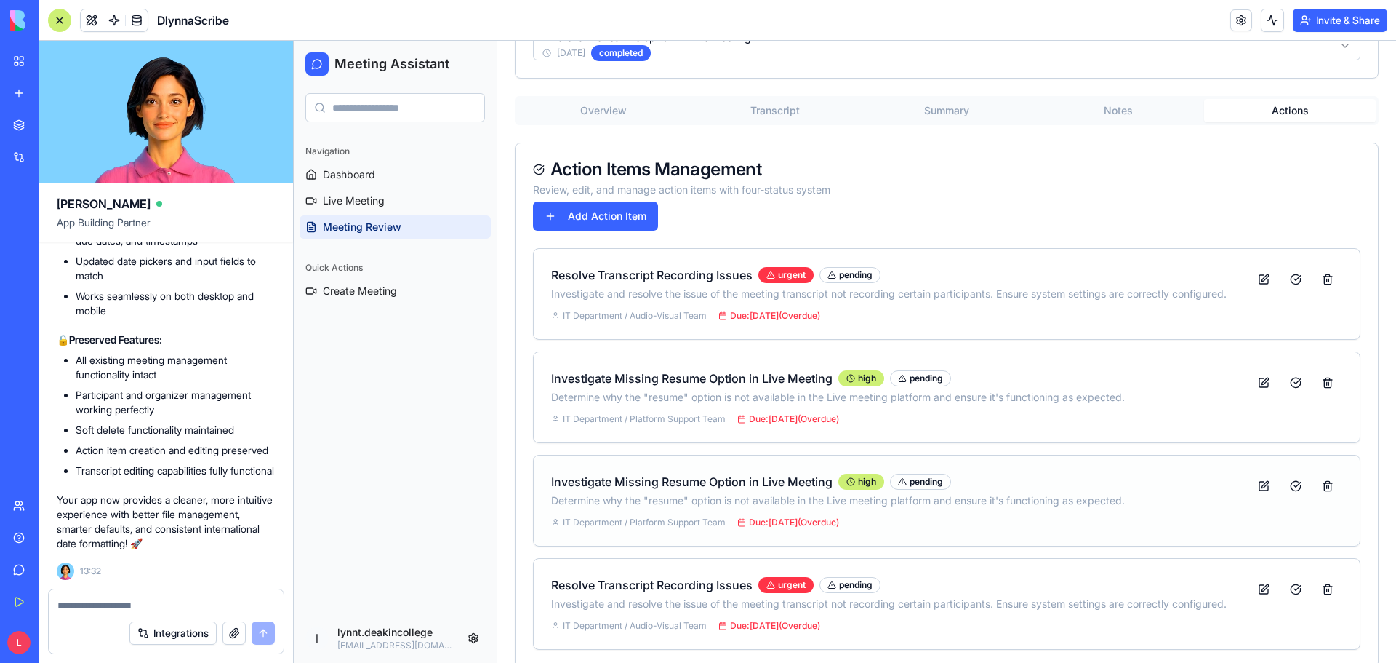
scroll to position [257, 0]
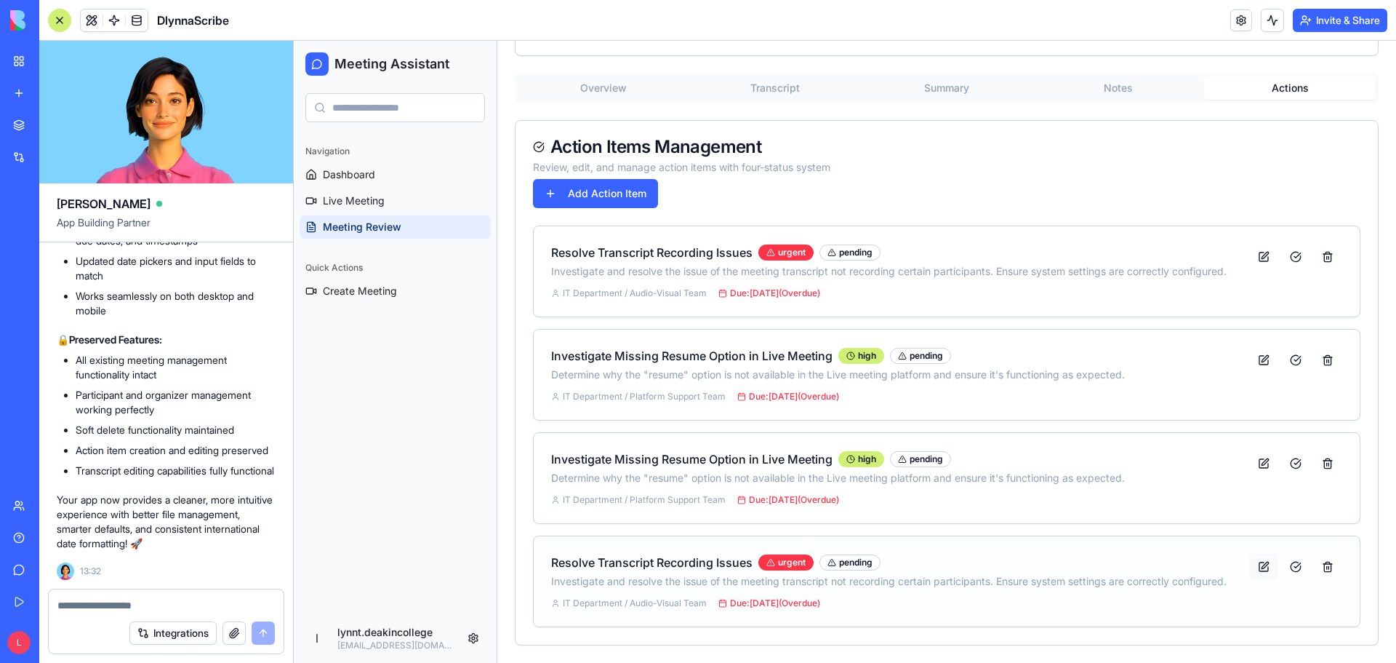
click at [1250, 568] on button at bounding box center [1264, 566] width 29 height 26
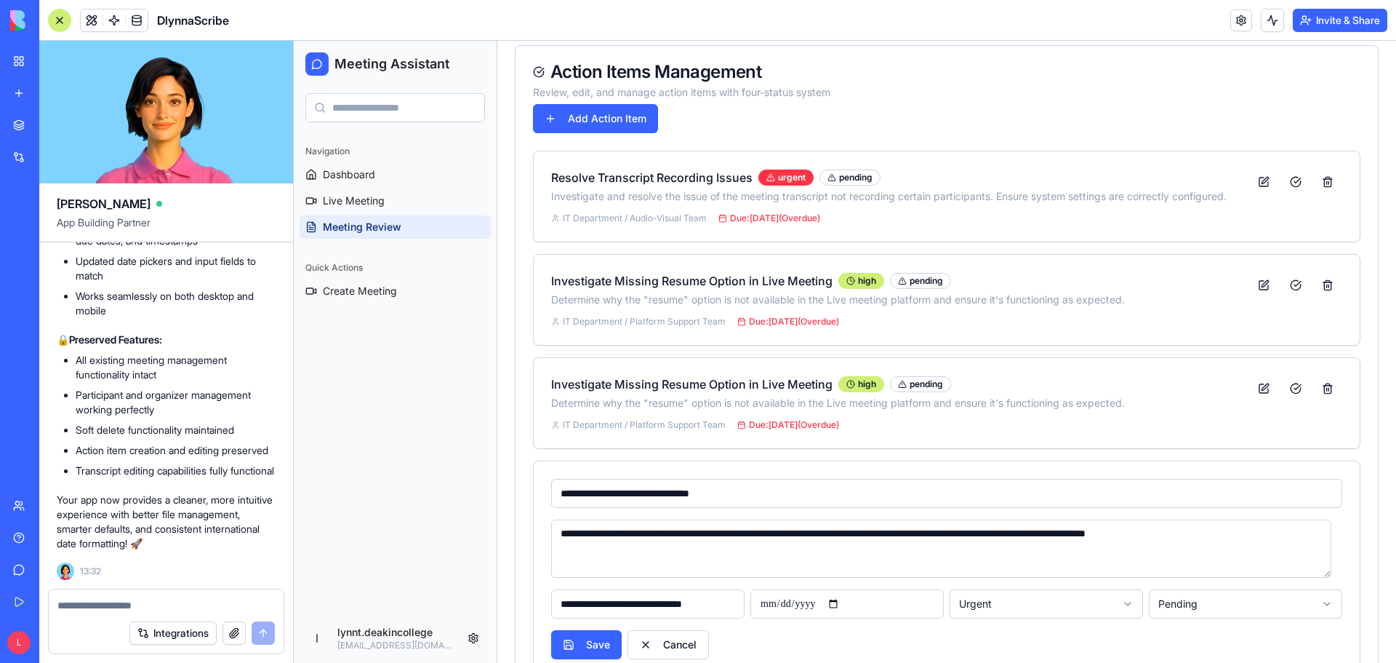
scroll to position [383, 0]
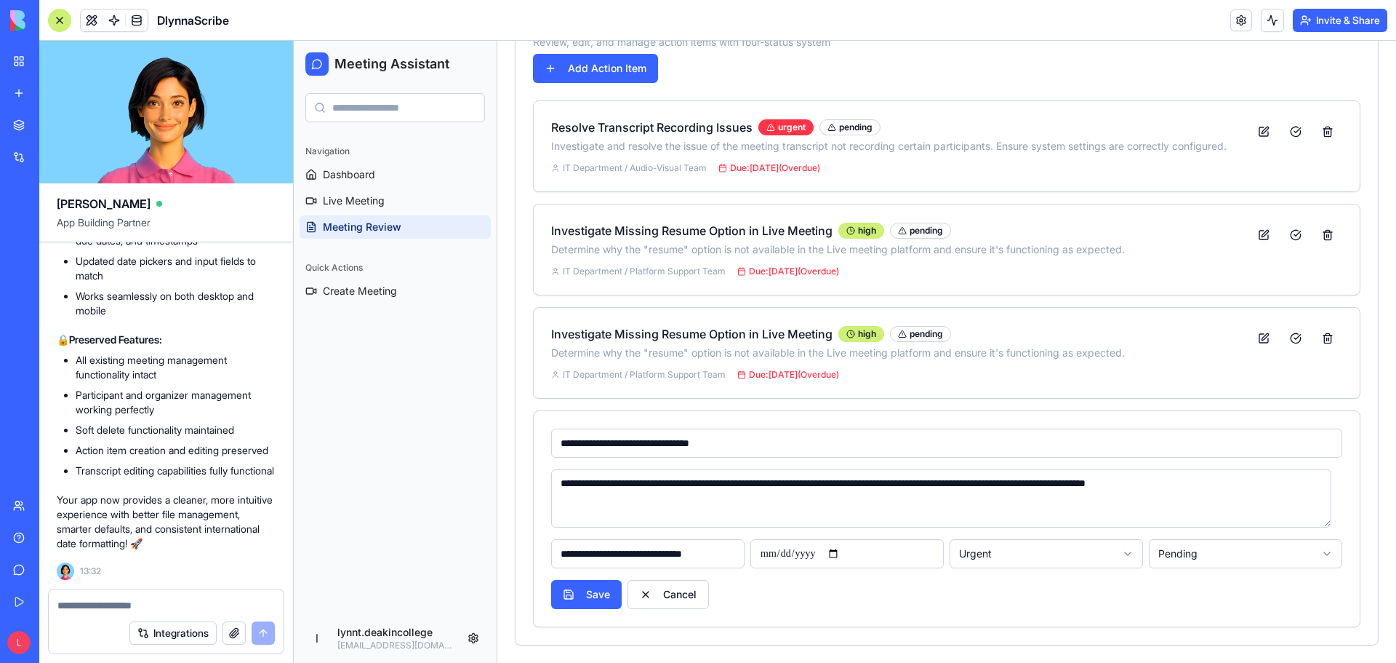
click at [844, 555] on input "**********" at bounding box center [847, 553] width 193 height 29
type input "**********"
click at [587, 603] on button "Save" at bounding box center [586, 594] width 71 height 29
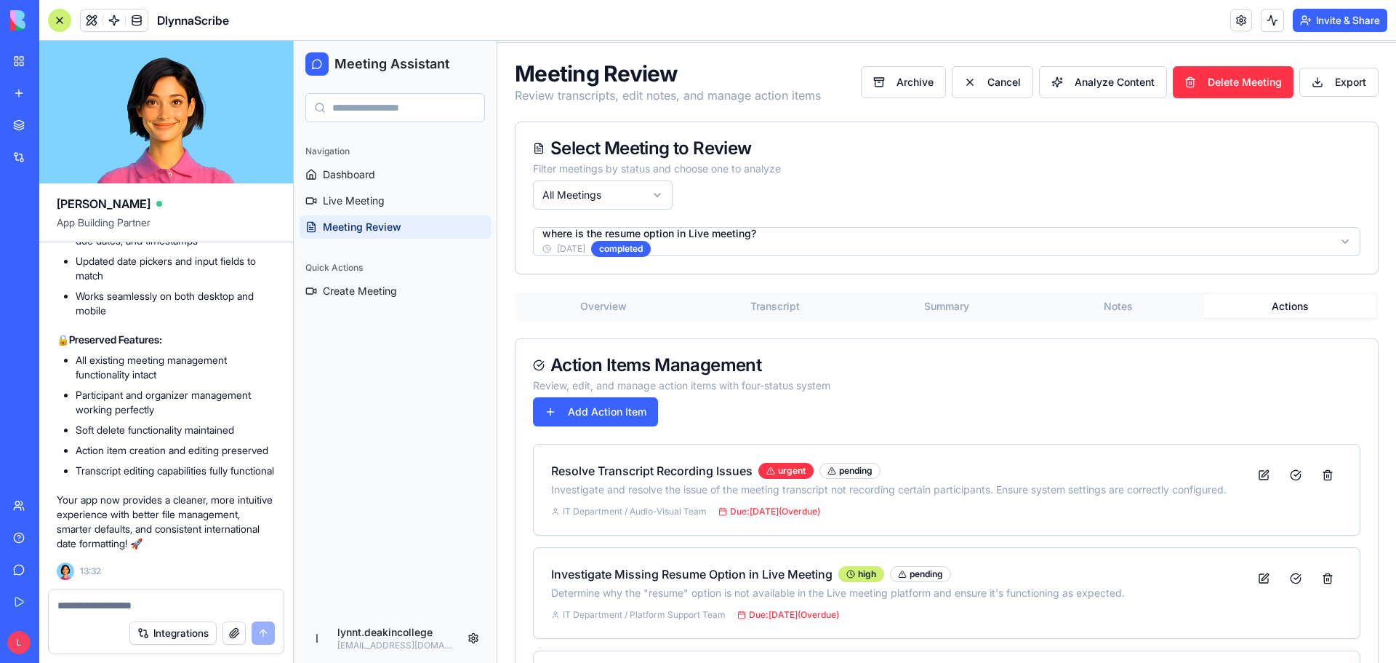
scroll to position [16528, 0]
drag, startPoint x: 75, startPoint y: 285, endPoint x: 211, endPoint y: 303, distance: 137.1
click at [211, 149] on ul "New action items now default to the meeting date automatically Uses the meeting…" at bounding box center [166, 82] width 219 height 134
click at [804, 248] on html "Meeting Assistant Navigation Dashboard Live Meeting Meeting Review Quick Action…" at bounding box center [845, 440] width 1103 height 879
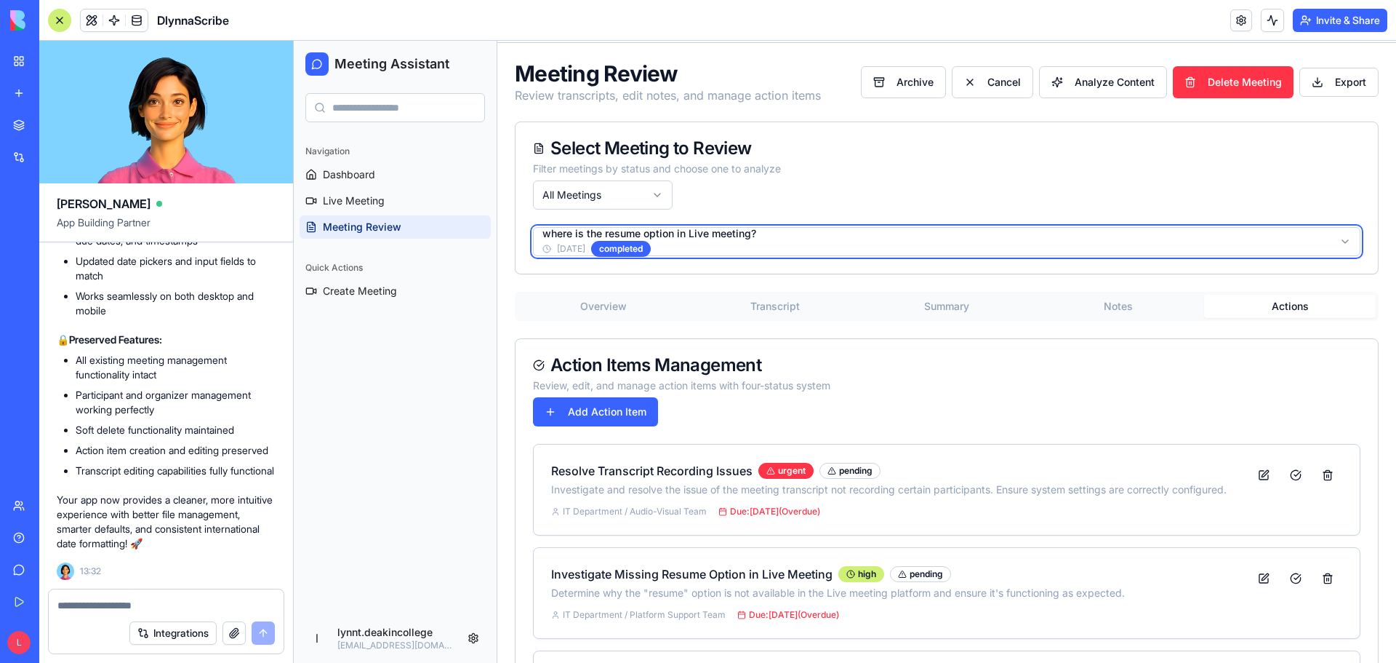
click at [922, 428] on html "Meeting Assistant Navigation Dashboard Live Meeting Meeting Review Quick Action…" at bounding box center [845, 440] width 1103 height 879
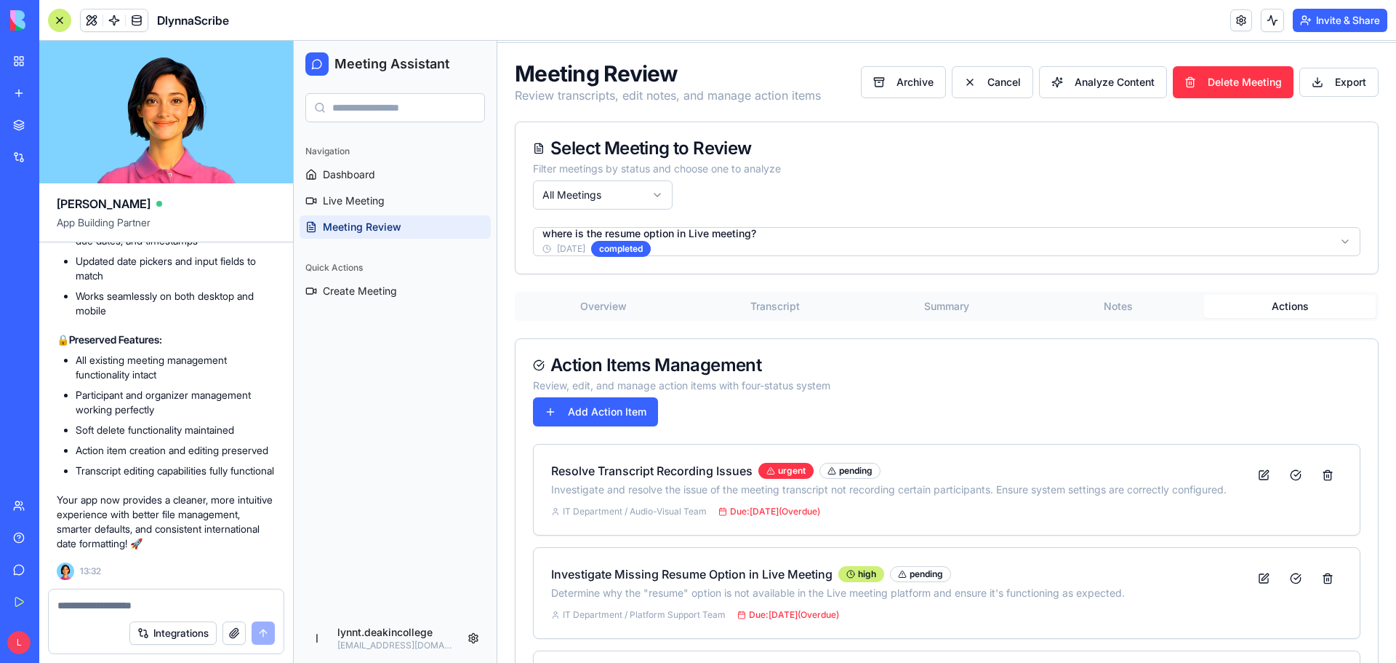
click at [207, 44] on li "New action items now default to the meeting date automatically" at bounding box center [176, 29] width 200 height 29
drag, startPoint x: 211, startPoint y: 297, endPoint x: 76, endPoint y: 281, distance: 136.3
click at [76, 44] on li "New action items now default to the meeting date automatically" at bounding box center [176, 29] width 200 height 29
copy li "New action items now default to the meeting date automatically"
click at [129, 603] on textarea at bounding box center [165, 605] width 217 height 15
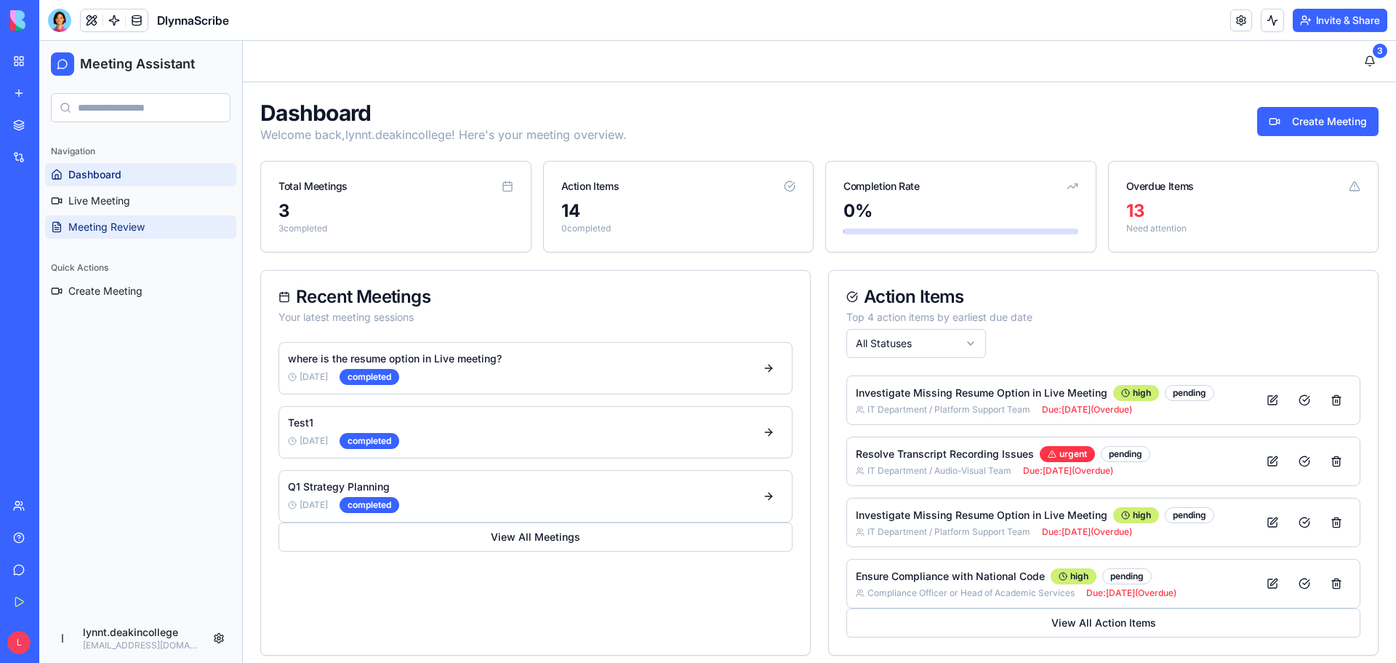
click at [143, 224] on span "Meeting Review" at bounding box center [106, 227] width 76 height 15
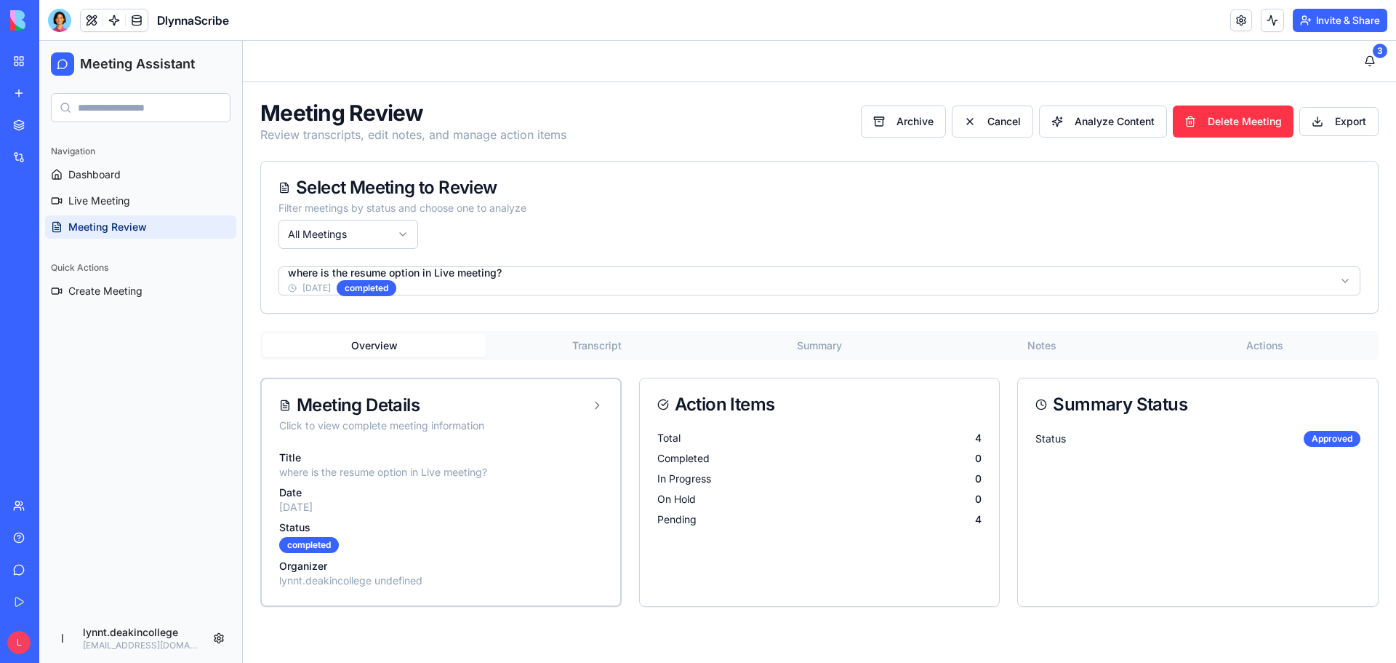
click at [812, 344] on button "Summary" at bounding box center [819, 345] width 223 height 23
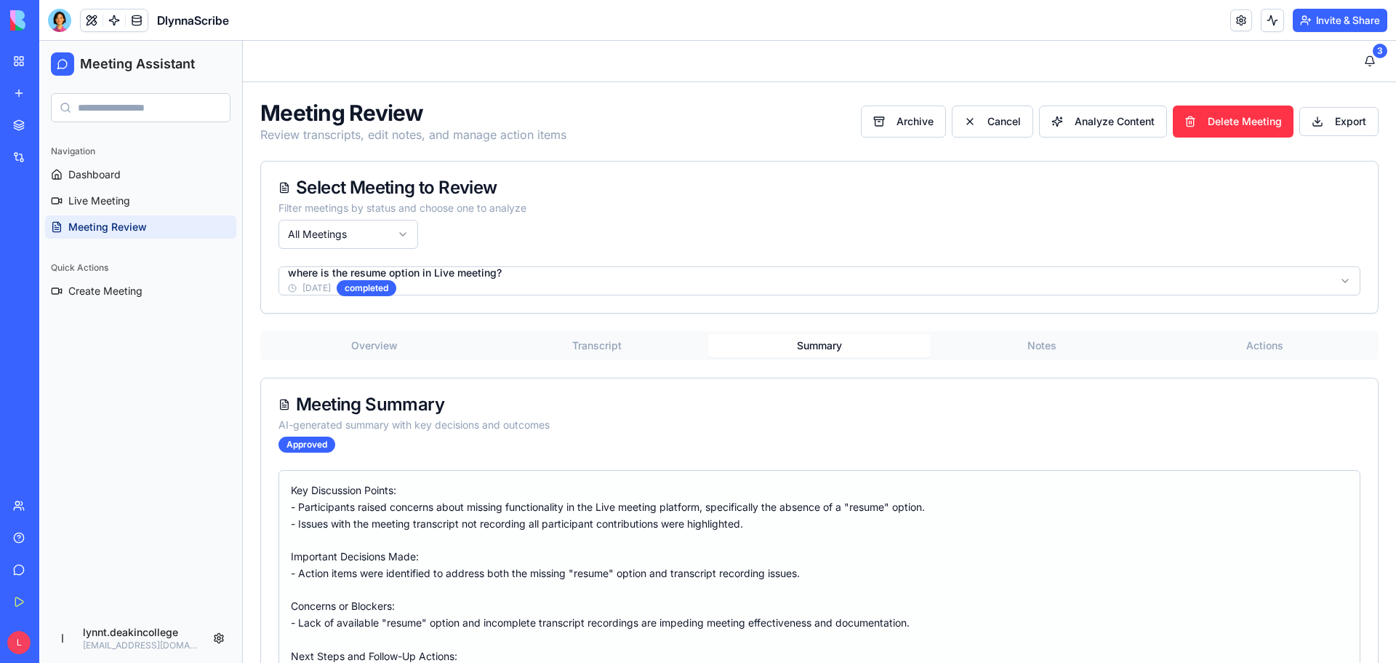
click at [1040, 346] on button "Notes" at bounding box center [1042, 345] width 223 height 23
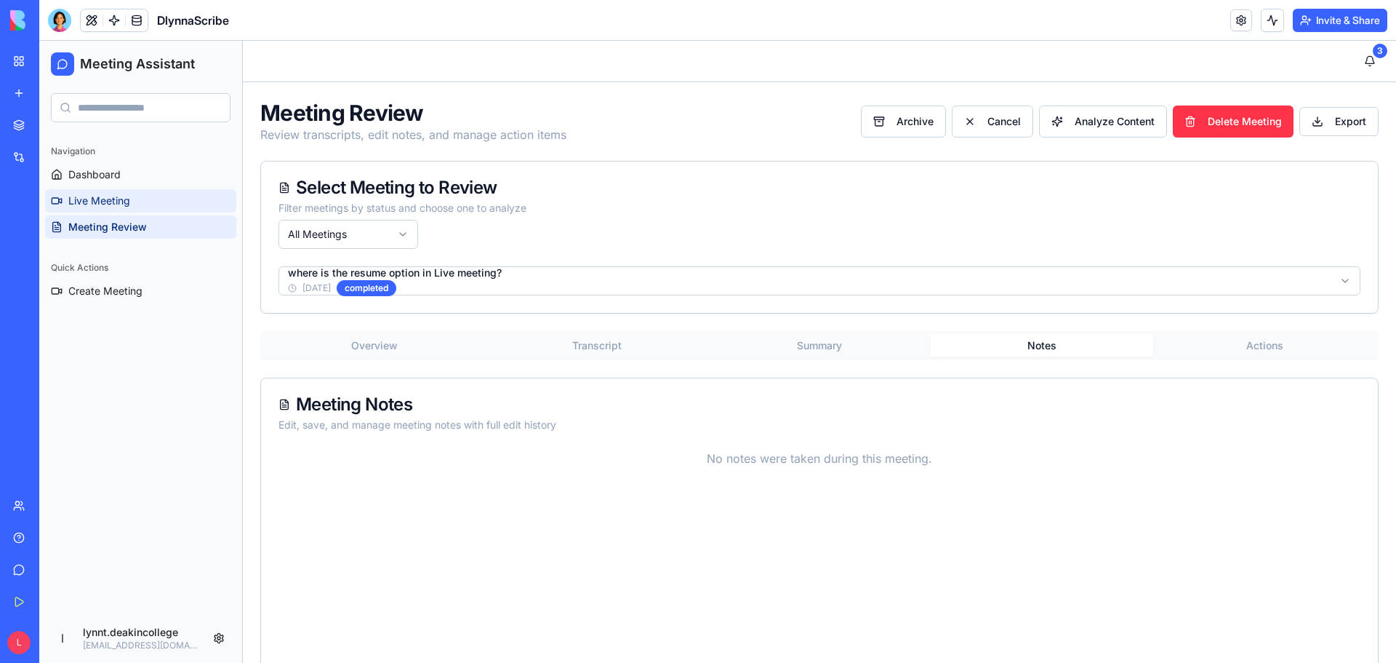
click at [132, 201] on link "Live Meeting" at bounding box center [140, 200] width 191 height 23
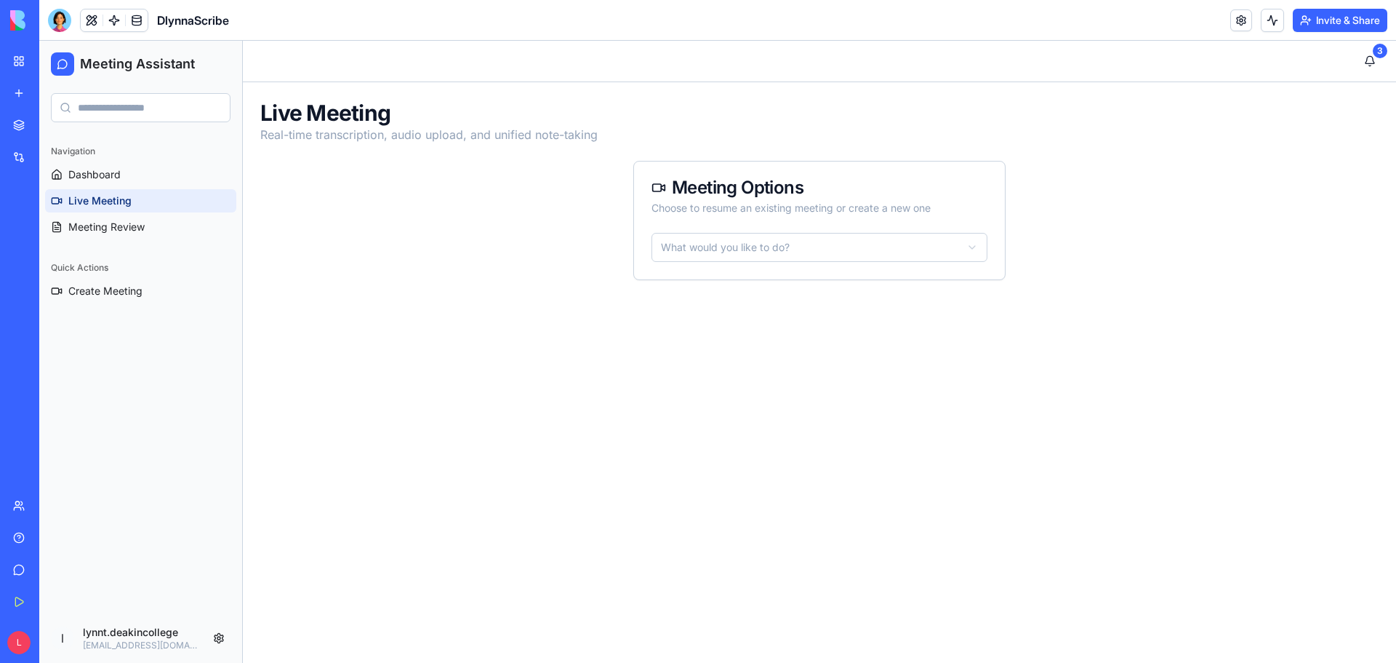
click at [767, 253] on html "Meeting Assistant Navigation Dashboard Live Meeting Meeting Review Quick Action…" at bounding box center [717, 352] width 1357 height 622
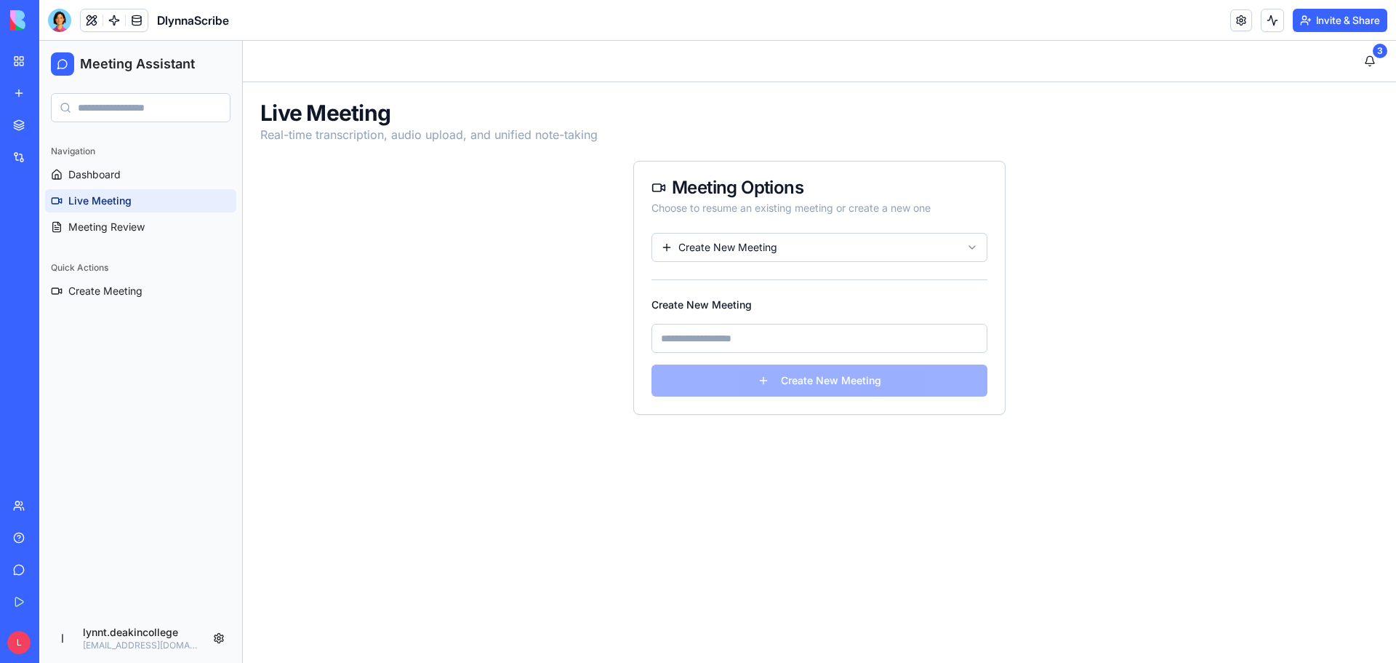
click at [707, 337] on input at bounding box center [820, 338] width 336 height 29
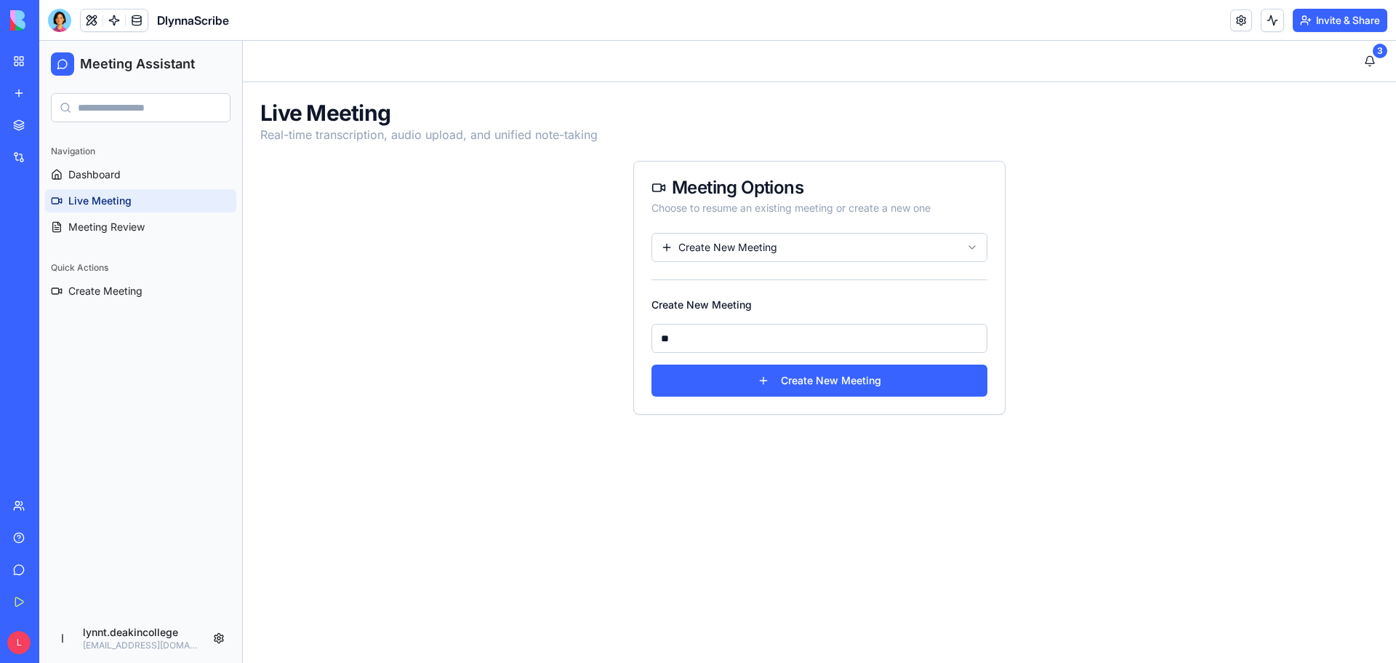
type input "*"
drag, startPoint x: 716, startPoint y: 337, endPoint x: 663, endPoint y: 334, distance: 52.5
click at [663, 334] on input "*****" at bounding box center [820, 338] width 336 height 29
type input "*"
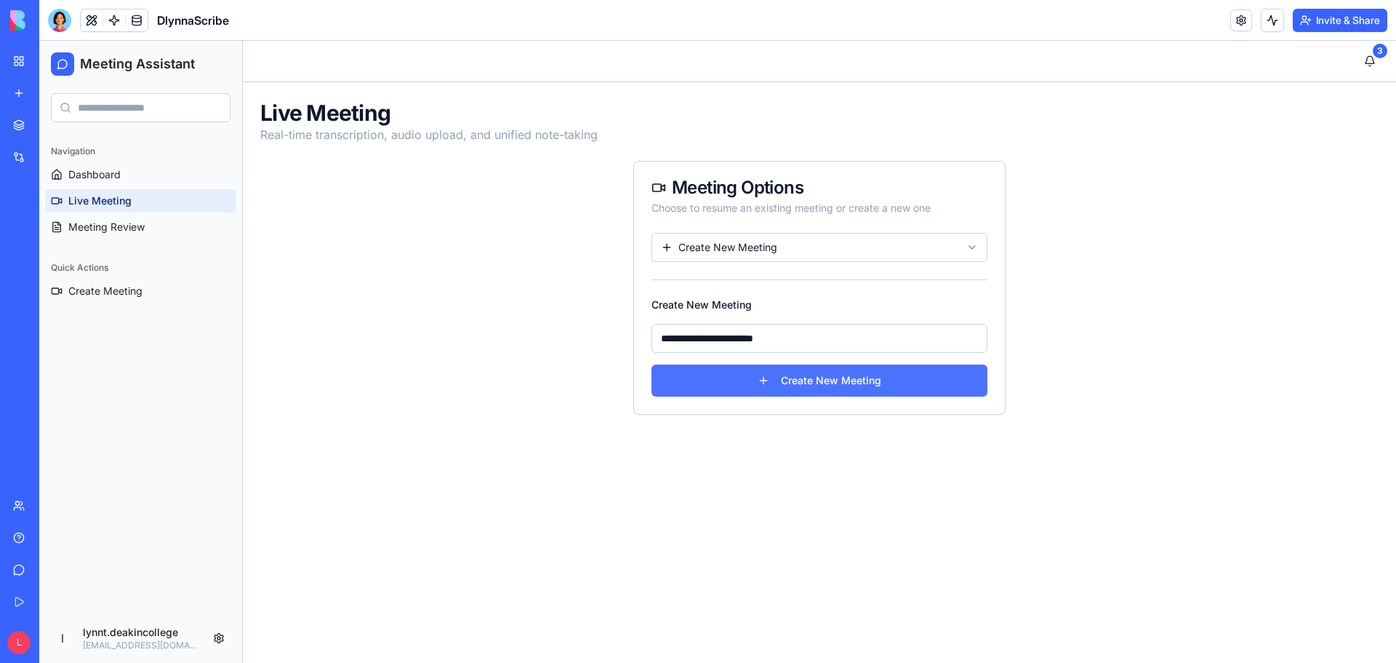
type input "**********"
click at [827, 384] on button "Create New Meeting" at bounding box center [820, 380] width 336 height 32
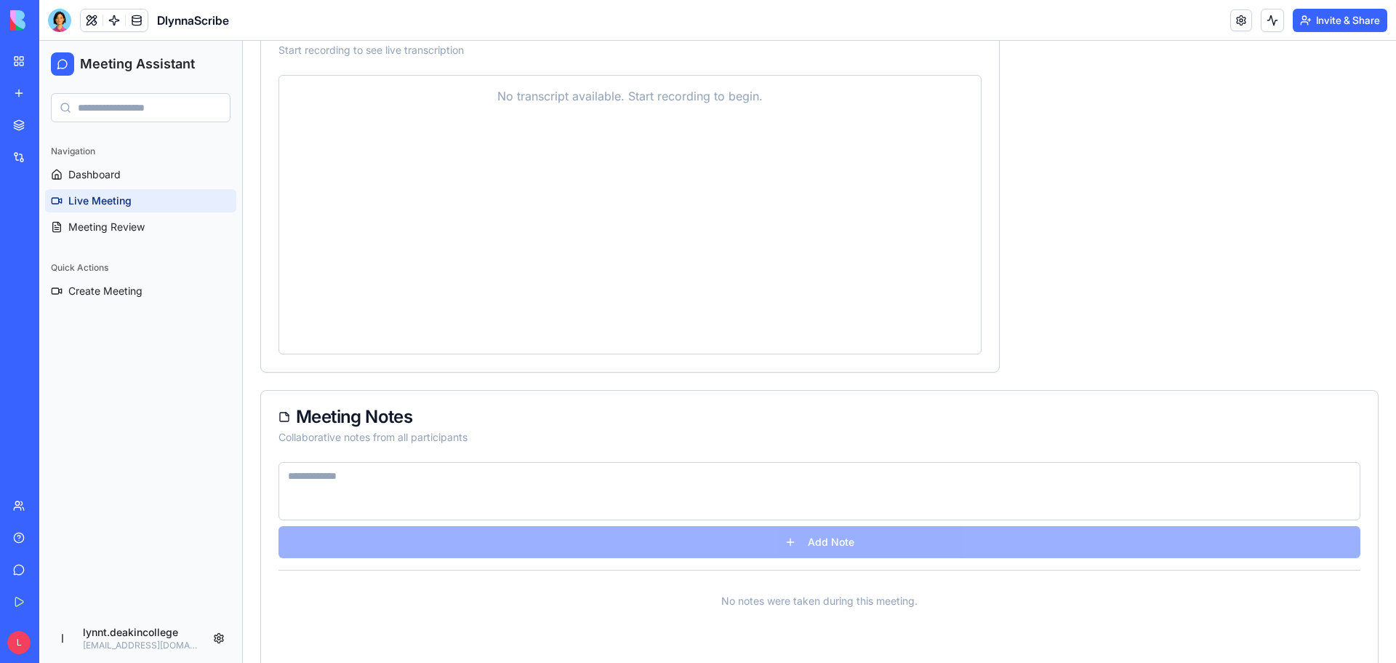
scroll to position [800, 0]
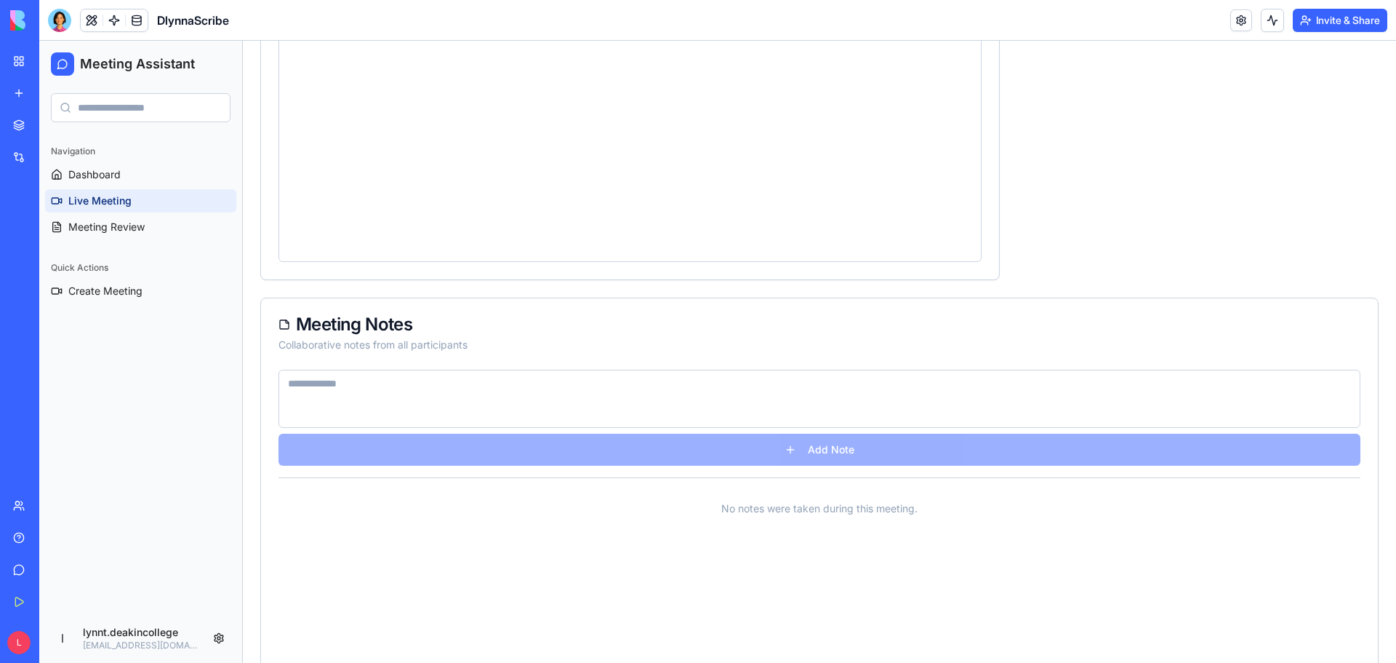
click at [676, 389] on textarea at bounding box center [820, 398] width 1082 height 58
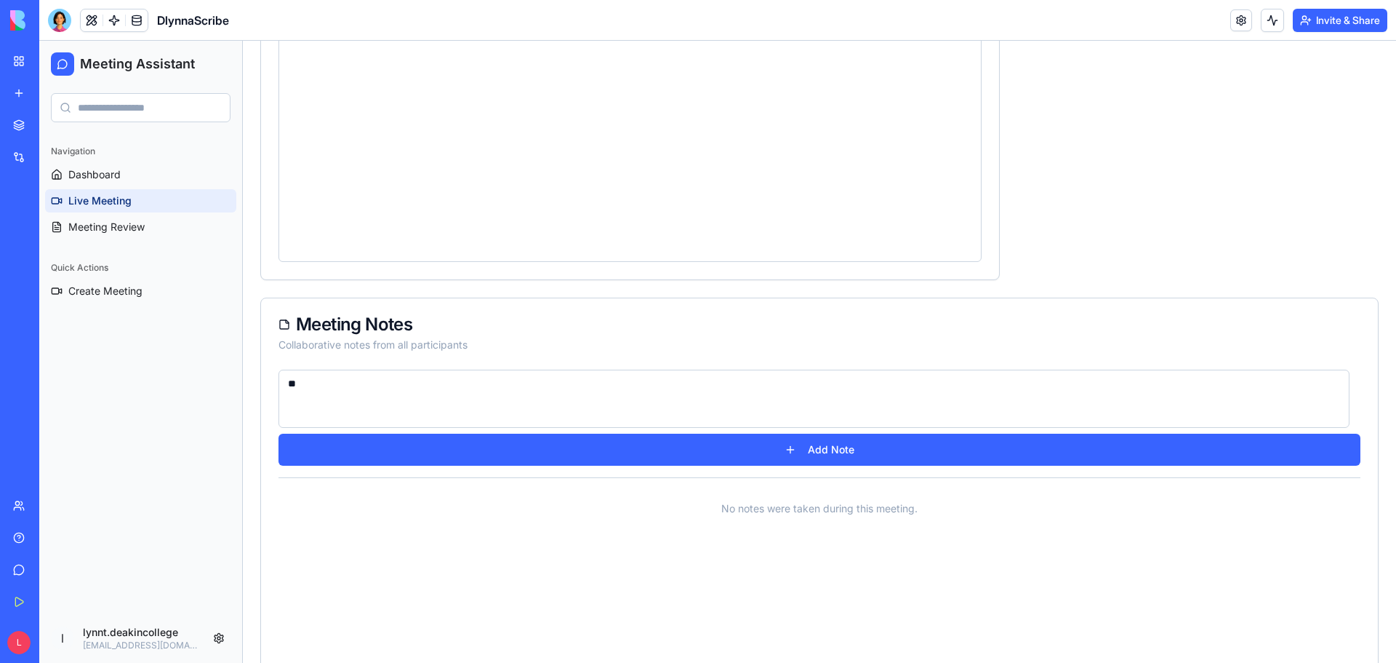
type textarea "*"
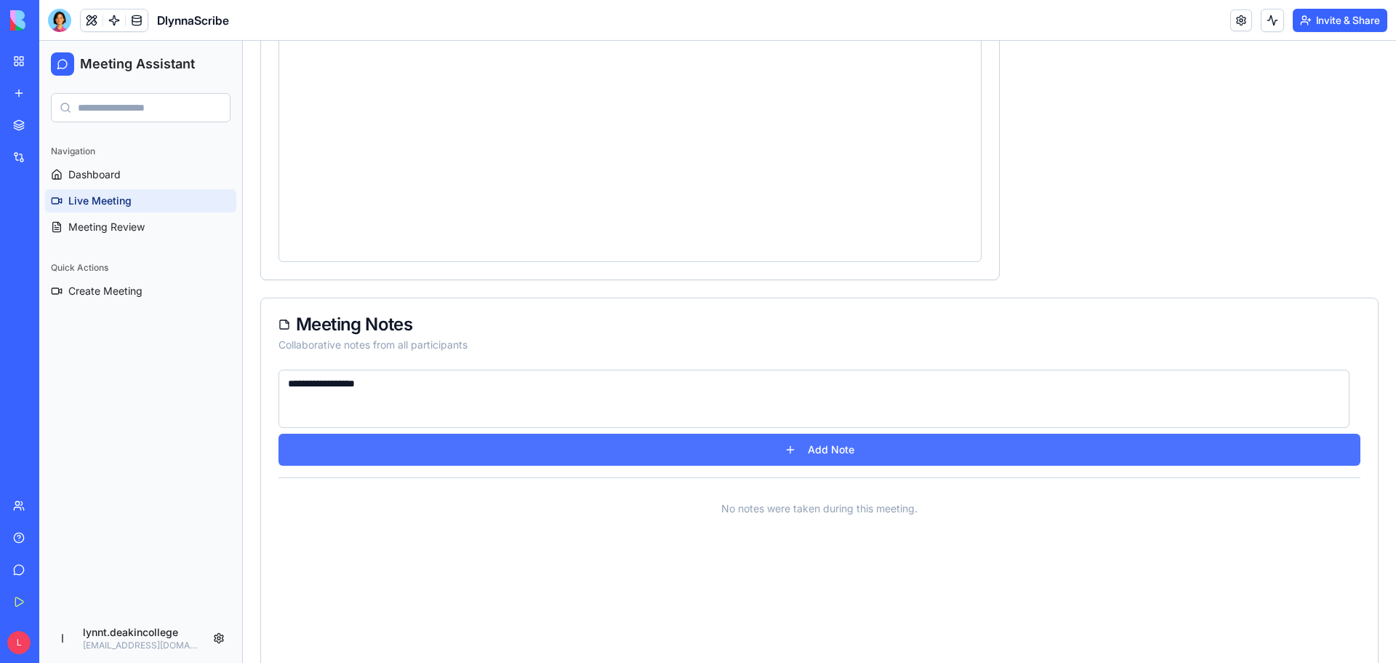
type textarea "**********"
click at [806, 448] on button "Add Note" at bounding box center [820, 449] width 1082 height 32
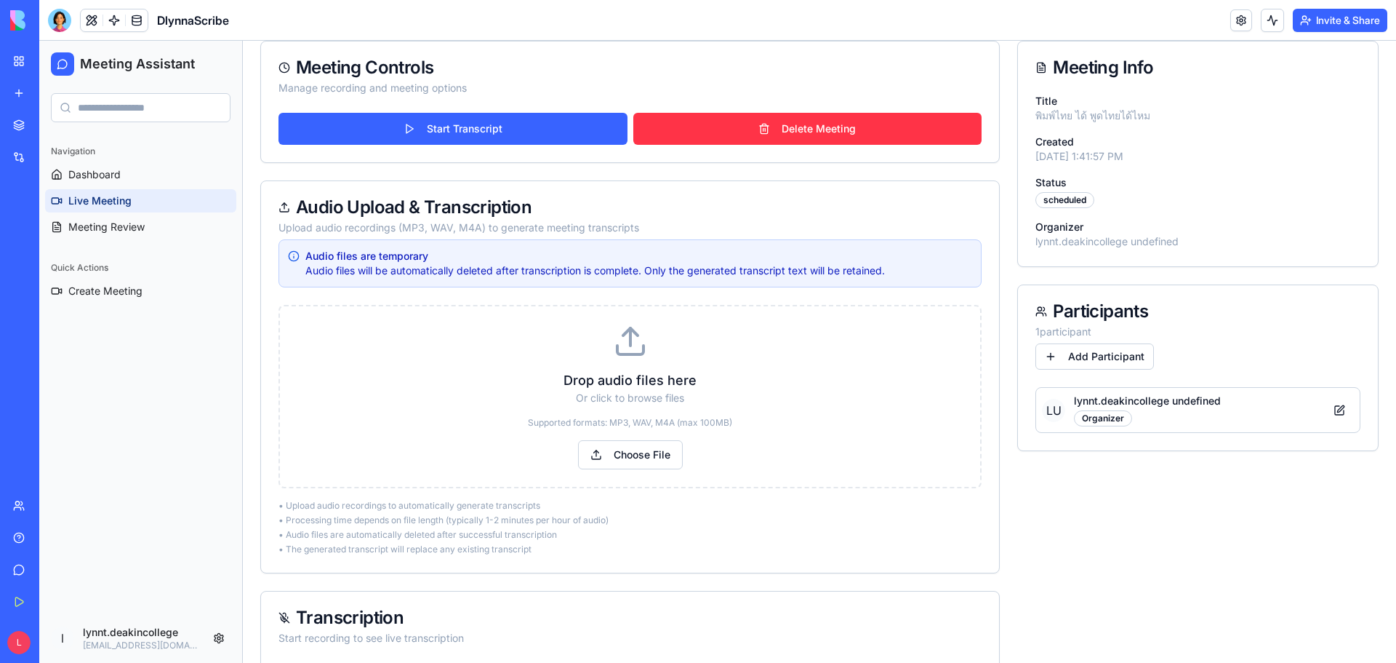
scroll to position [145, 0]
